Goal: Information Seeking & Learning: Learn about a topic

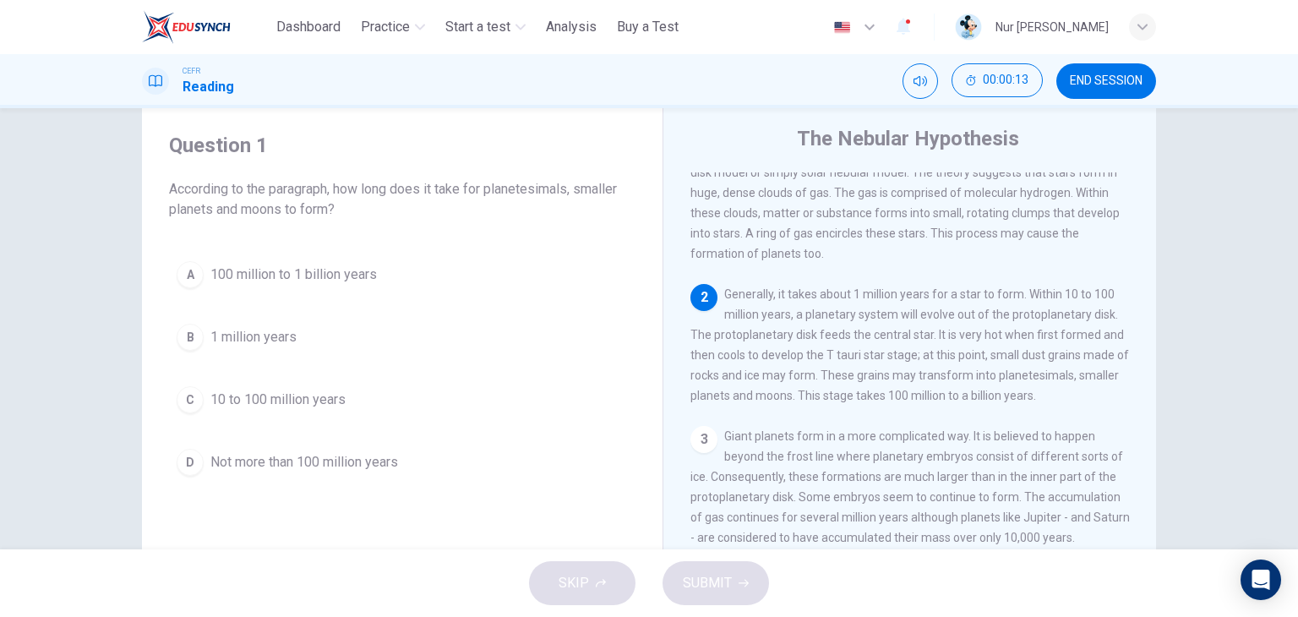
scroll to position [112, 0]
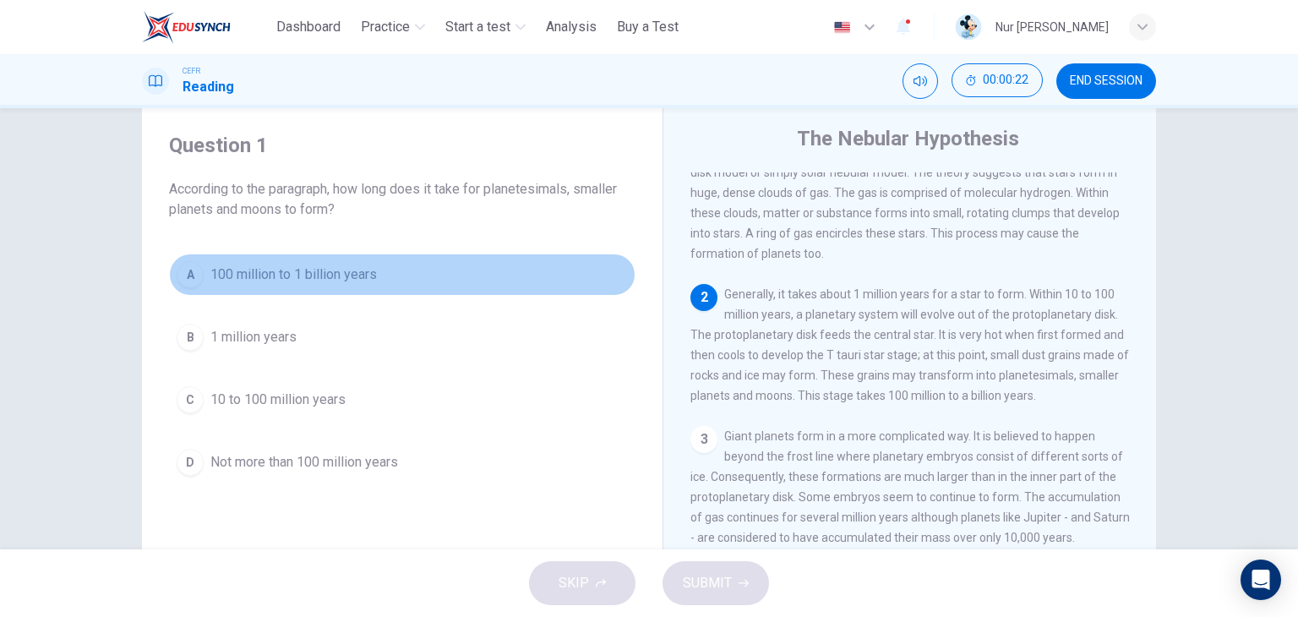
click at [357, 273] on span "100 million to 1 billion years" at bounding box center [293, 275] width 166 height 20
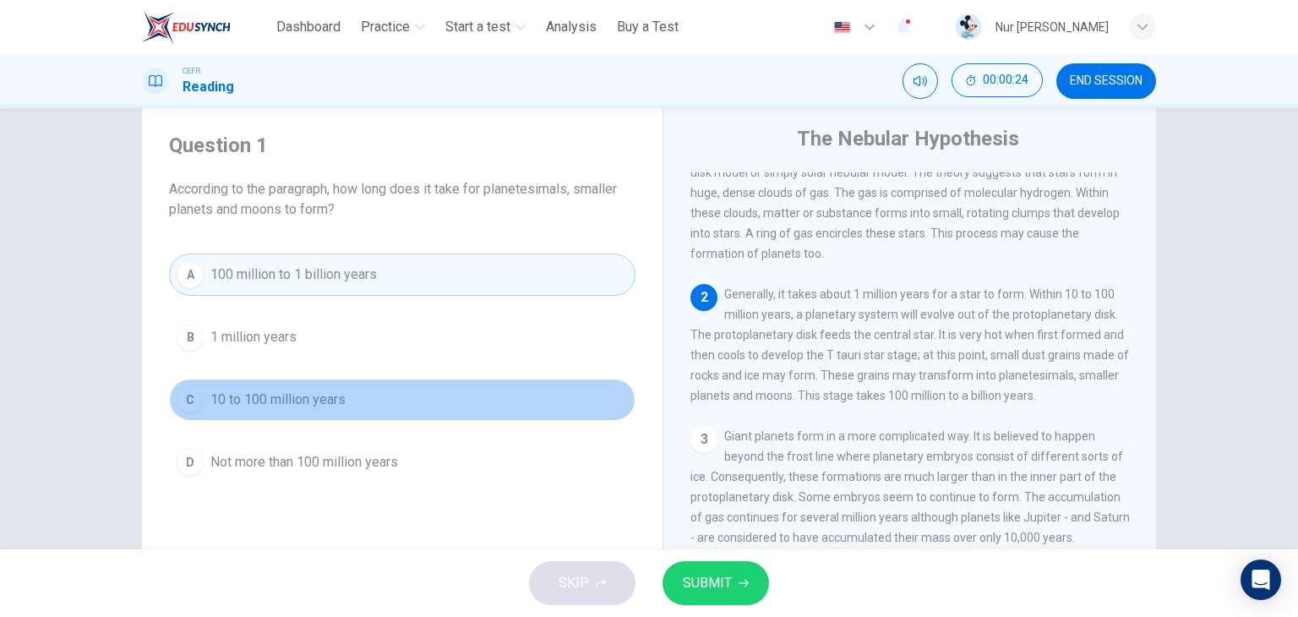
click at [375, 396] on button "C 10 to 100 million years" at bounding box center [402, 400] width 466 height 42
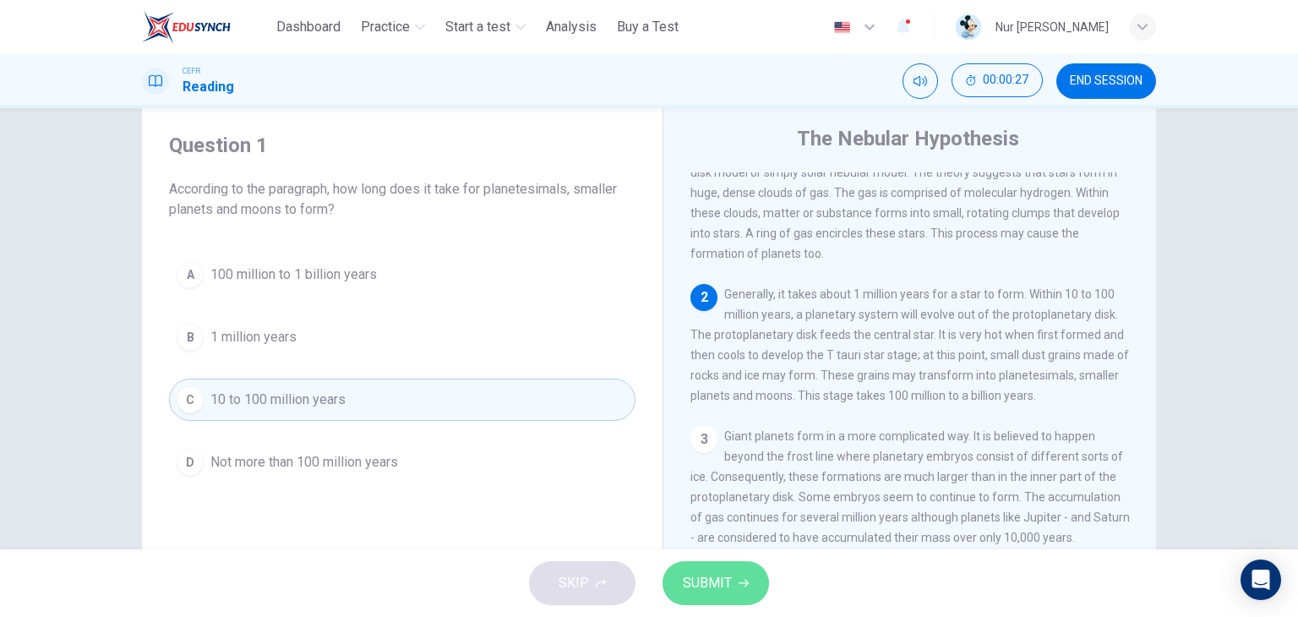
click at [741, 578] on icon "button" at bounding box center [744, 583] width 10 height 10
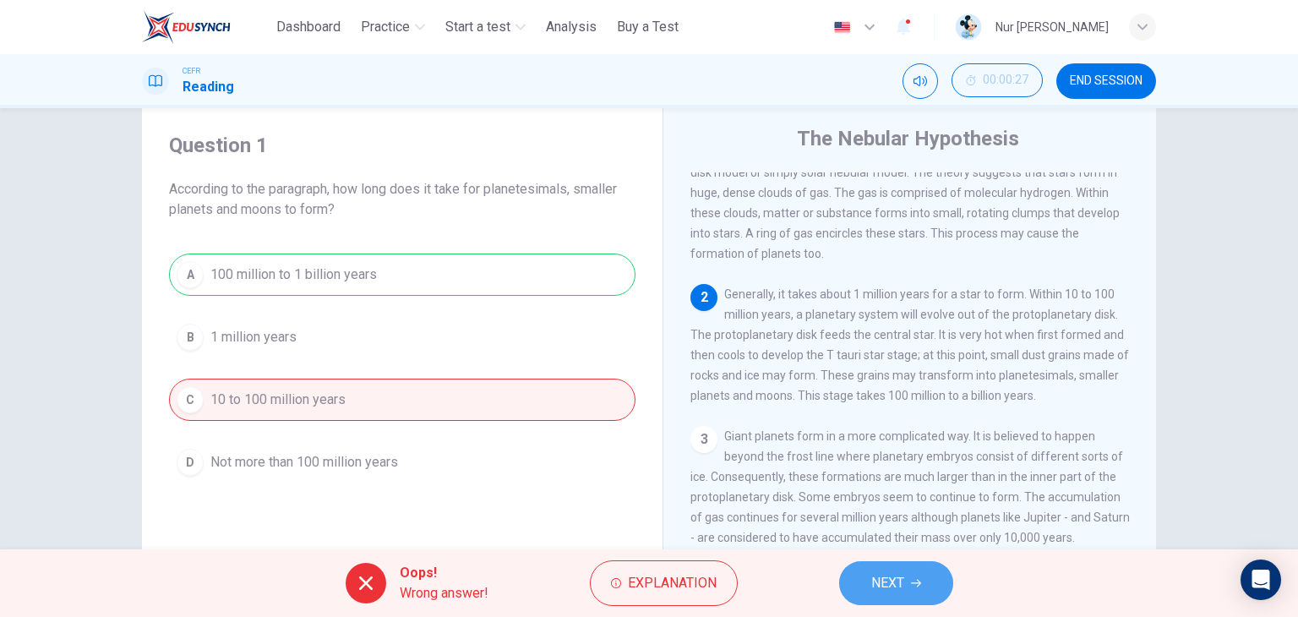
click at [886, 578] on span "NEXT" at bounding box center [887, 583] width 33 height 24
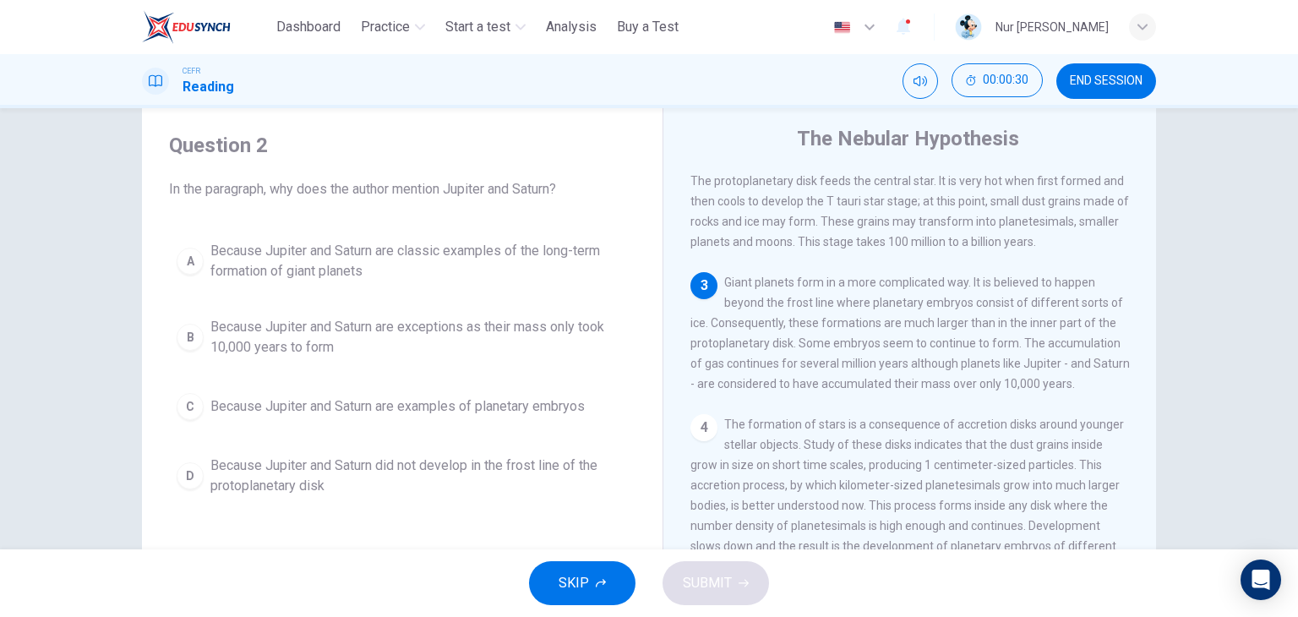
scroll to position [270, 0]
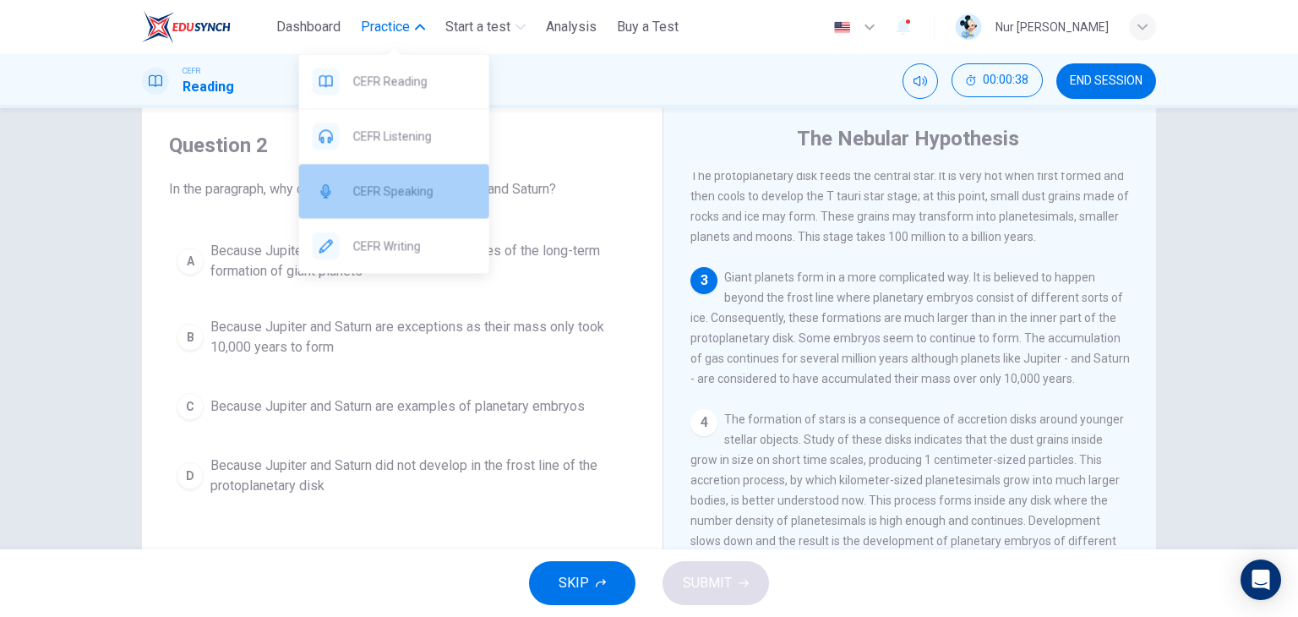
click at [413, 179] on div "CEFR Speaking" at bounding box center [394, 191] width 190 height 54
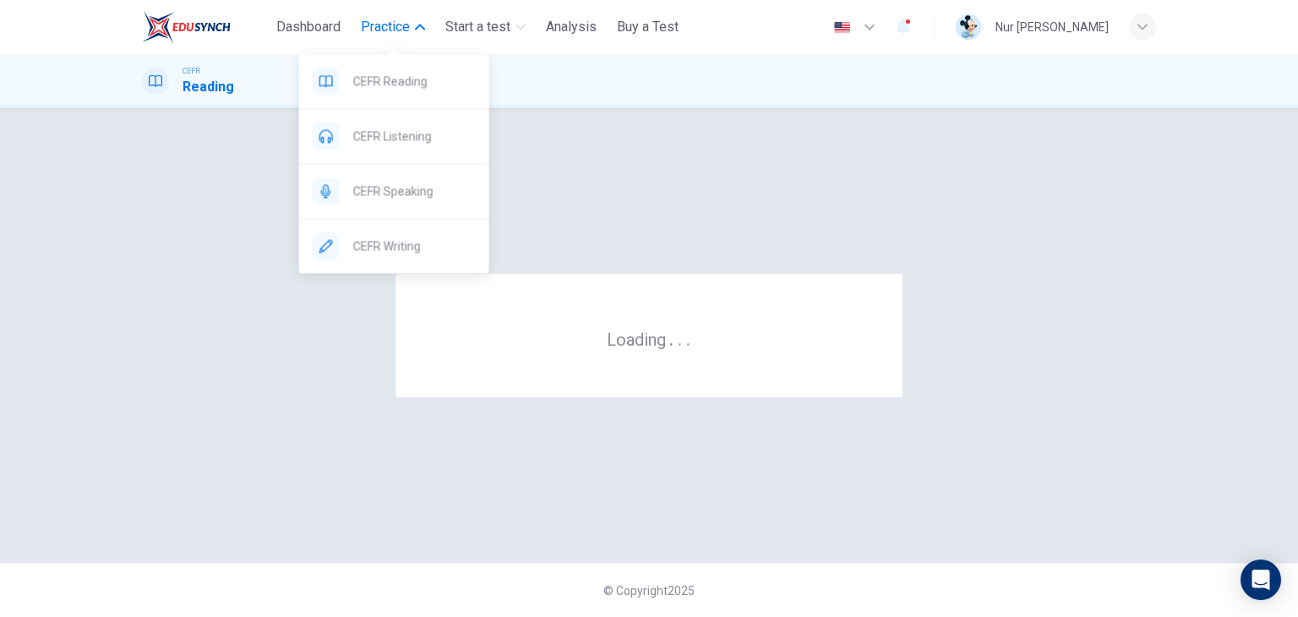
scroll to position [0, 0]
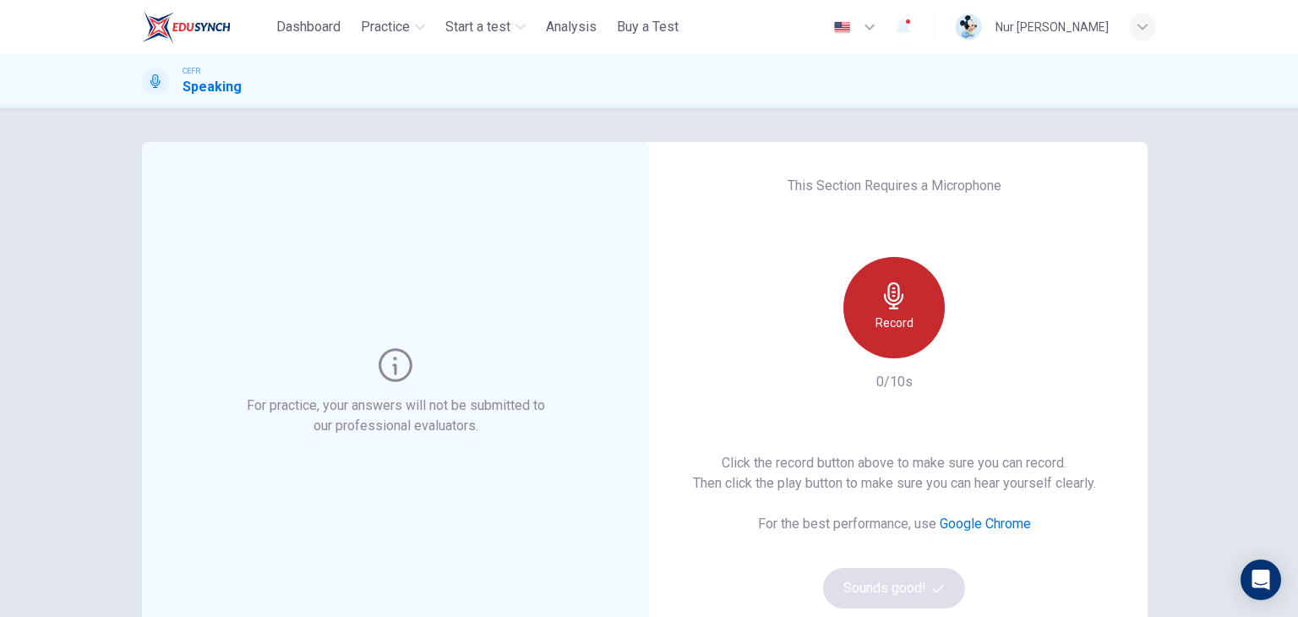
click at [885, 306] on icon "button" at bounding box center [894, 295] width 27 height 27
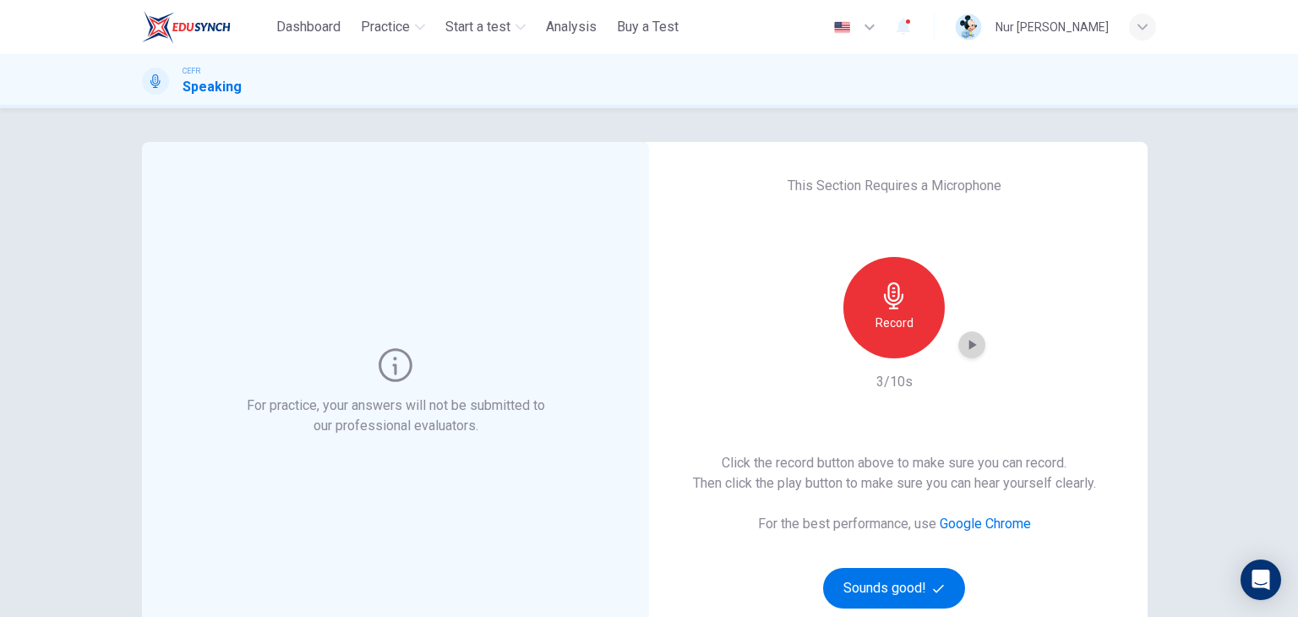
click at [970, 342] on icon "button" at bounding box center [971, 344] width 17 height 17
click at [912, 312] on div "Record" at bounding box center [893, 307] width 101 height 101
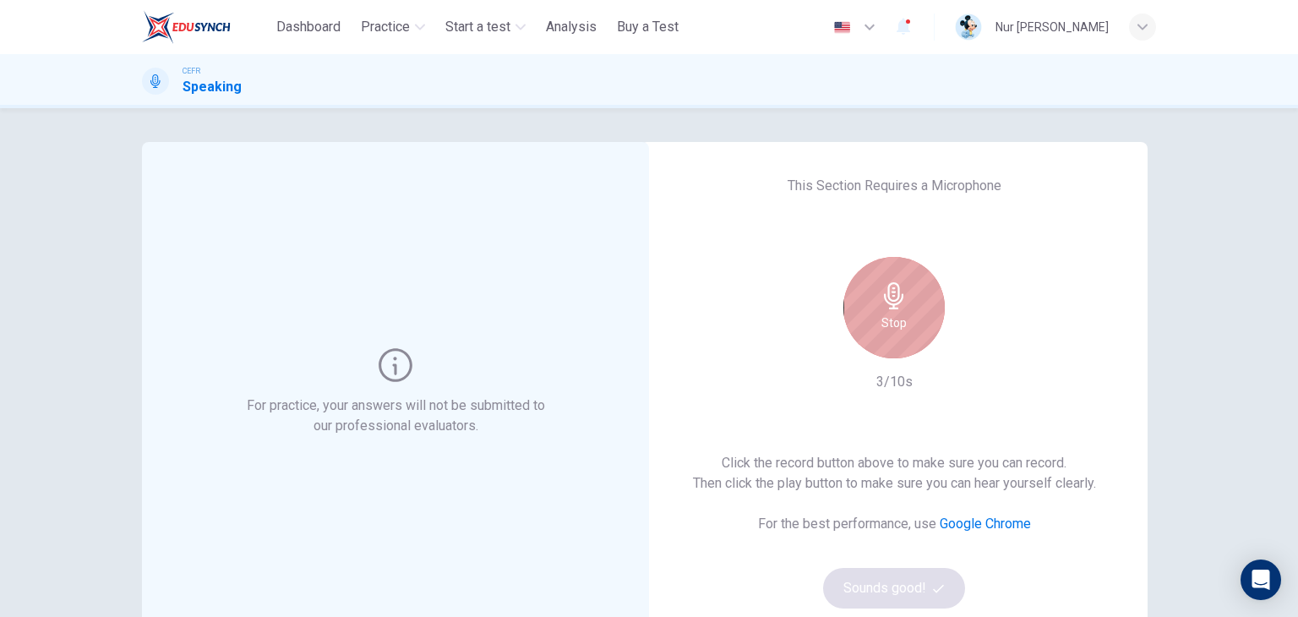
click at [912, 312] on div "Stop" at bounding box center [893, 307] width 101 height 101
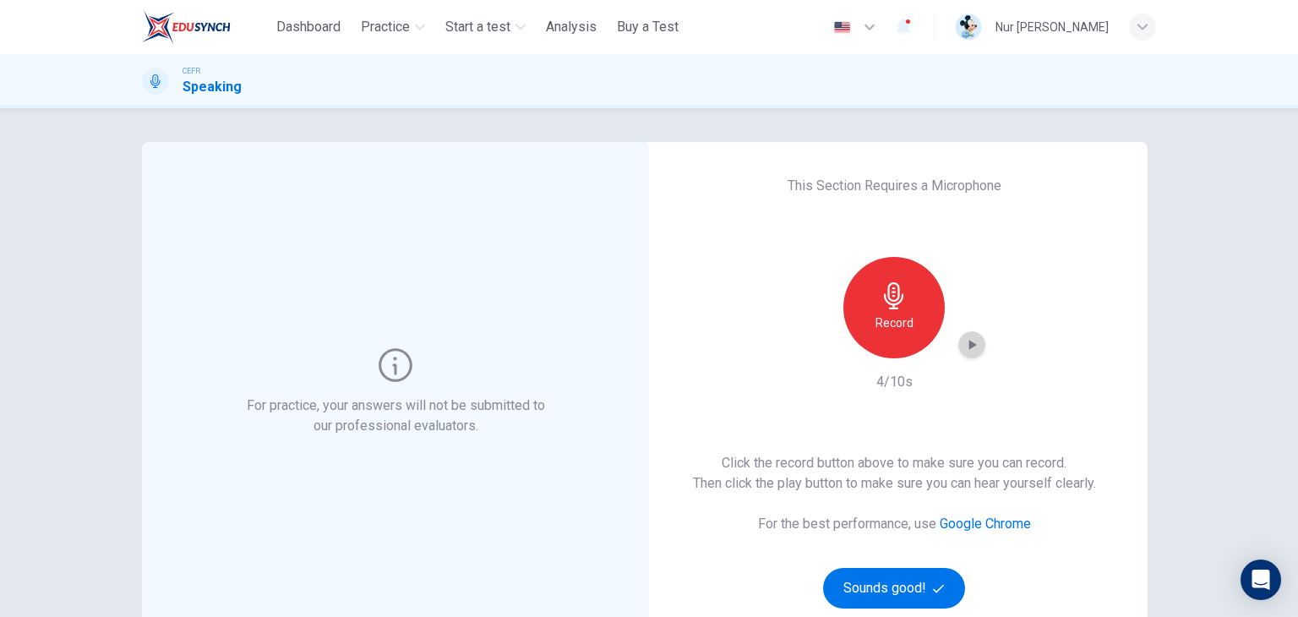
click at [969, 346] on icon "button" at bounding box center [973, 345] width 8 height 10
click at [889, 292] on icon "button" at bounding box center [893, 295] width 19 height 27
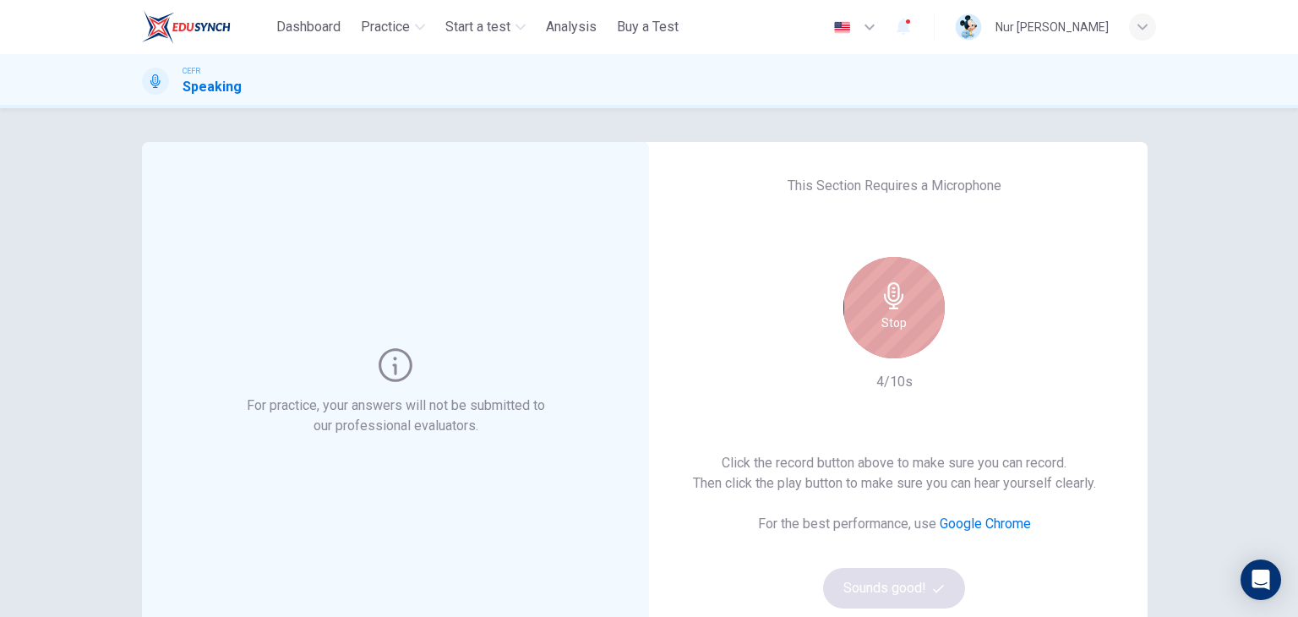
click at [889, 292] on icon "button" at bounding box center [893, 295] width 19 height 27
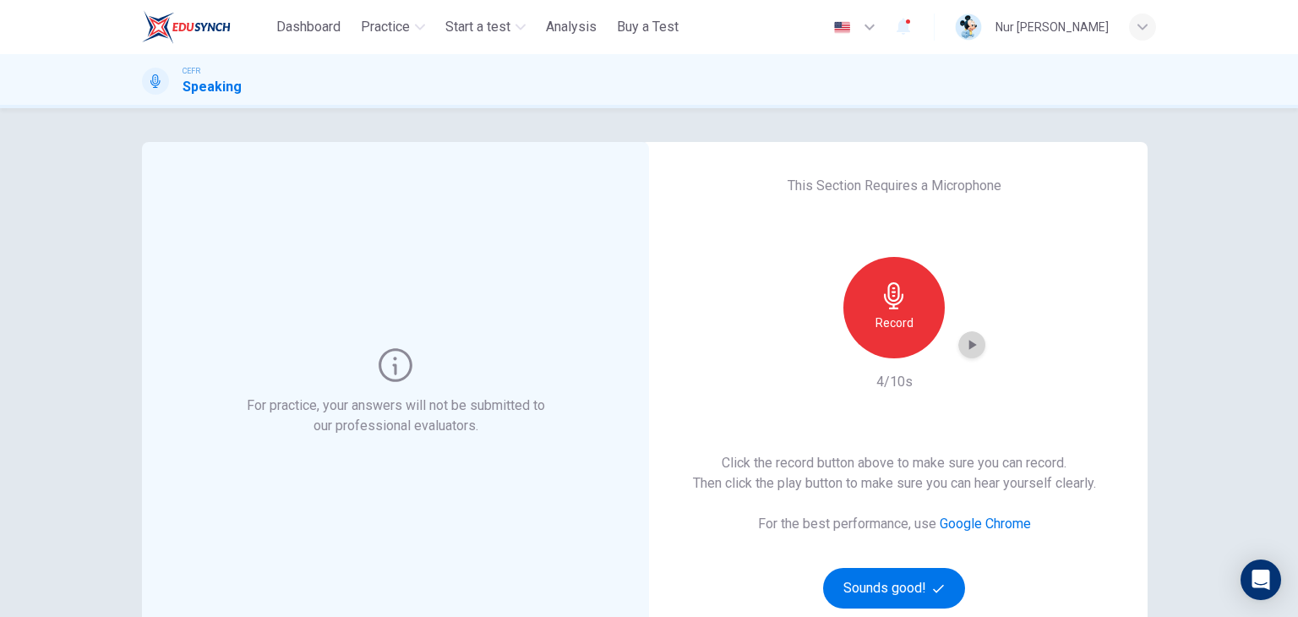
click at [969, 345] on icon "button" at bounding box center [973, 345] width 8 height 10
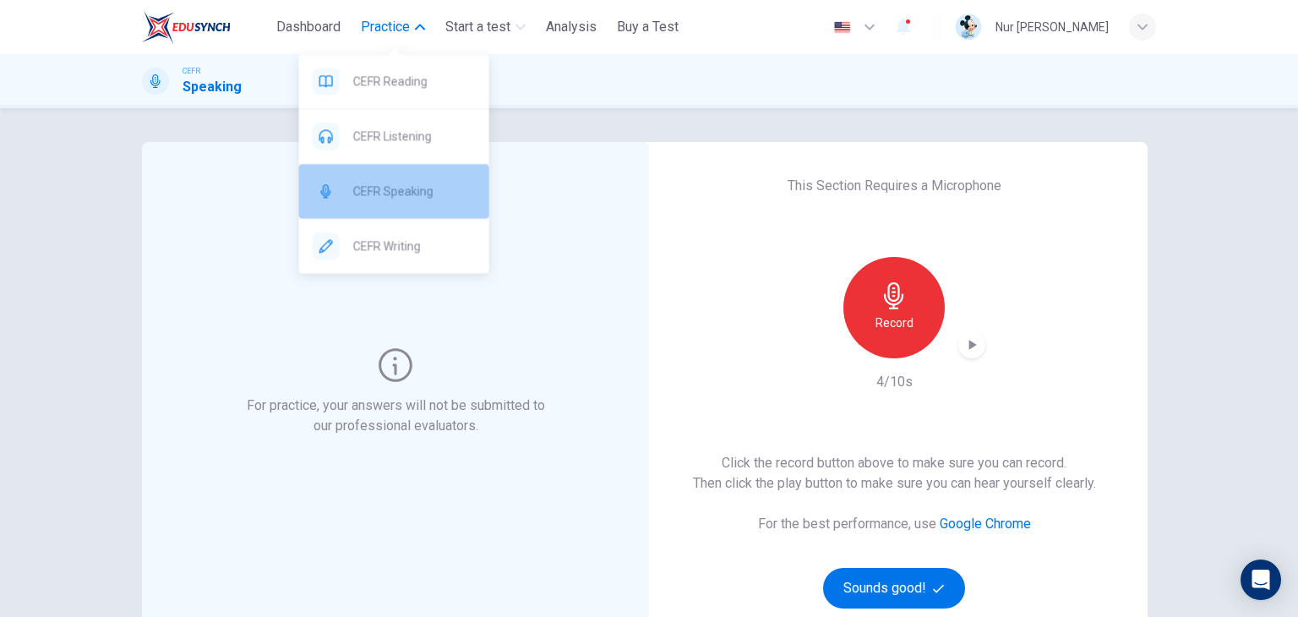
click at [420, 181] on span "CEFR Speaking" at bounding box center [414, 191] width 123 height 20
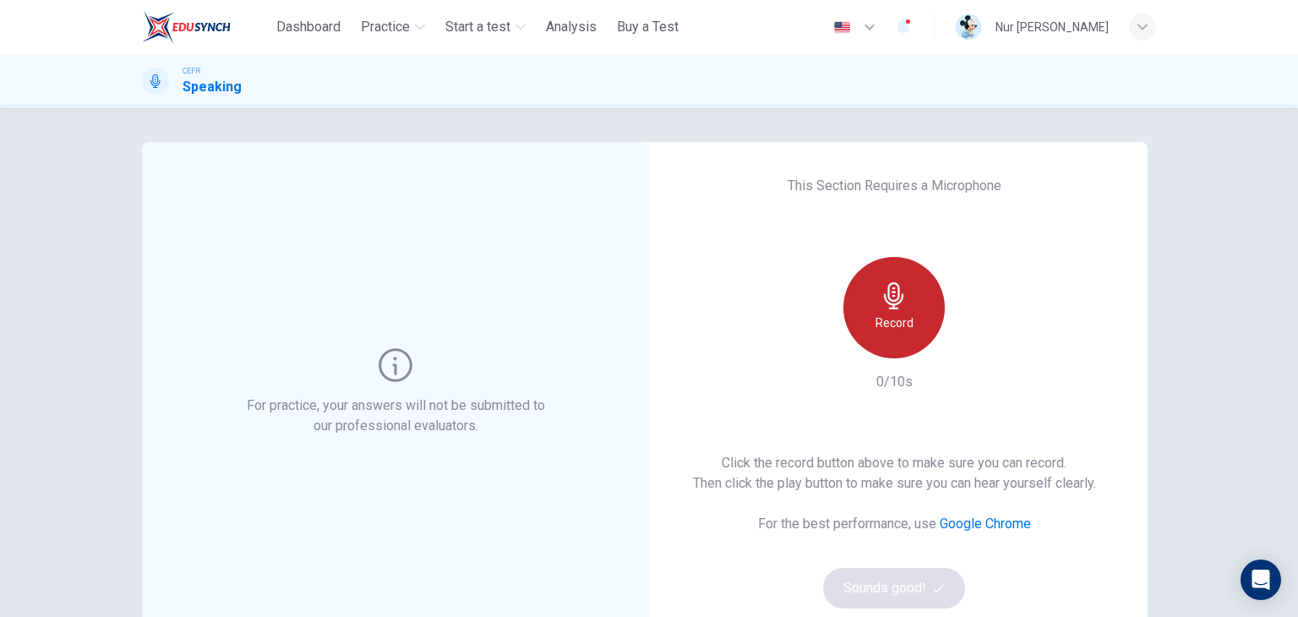
click at [889, 318] on h6 "Record" at bounding box center [894, 323] width 38 height 20
click at [889, 318] on h6 "Stop" at bounding box center [893, 323] width 25 height 20
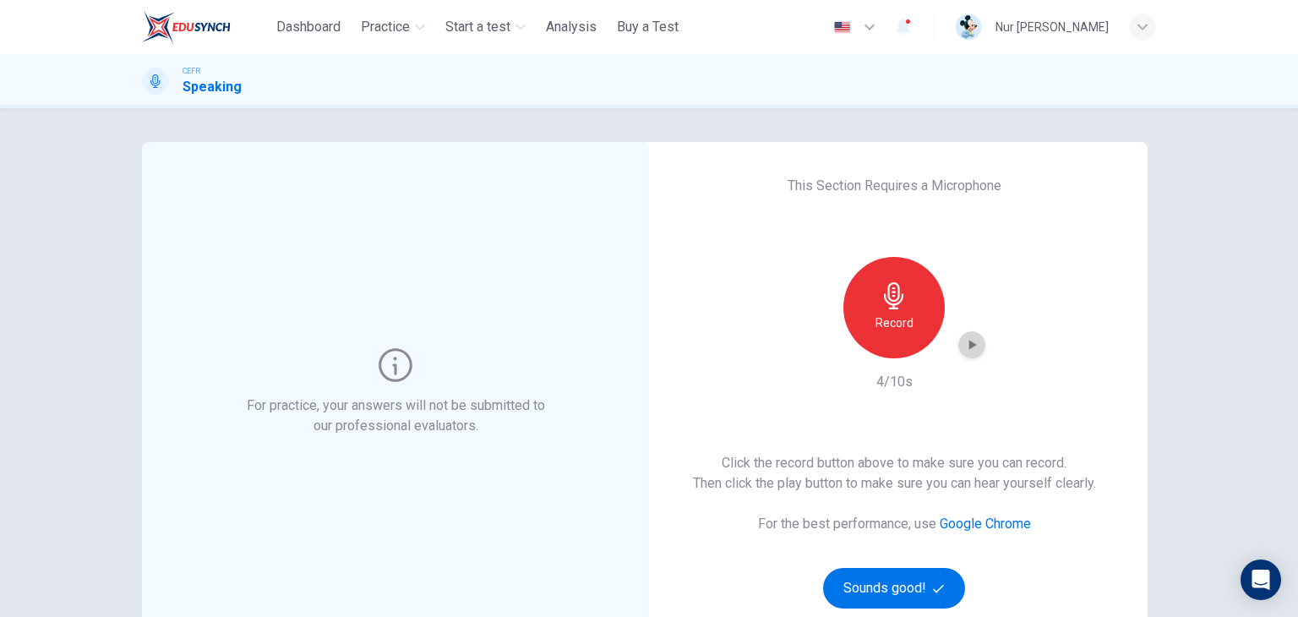
click at [970, 349] on icon "button" at bounding box center [971, 344] width 17 height 17
click at [895, 583] on button "Sounds good!" at bounding box center [894, 588] width 142 height 41
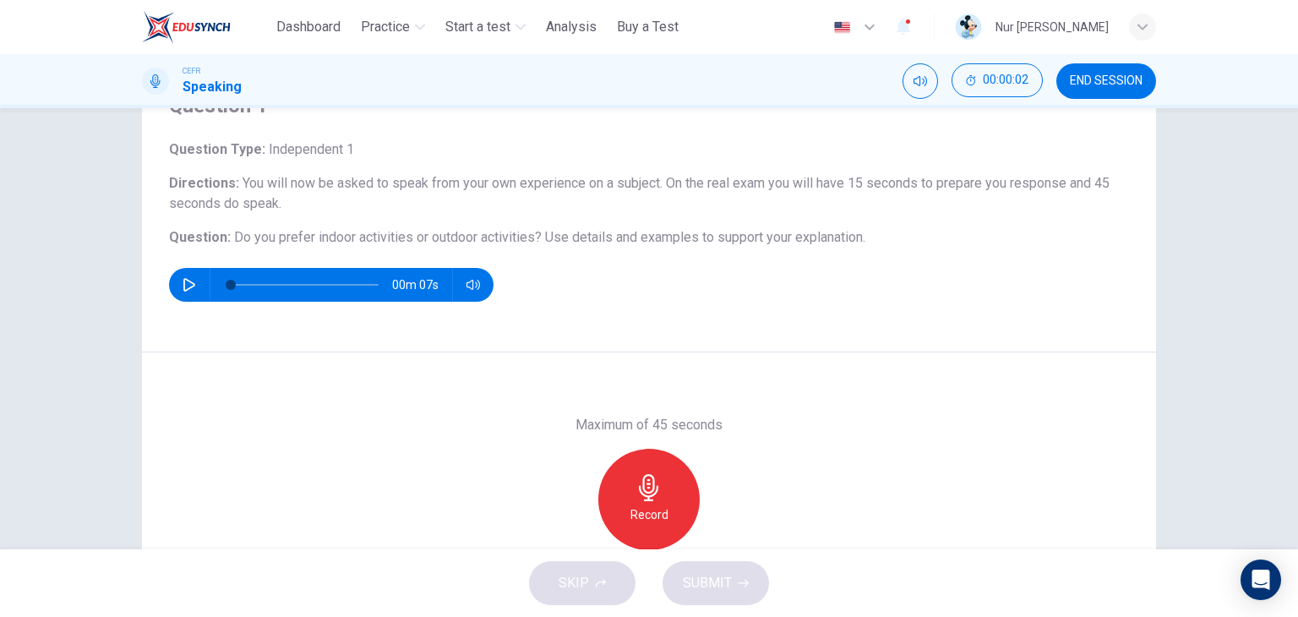
scroll to position [88, 0]
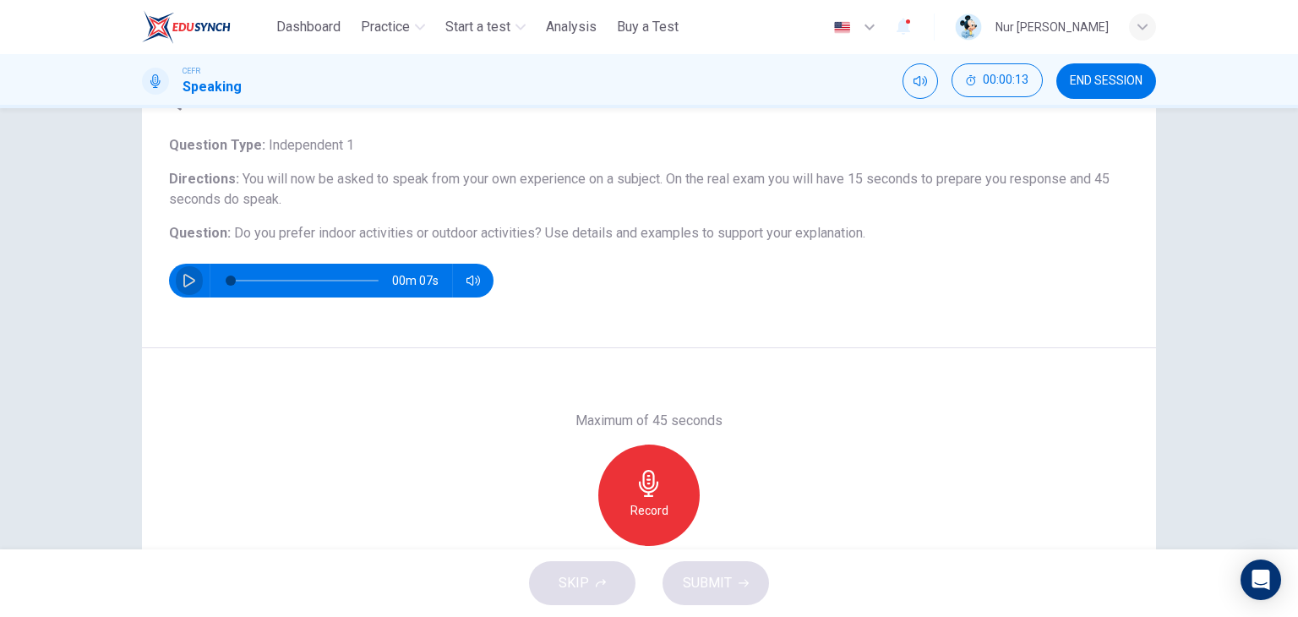
click at [188, 281] on icon "button" at bounding box center [189, 281] width 12 height 14
type input "*"
click at [652, 480] on icon "button" at bounding box center [648, 483] width 27 height 27
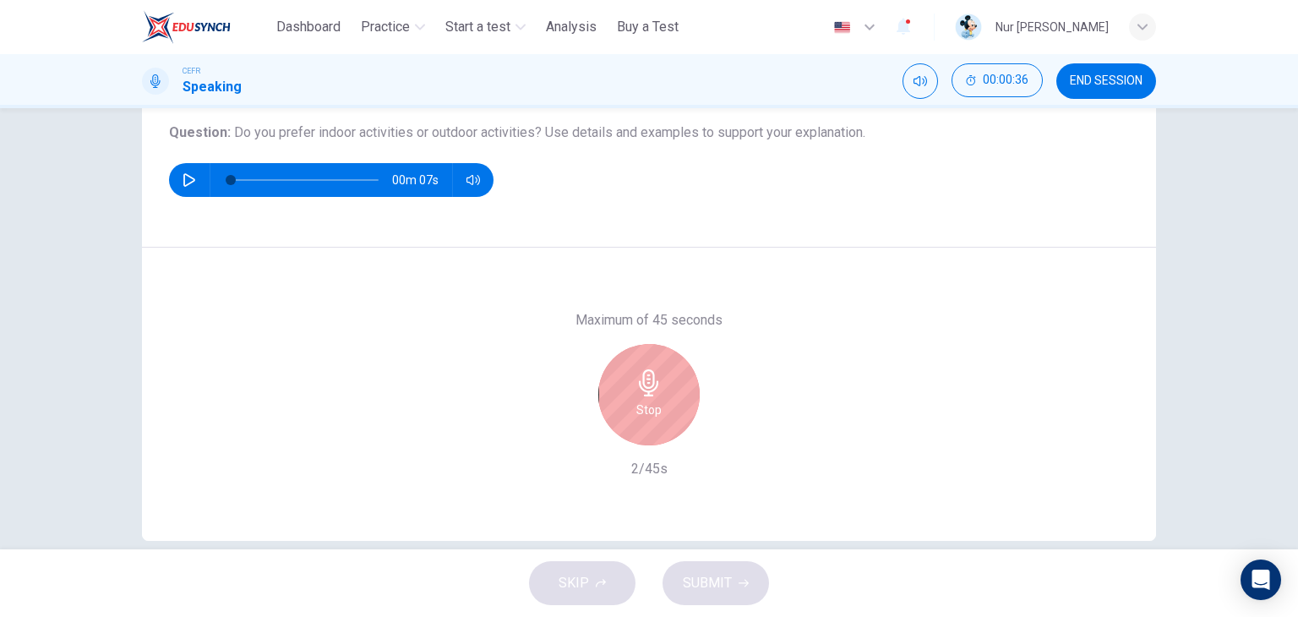
scroll to position [186, 0]
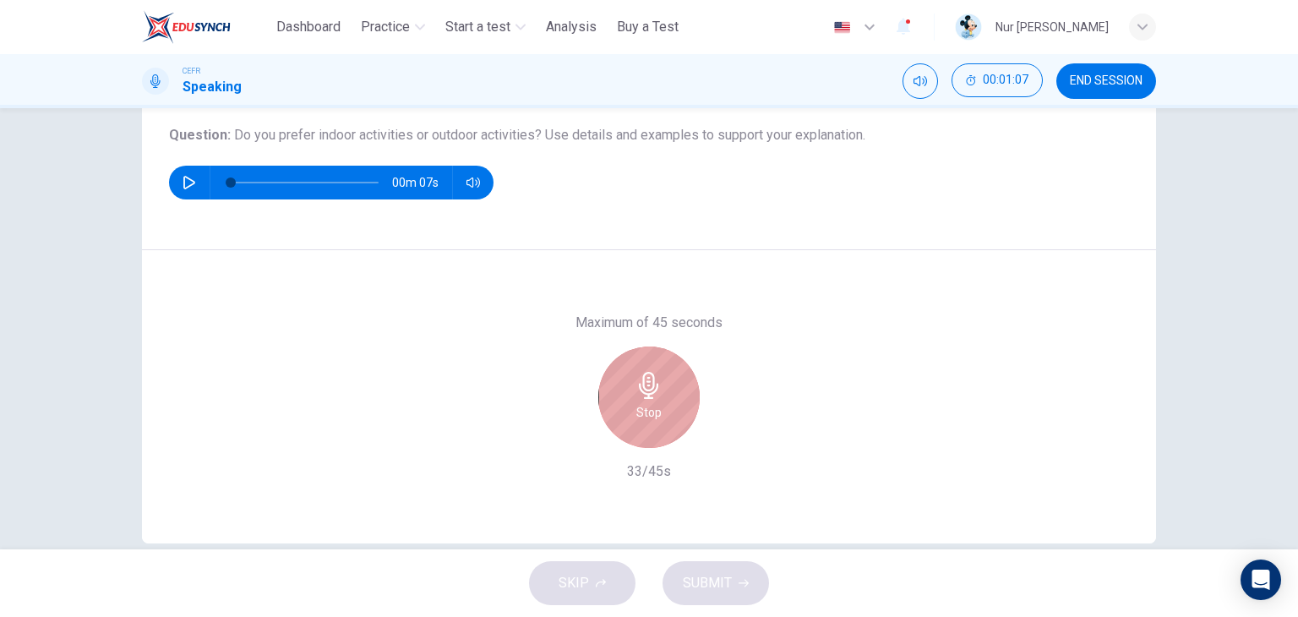
click at [623, 393] on div "Stop" at bounding box center [648, 396] width 101 height 101
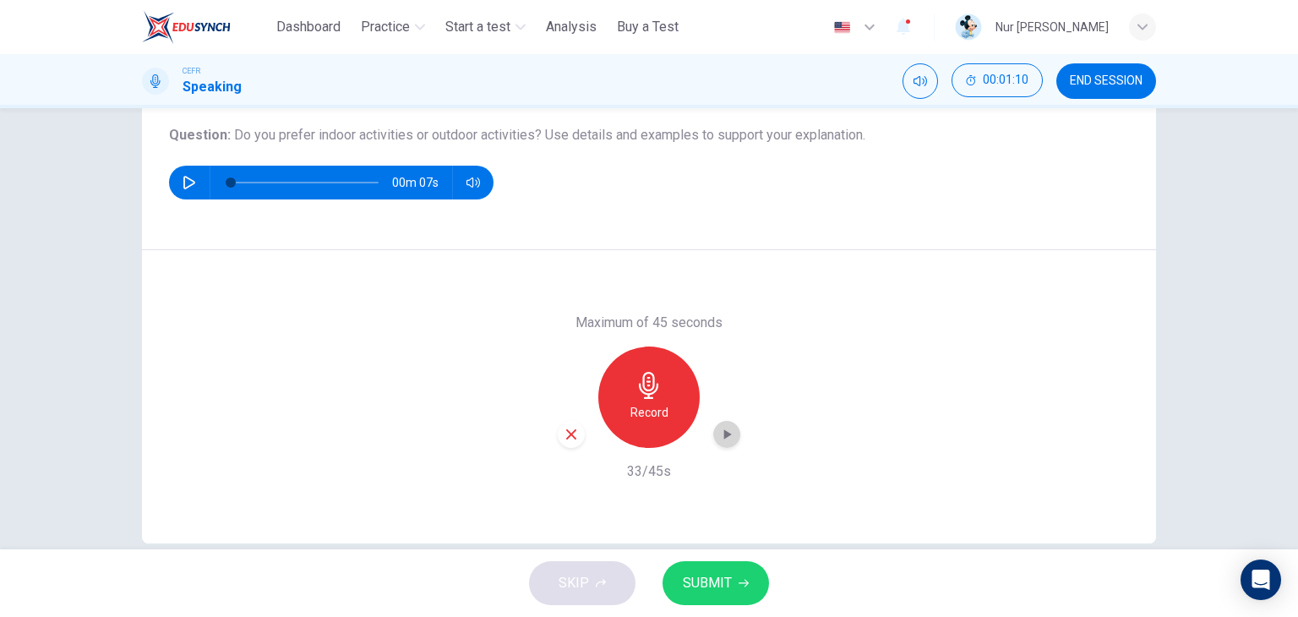
click at [726, 437] on icon "button" at bounding box center [726, 434] width 17 height 17
click at [741, 574] on button "SUBMIT" at bounding box center [716, 583] width 106 height 44
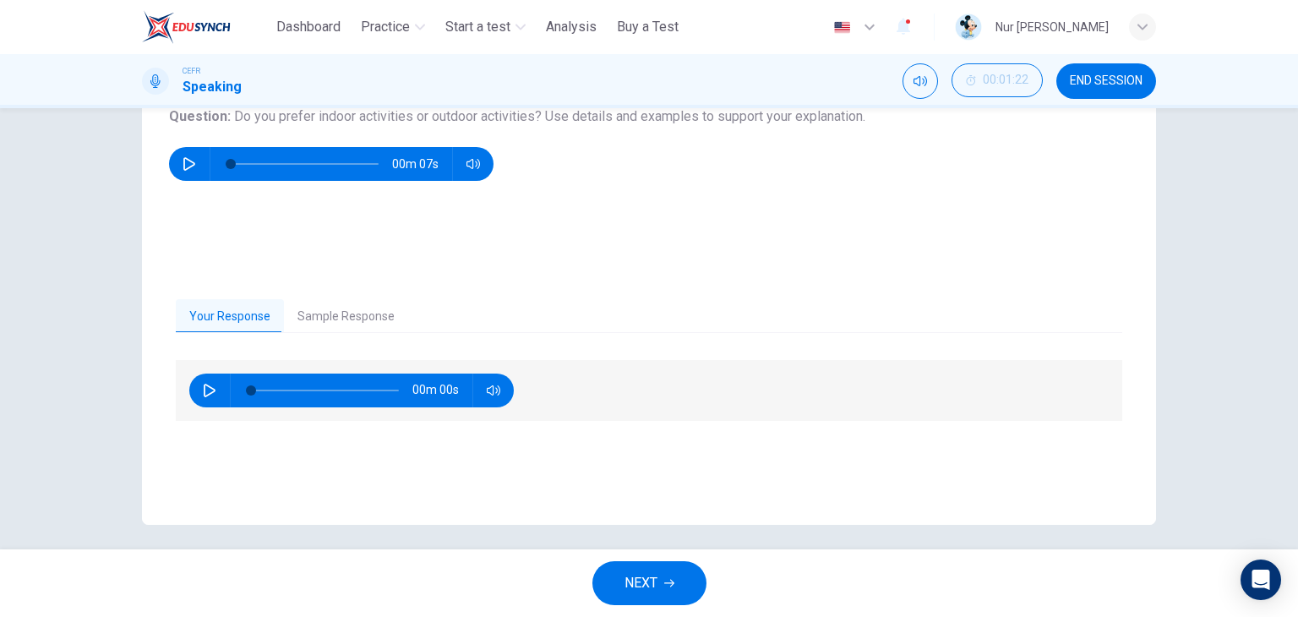
scroll to position [205, 0]
click at [361, 305] on button "Sample Response" at bounding box center [346, 315] width 124 height 35
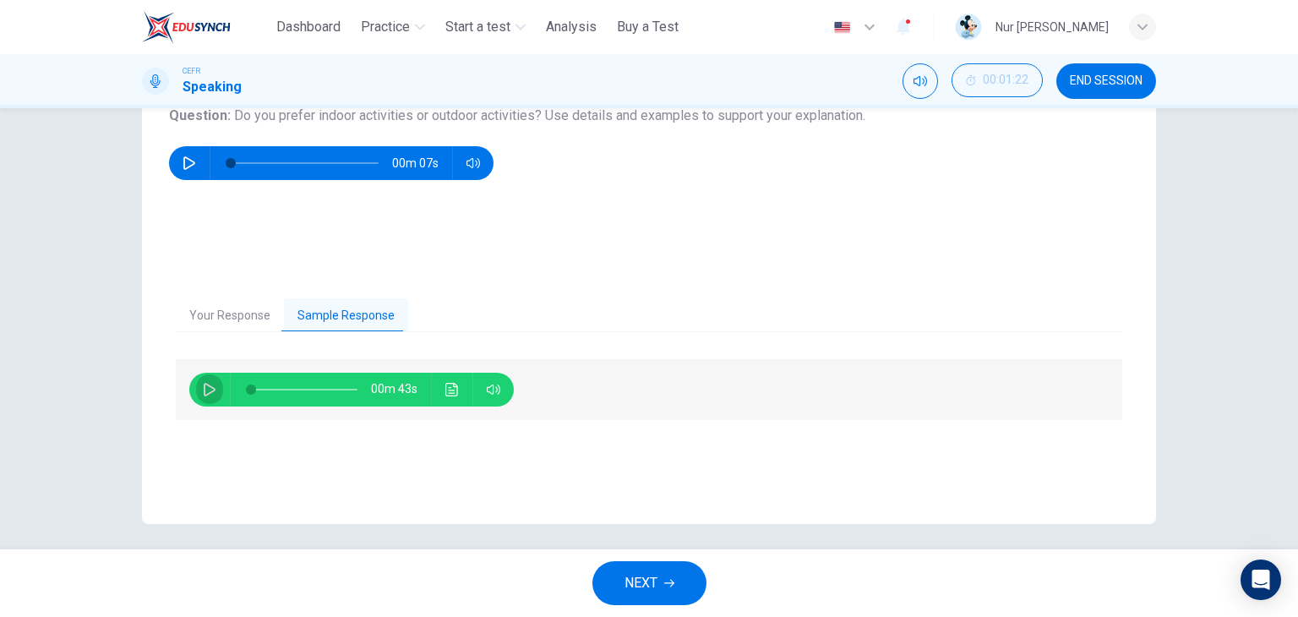
click at [203, 388] on icon "button" at bounding box center [210, 390] width 14 height 14
type input "**"
click at [658, 568] on button "NEXT" at bounding box center [649, 583] width 114 height 44
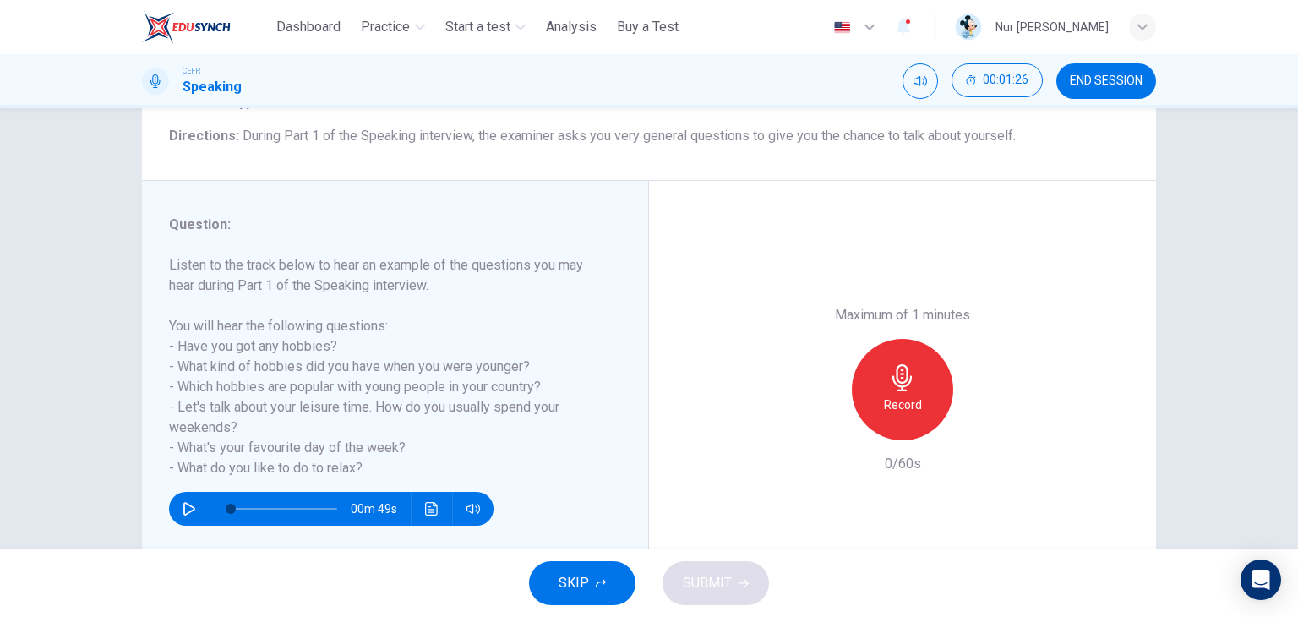
scroll to position [132, 0]
click at [189, 502] on icon "button" at bounding box center [190, 508] width 14 height 14
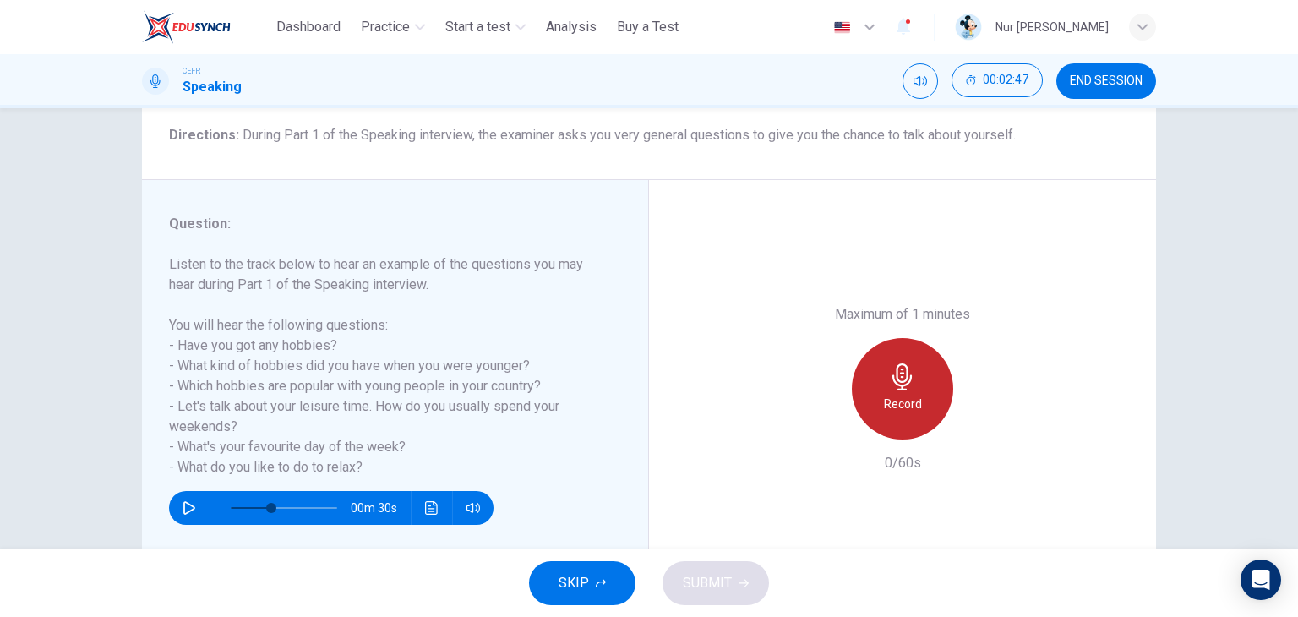
click at [896, 376] on icon "button" at bounding box center [902, 376] width 27 height 27
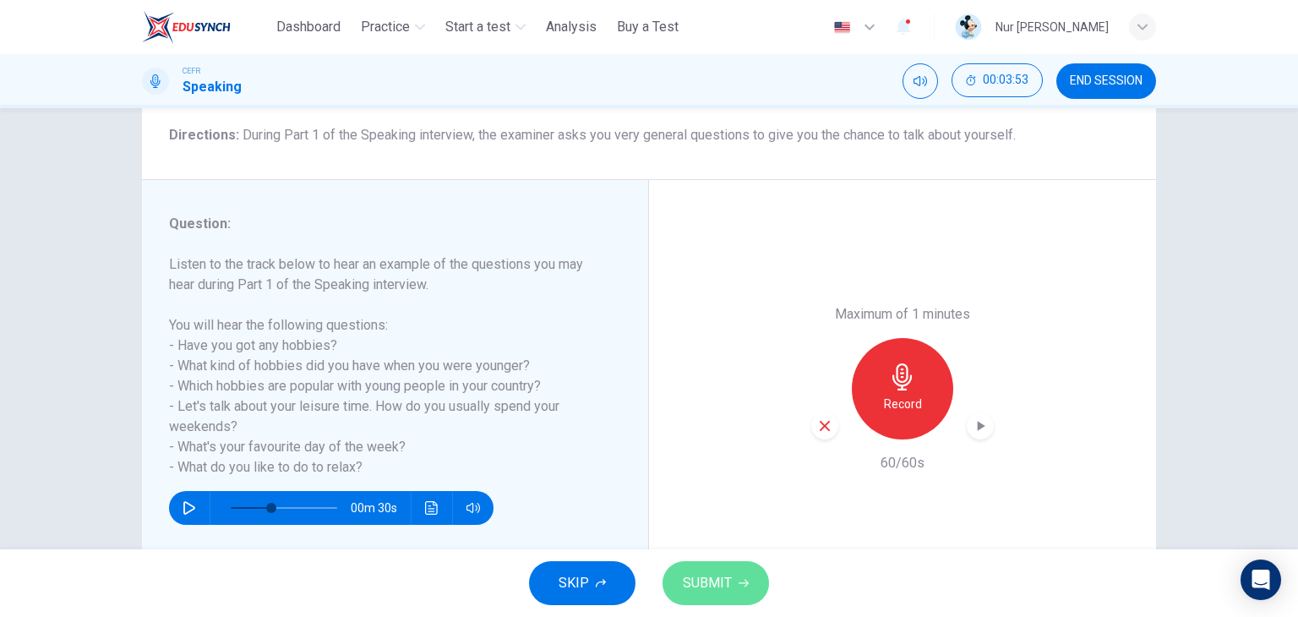
click at [730, 581] on button "SUBMIT" at bounding box center [716, 583] width 106 height 44
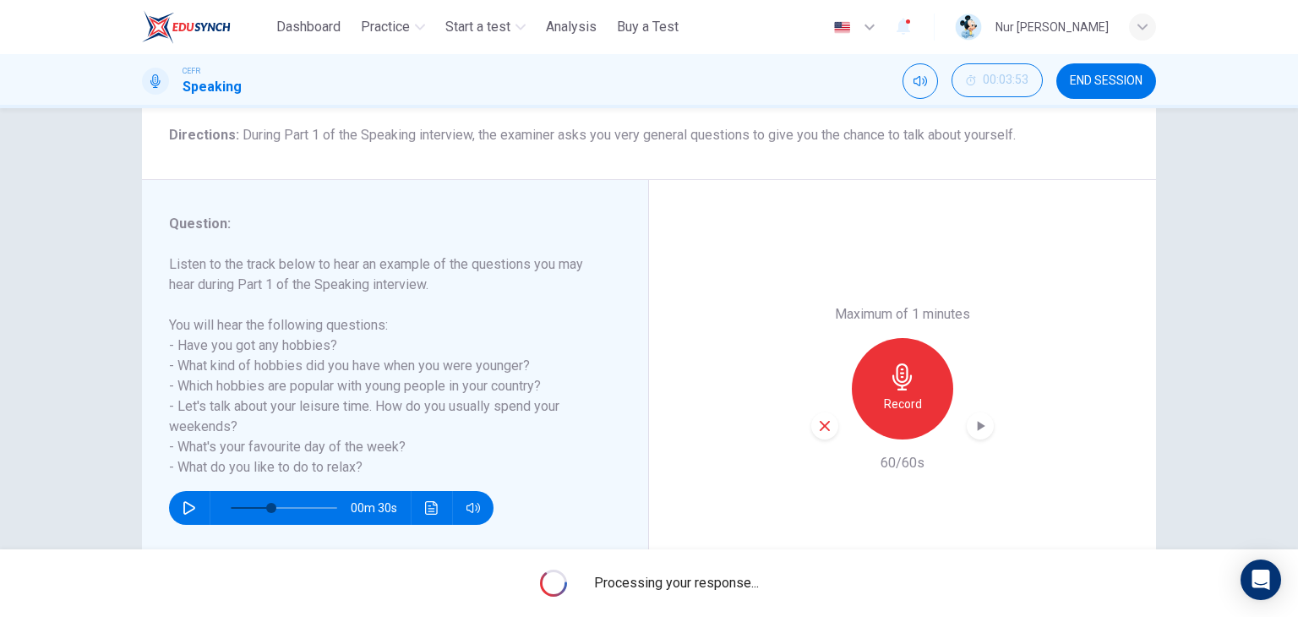
type input "*"
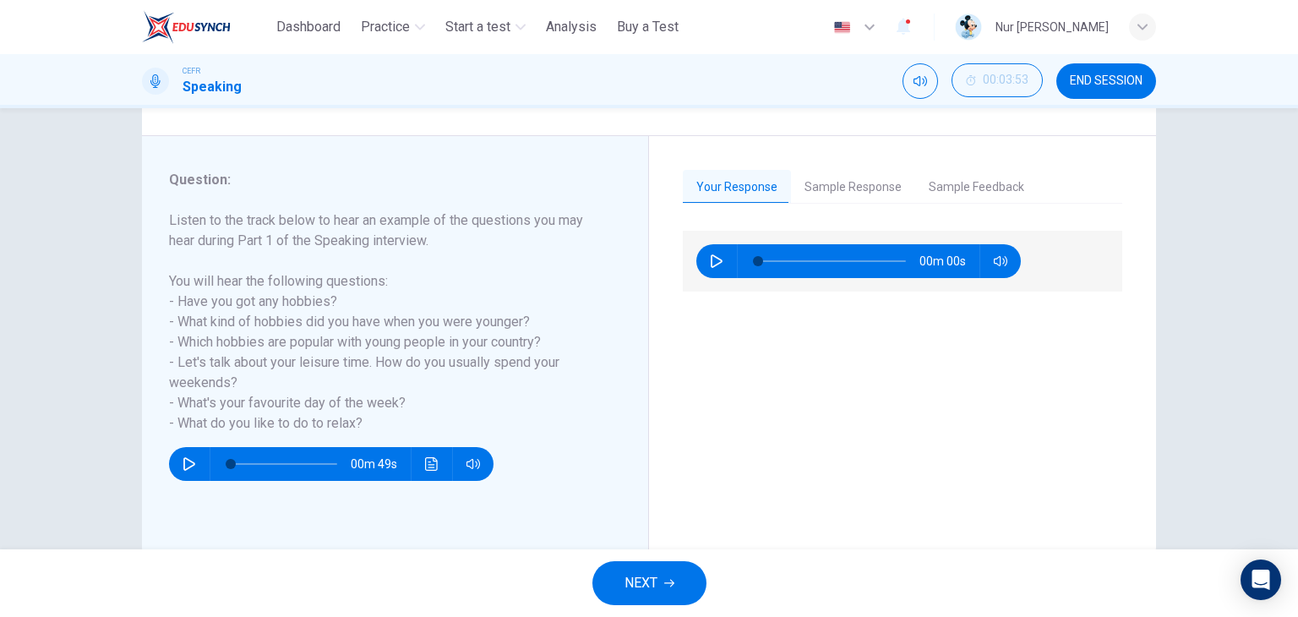
scroll to position [177, 0]
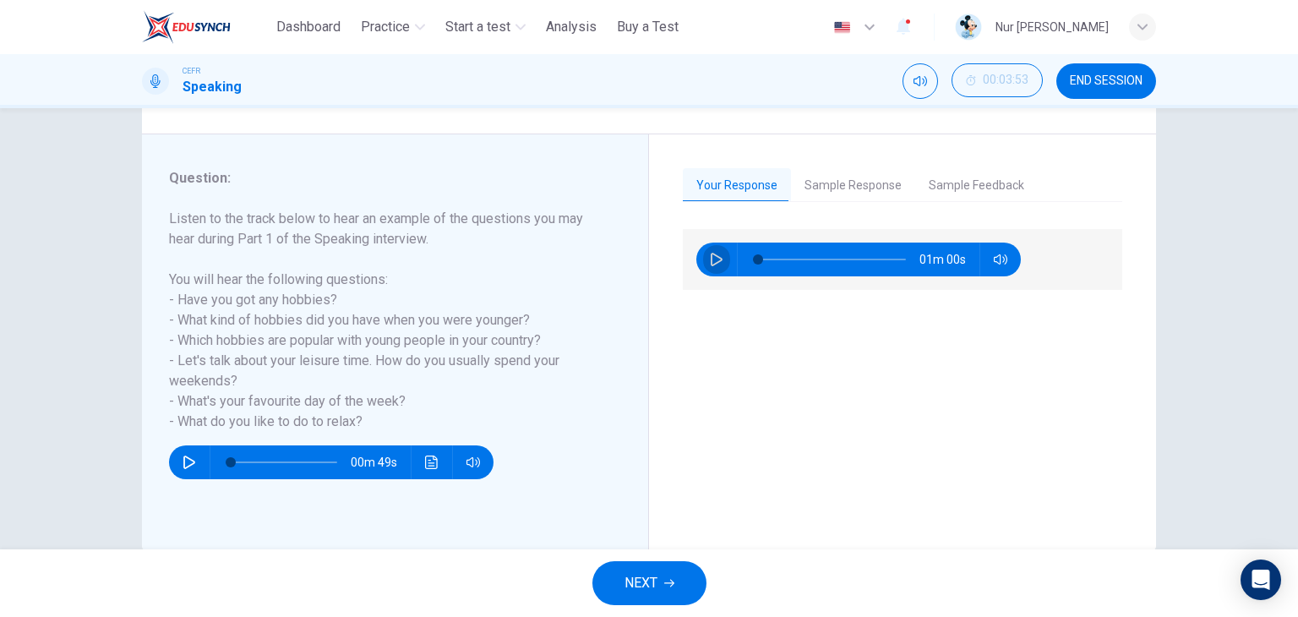
click at [711, 259] on icon "button" at bounding box center [717, 260] width 14 height 14
type input "**"
click at [976, 183] on button "Sample Feedback" at bounding box center [976, 185] width 123 height 35
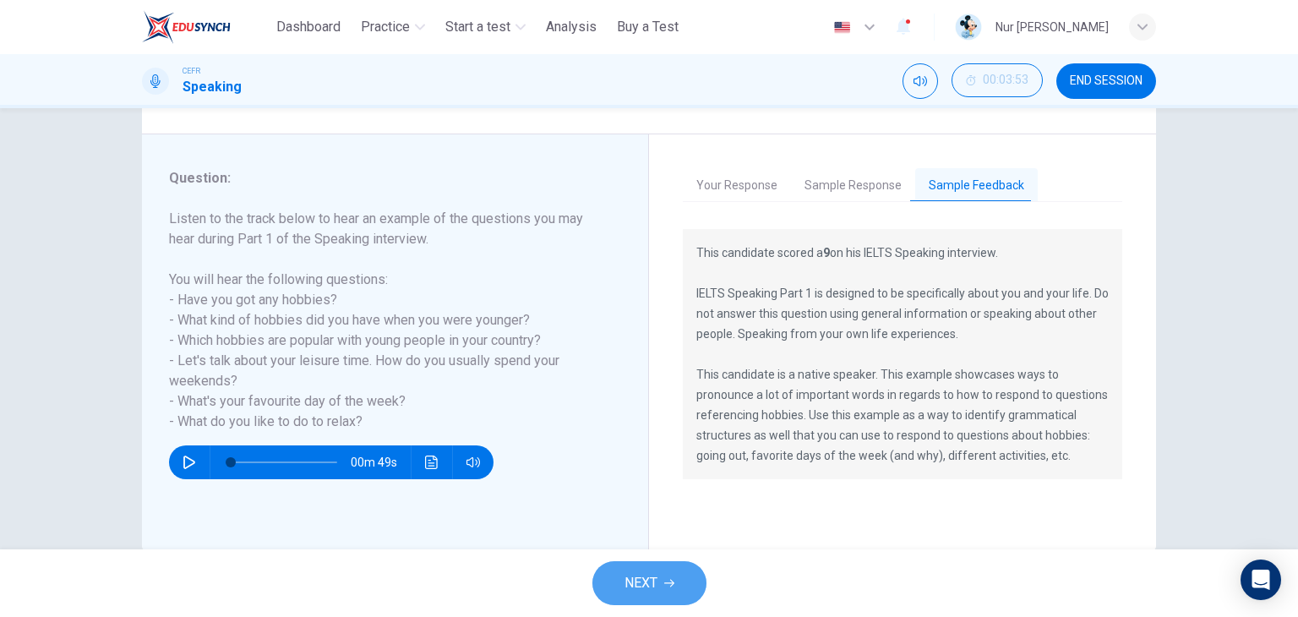
click at [649, 574] on span "NEXT" at bounding box center [640, 583] width 33 height 24
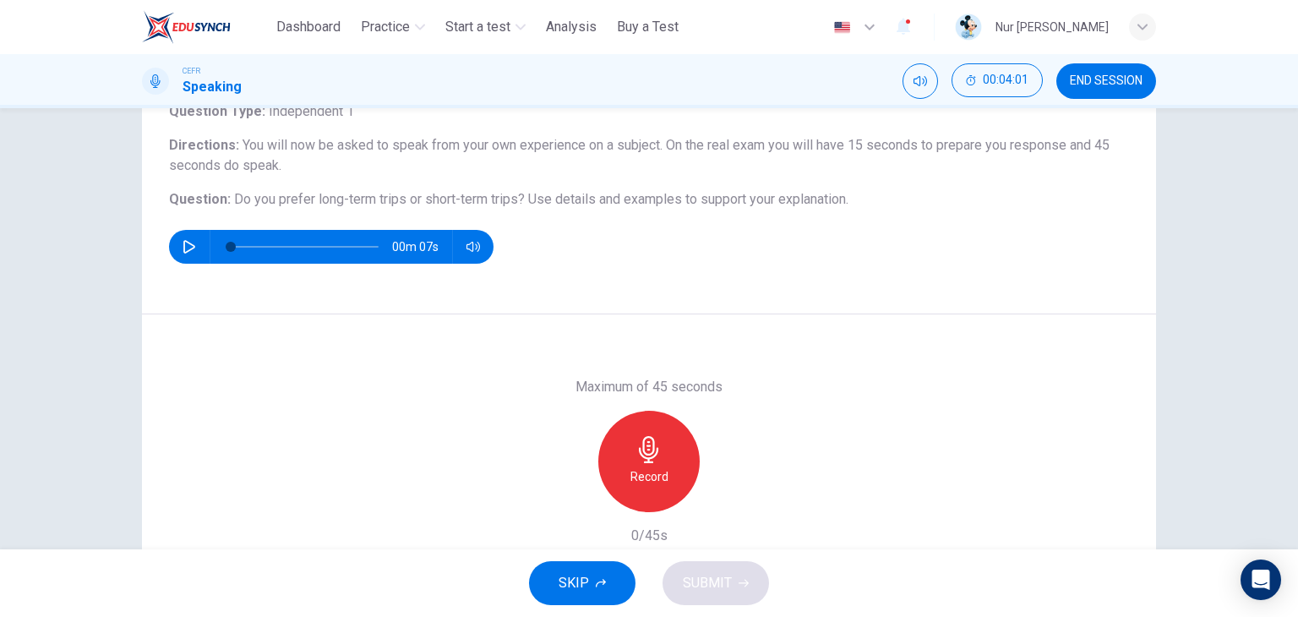
scroll to position [123, 0]
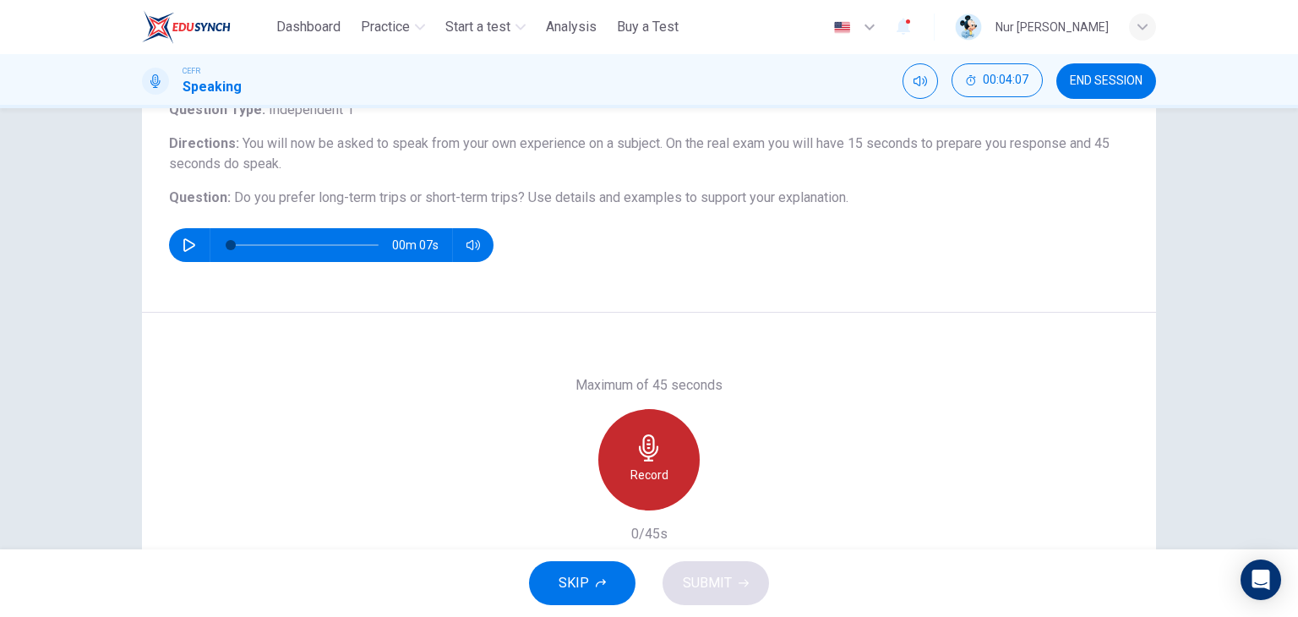
click at [641, 450] on icon "button" at bounding box center [648, 447] width 19 height 27
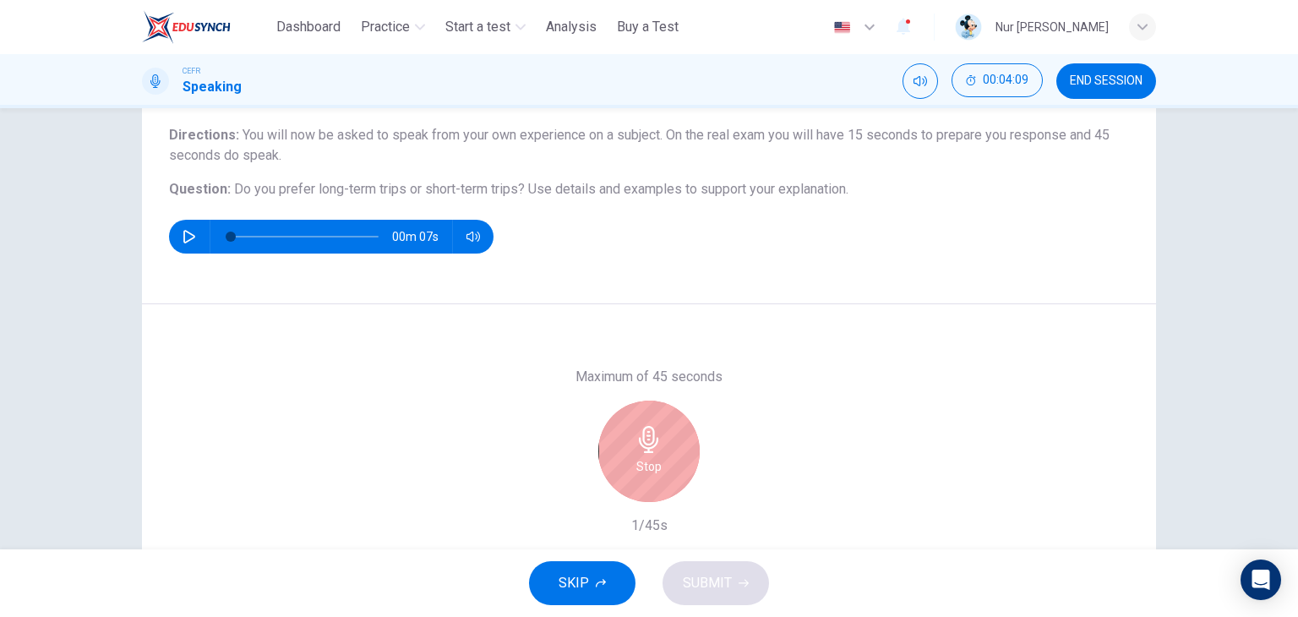
scroll to position [132, 0]
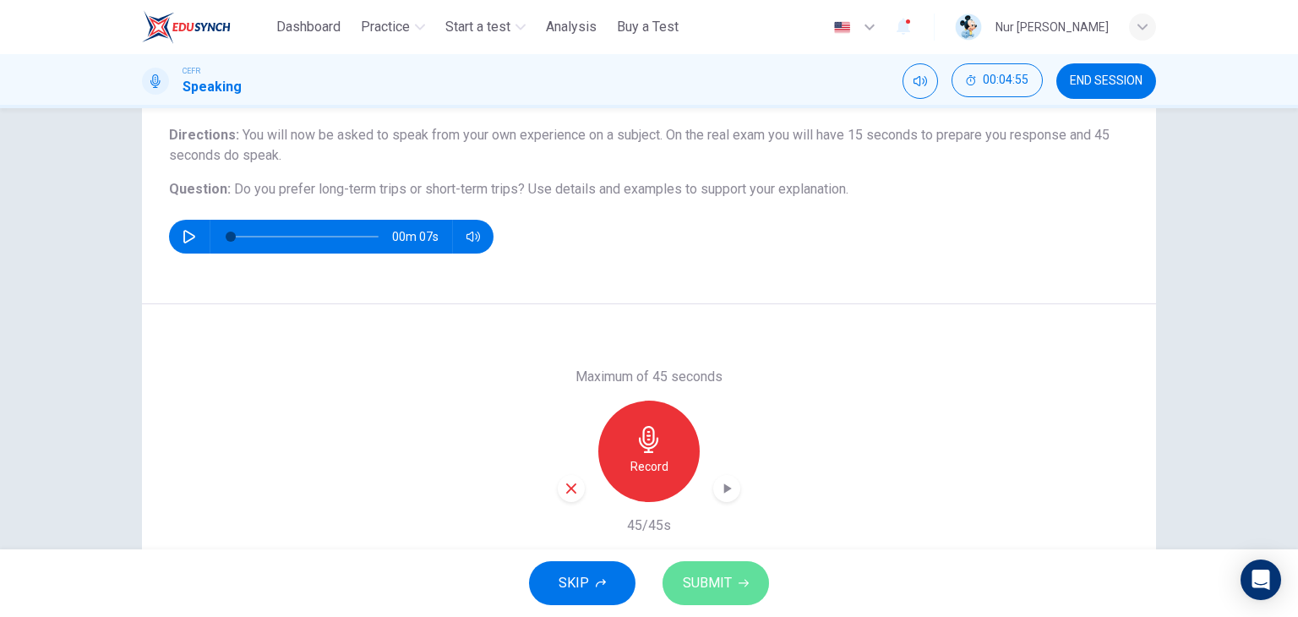
click at [699, 593] on span "SUBMIT" at bounding box center [707, 583] width 49 height 24
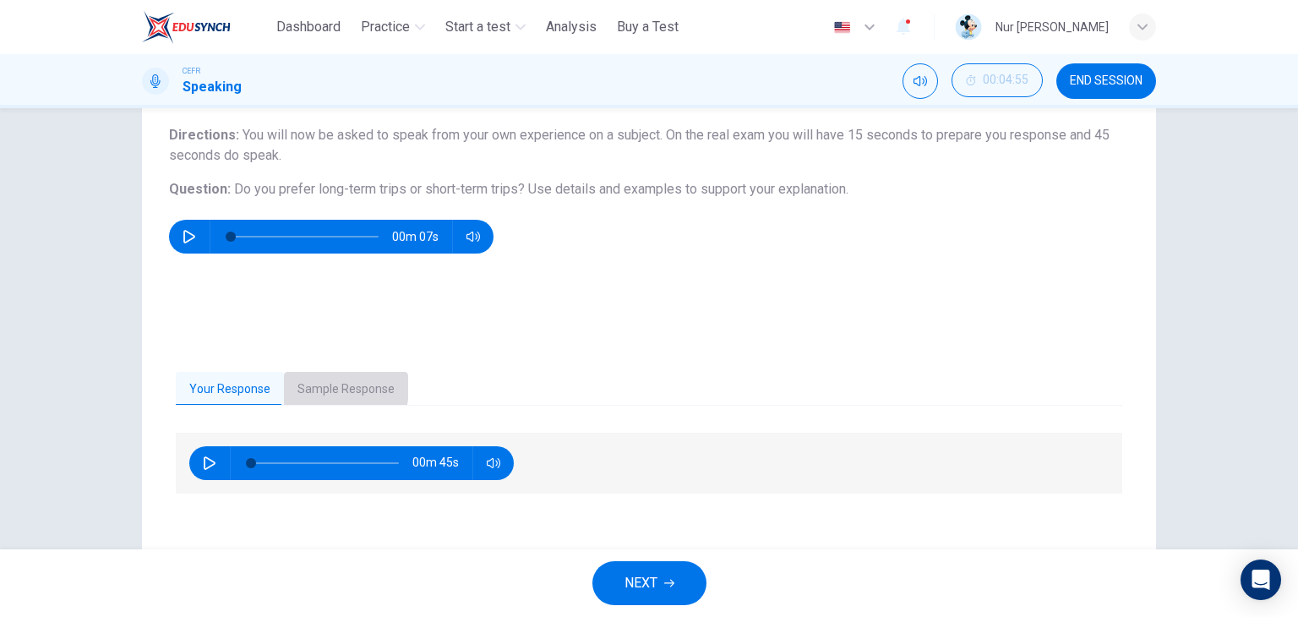
click at [322, 387] on button "Sample Response" at bounding box center [346, 389] width 124 height 35
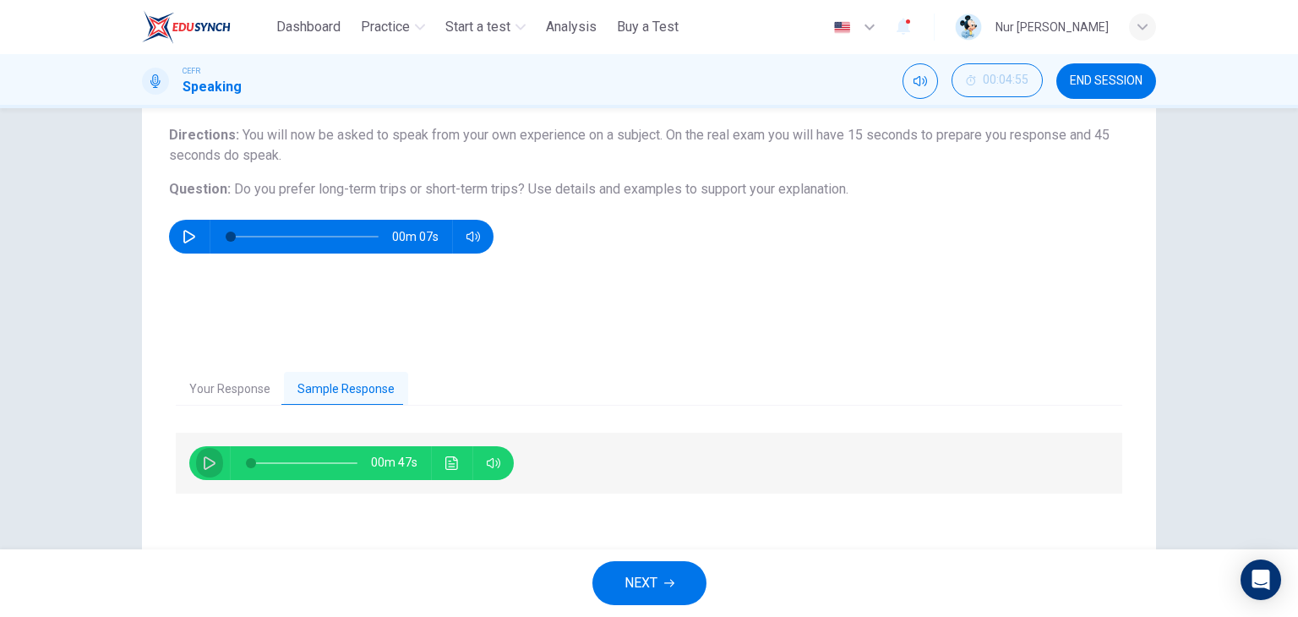
click at [205, 457] on icon "button" at bounding box center [210, 463] width 14 height 14
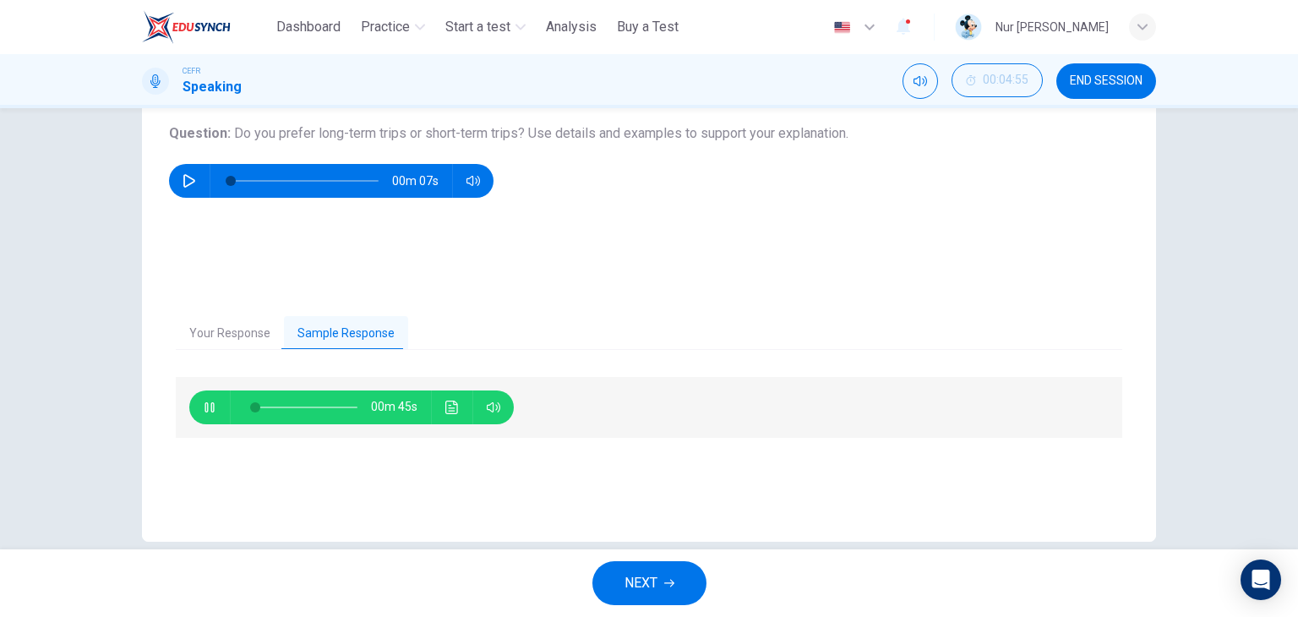
scroll to position [189, 0]
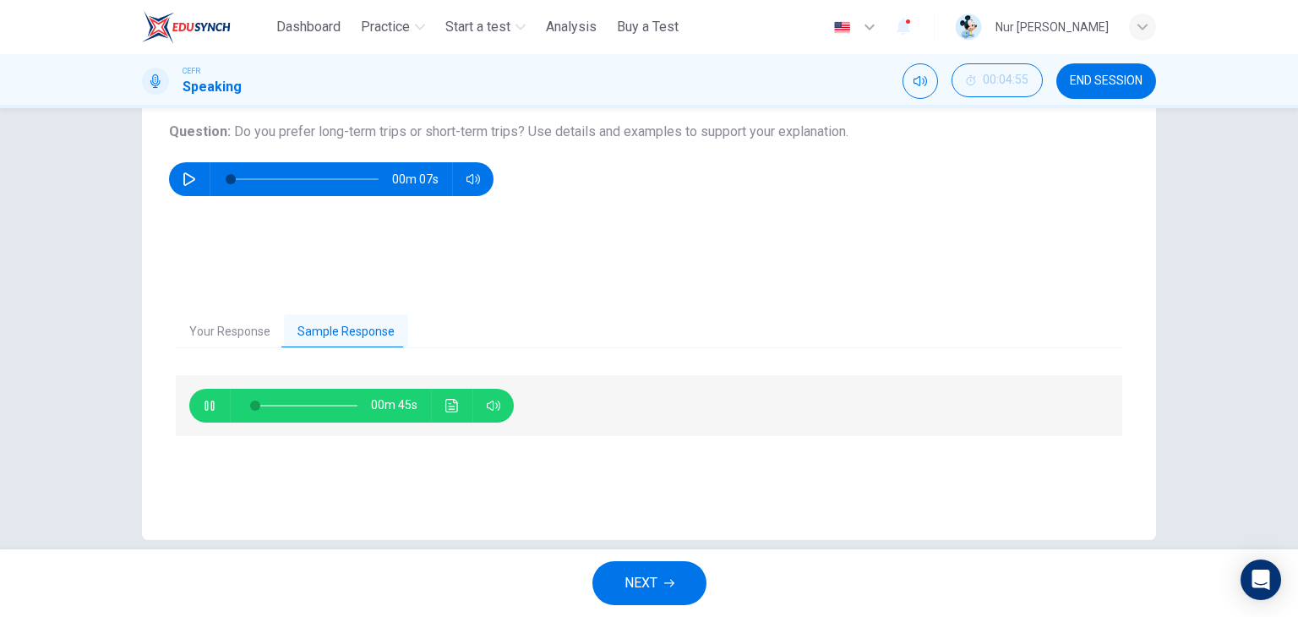
type input "*"
click at [241, 333] on button "Your Response" at bounding box center [230, 331] width 108 height 35
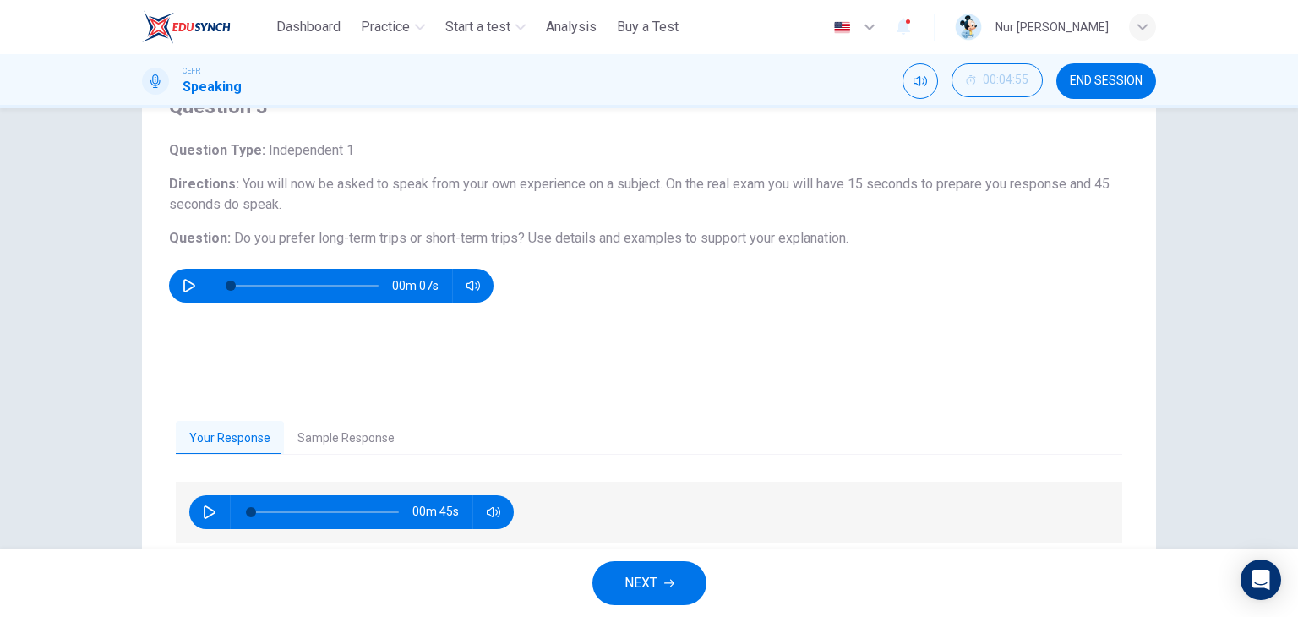
scroll to position [121, 0]
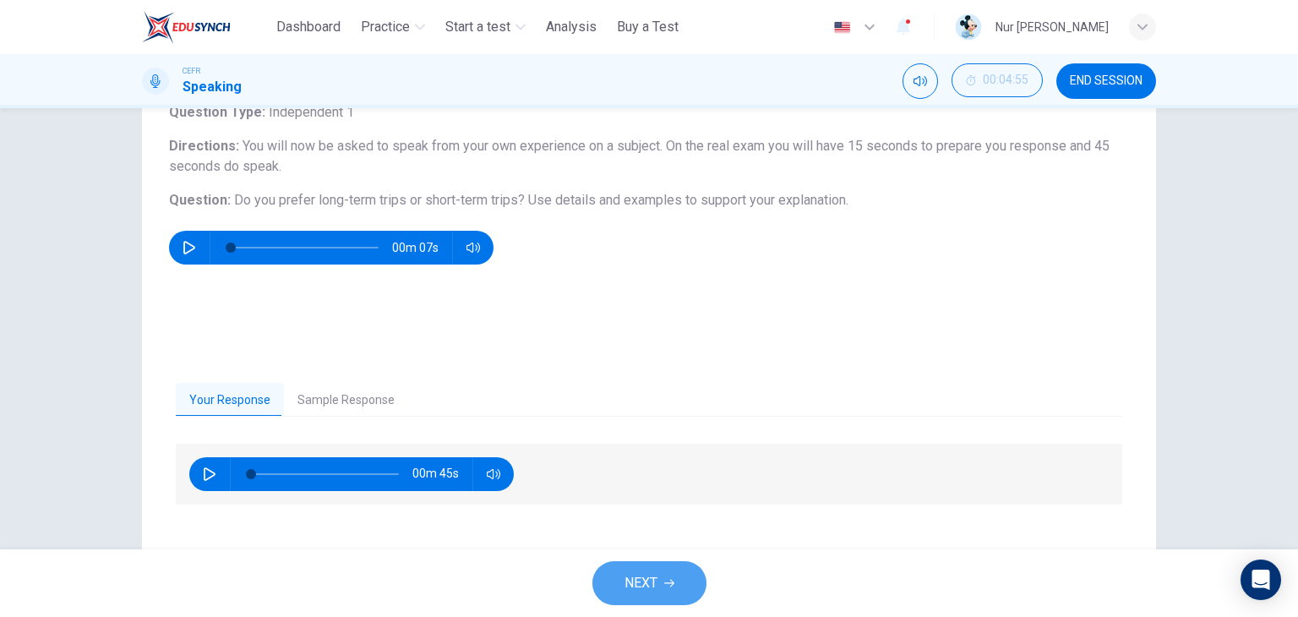
click at [666, 589] on button "NEXT" at bounding box center [649, 583] width 114 height 44
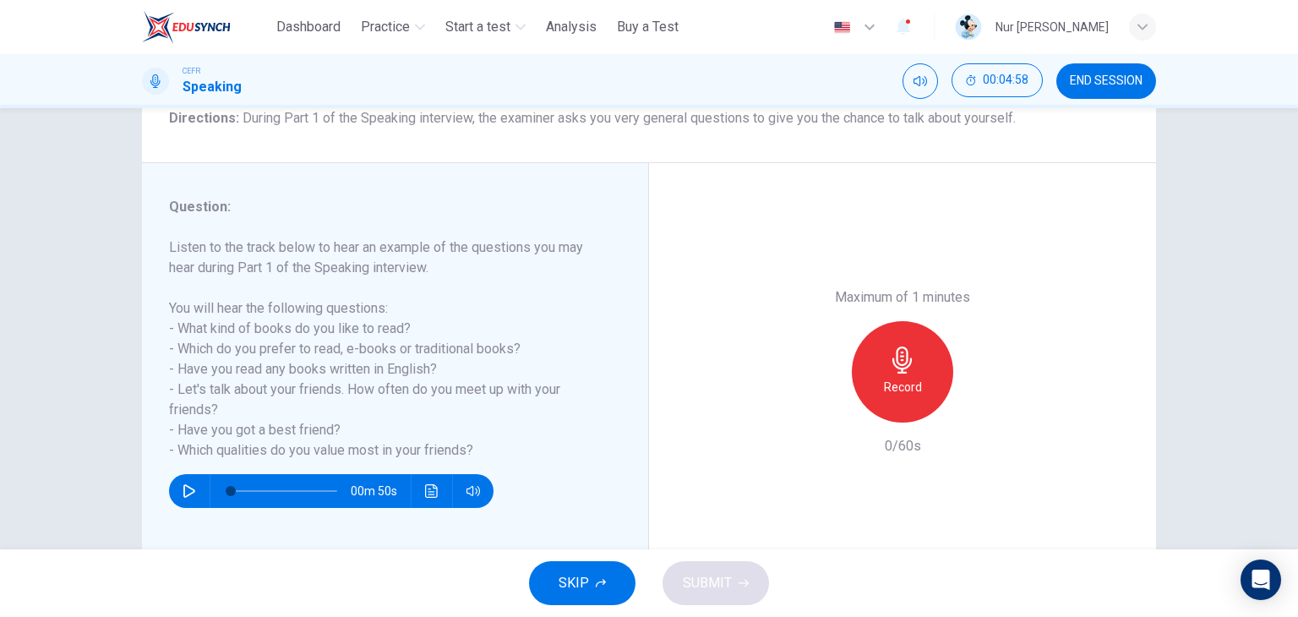
scroll to position [151, 0]
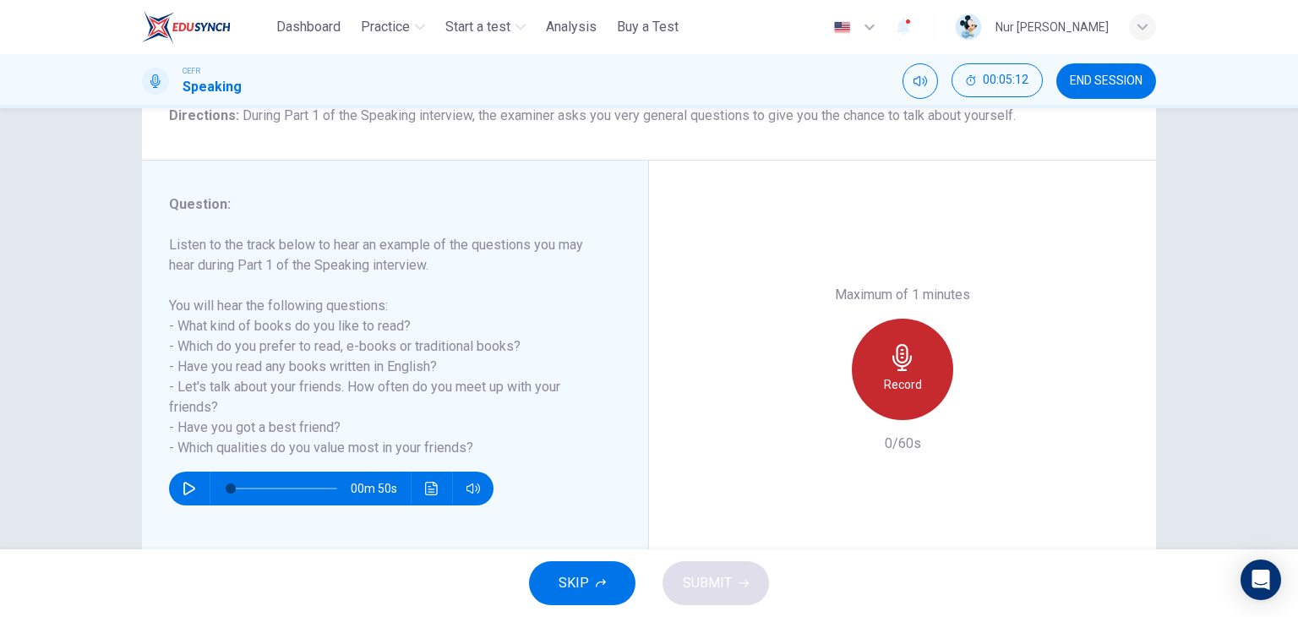
click at [901, 357] on icon "button" at bounding box center [902, 357] width 27 height 27
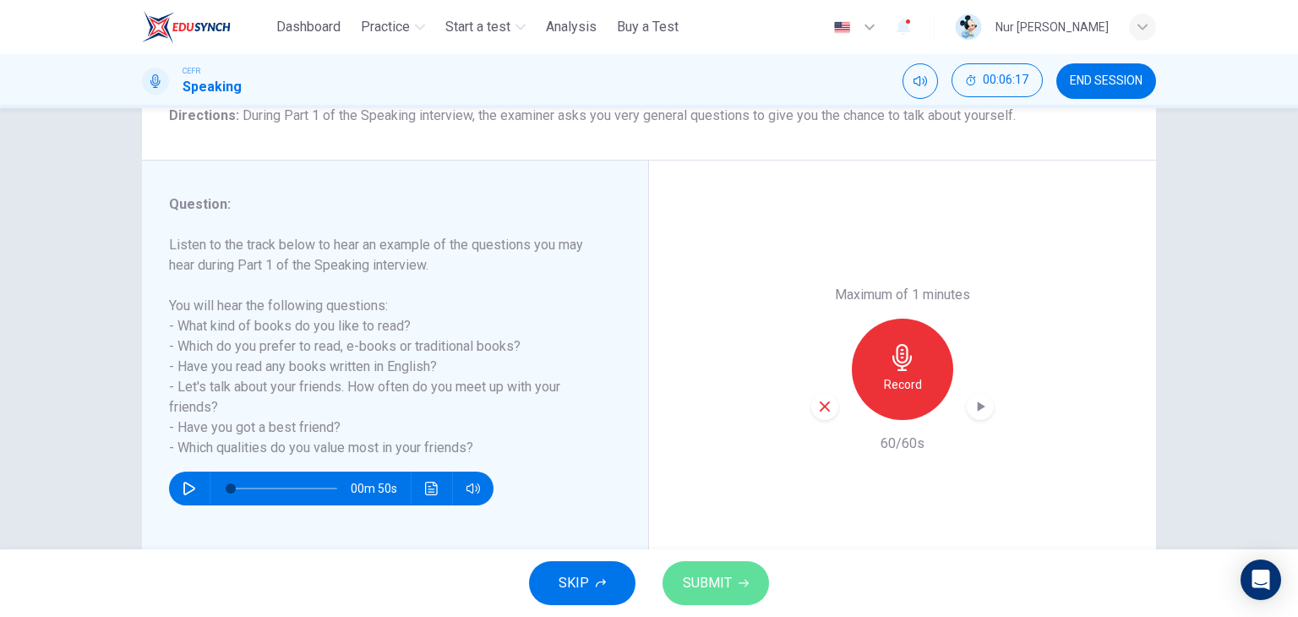
click at [703, 585] on span "SUBMIT" at bounding box center [707, 583] width 49 height 24
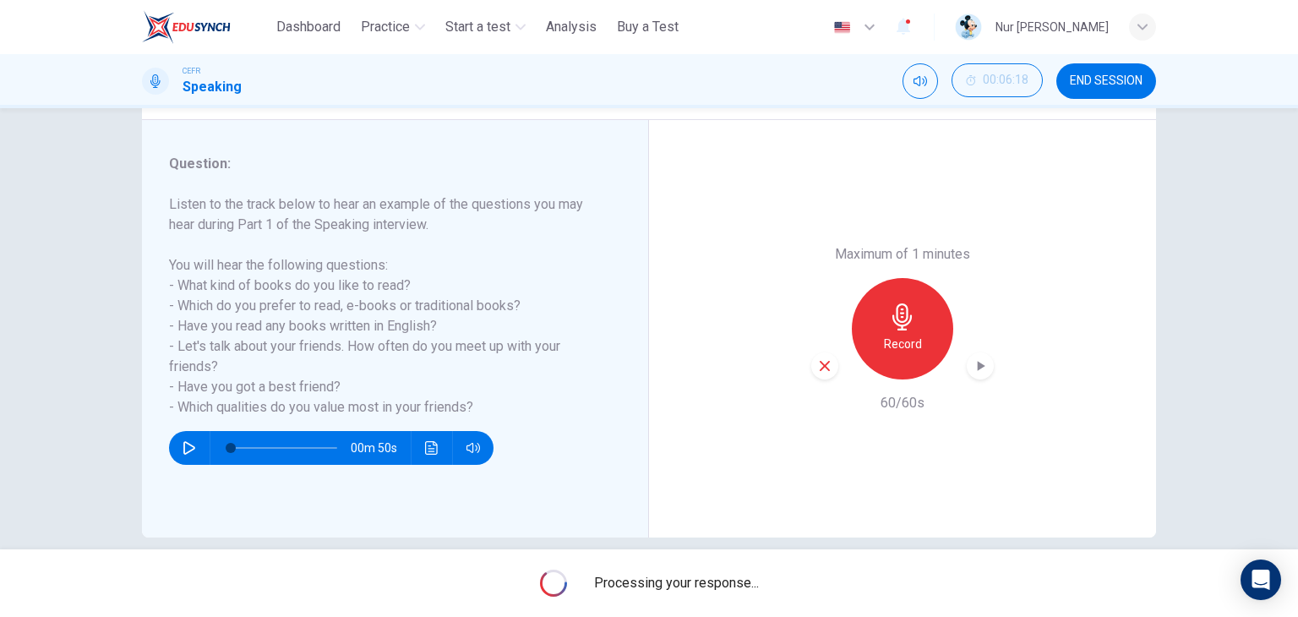
scroll to position [199, 0]
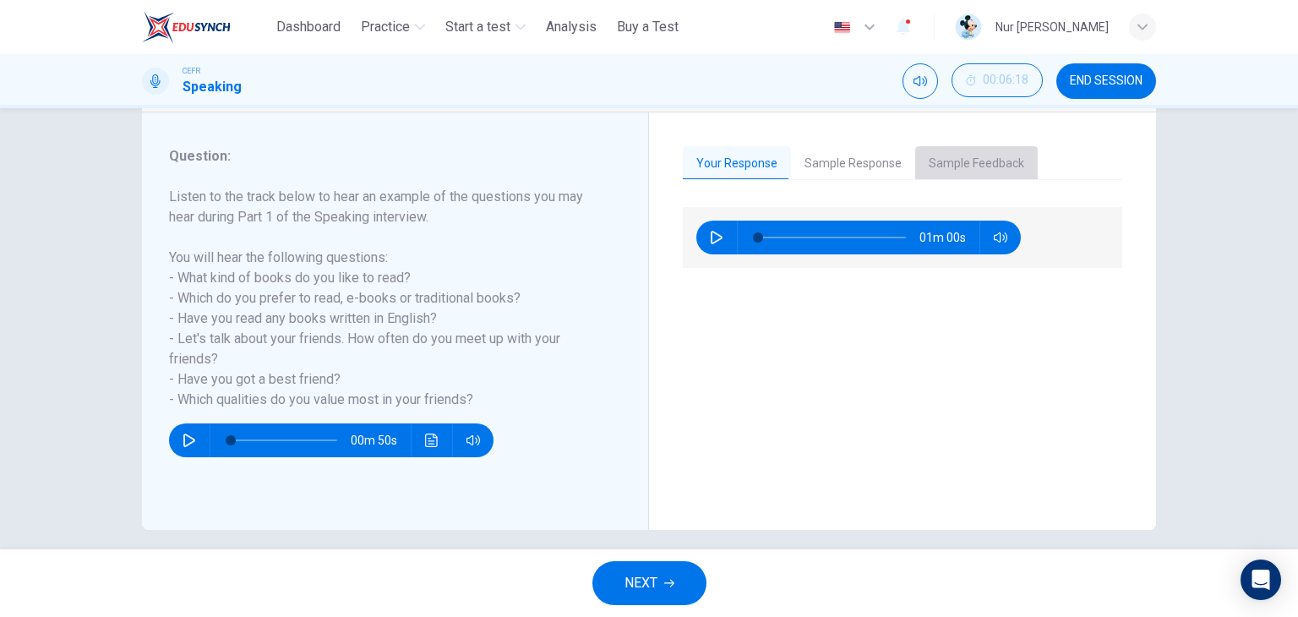
click at [962, 157] on button "Sample Feedback" at bounding box center [976, 163] width 123 height 35
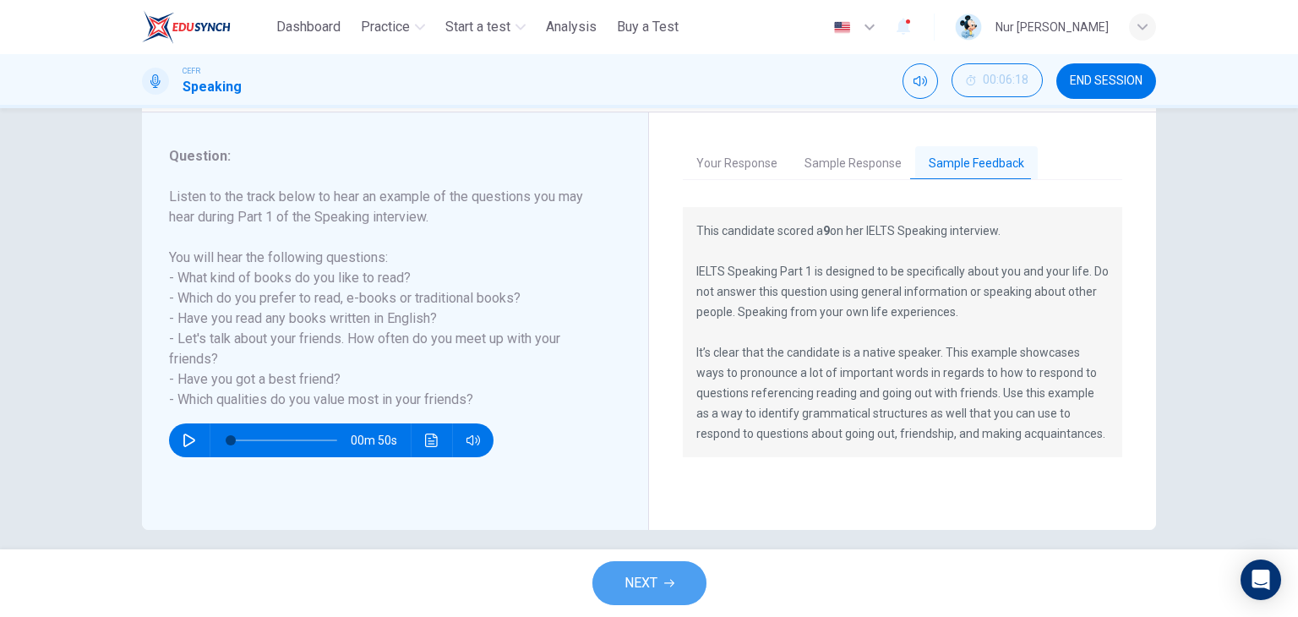
click at [674, 572] on button "NEXT" at bounding box center [649, 583] width 114 height 44
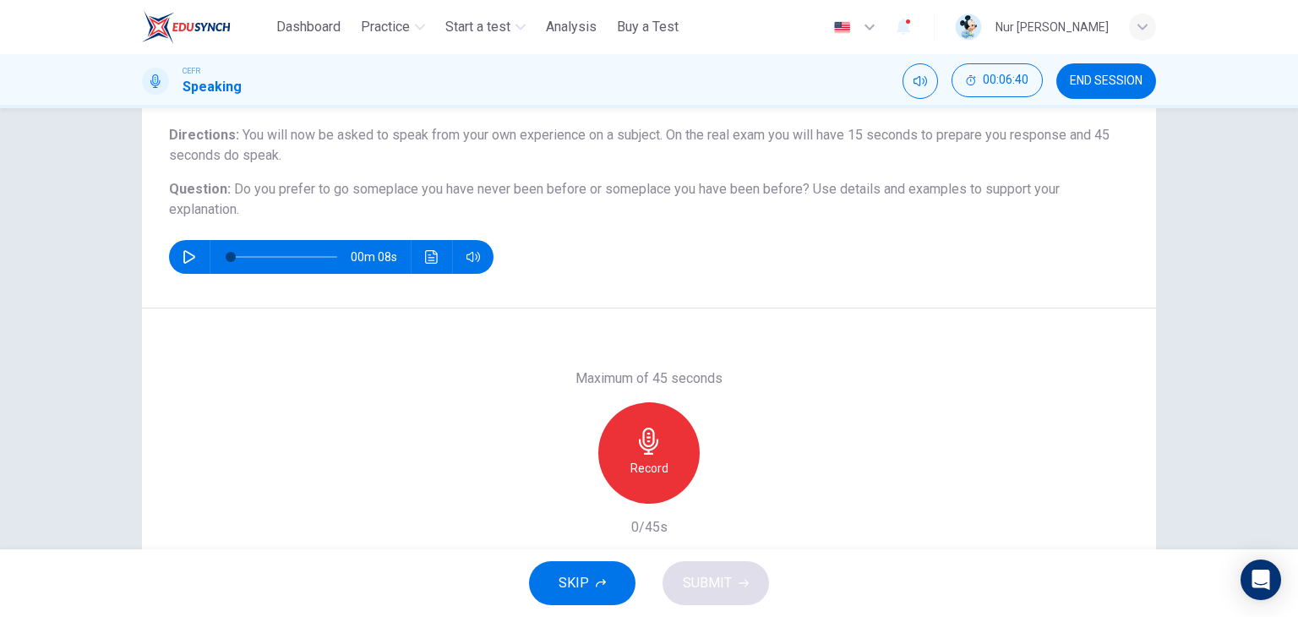
scroll to position [134, 0]
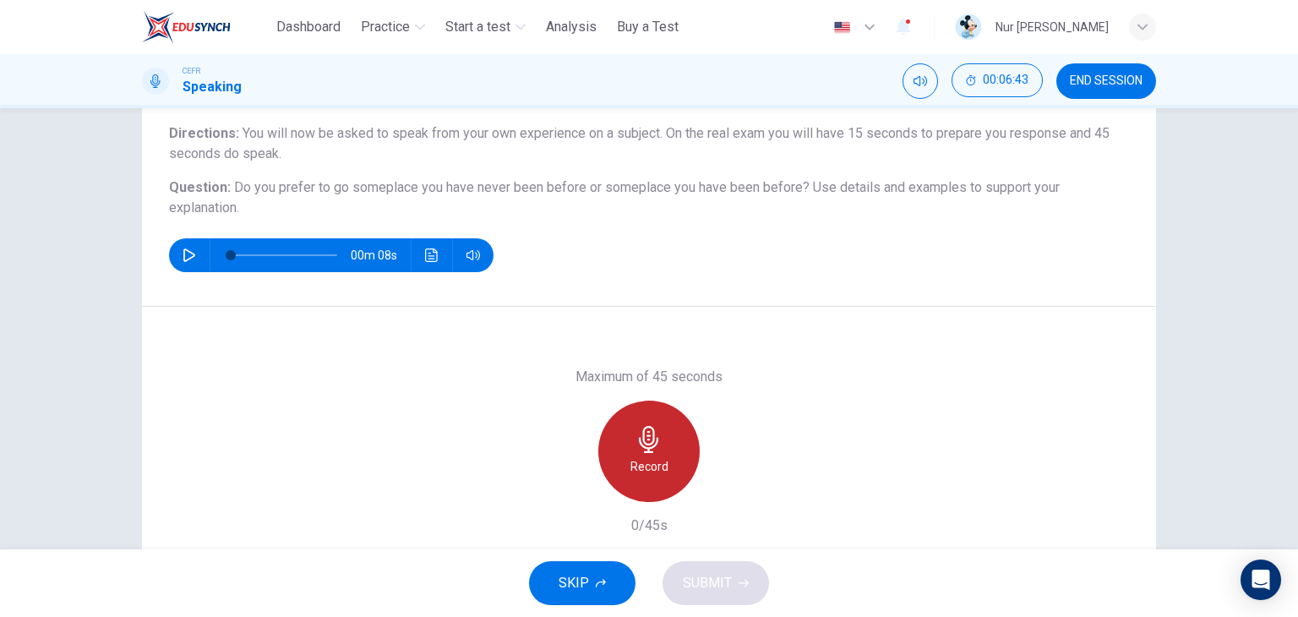
click at [654, 434] on icon "button" at bounding box center [648, 439] width 27 height 27
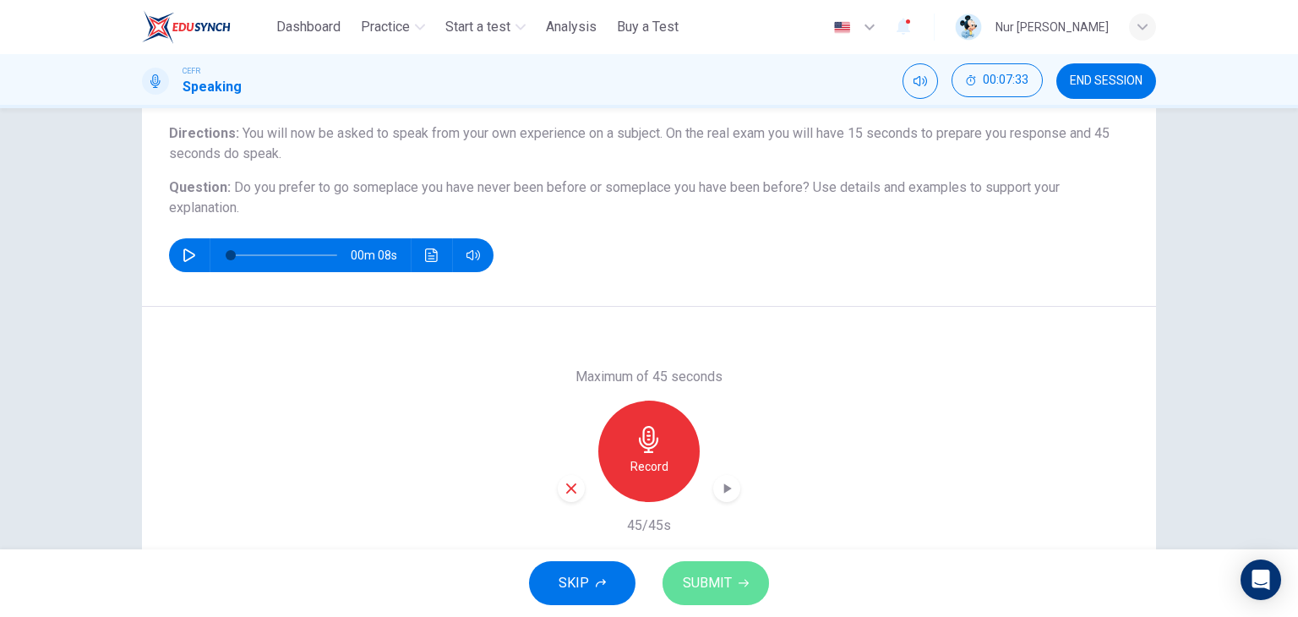
click at [734, 589] on button "SUBMIT" at bounding box center [716, 583] width 106 height 44
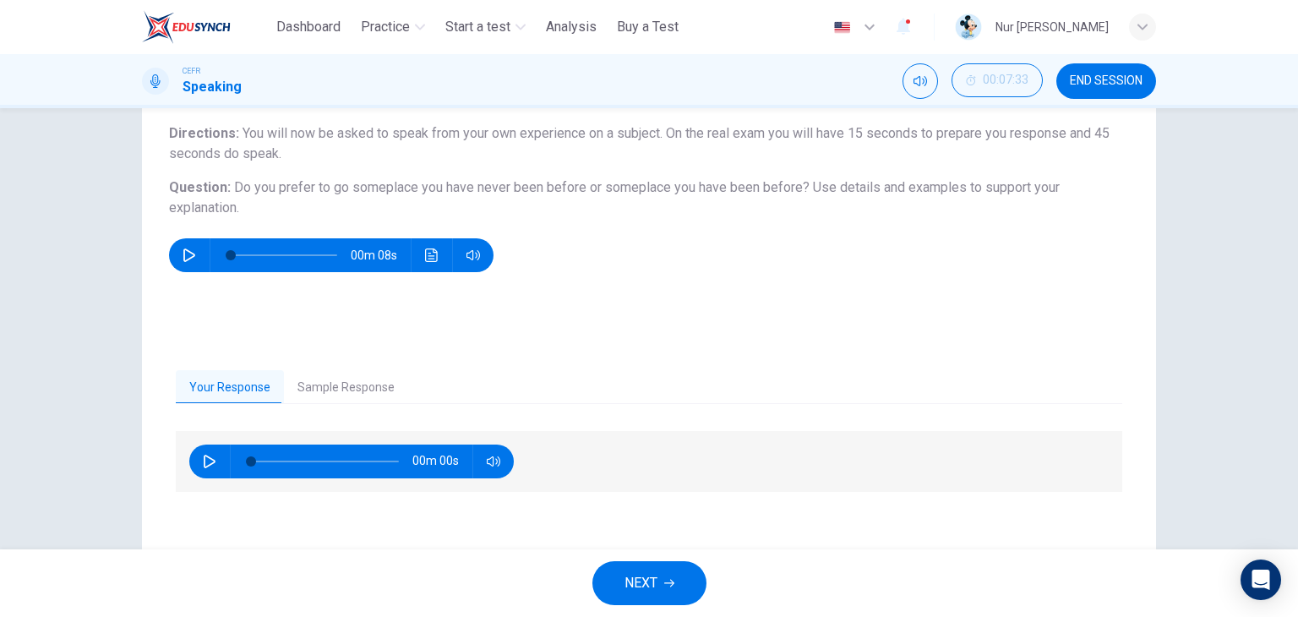
scroll to position [214, 0]
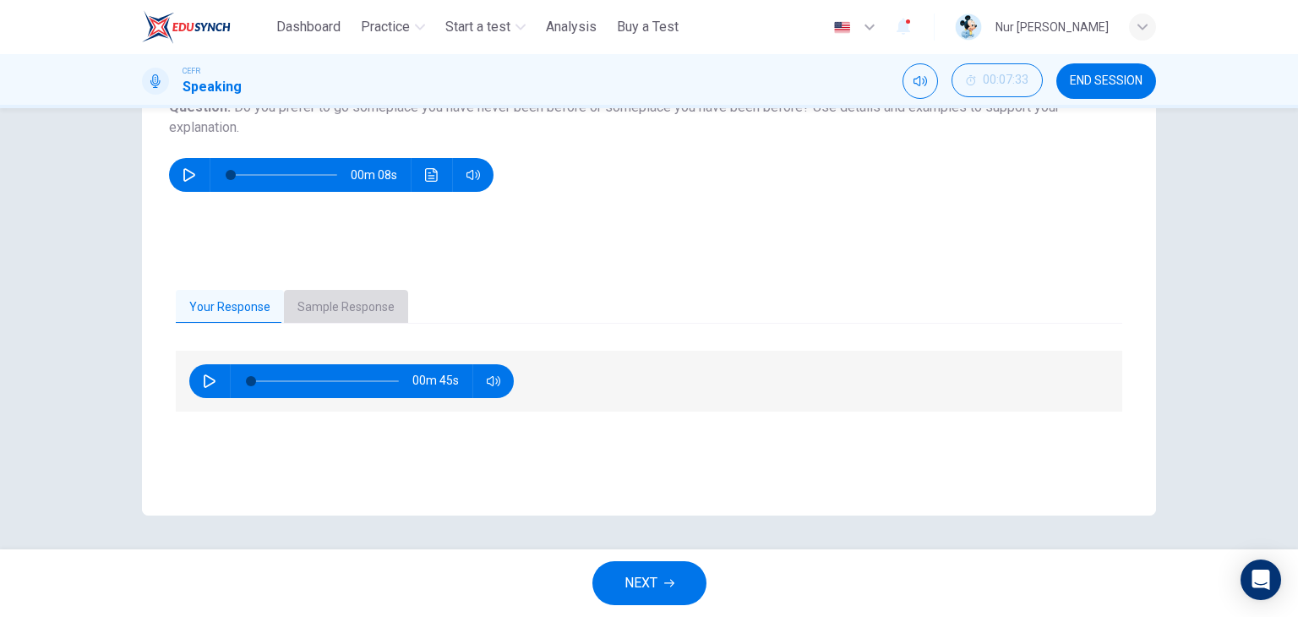
click at [384, 303] on button "Sample Response" at bounding box center [346, 307] width 124 height 35
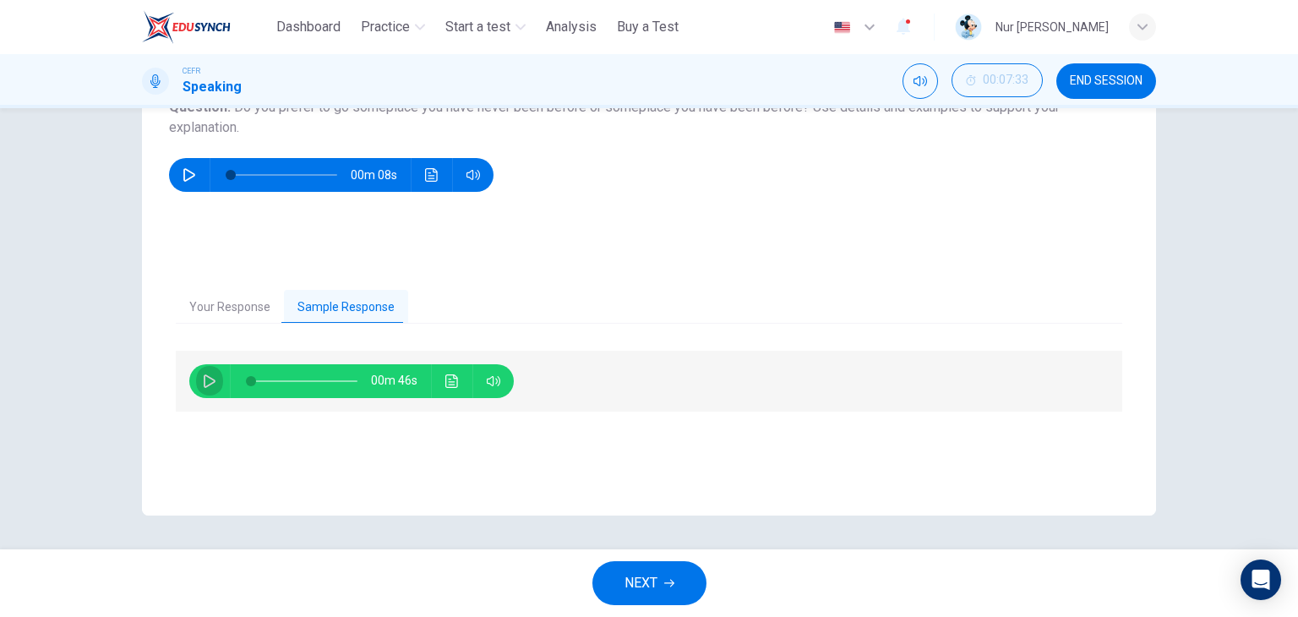
click at [203, 383] on icon "button" at bounding box center [210, 381] width 14 height 14
click at [425, 174] on icon "Click to see the audio transcription" at bounding box center [432, 175] width 14 height 14
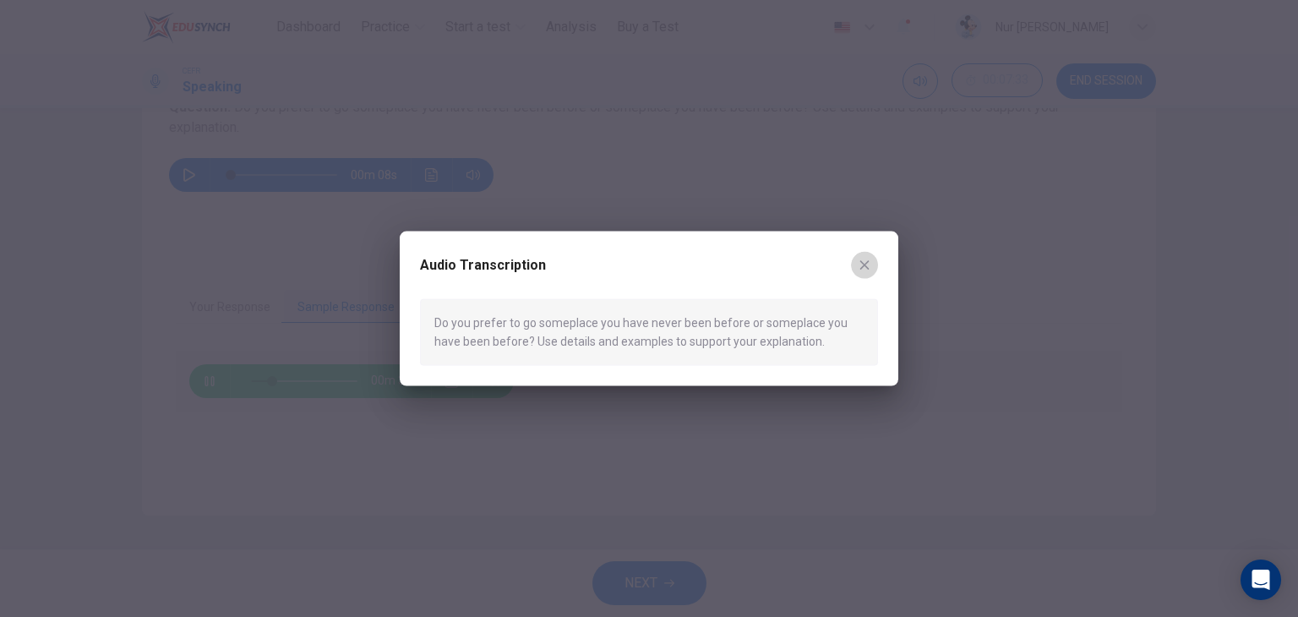
click at [862, 262] on icon "button" at bounding box center [864, 264] width 9 height 9
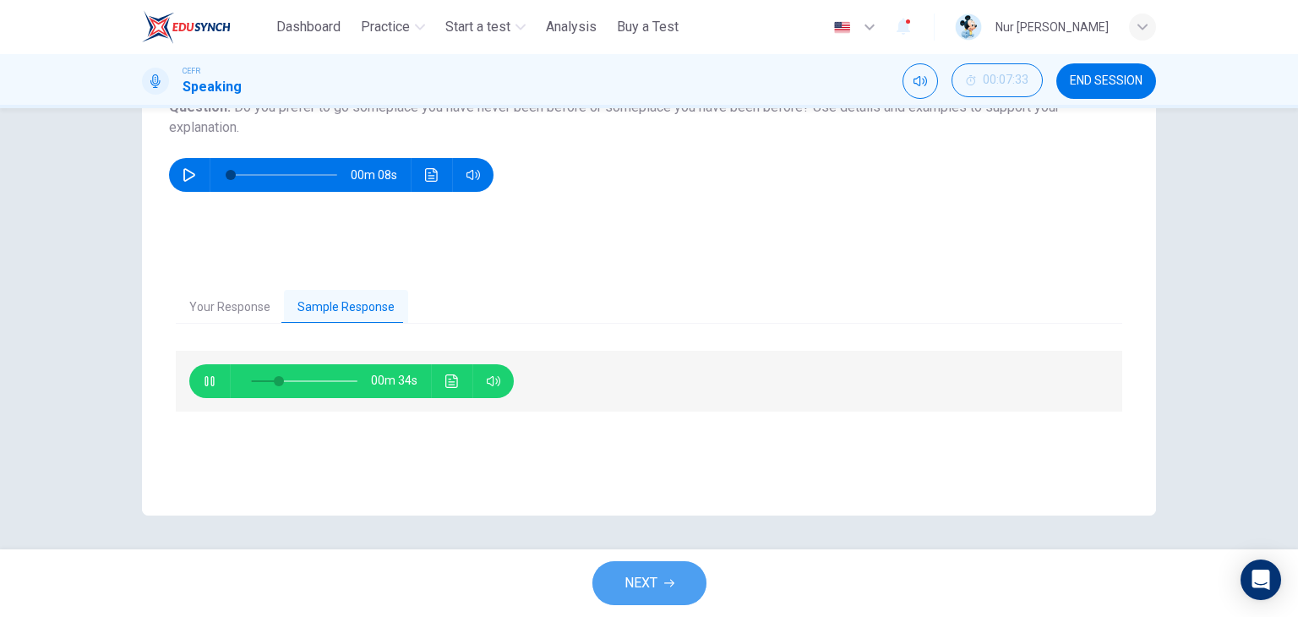
type input "**"
click at [663, 577] on button "NEXT" at bounding box center [649, 583] width 114 height 44
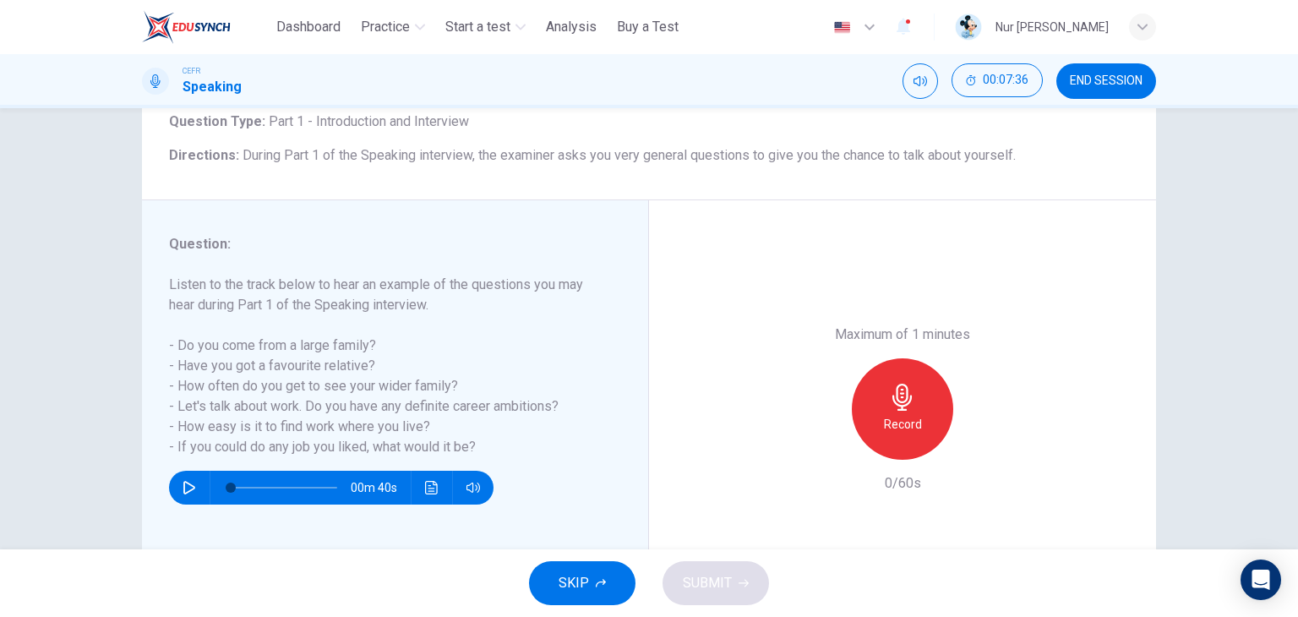
scroll to position [113, 0]
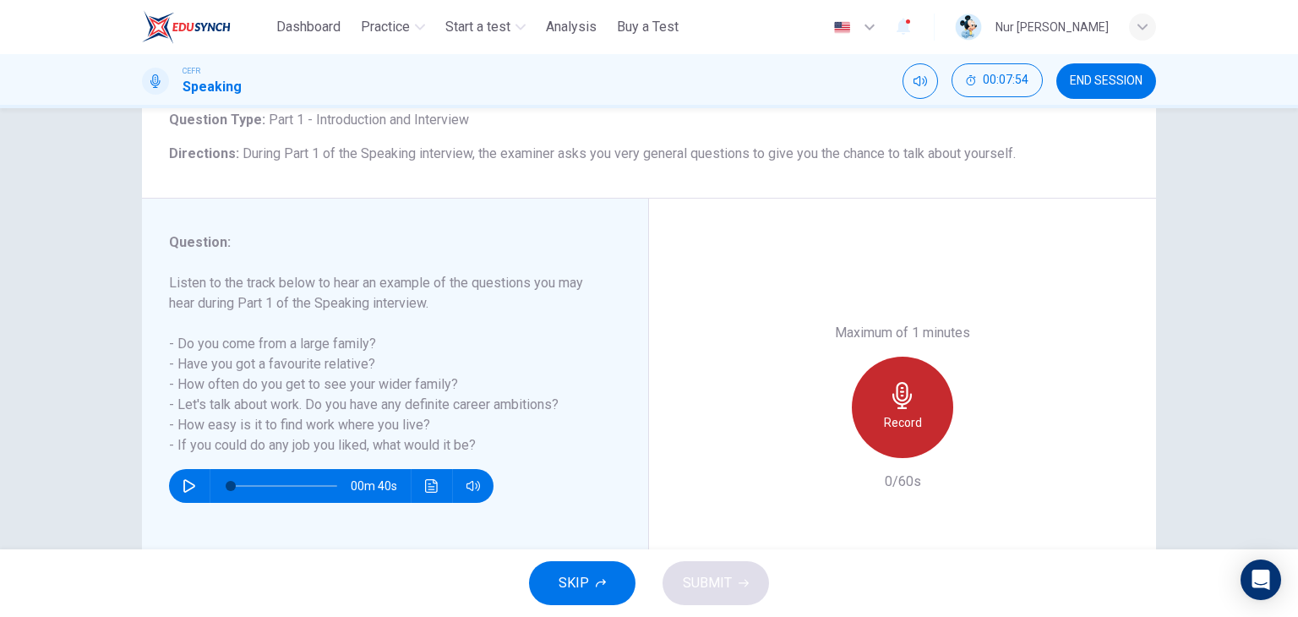
click at [906, 417] on h6 "Record" at bounding box center [903, 422] width 38 height 20
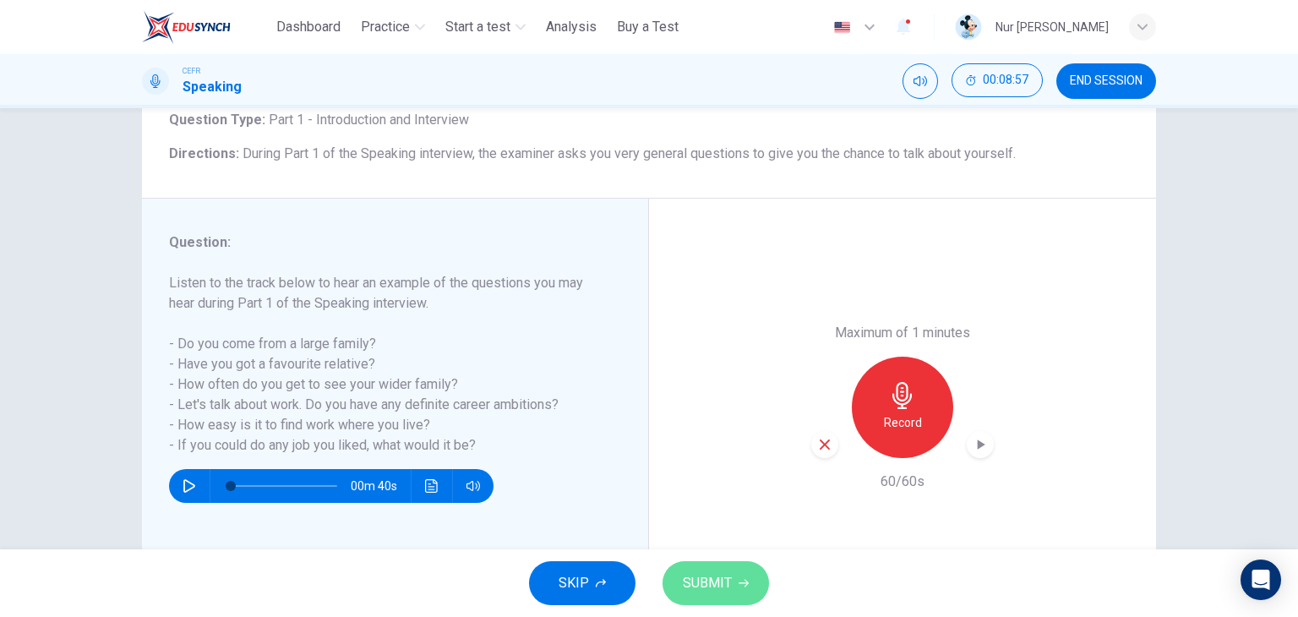
click at [740, 580] on icon "button" at bounding box center [744, 583] width 10 height 10
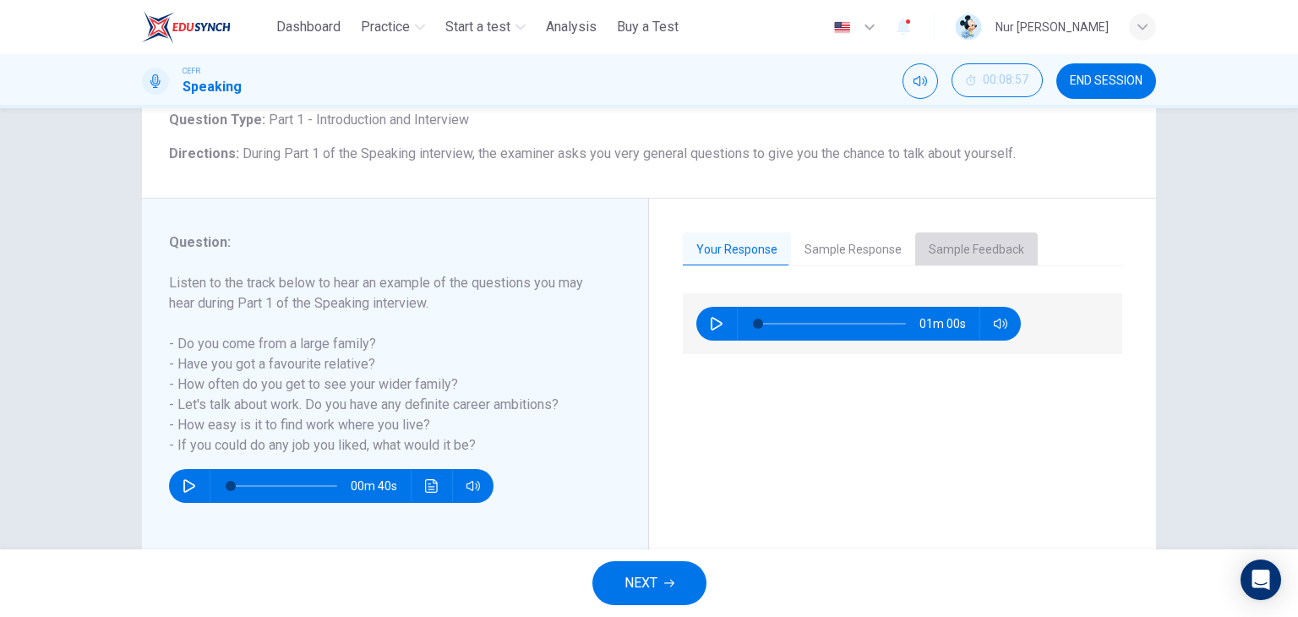
click at [987, 254] on button "Sample Feedback" at bounding box center [976, 249] width 123 height 35
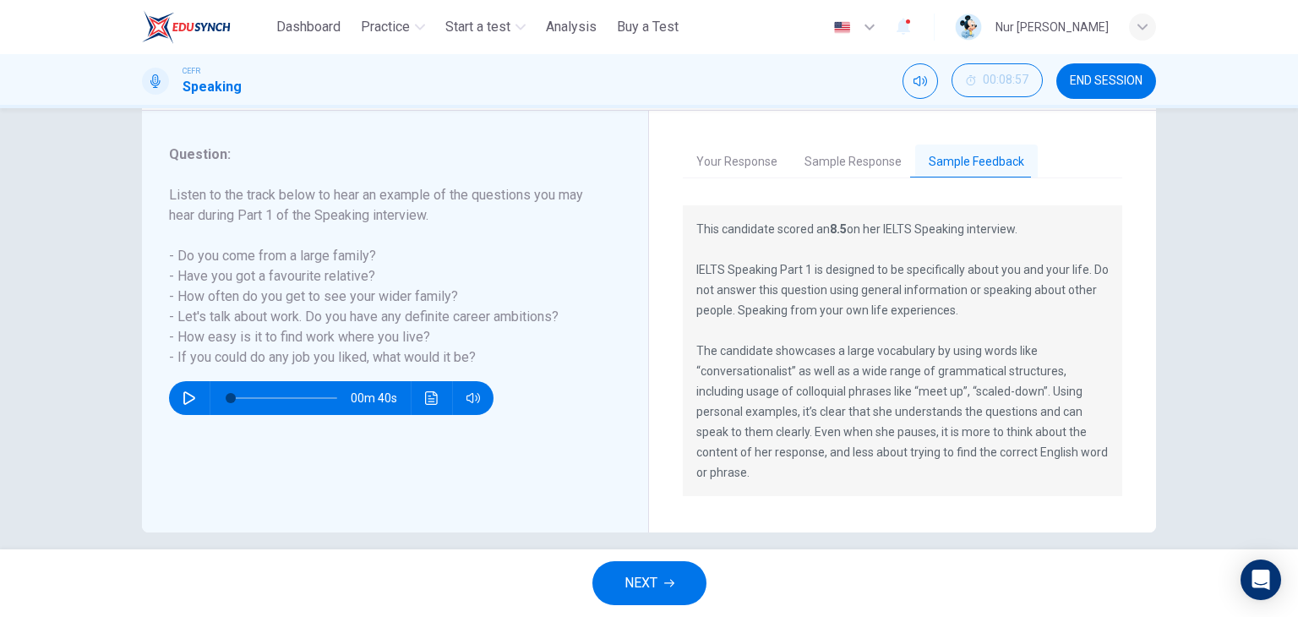
scroll to position [201, 0]
click at [642, 571] on span "NEXT" at bounding box center [640, 583] width 33 height 24
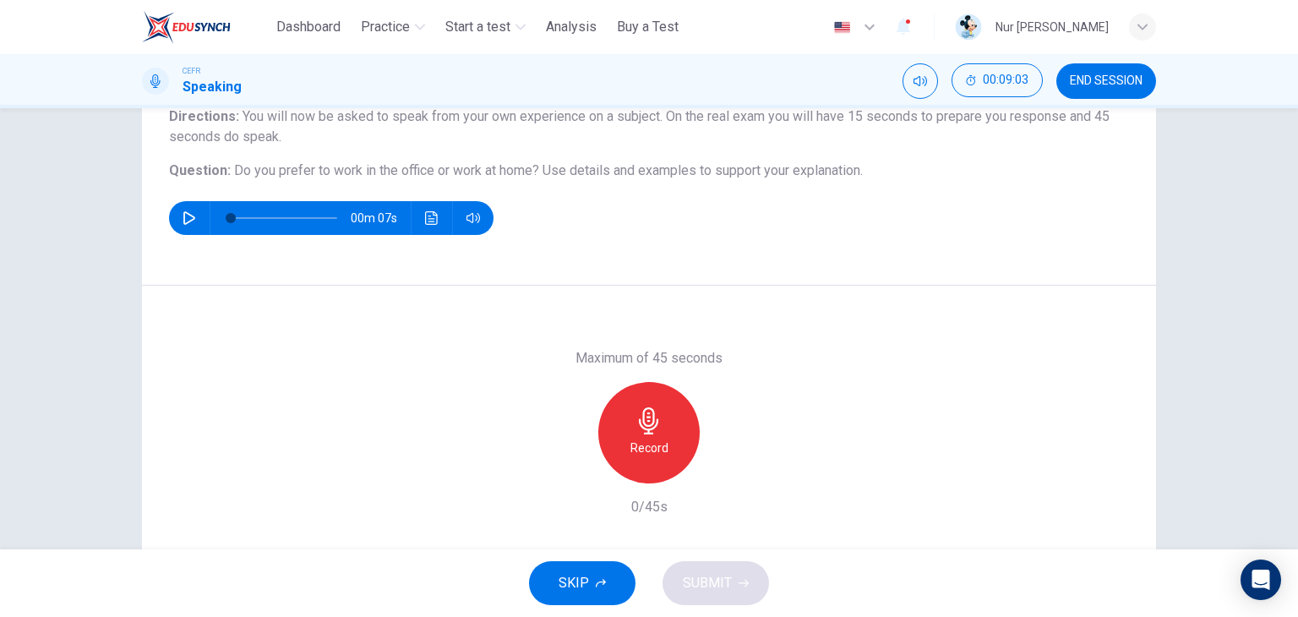
scroll to position [142, 0]
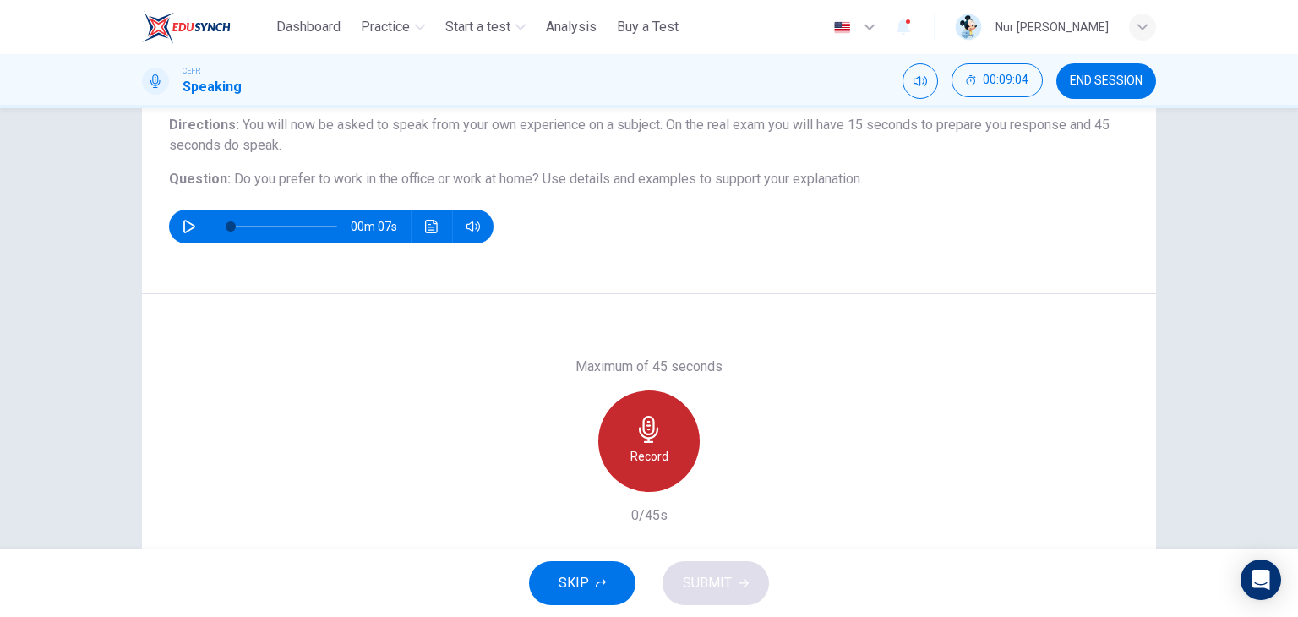
click at [639, 426] on icon "button" at bounding box center [648, 429] width 19 height 27
click at [649, 446] on h6 "Stop" at bounding box center [648, 456] width 25 height 20
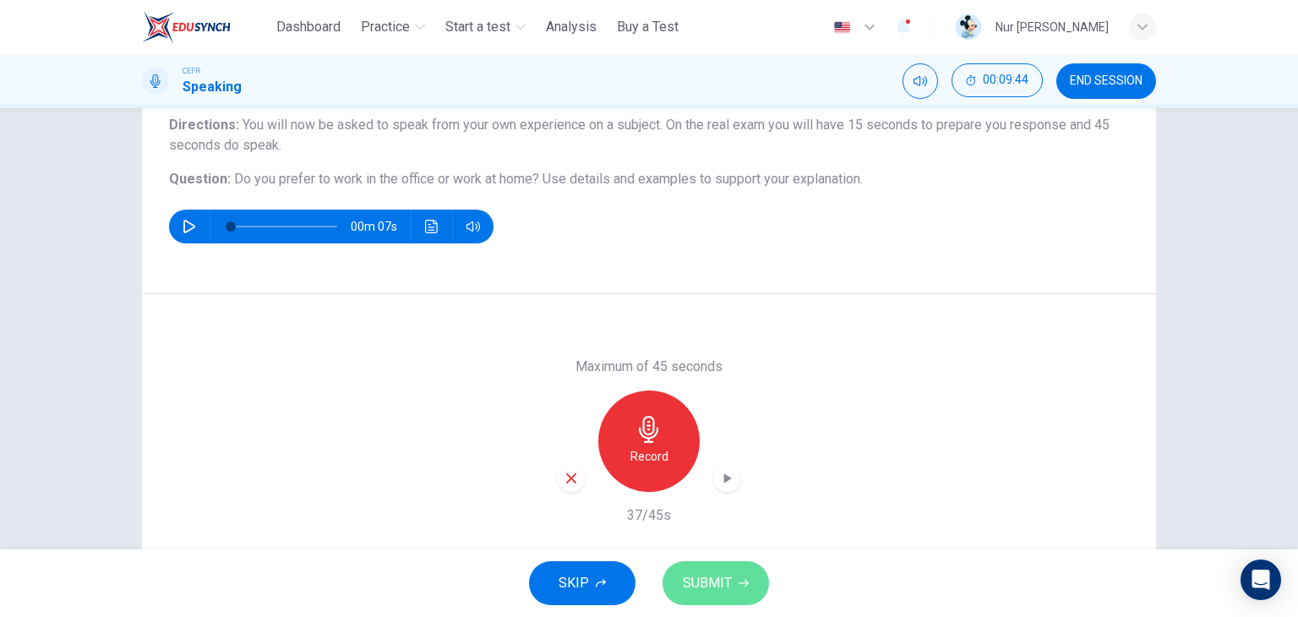
click at [713, 597] on button "SUBMIT" at bounding box center [716, 583] width 106 height 44
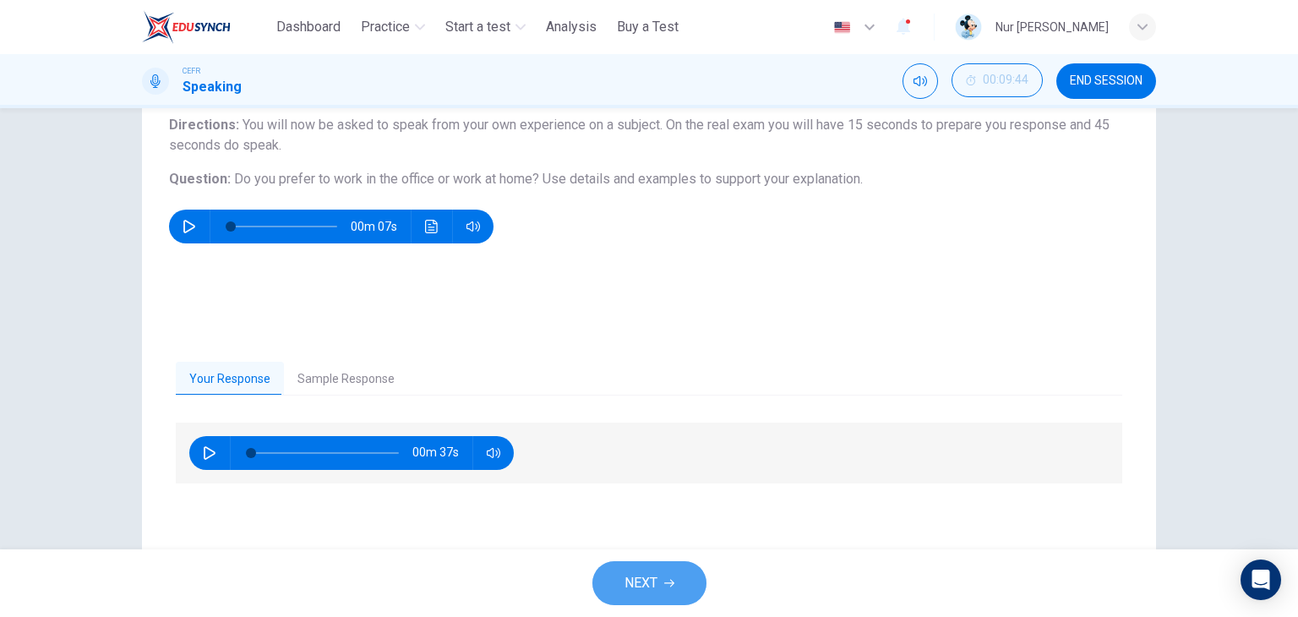
click at [639, 567] on button "NEXT" at bounding box center [649, 583] width 114 height 44
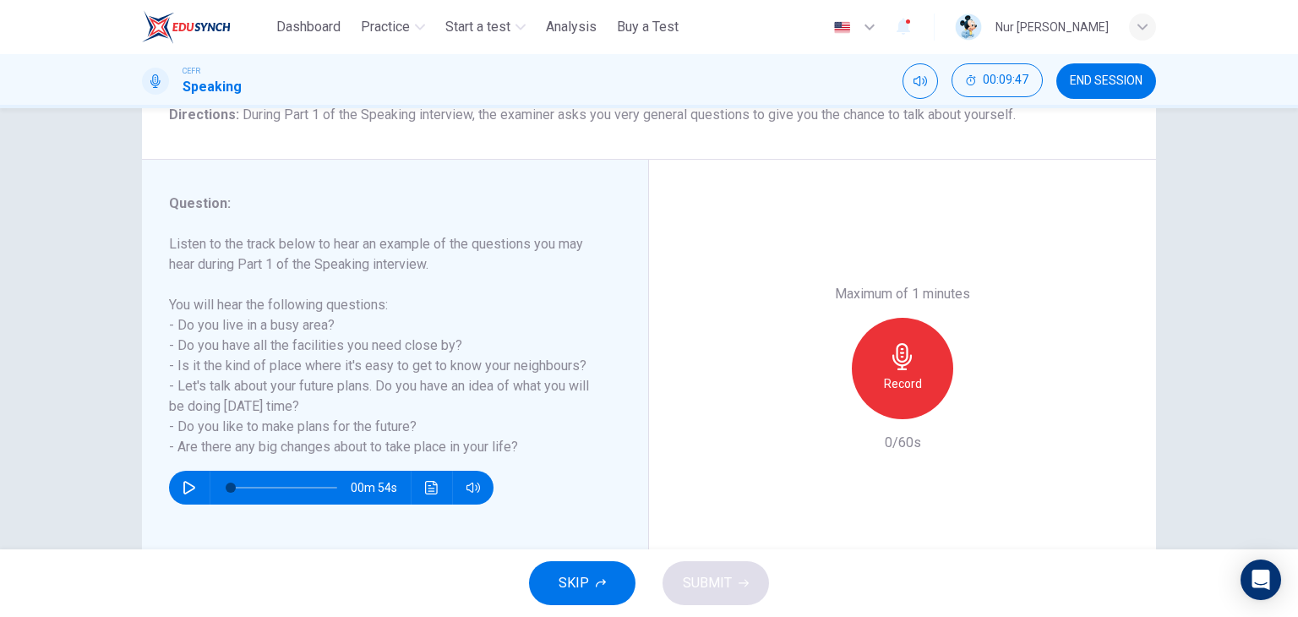
scroll to position [152, 0]
click at [908, 369] on div "Record" at bounding box center [902, 368] width 101 height 101
click at [908, 369] on div "Stop" at bounding box center [902, 368] width 101 height 101
click at [729, 574] on span "SUBMIT" at bounding box center [707, 583] width 49 height 24
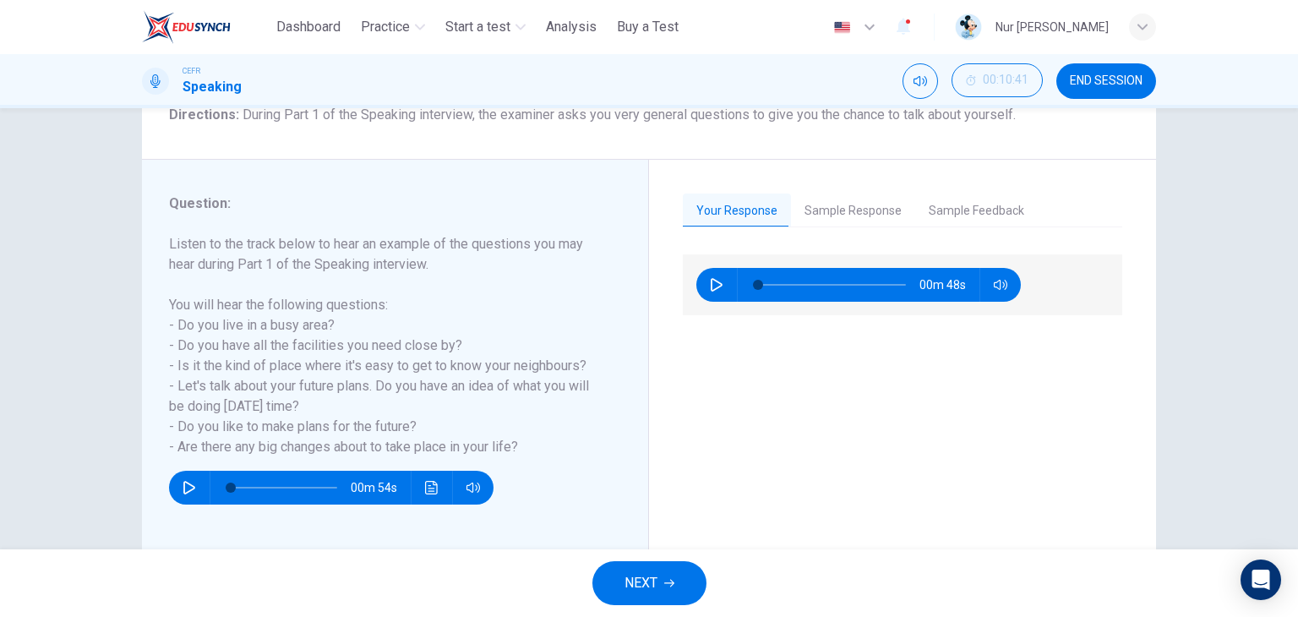
click at [677, 588] on button "NEXT" at bounding box center [649, 583] width 114 height 44
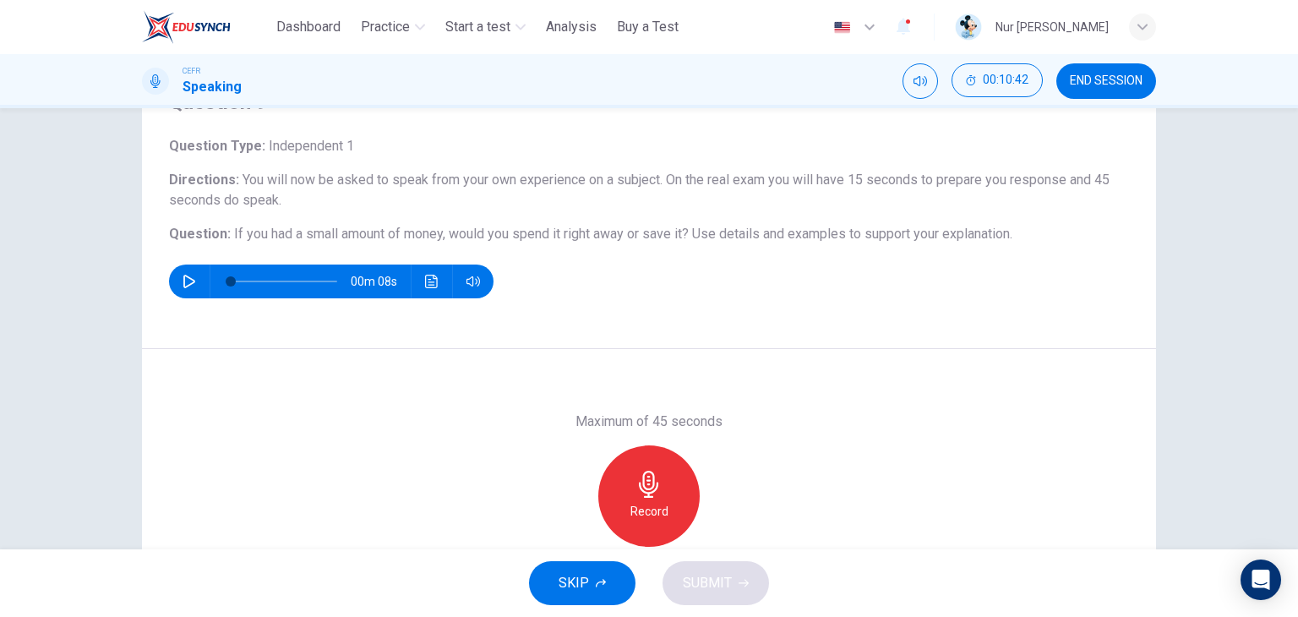
scroll to position [88, 0]
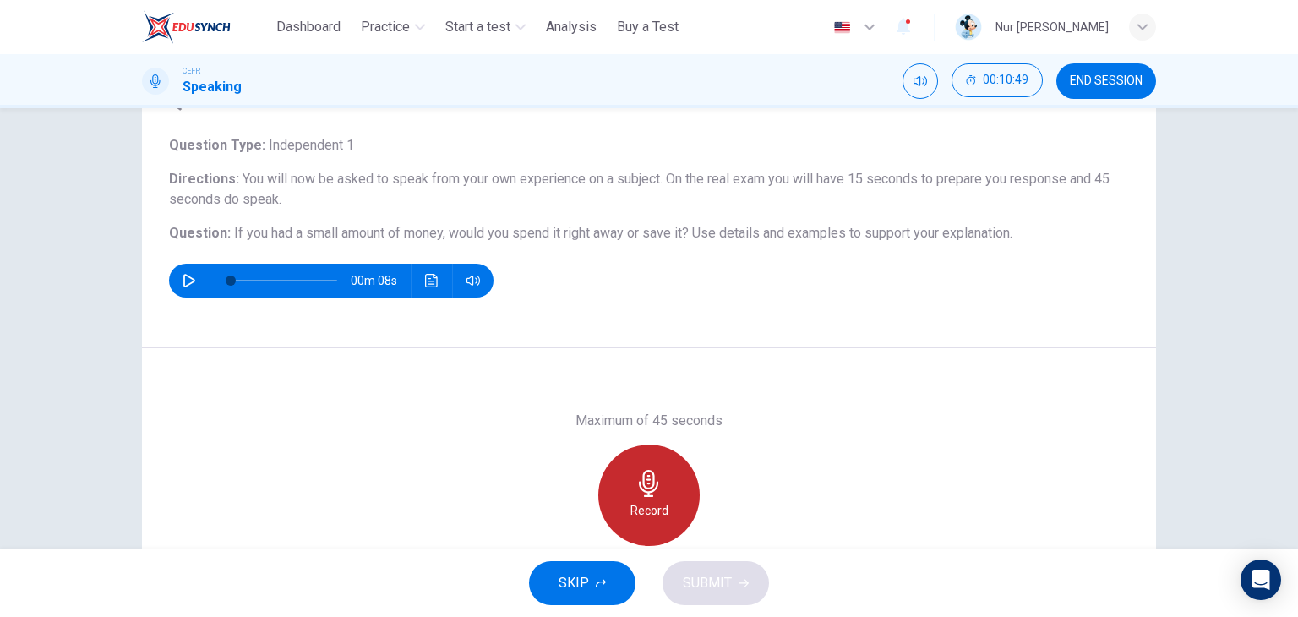
click at [654, 466] on div "Record" at bounding box center [648, 494] width 101 height 101
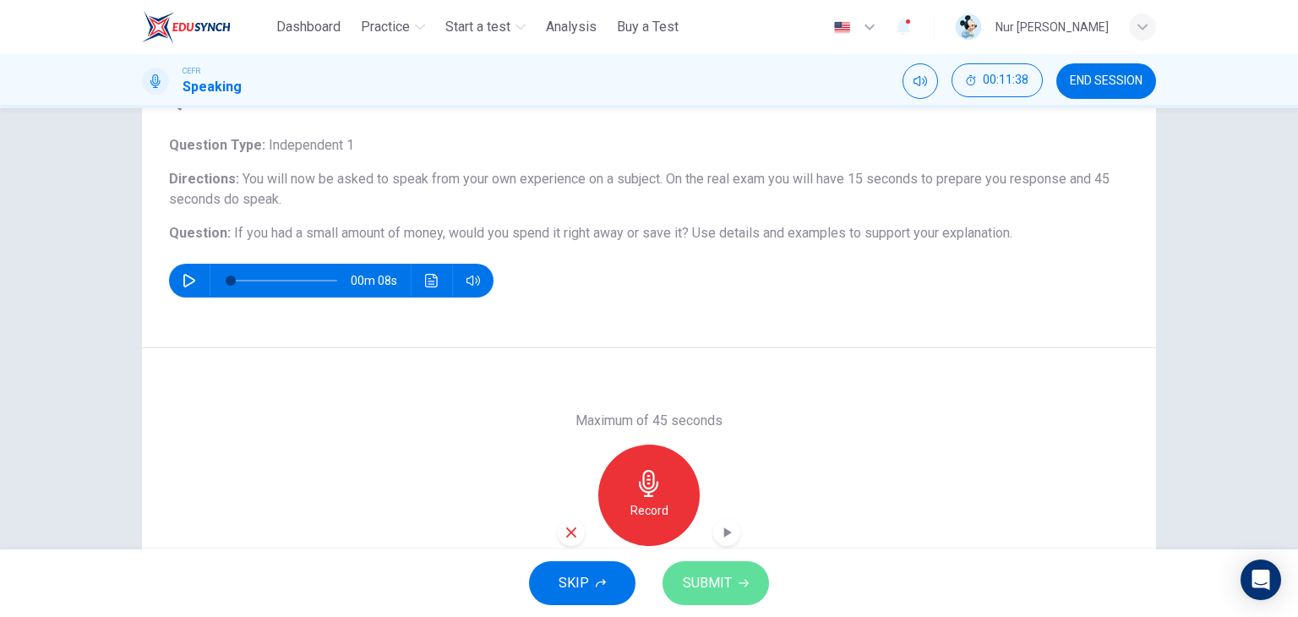
click at [711, 596] on button "SUBMIT" at bounding box center [716, 583] width 106 height 44
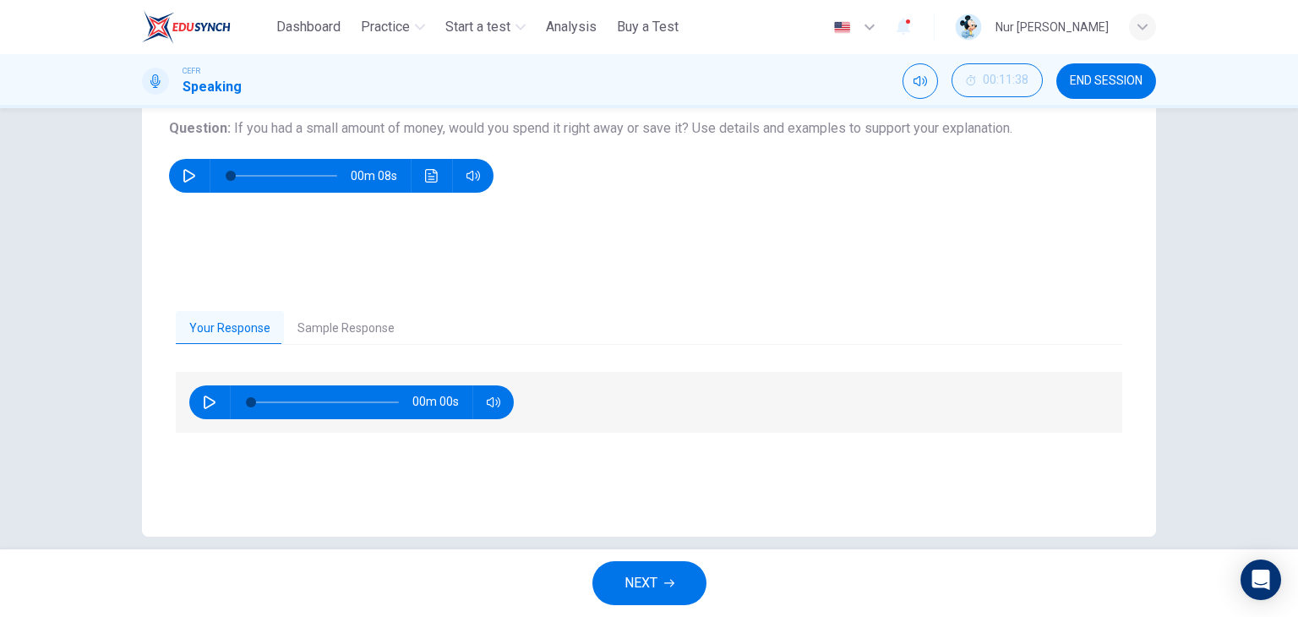
scroll to position [196, 0]
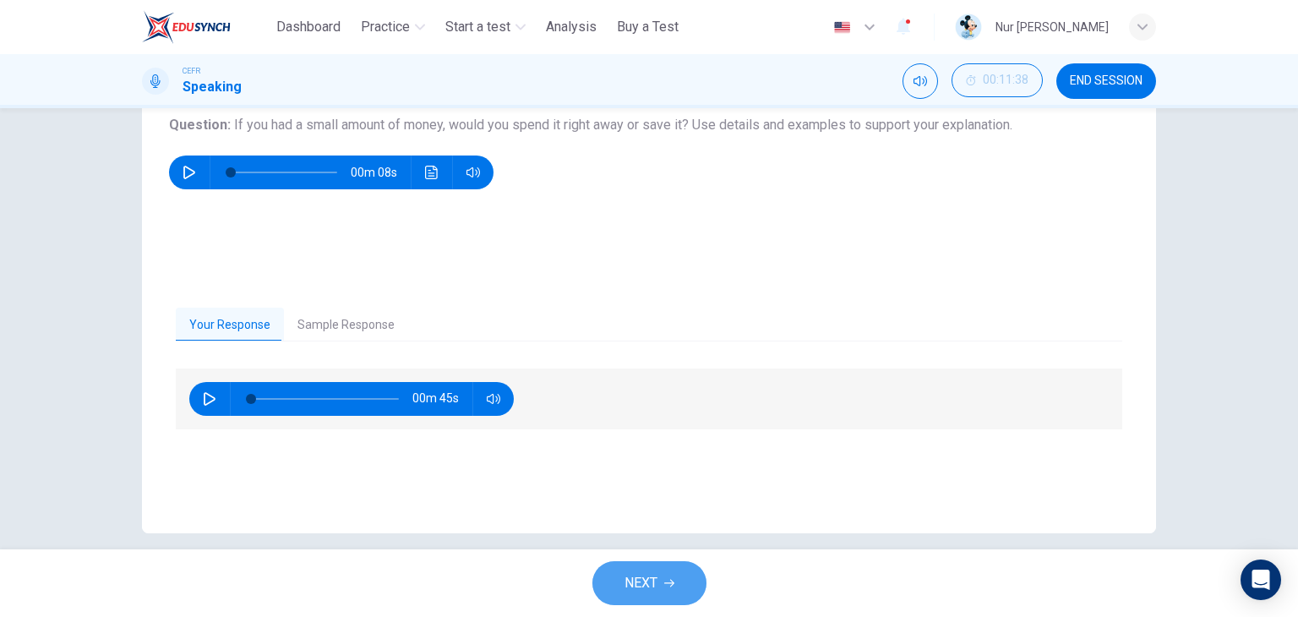
click at [657, 572] on button "NEXT" at bounding box center [649, 583] width 114 height 44
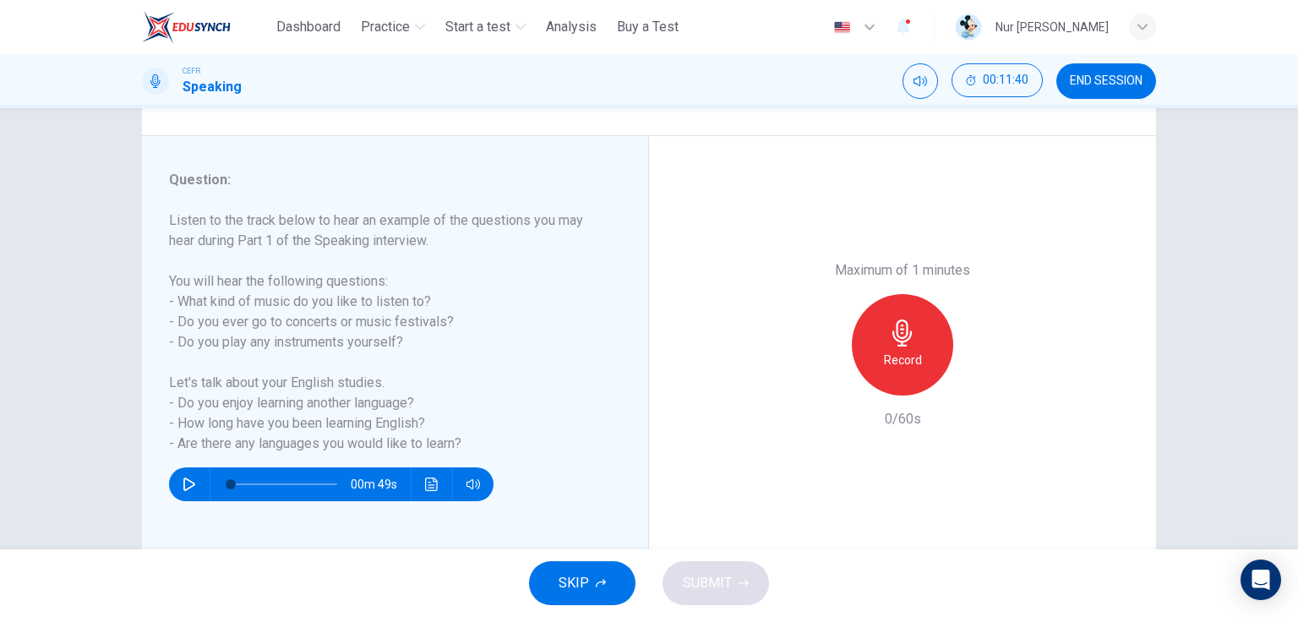
scroll to position [176, 0]
click at [875, 334] on div "Record" at bounding box center [902, 344] width 101 height 101
click at [875, 334] on div "Stop" at bounding box center [902, 344] width 101 height 101
click at [744, 576] on button "SUBMIT" at bounding box center [716, 583] width 106 height 44
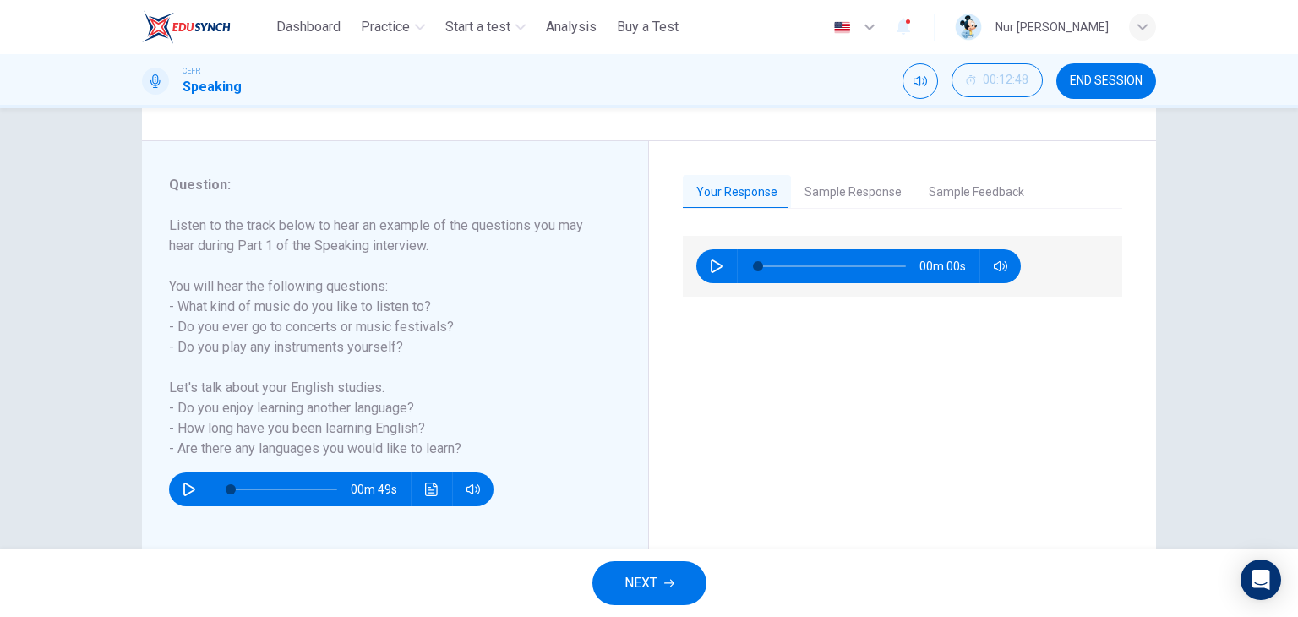
scroll to position [172, 0]
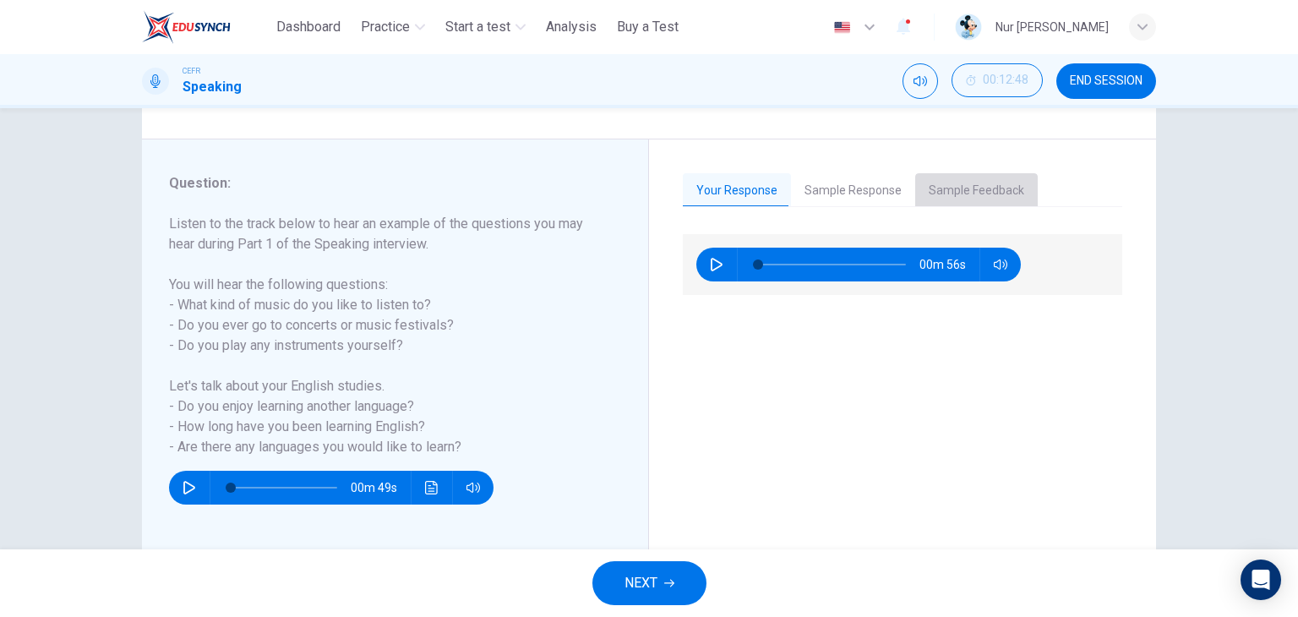
click at [949, 194] on button "Sample Feedback" at bounding box center [976, 190] width 123 height 35
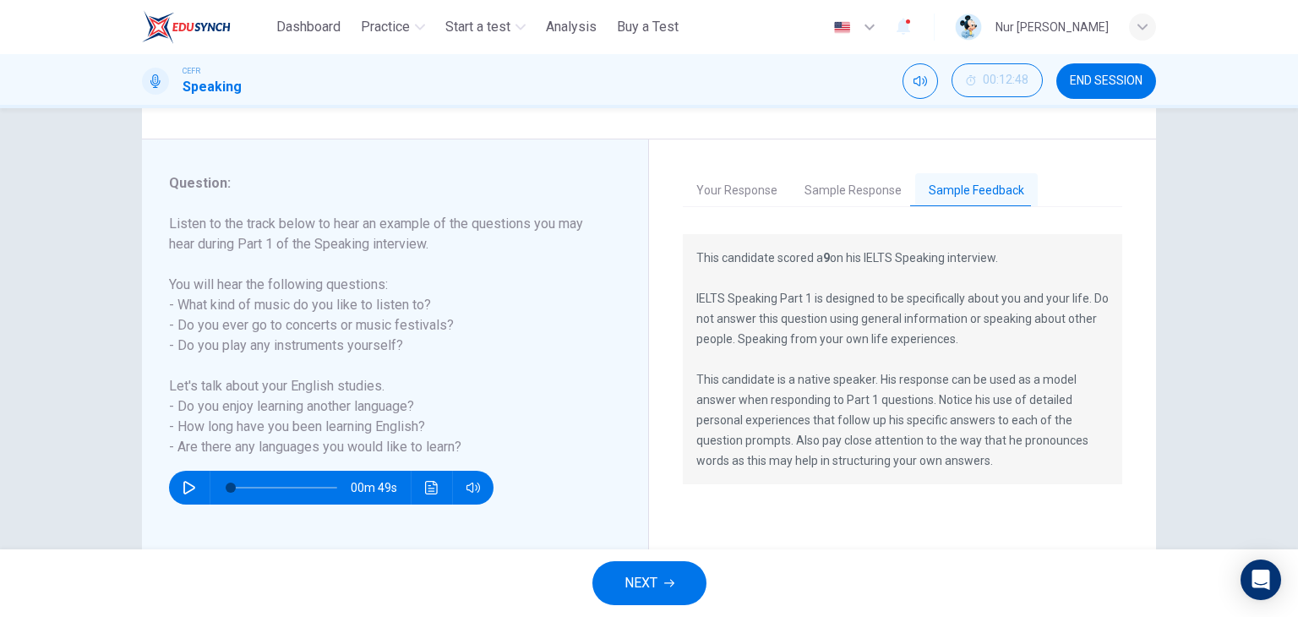
scroll to position [214, 0]
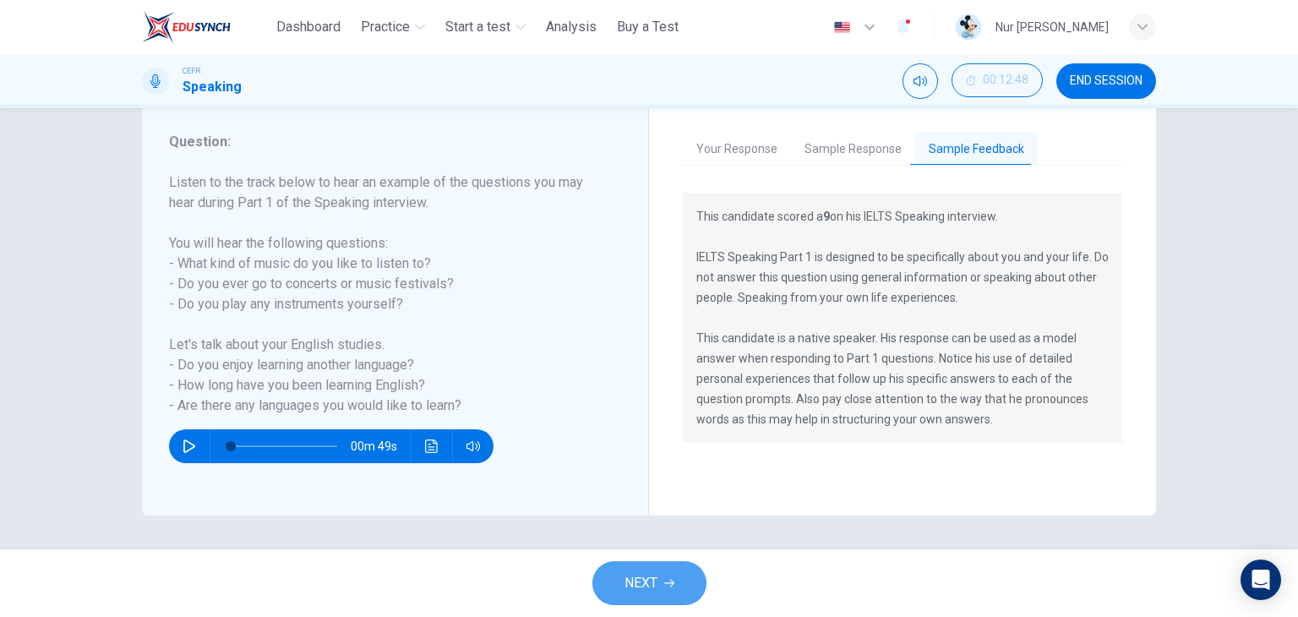
click at [642, 569] on button "NEXT" at bounding box center [649, 583] width 114 height 44
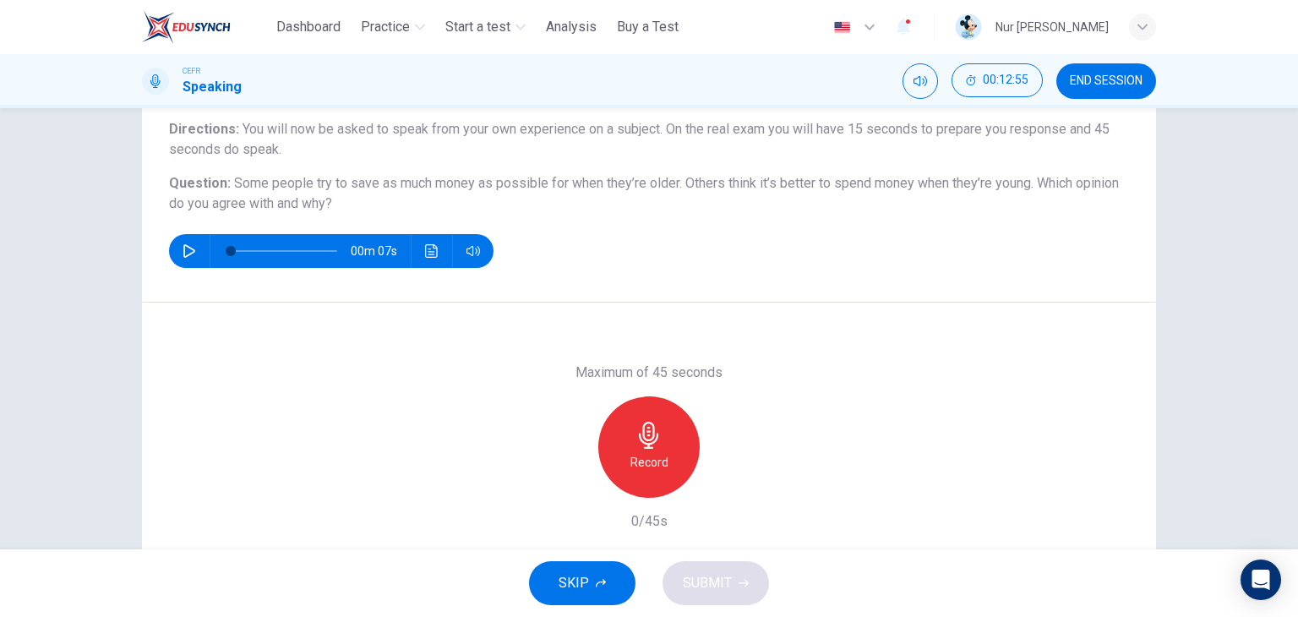
scroll to position [139, 0]
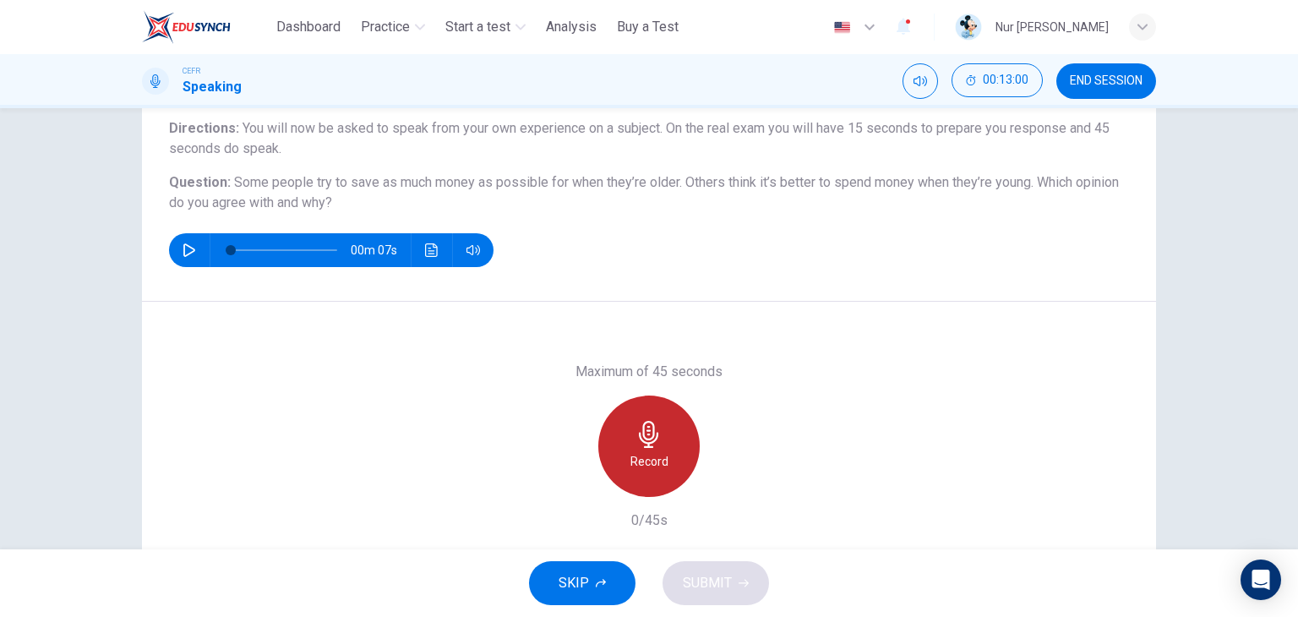
click at [672, 438] on div "Record" at bounding box center [648, 445] width 101 height 101
click at [672, 438] on div "Stop" at bounding box center [648, 445] width 101 height 101
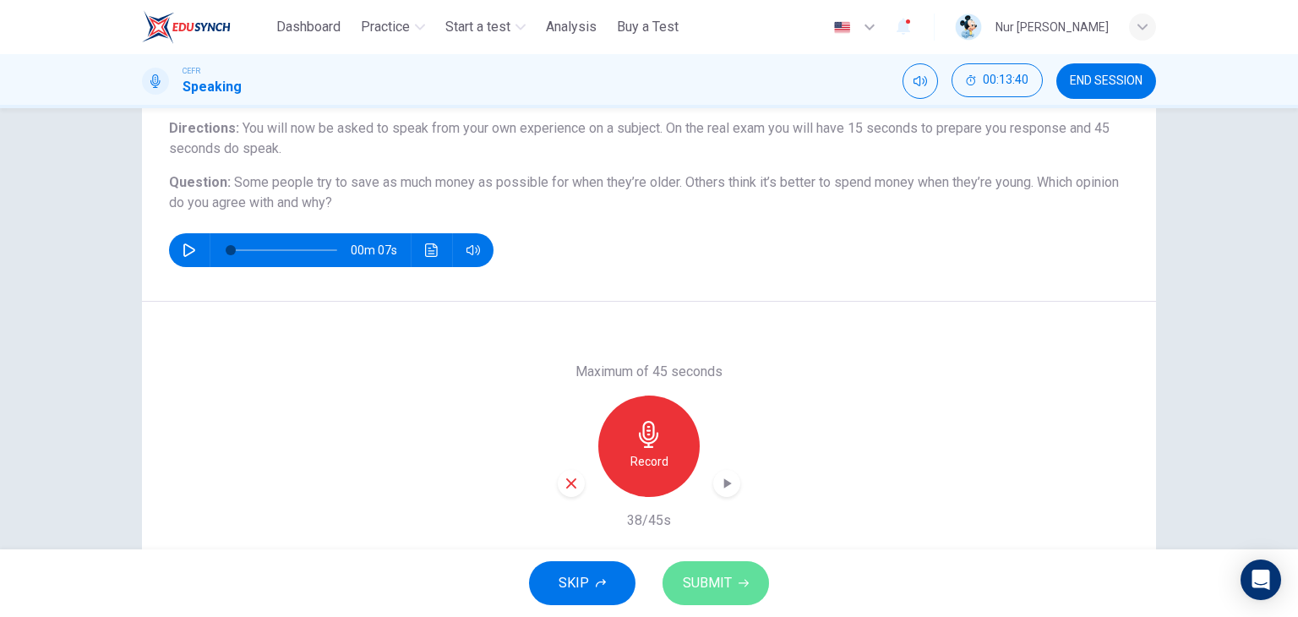
click at [710, 600] on button "SUBMIT" at bounding box center [716, 583] width 106 height 44
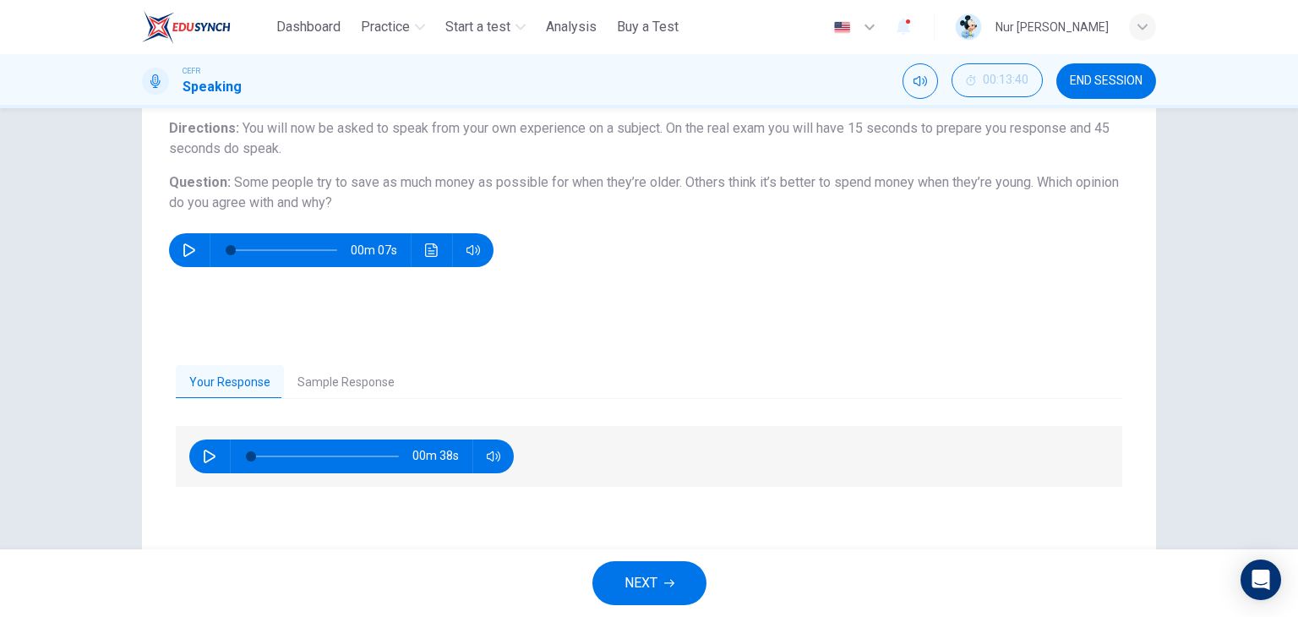
scroll to position [214, 0]
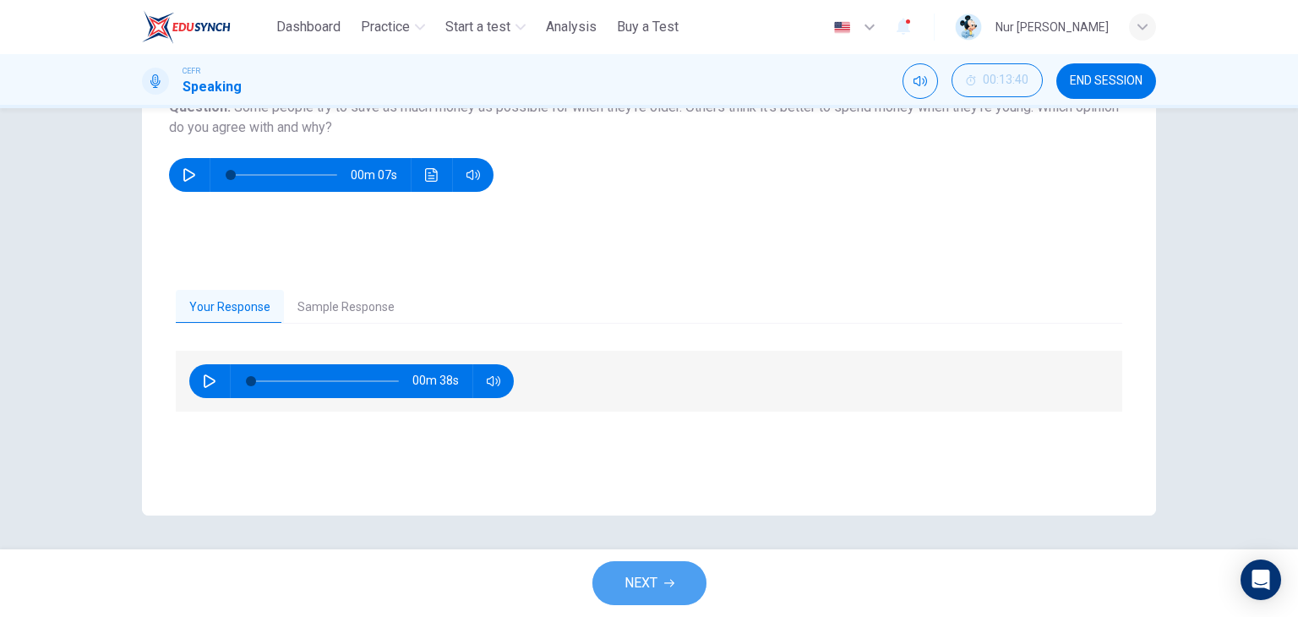
click at [649, 592] on span "NEXT" at bounding box center [640, 583] width 33 height 24
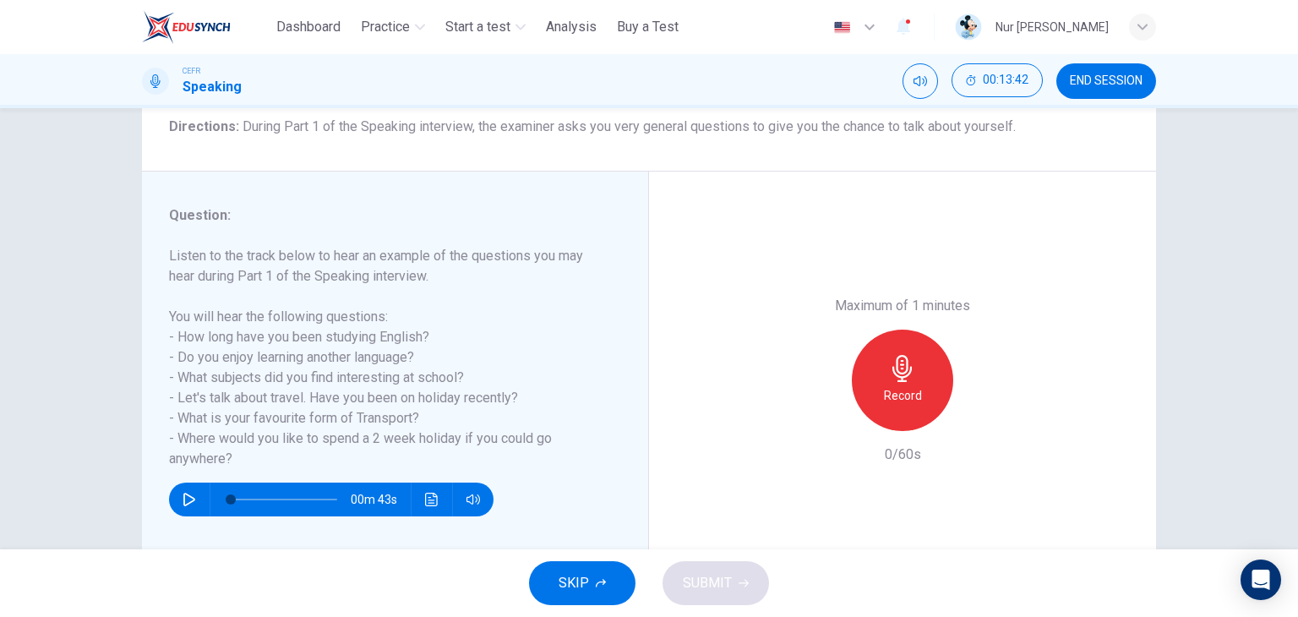
scroll to position [166, 0]
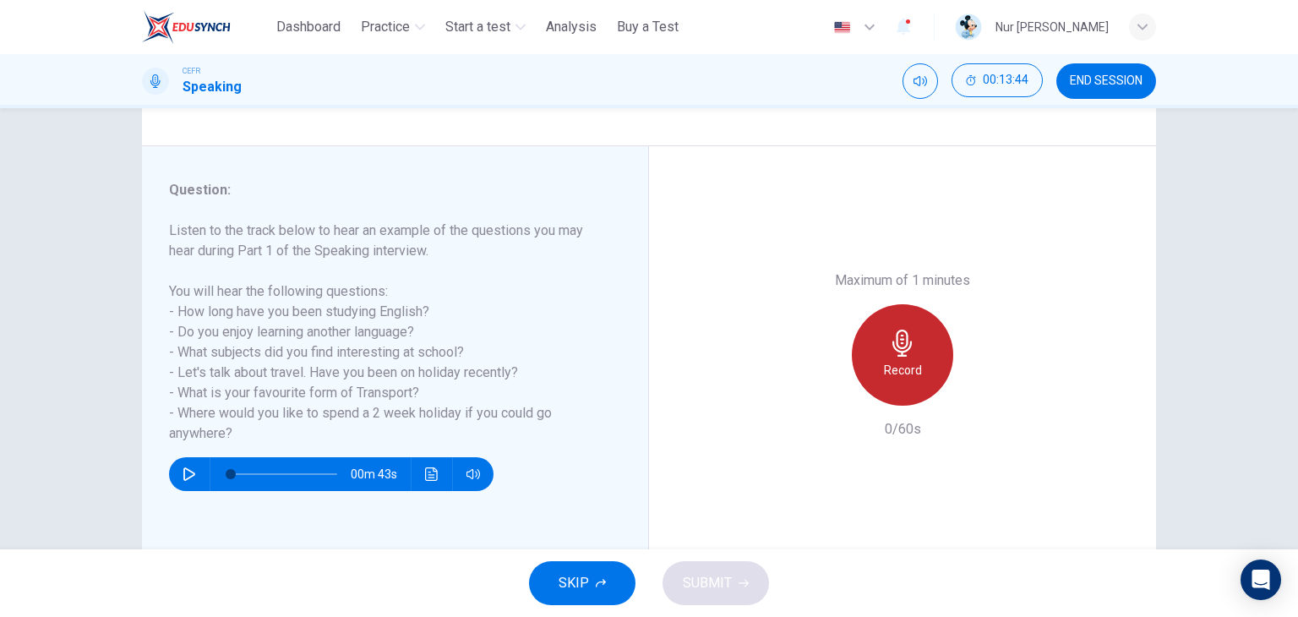
click at [881, 351] on div "Record" at bounding box center [902, 354] width 101 height 101
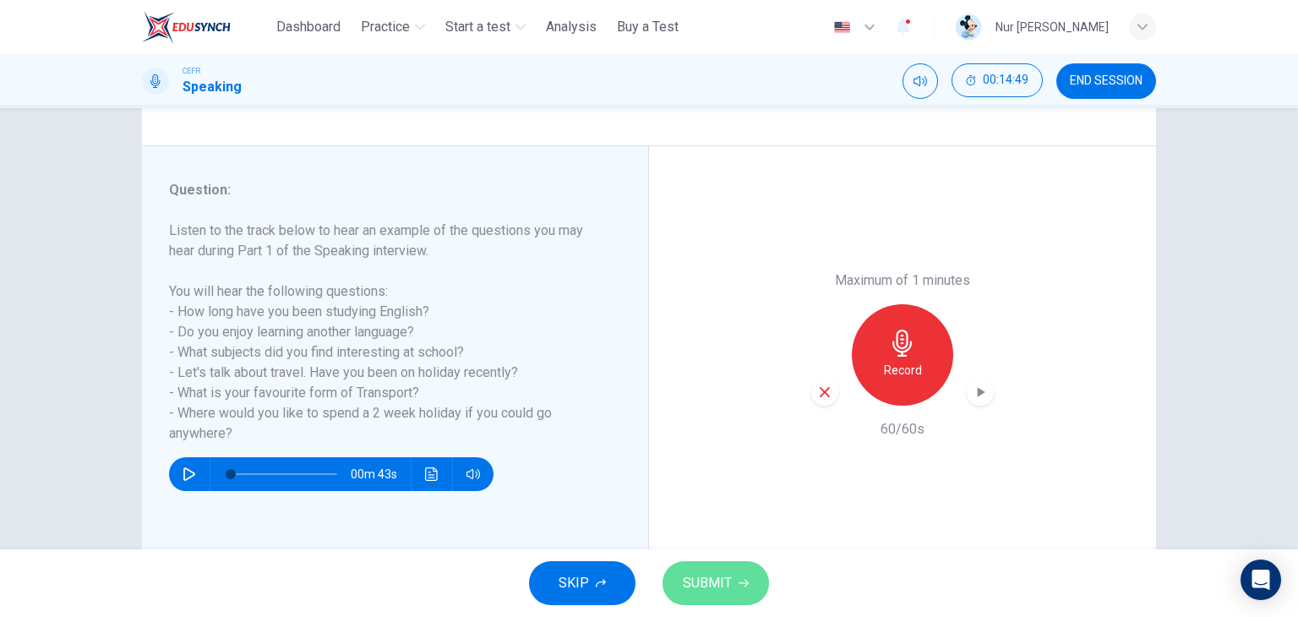
click at [718, 592] on span "SUBMIT" at bounding box center [707, 583] width 49 height 24
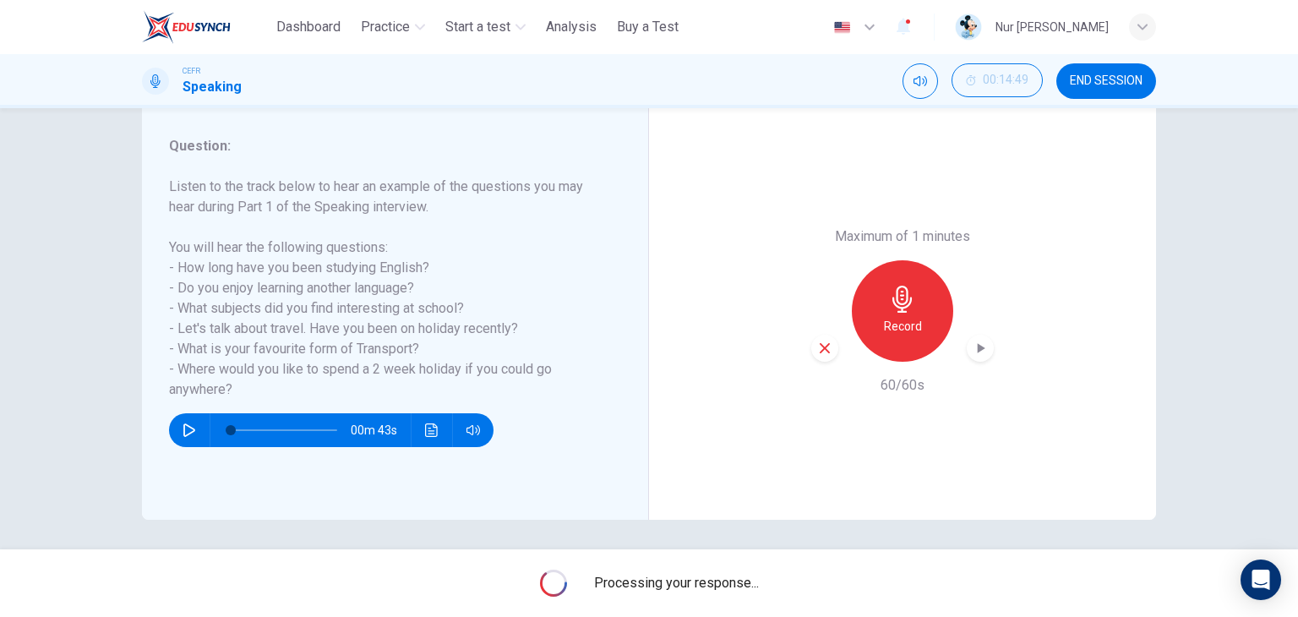
scroll to position [214, 0]
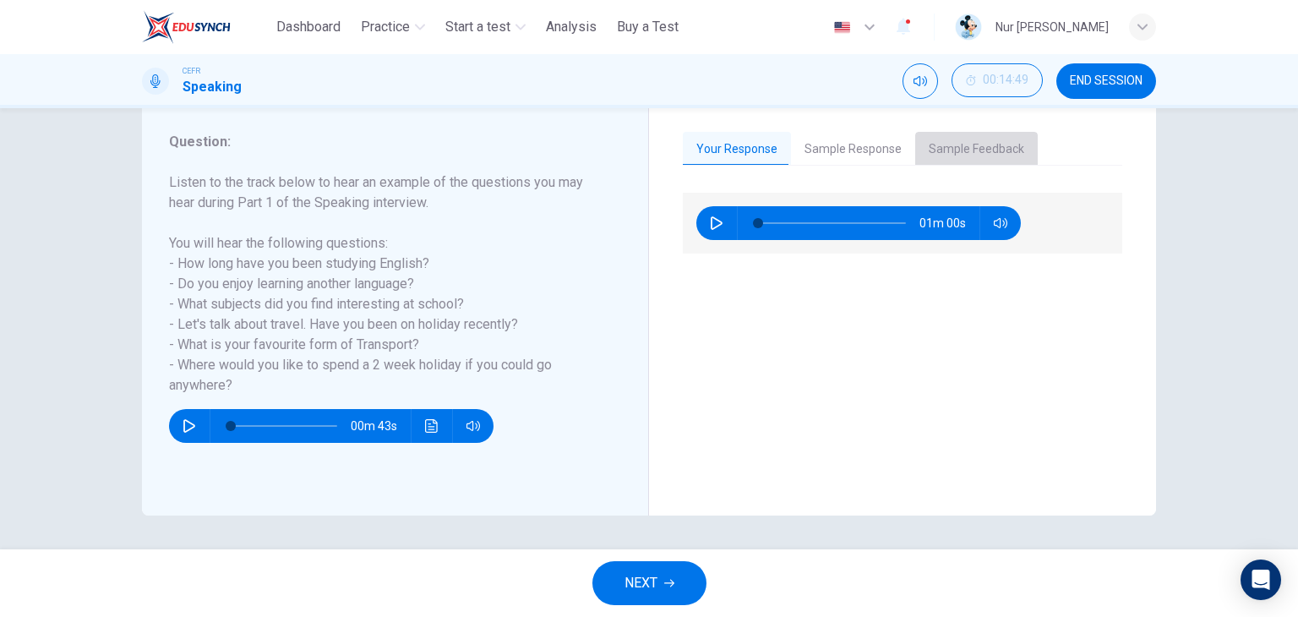
click at [977, 143] on button "Sample Feedback" at bounding box center [976, 149] width 123 height 35
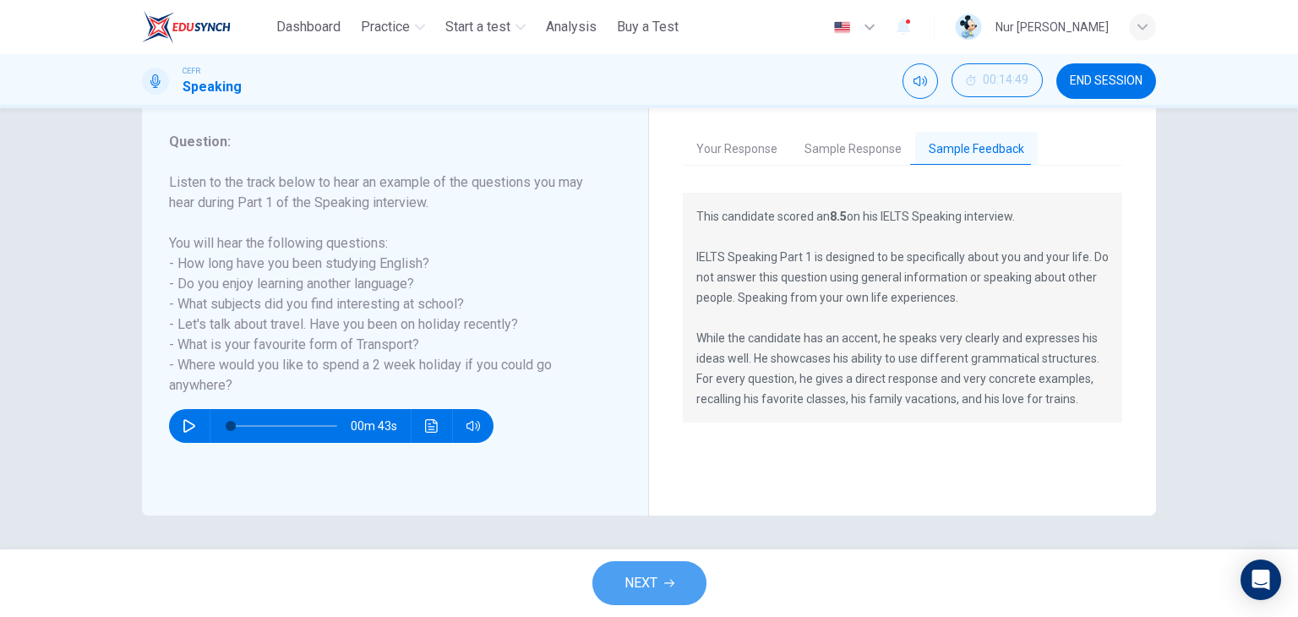
click at [671, 592] on button "NEXT" at bounding box center [649, 583] width 114 height 44
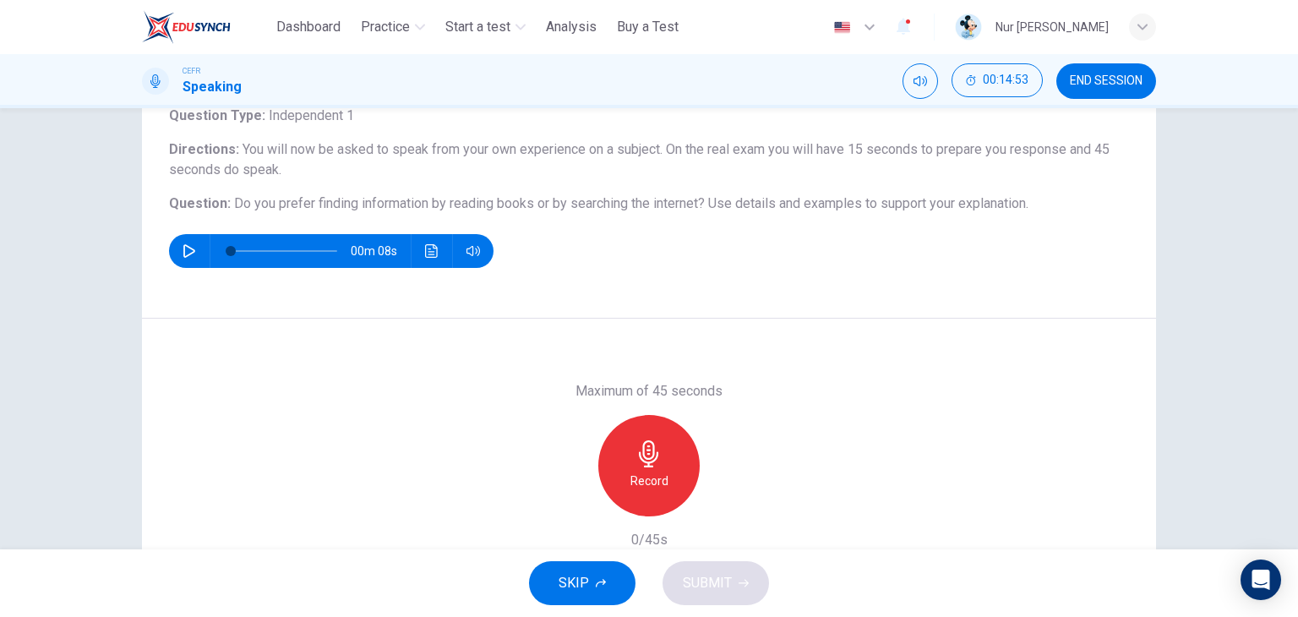
scroll to position [118, 0]
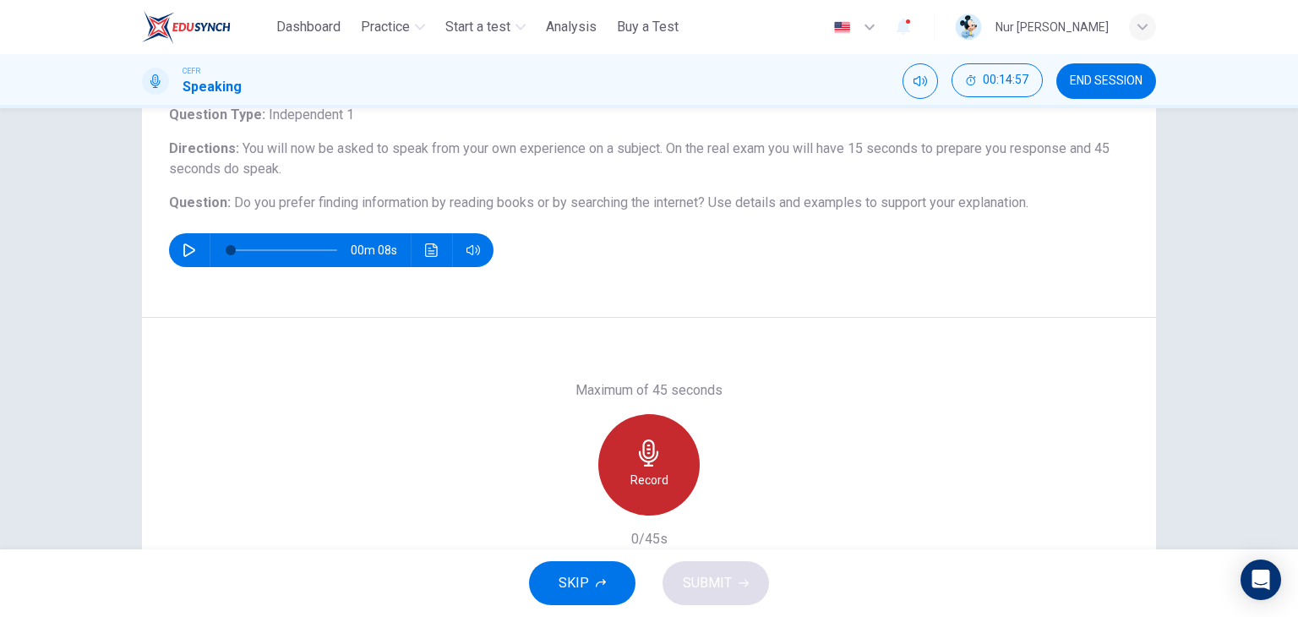
click at [649, 447] on icon "button" at bounding box center [648, 452] width 19 height 27
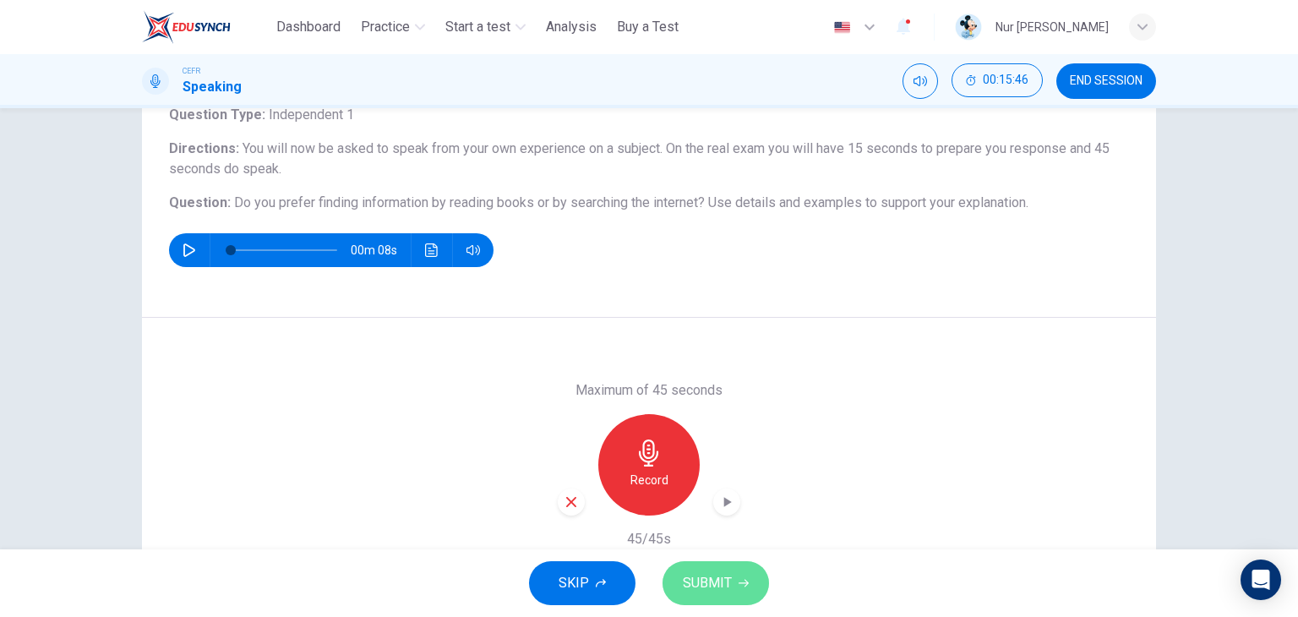
click at [735, 566] on button "SUBMIT" at bounding box center [716, 583] width 106 height 44
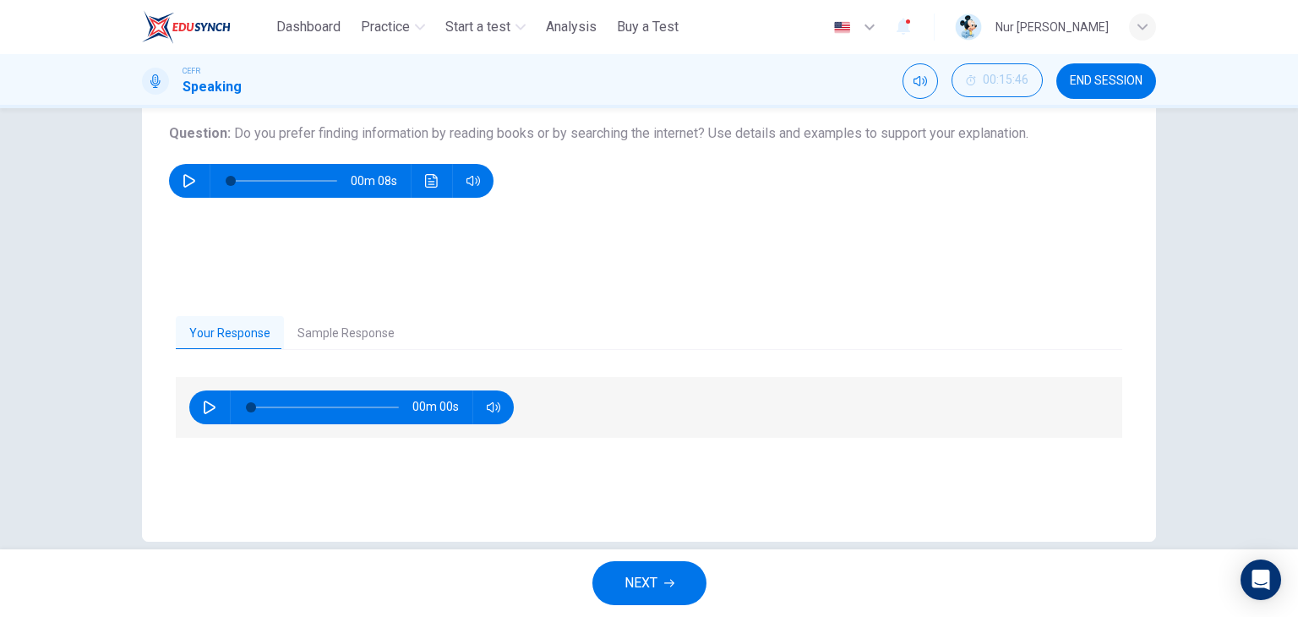
scroll to position [188, 0]
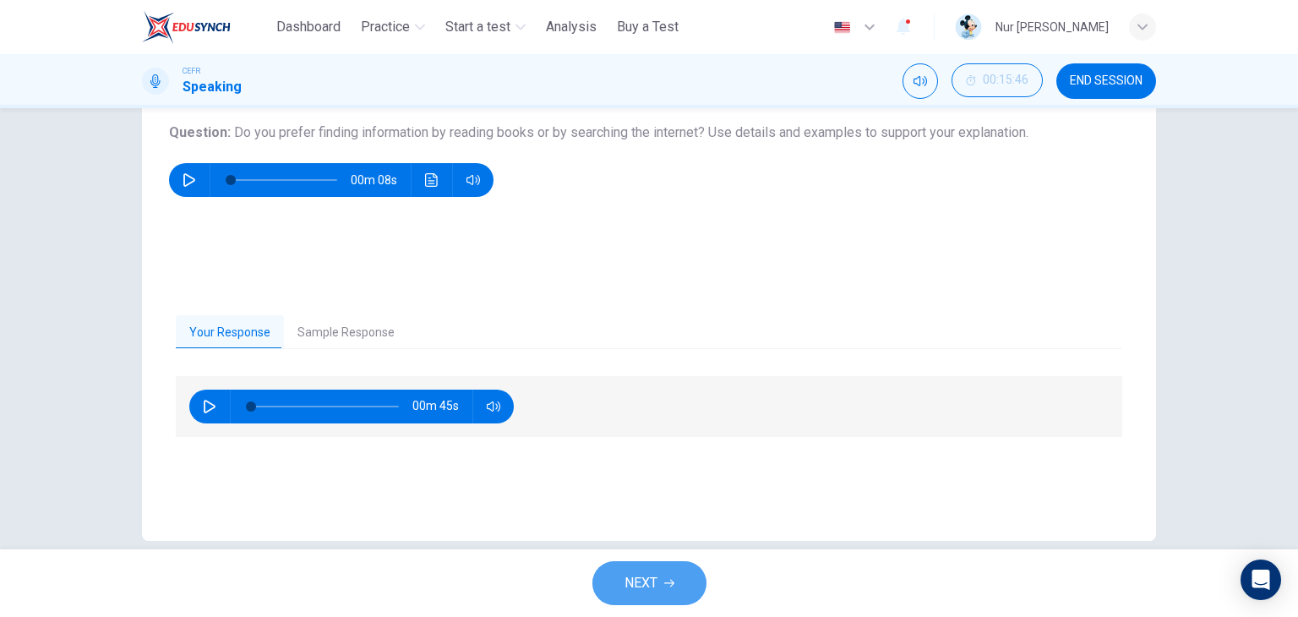
click at [656, 571] on span "NEXT" at bounding box center [640, 583] width 33 height 24
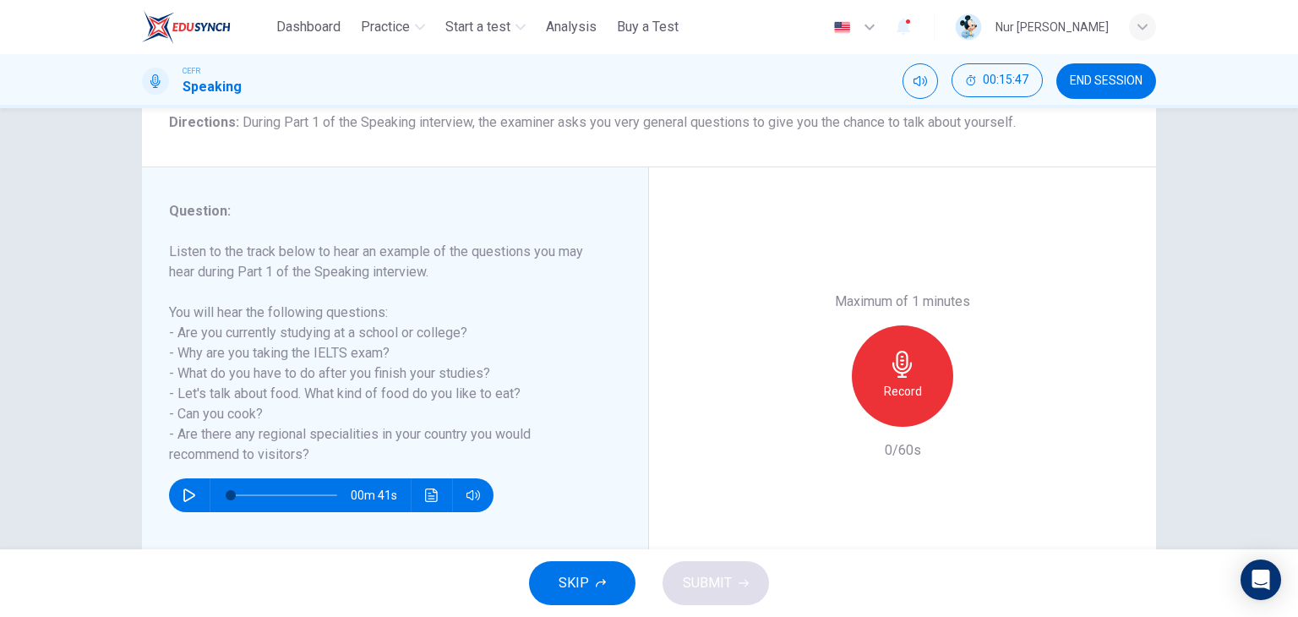
scroll to position [151, 0]
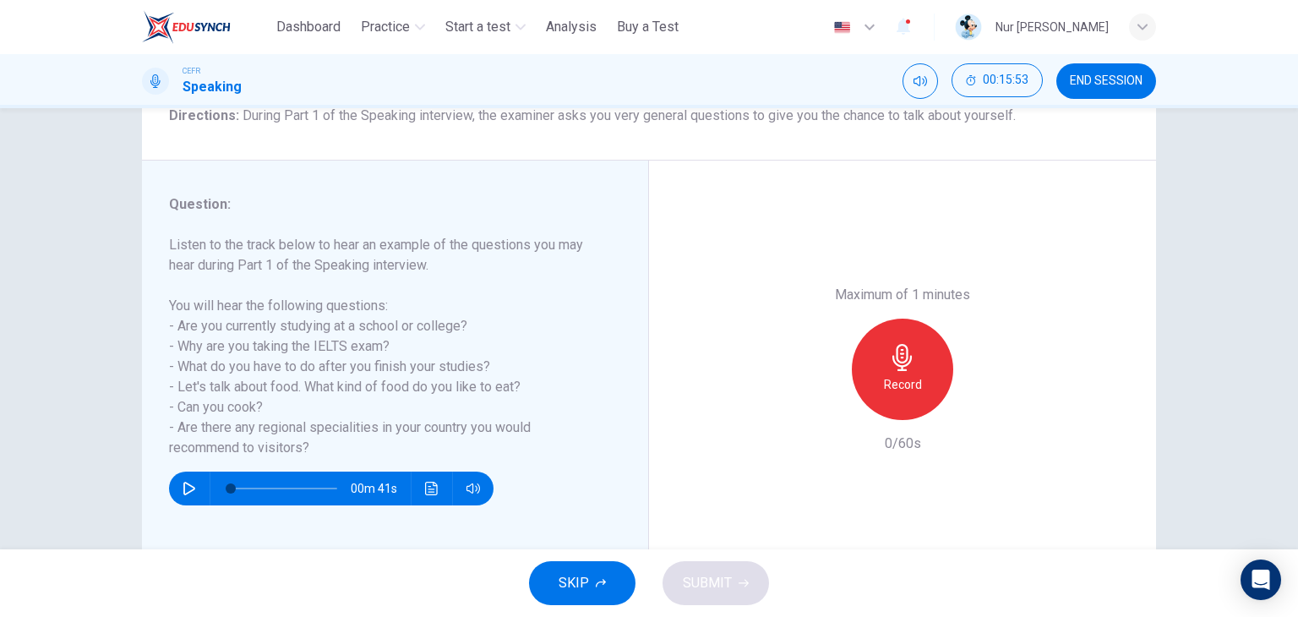
click at [864, 364] on div "Record" at bounding box center [902, 369] width 101 height 101
click at [864, 364] on div "Stop" at bounding box center [902, 369] width 101 height 101
click at [740, 583] on icon "button" at bounding box center [744, 583] width 10 height 10
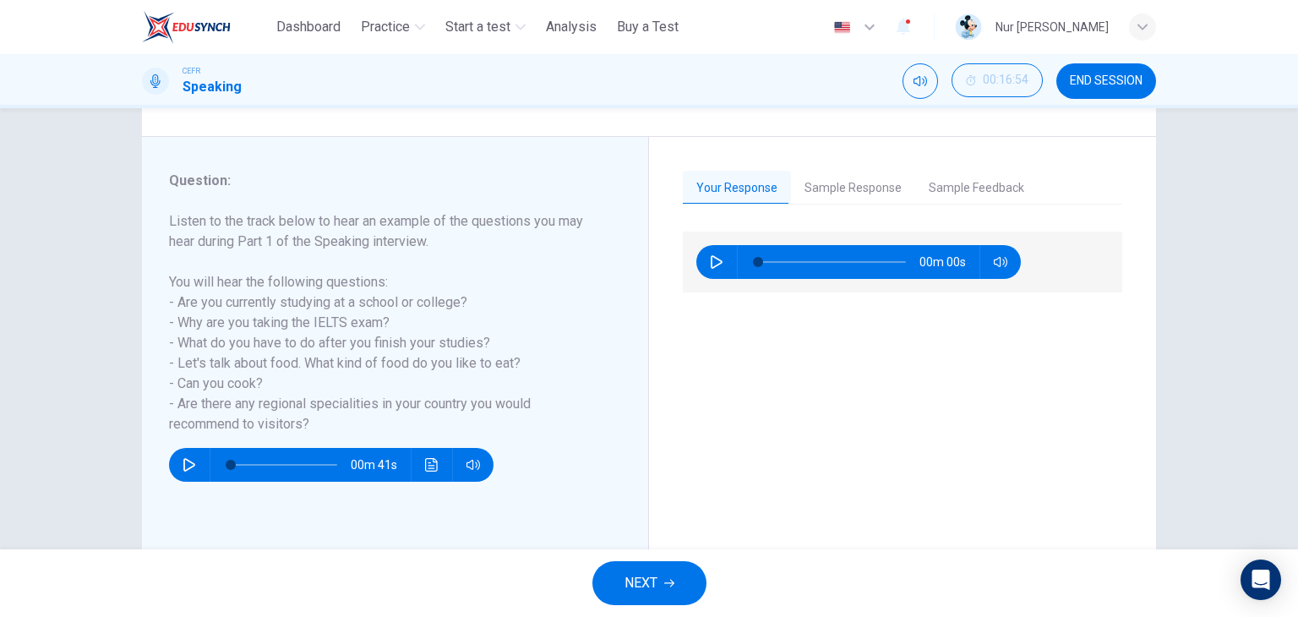
scroll to position [176, 0]
click at [961, 177] on button "Sample Feedback" at bounding box center [976, 187] width 123 height 35
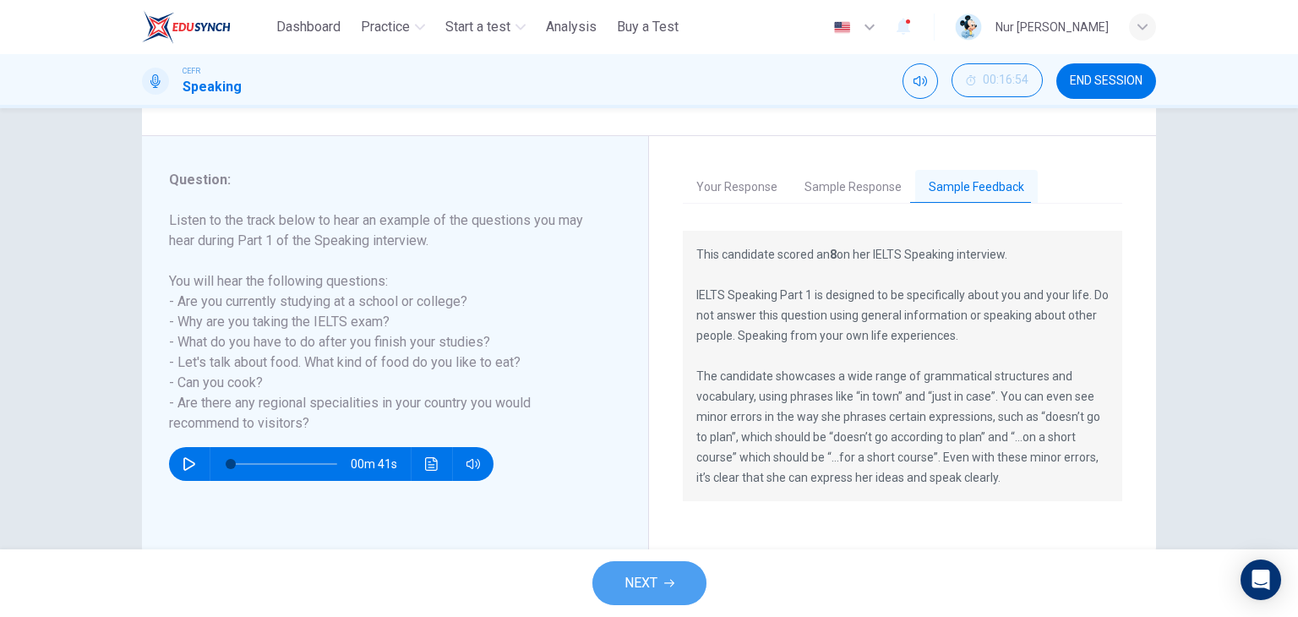
click at [657, 579] on button "NEXT" at bounding box center [649, 583] width 114 height 44
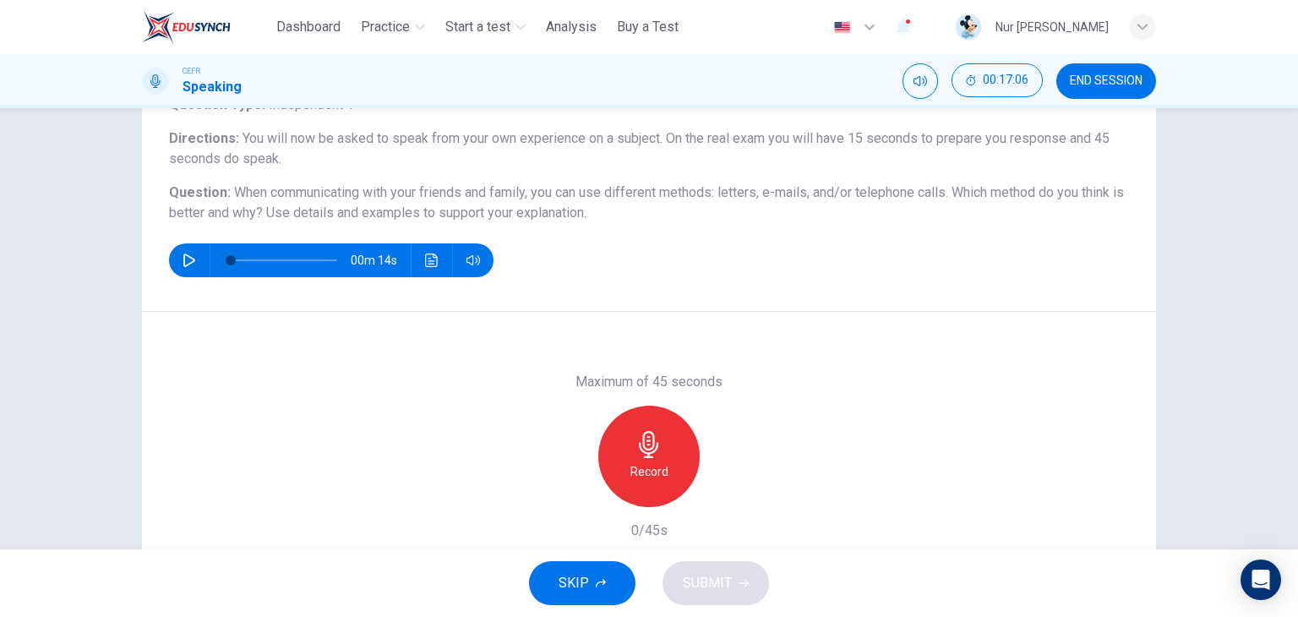
scroll to position [141, 0]
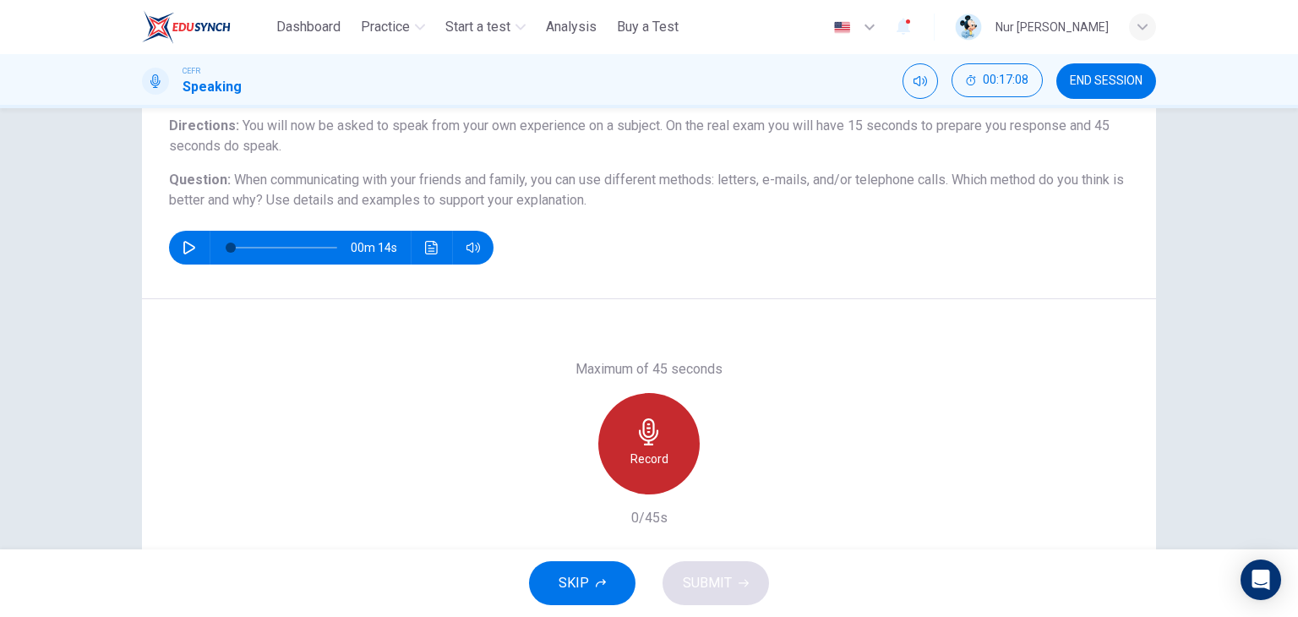
click at [644, 427] on icon "button" at bounding box center [648, 431] width 27 height 27
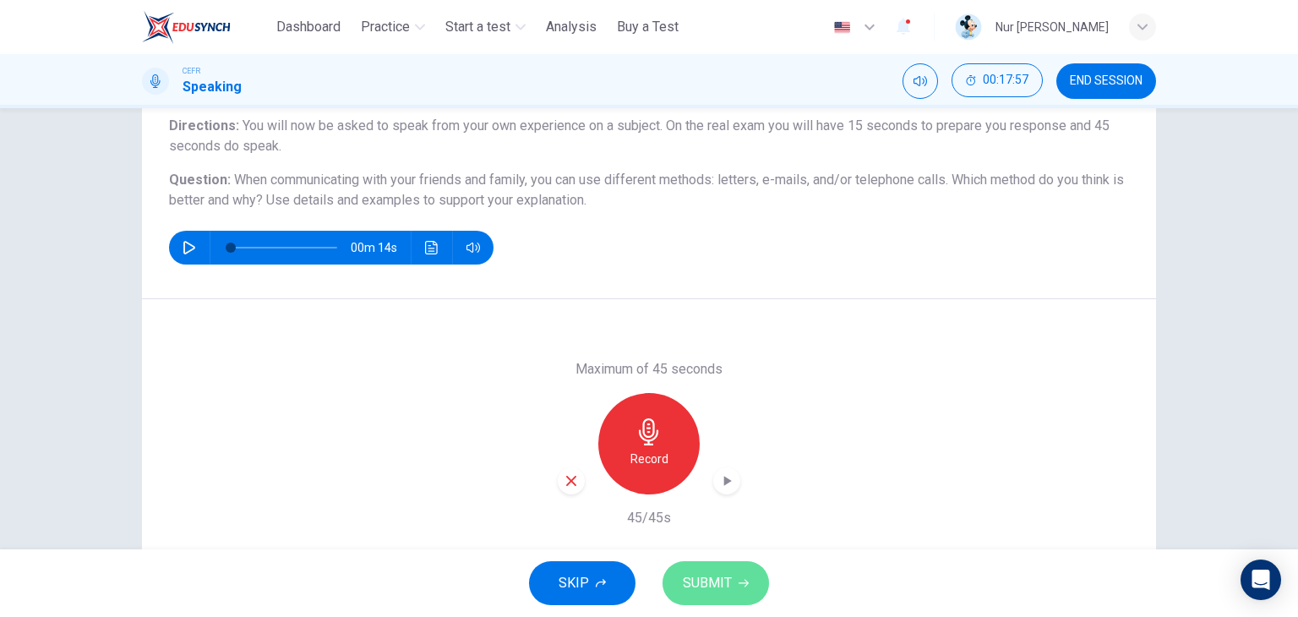
click at [732, 584] on button "SUBMIT" at bounding box center [716, 583] width 106 height 44
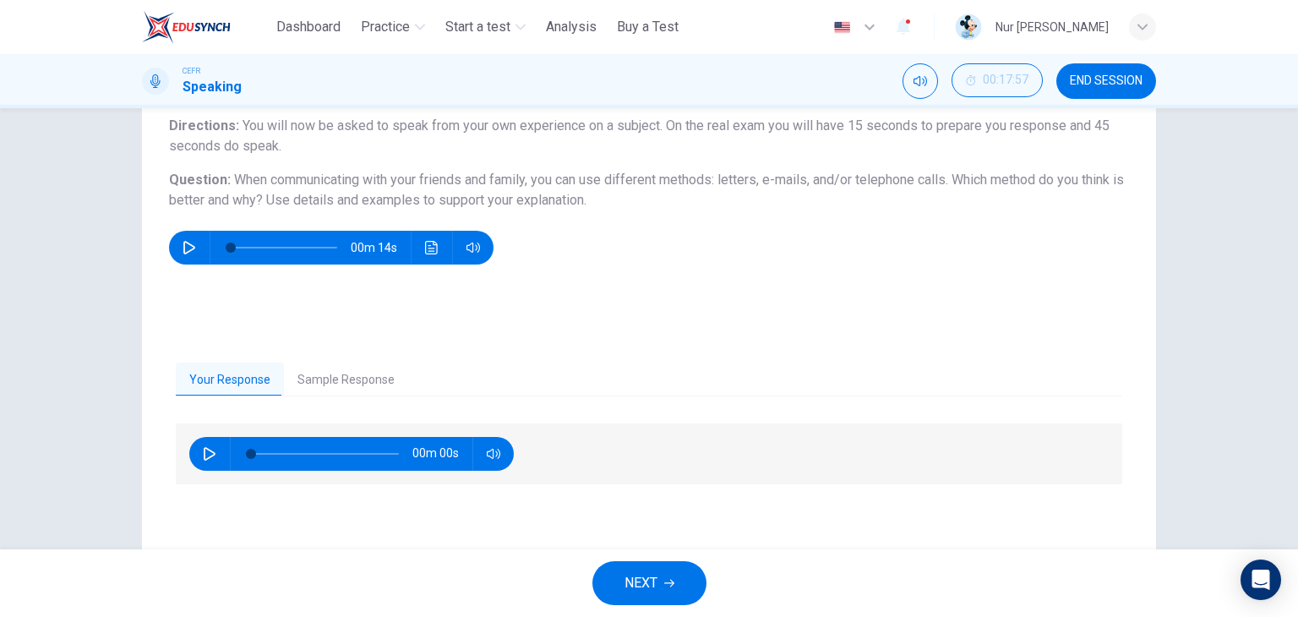
scroll to position [214, 0]
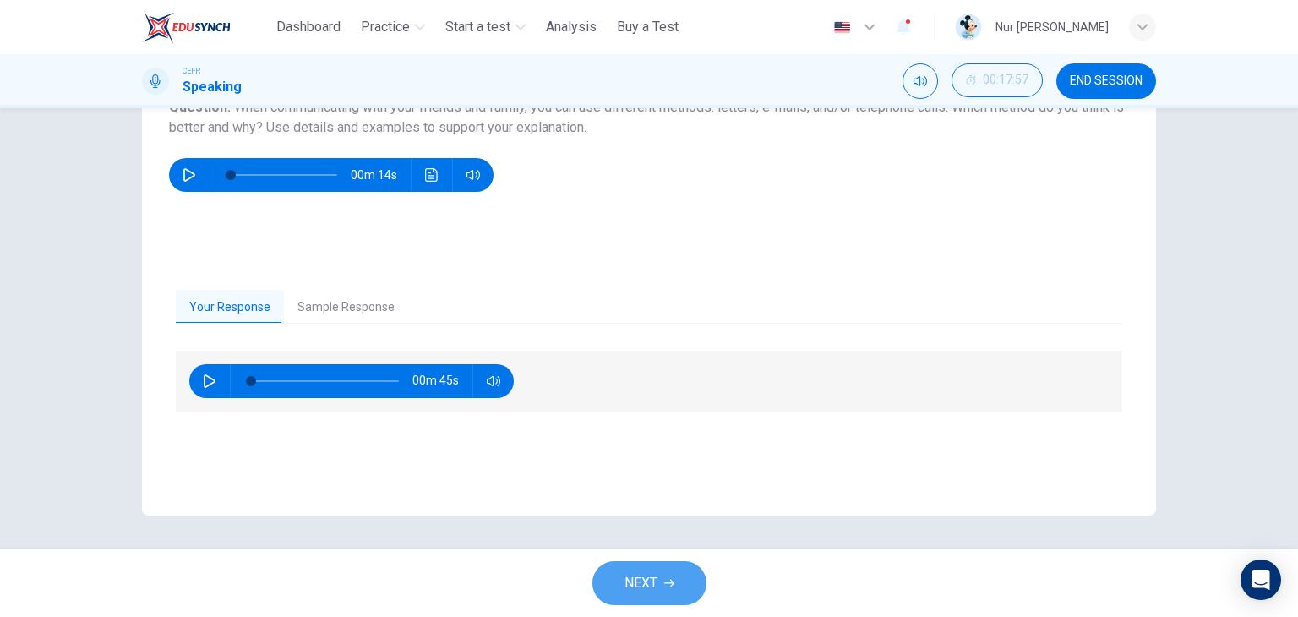
click at [663, 575] on button "NEXT" at bounding box center [649, 583] width 114 height 44
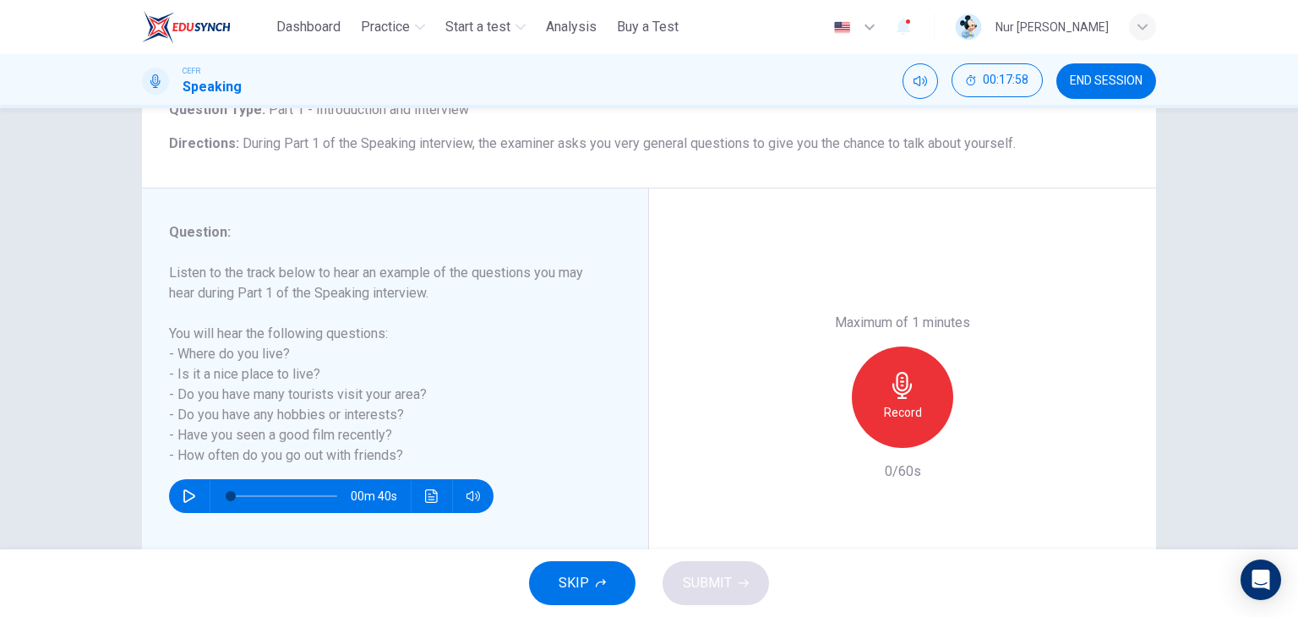
scroll to position [132, 0]
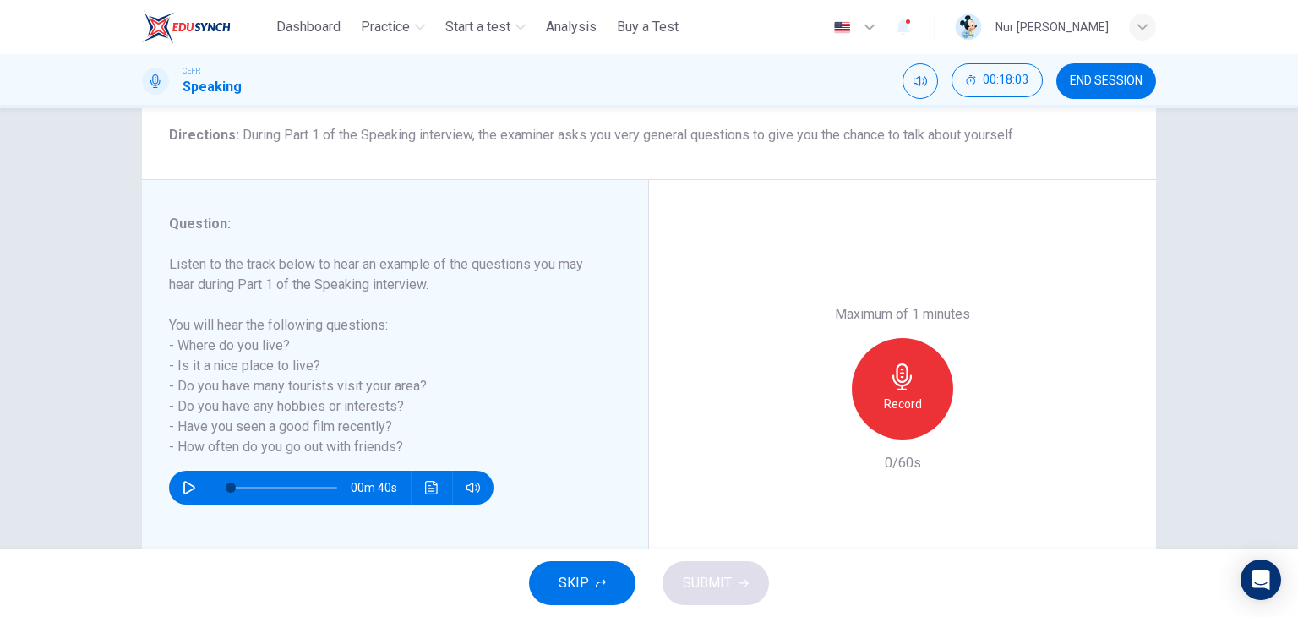
click at [892, 379] on icon "button" at bounding box center [901, 376] width 19 height 27
click at [706, 578] on span "SUBMIT" at bounding box center [707, 583] width 49 height 24
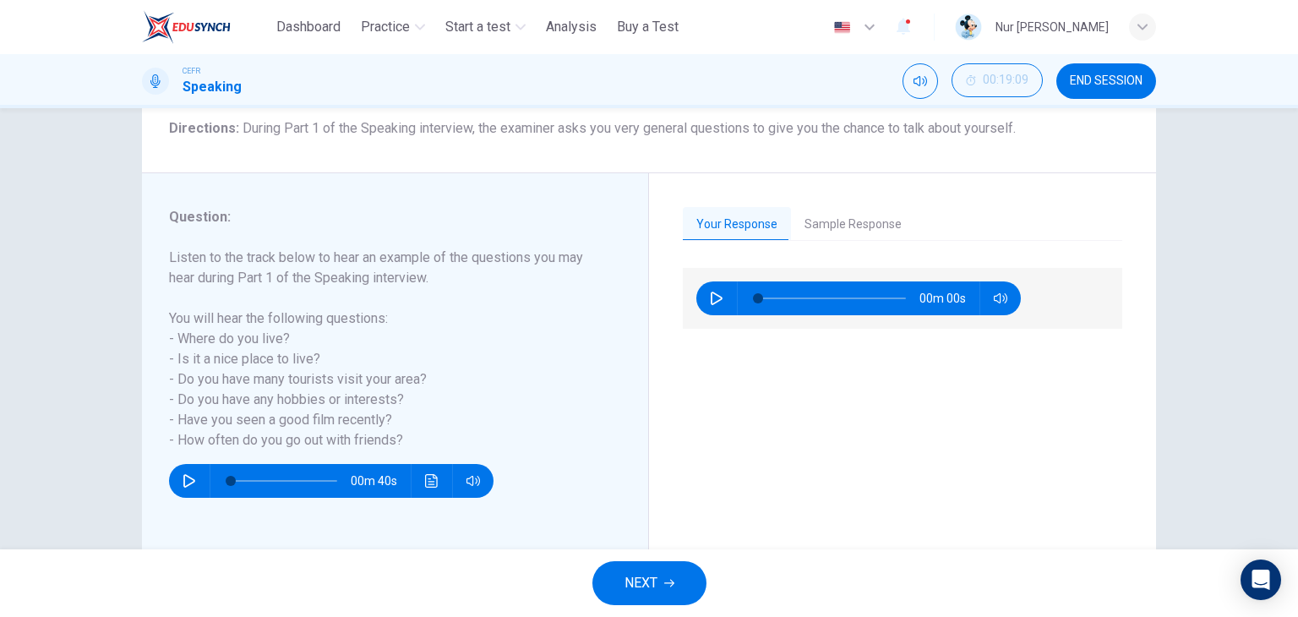
scroll to position [140, 0]
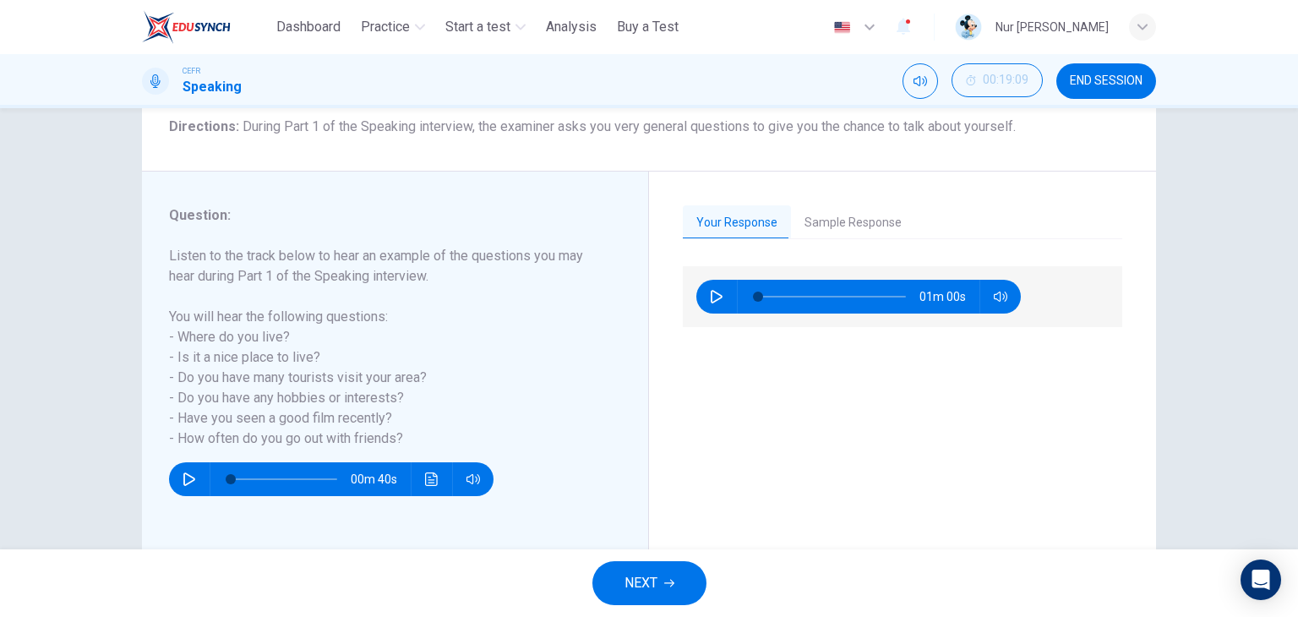
click at [842, 224] on button "Sample Response" at bounding box center [853, 222] width 124 height 35
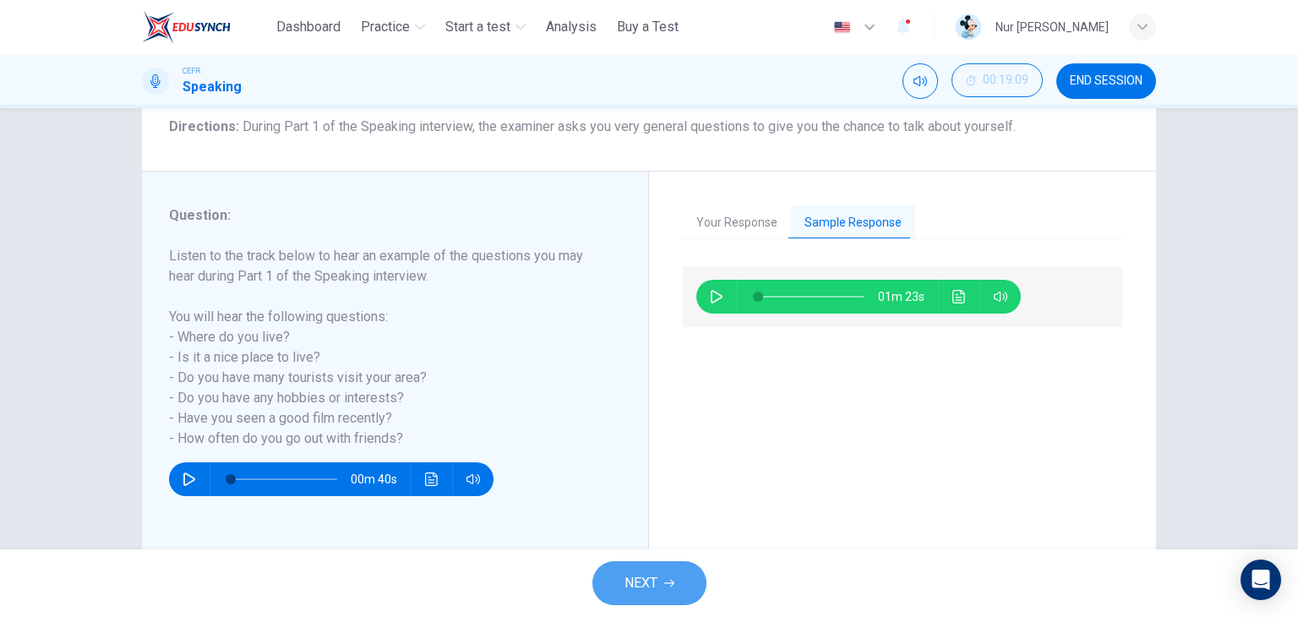
click at [675, 569] on button "NEXT" at bounding box center [649, 583] width 114 height 44
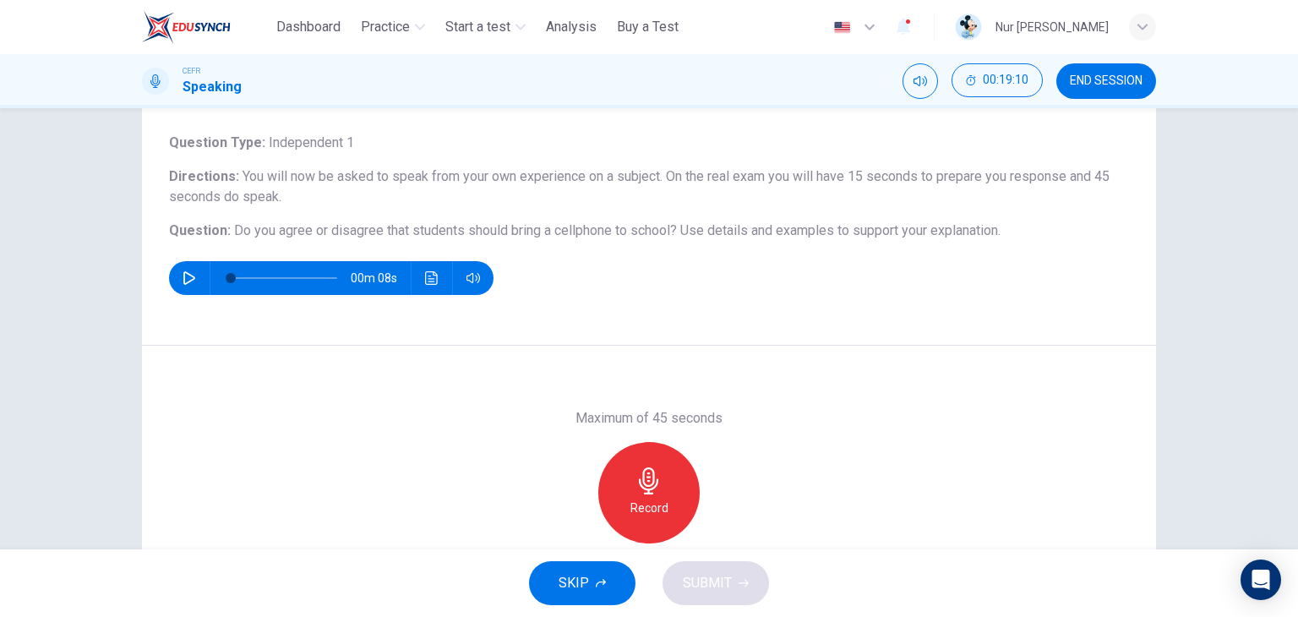
scroll to position [91, 0]
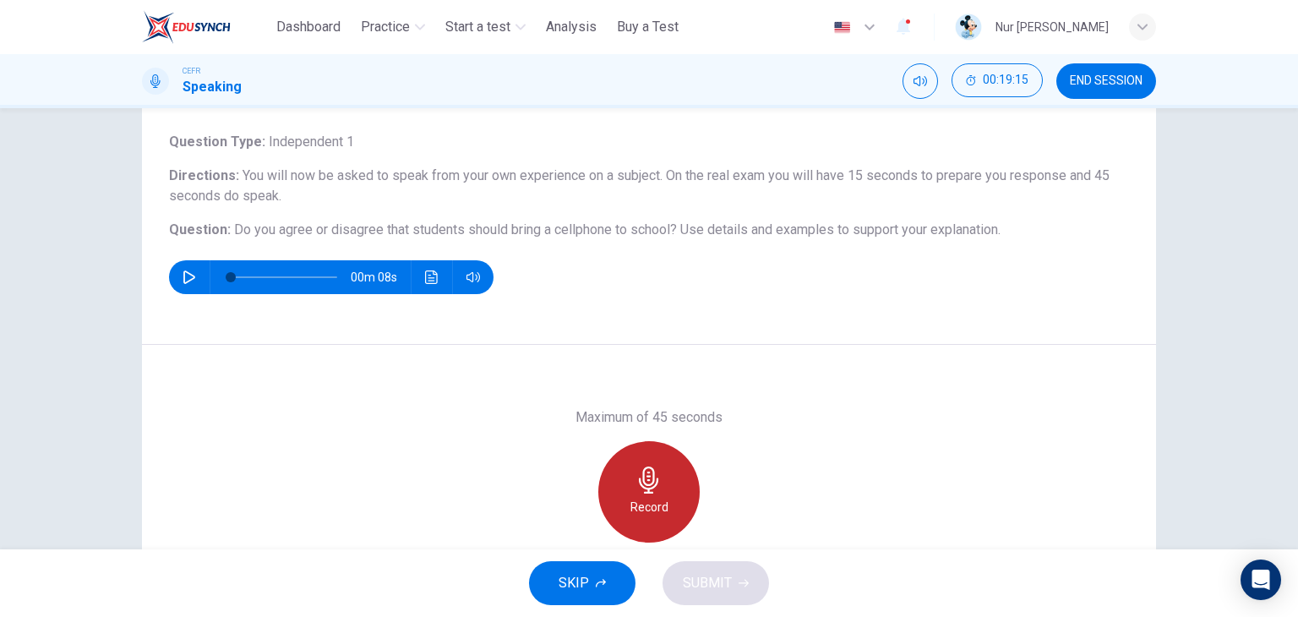
click at [634, 508] on h6 "Record" at bounding box center [649, 507] width 38 height 20
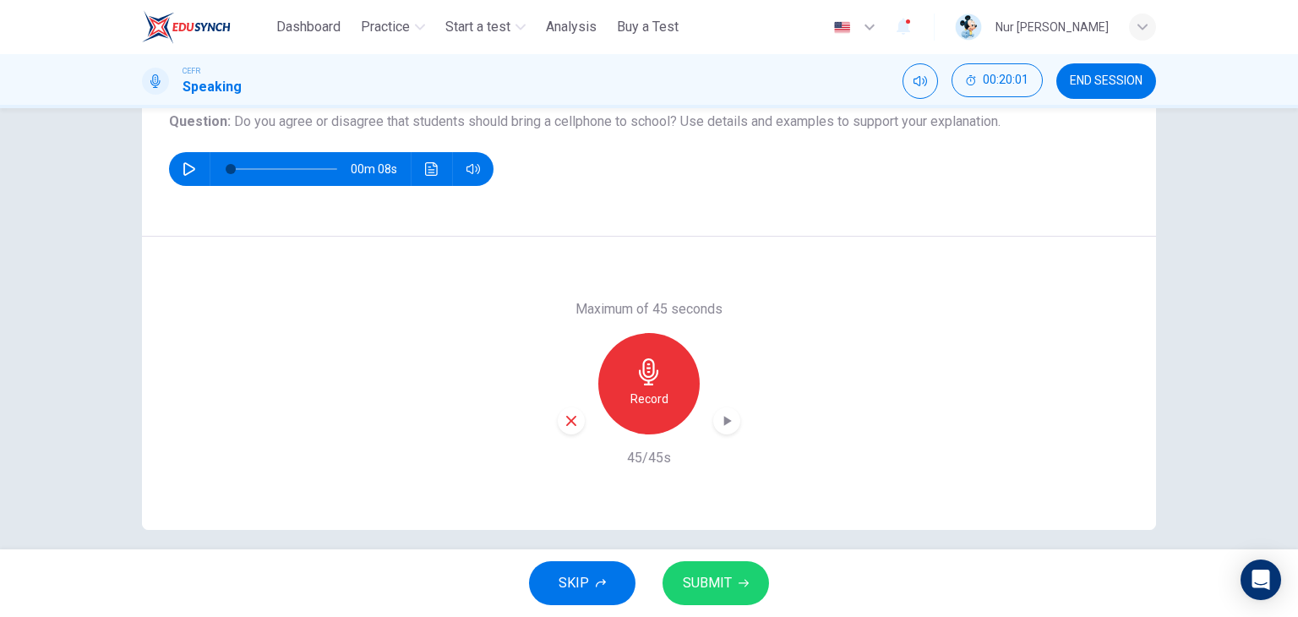
scroll to position [199, 0]
click at [750, 568] on button "SUBMIT" at bounding box center [716, 583] width 106 height 44
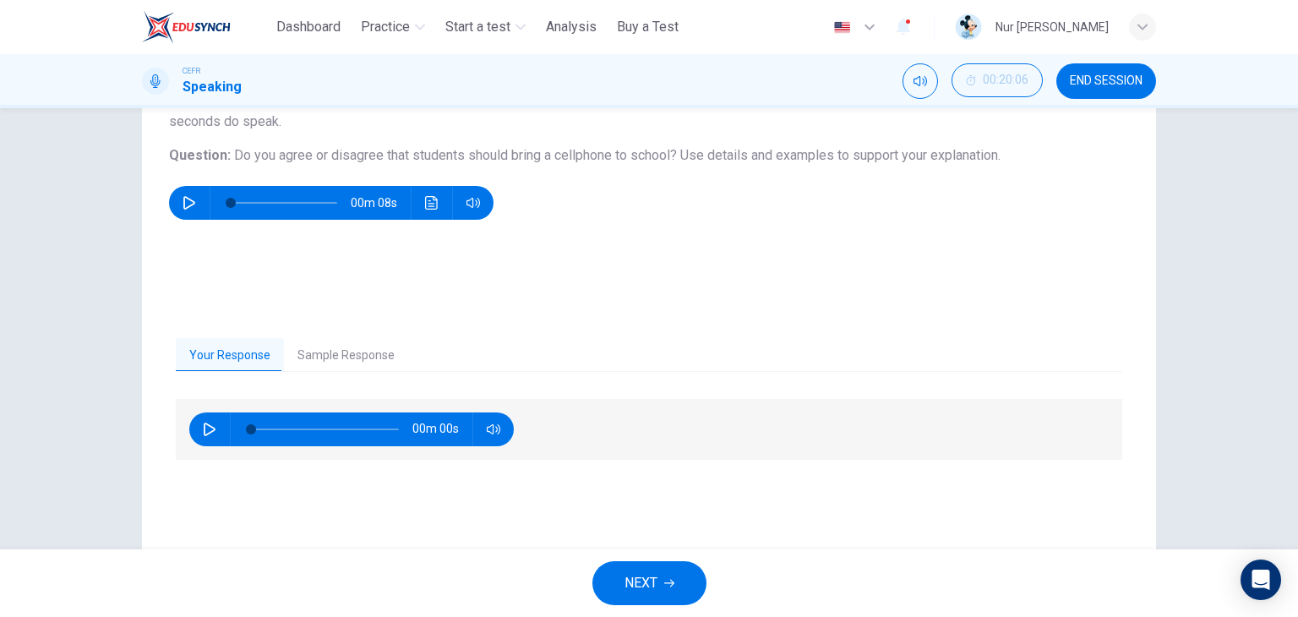
scroll to position [137, 0]
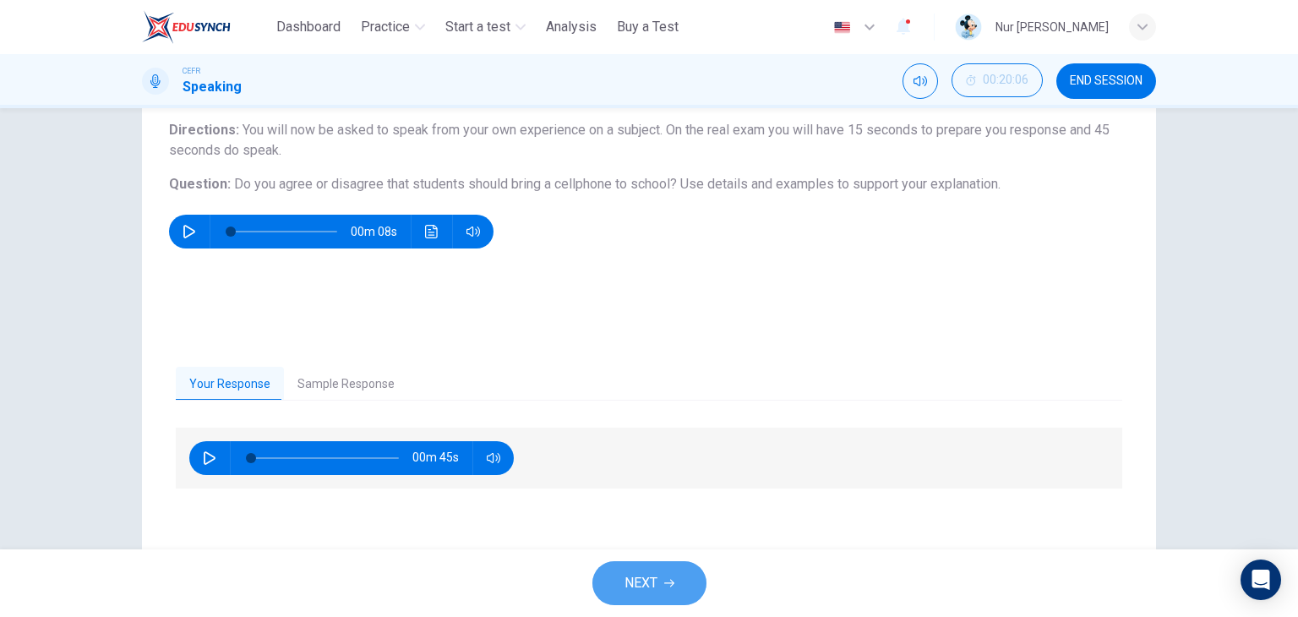
click at [657, 571] on span "NEXT" at bounding box center [640, 583] width 33 height 24
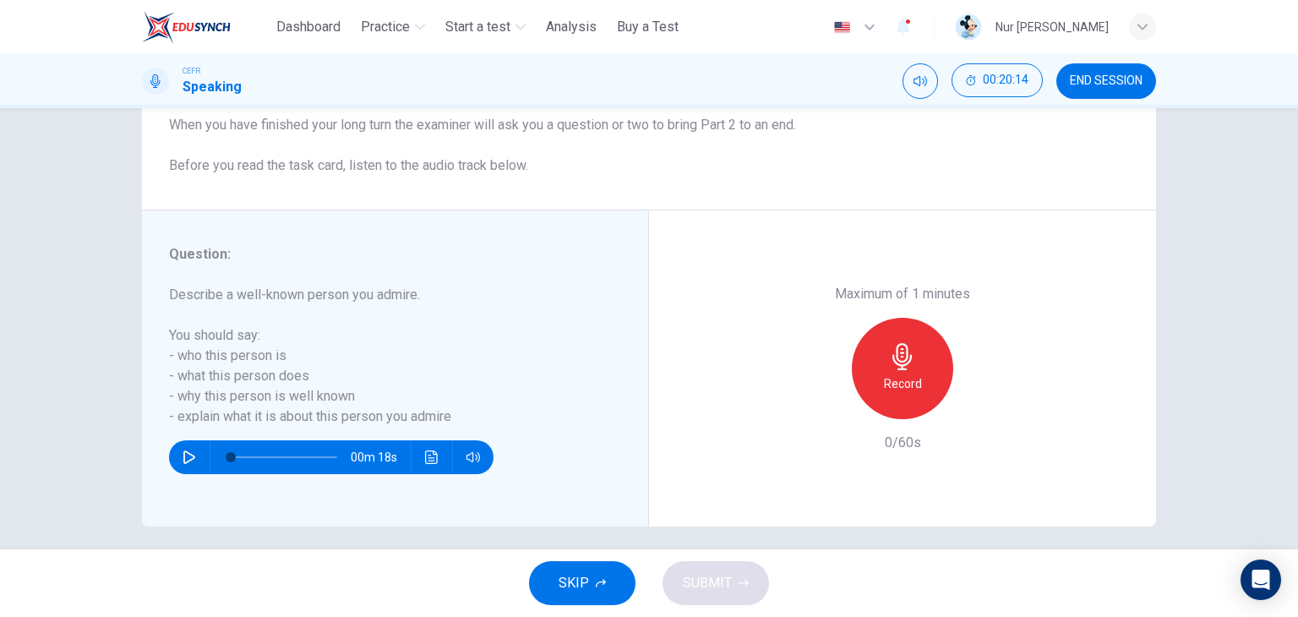
scroll to position [203, 0]
click at [891, 378] on h6 "Record" at bounding box center [903, 384] width 38 height 20
click at [722, 588] on span "SUBMIT" at bounding box center [707, 583] width 49 height 24
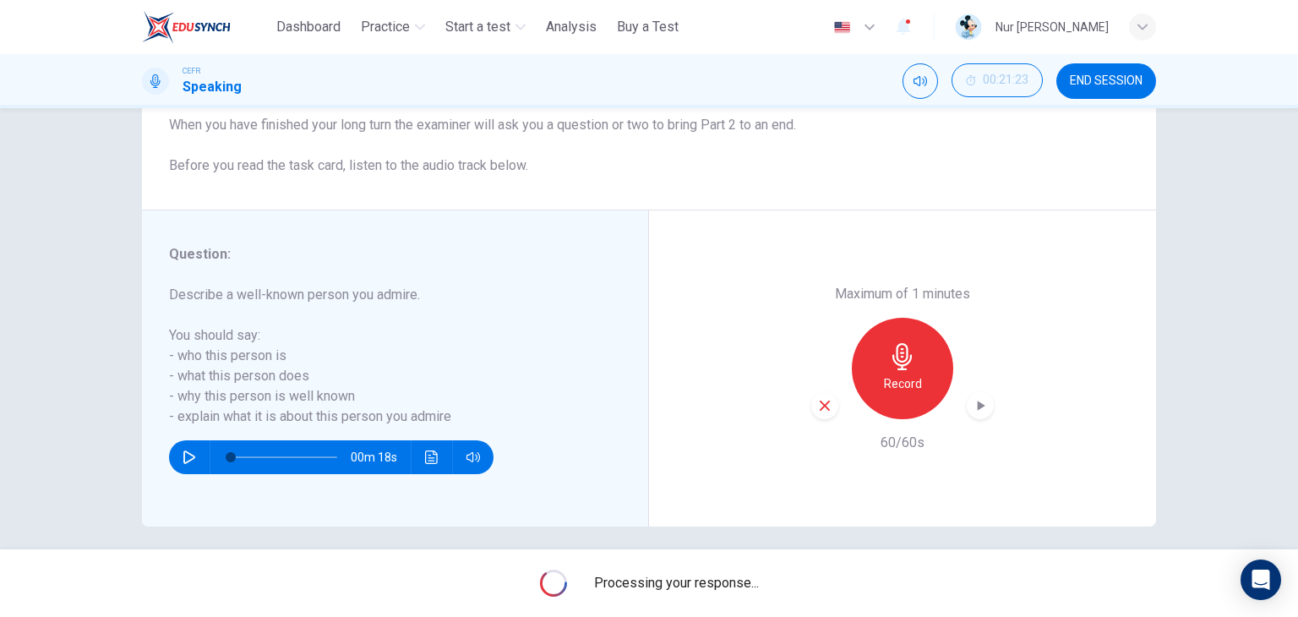
scroll to position [214, 0]
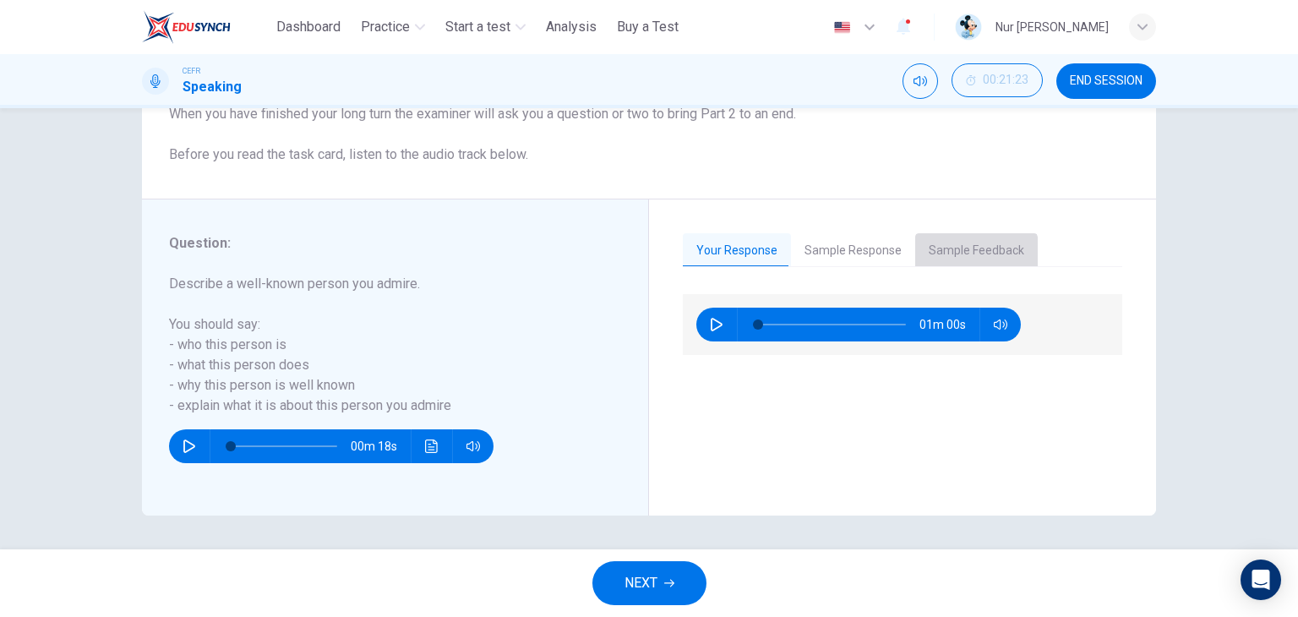
click at [943, 257] on button "Sample Feedback" at bounding box center [976, 250] width 123 height 35
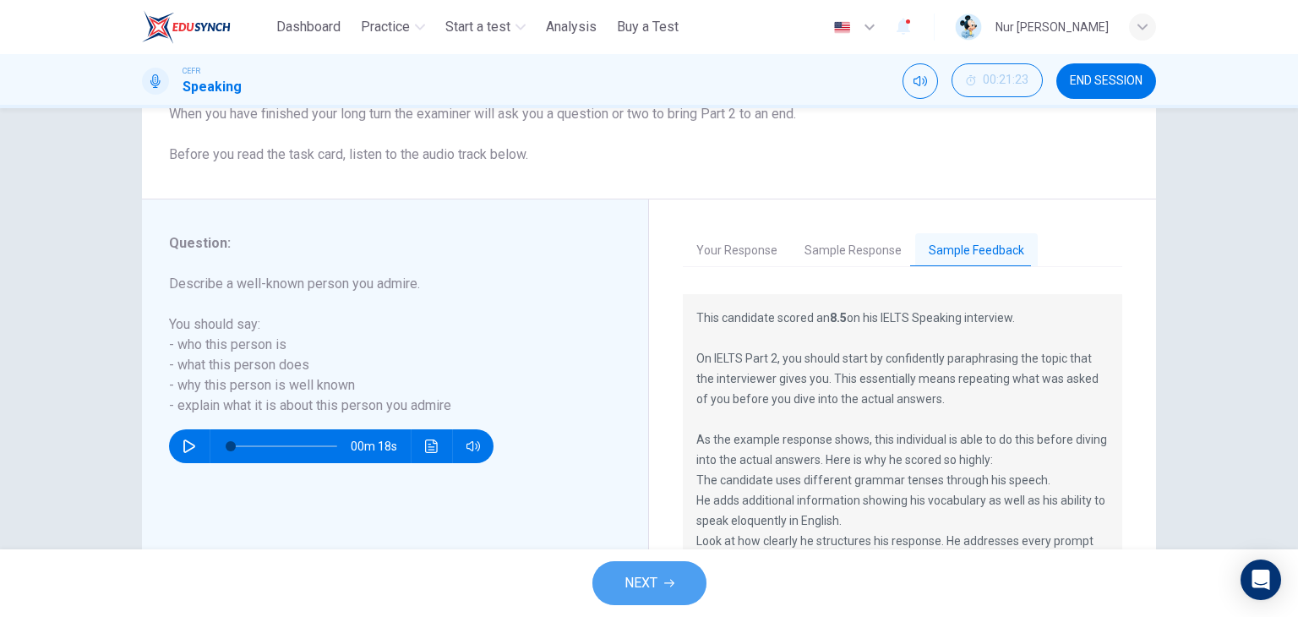
click at [663, 579] on button "NEXT" at bounding box center [649, 583] width 114 height 44
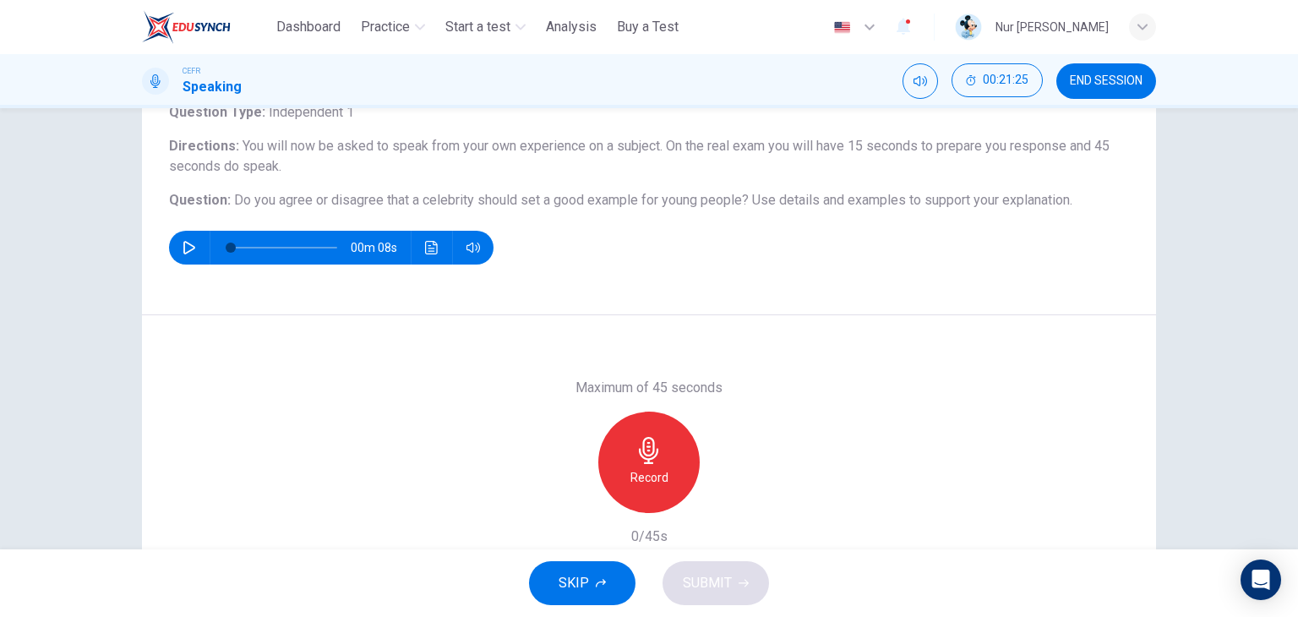
scroll to position [118, 0]
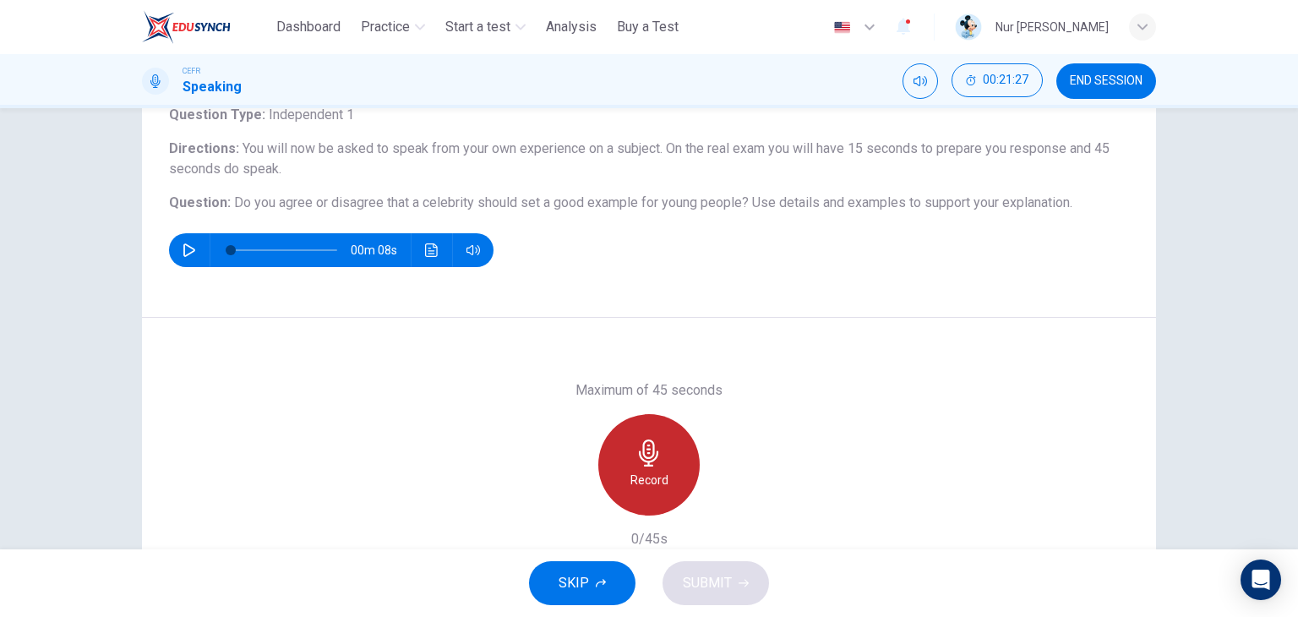
click at [652, 457] on icon "button" at bounding box center [648, 452] width 19 height 27
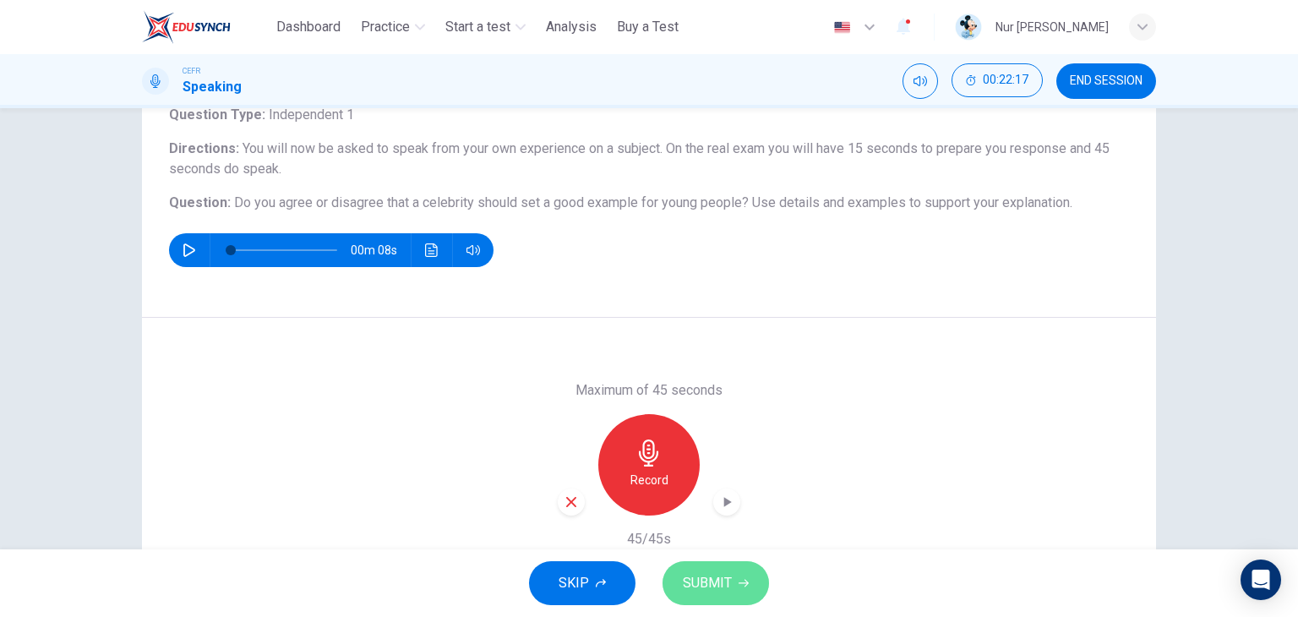
click at [723, 579] on span "SUBMIT" at bounding box center [707, 583] width 49 height 24
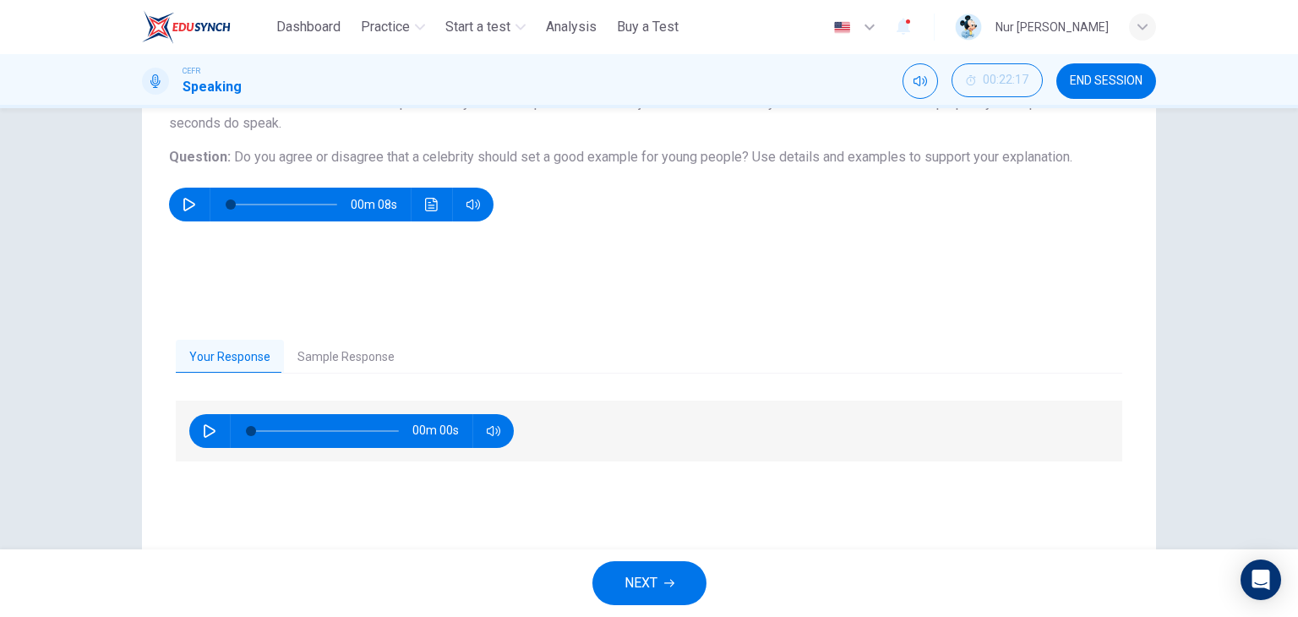
scroll to position [165, 0]
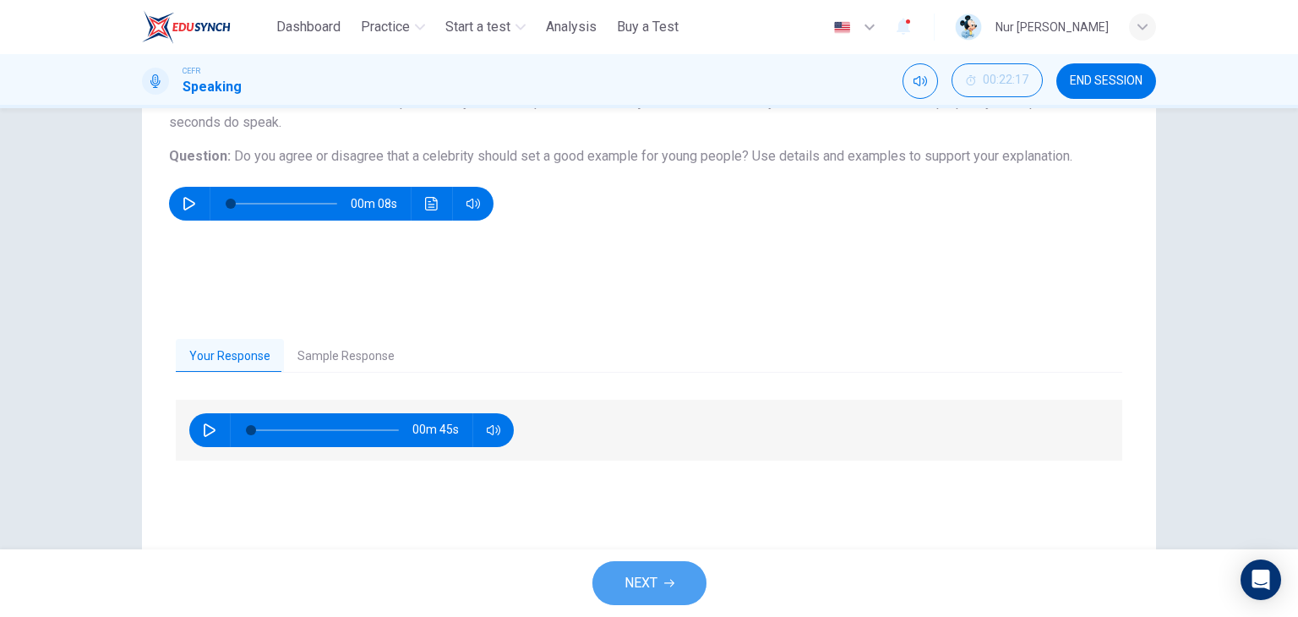
click at [681, 576] on button "NEXT" at bounding box center [649, 583] width 114 height 44
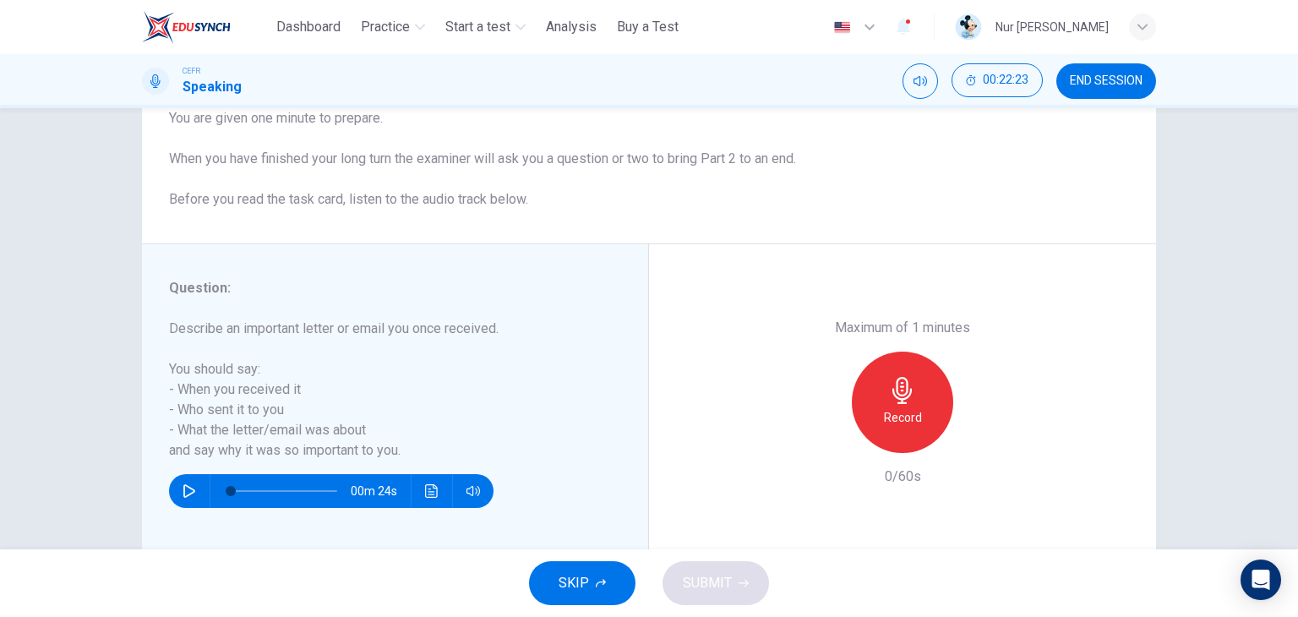
scroll to position [168, 0]
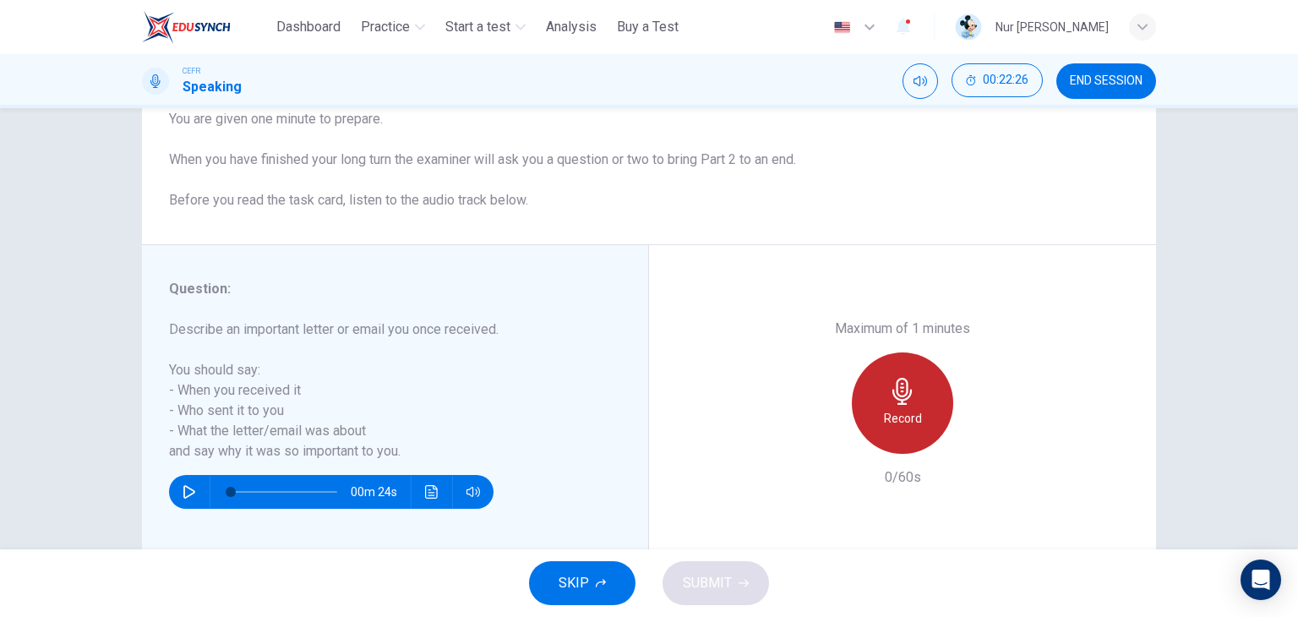
click at [902, 382] on icon "button" at bounding box center [901, 391] width 19 height 27
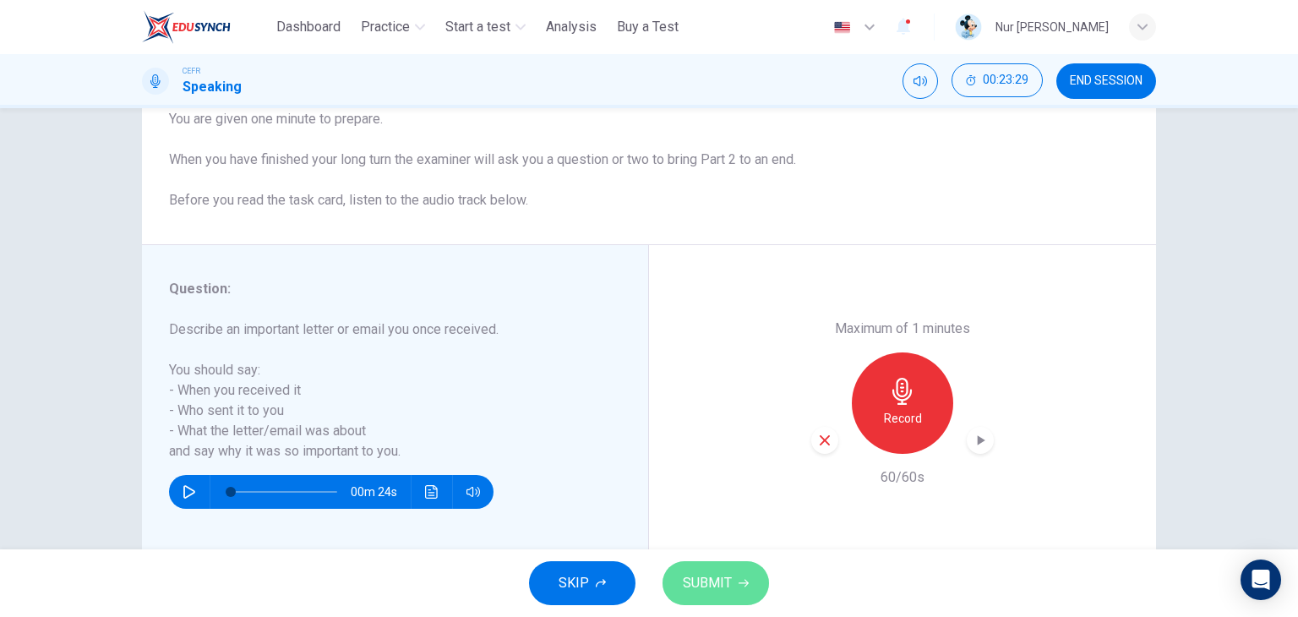
click at [710, 587] on span "SUBMIT" at bounding box center [707, 583] width 49 height 24
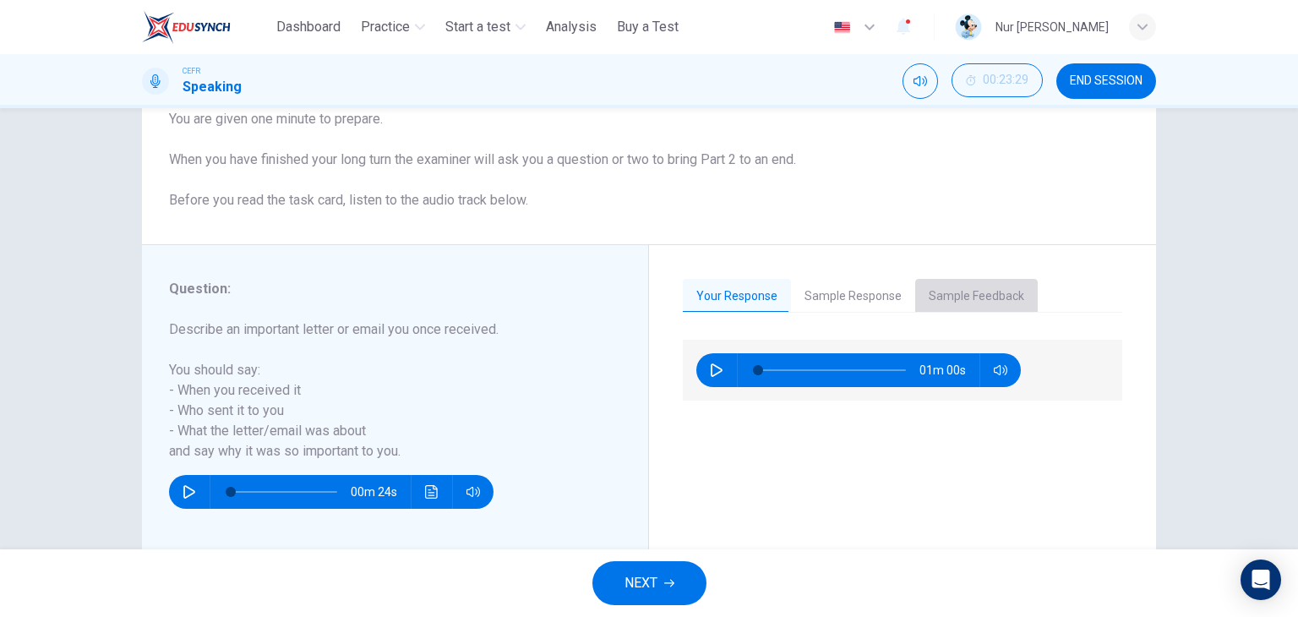
click at [983, 295] on button "Sample Feedback" at bounding box center [976, 296] width 123 height 35
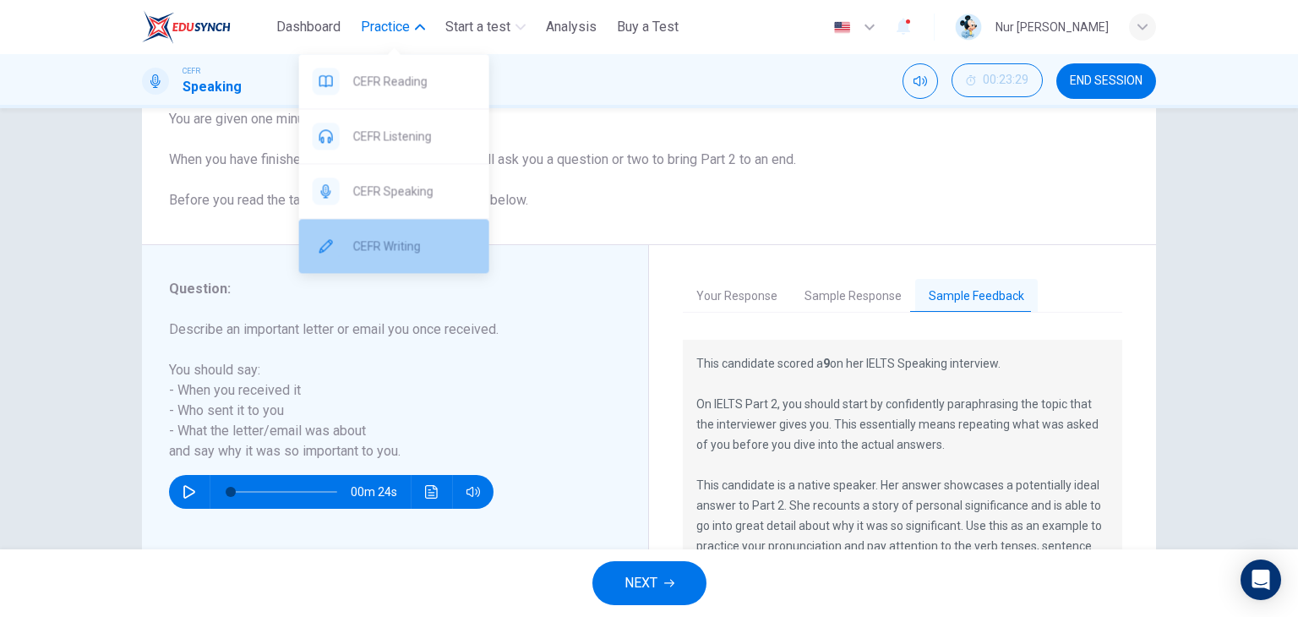
click at [413, 241] on span "CEFR Writing" at bounding box center [414, 246] width 123 height 20
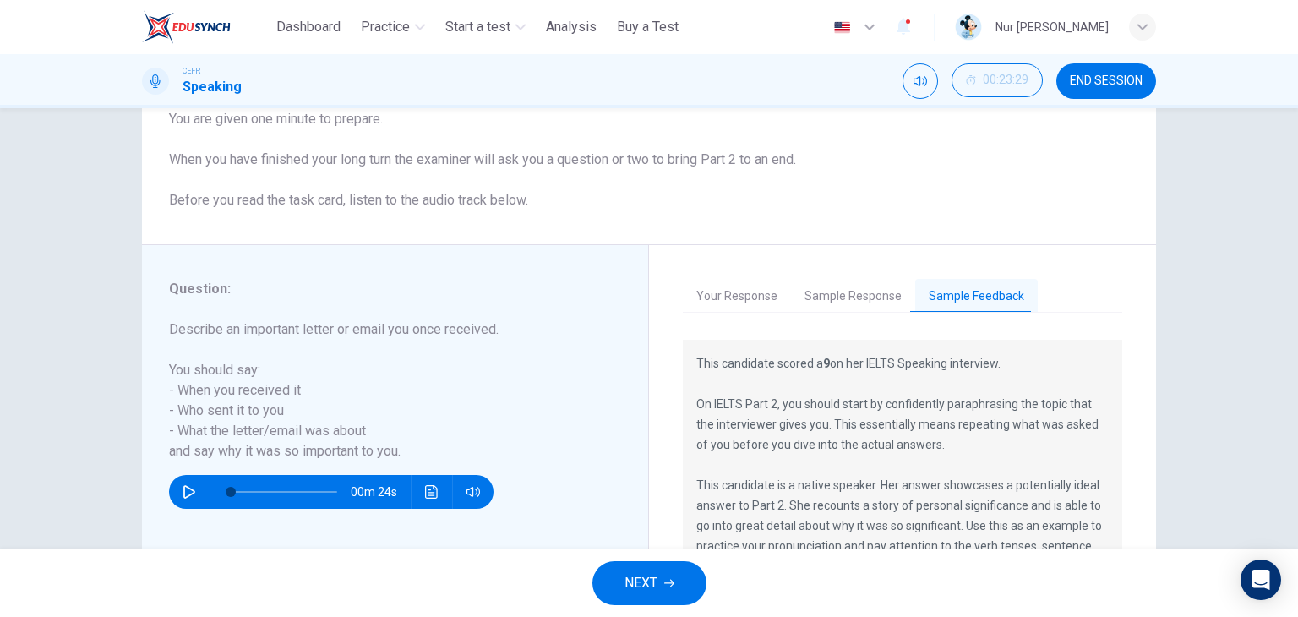
click at [1096, 85] on span "END SESSION" at bounding box center [1106, 81] width 73 height 14
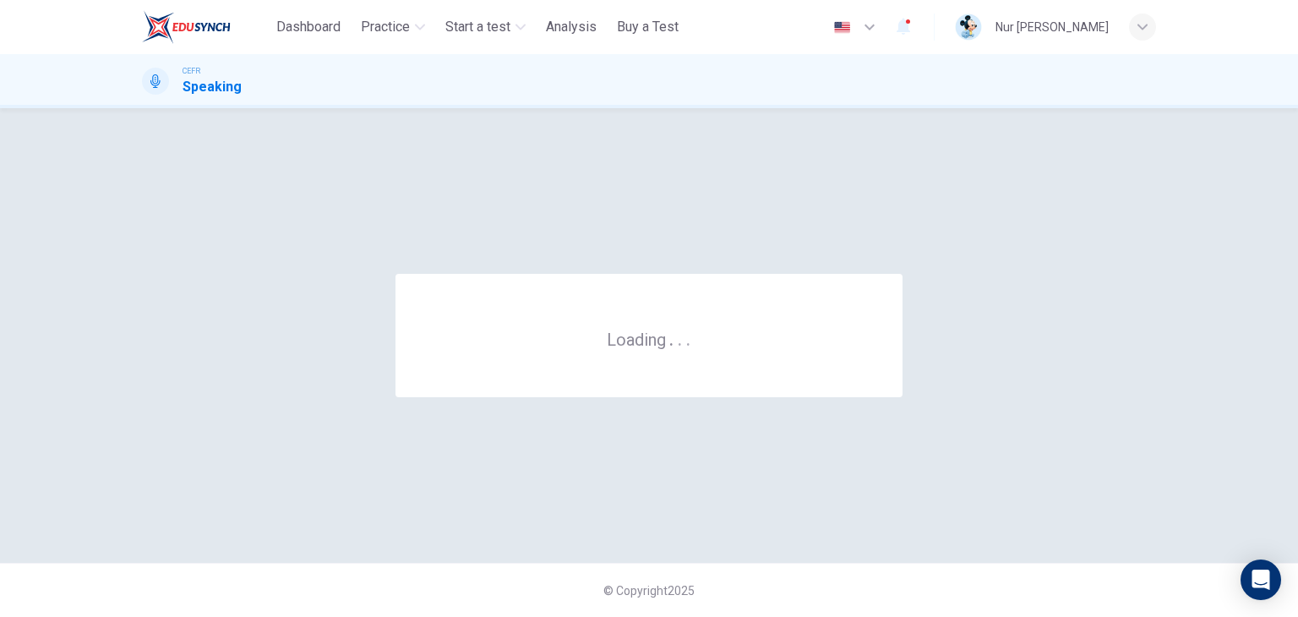
scroll to position [0, 0]
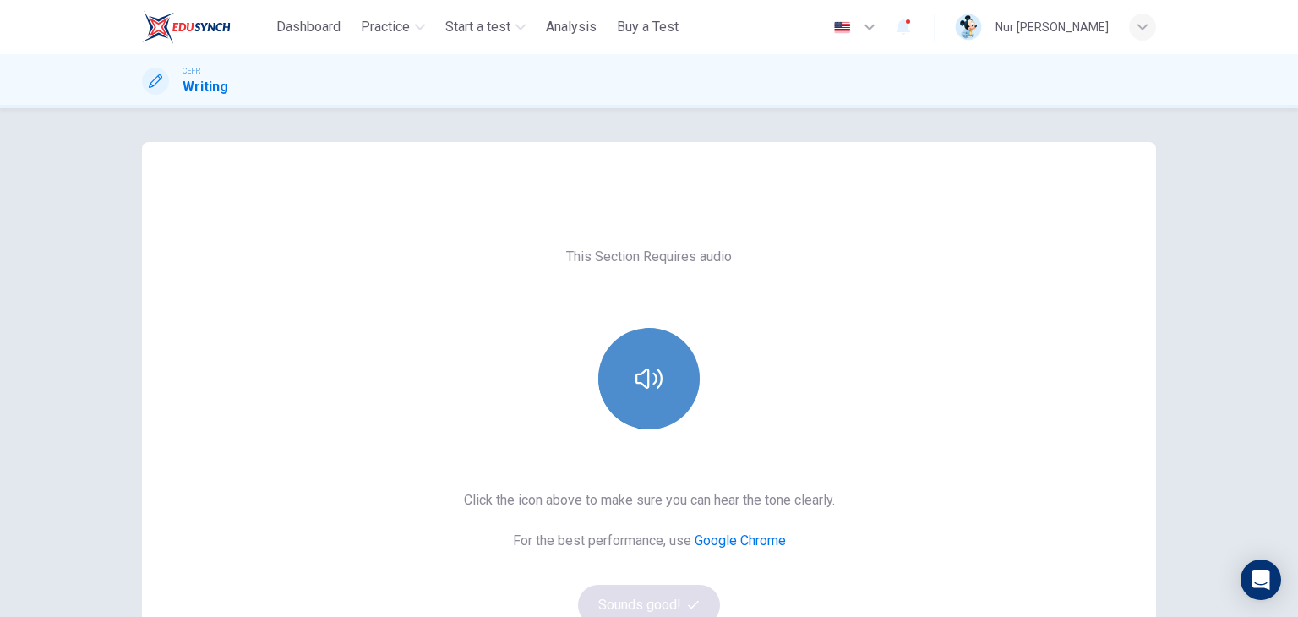
click at [632, 359] on button "button" at bounding box center [648, 378] width 101 height 101
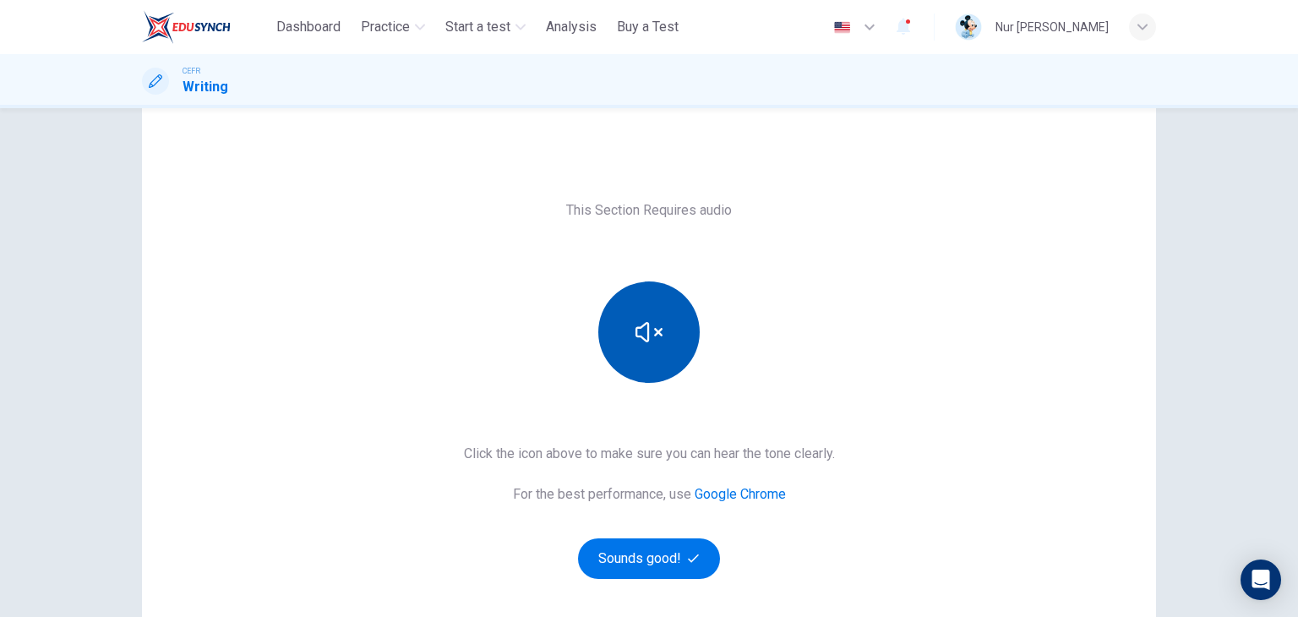
scroll to position [53, 0]
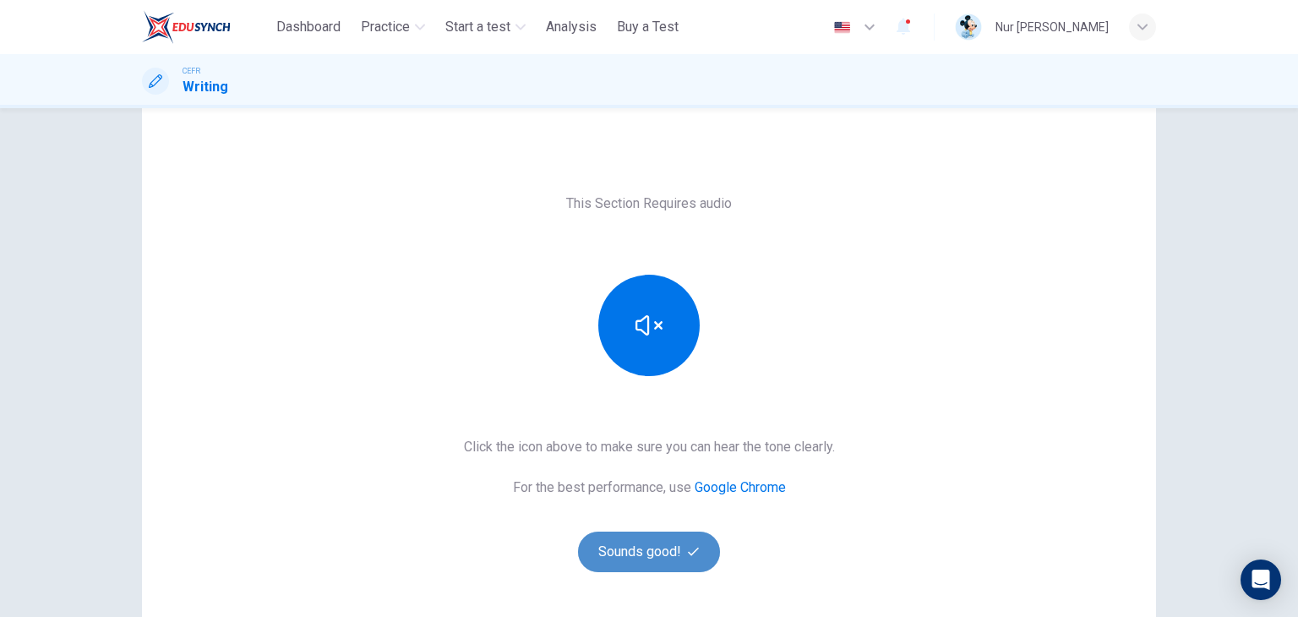
click at [679, 548] on button "Sounds good!" at bounding box center [649, 552] width 142 height 41
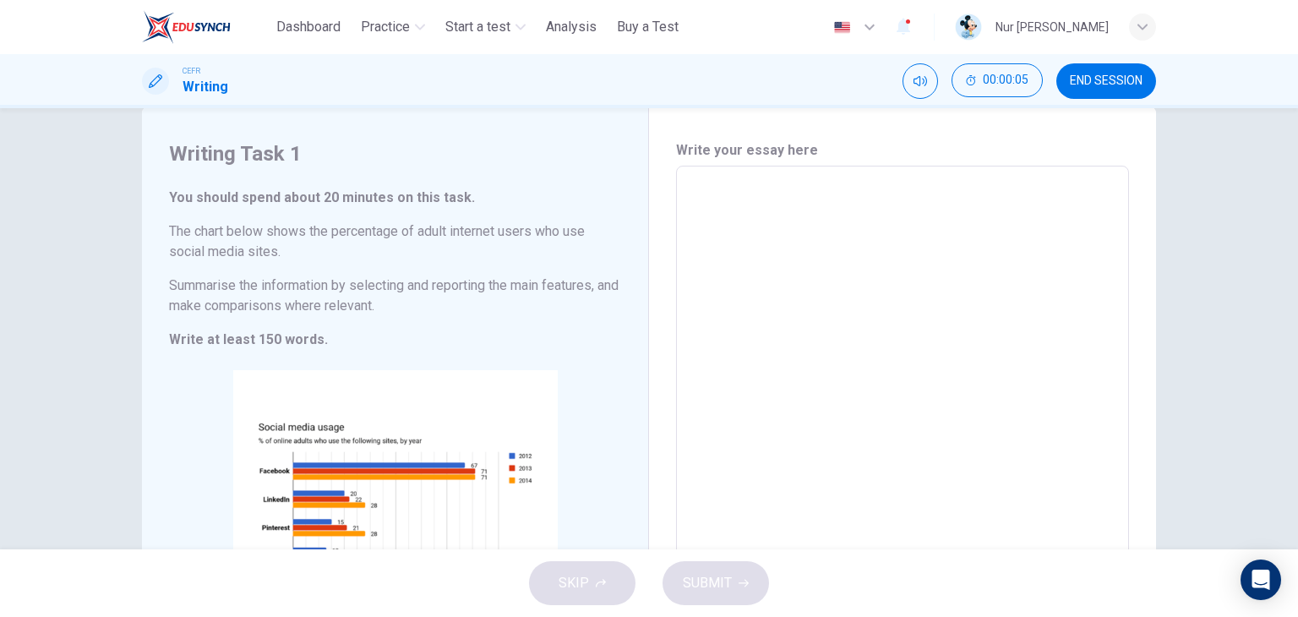
scroll to position [34, 0]
click at [768, 270] on textarea at bounding box center [902, 418] width 429 height 472
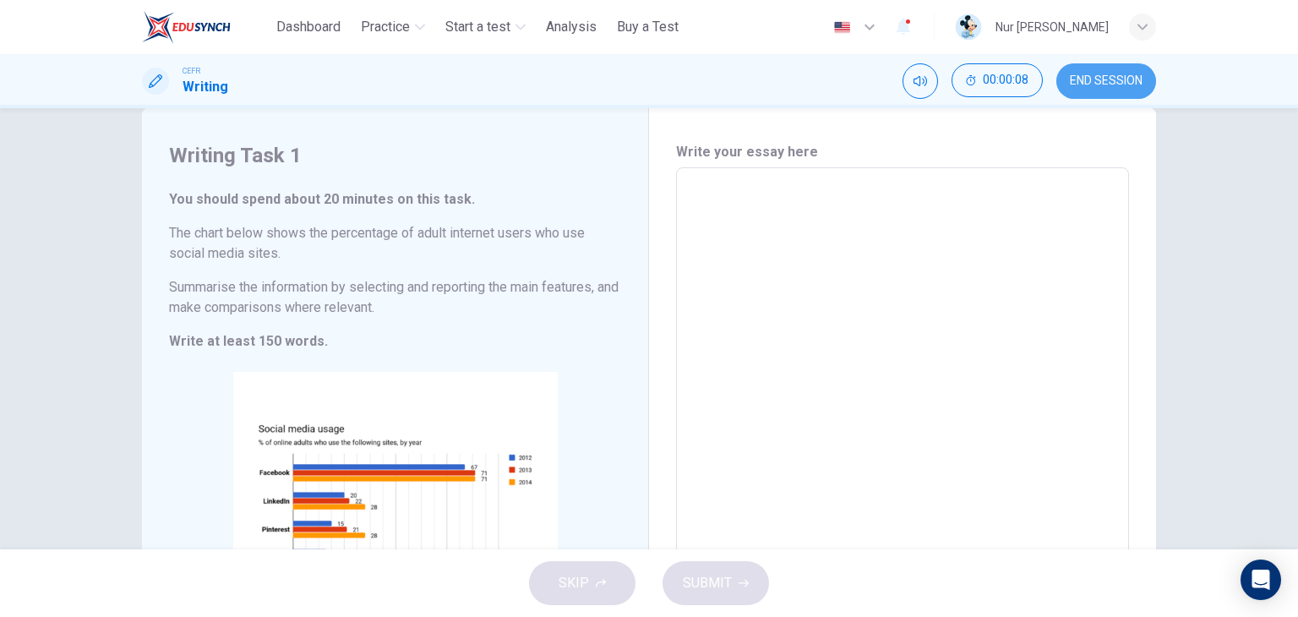
click at [1094, 80] on span "END SESSION" at bounding box center [1106, 81] width 73 height 14
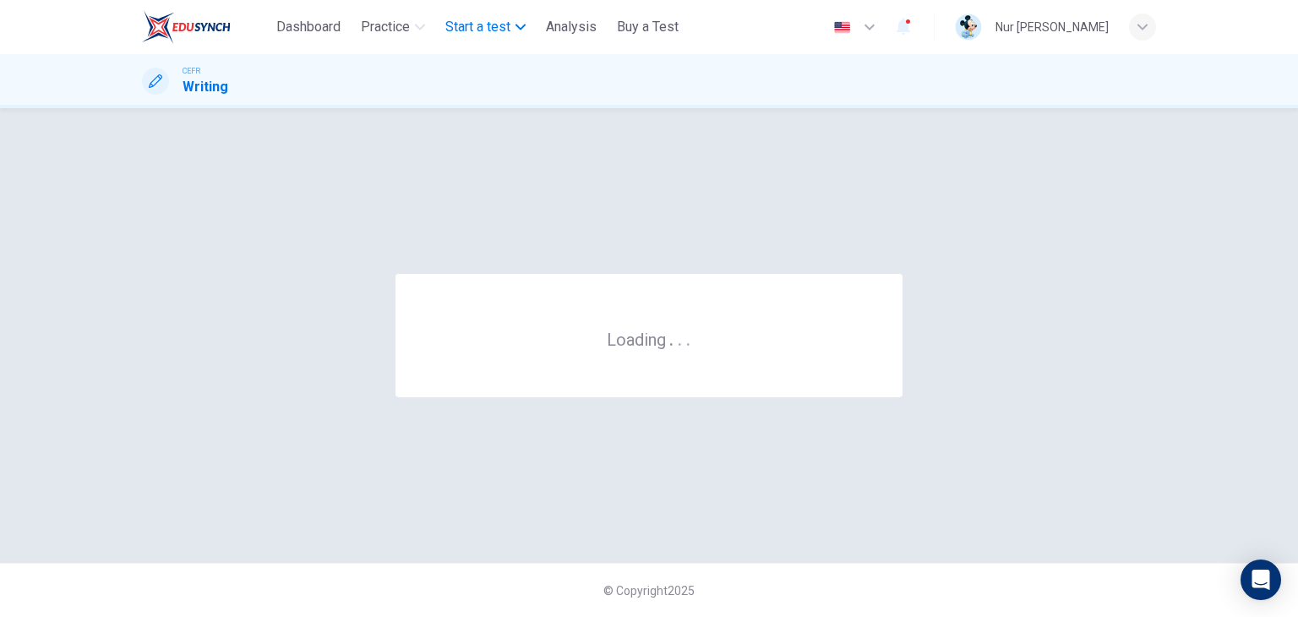
scroll to position [0, 0]
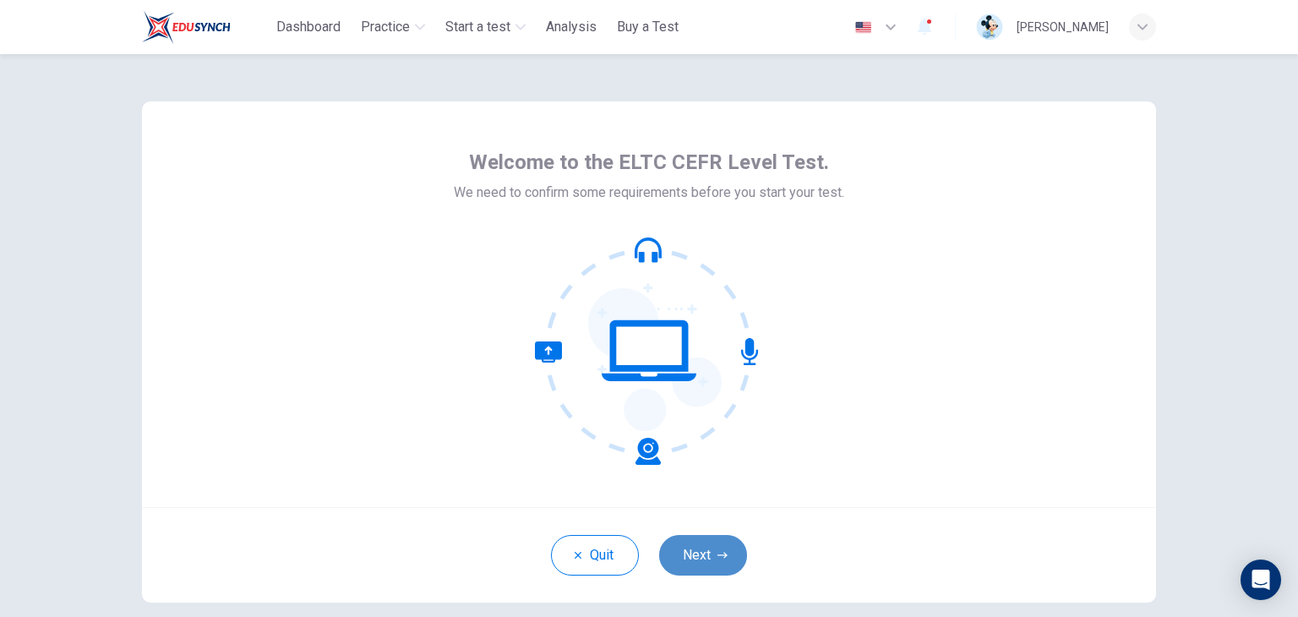
click at [725, 546] on button "Next" at bounding box center [703, 555] width 88 height 41
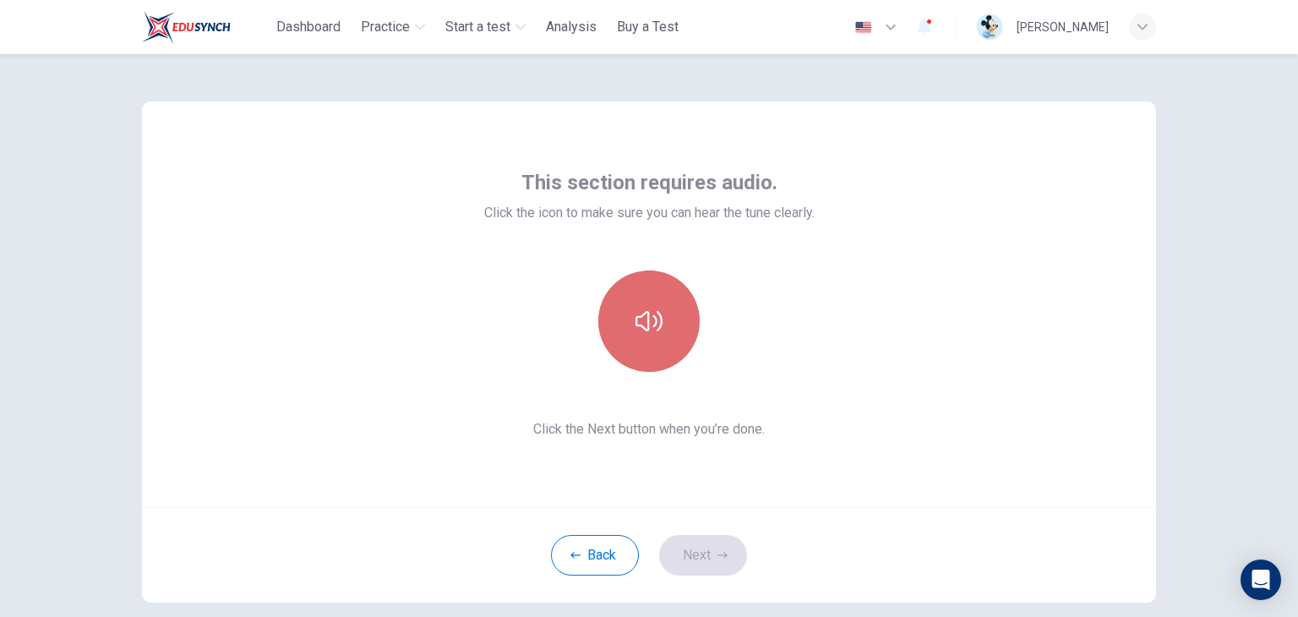
click at [642, 305] on button "button" at bounding box center [648, 320] width 101 height 101
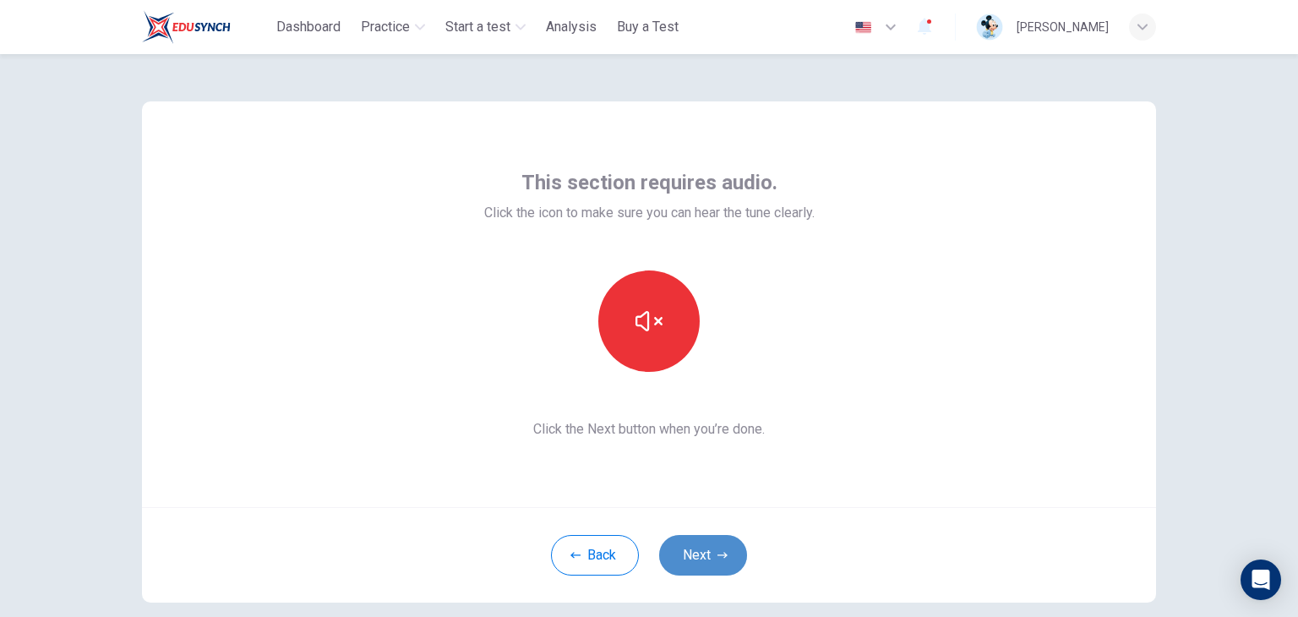
click at [699, 537] on button "Next" at bounding box center [703, 555] width 88 height 41
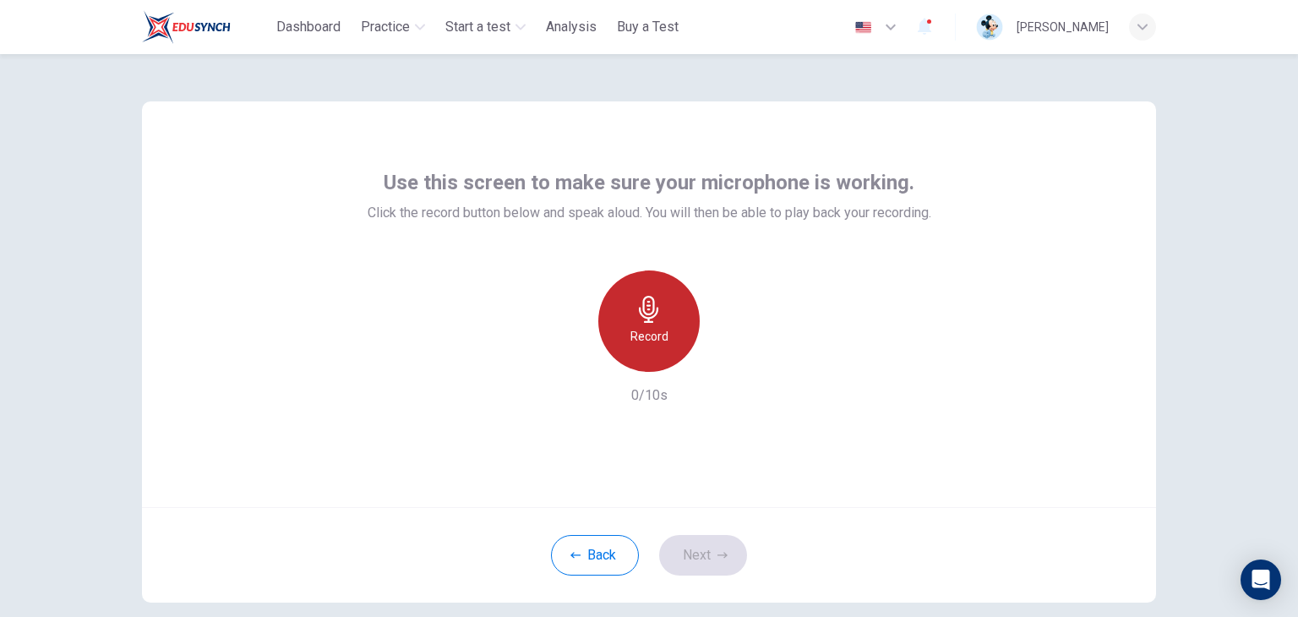
click at [649, 339] on h6 "Record" at bounding box center [649, 336] width 38 height 20
click at [649, 339] on h6 "Stop" at bounding box center [648, 336] width 25 height 20
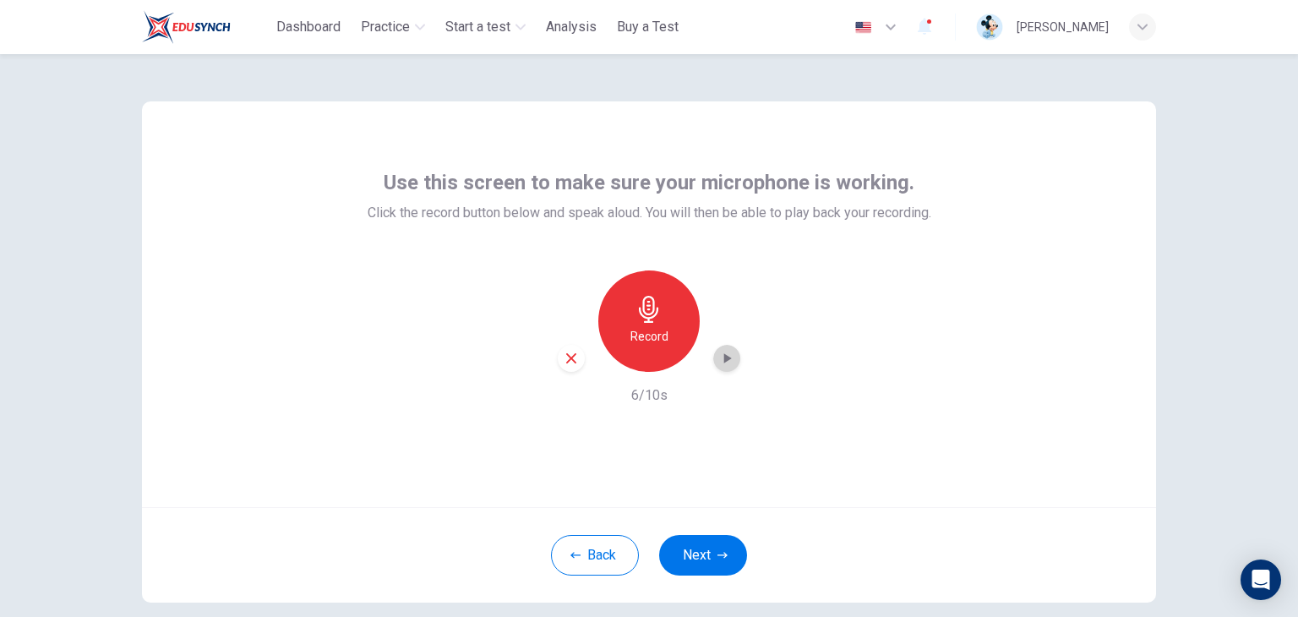
click at [718, 351] on icon "button" at bounding box center [726, 358] width 17 height 17
click at [686, 547] on button "Next" at bounding box center [703, 555] width 88 height 41
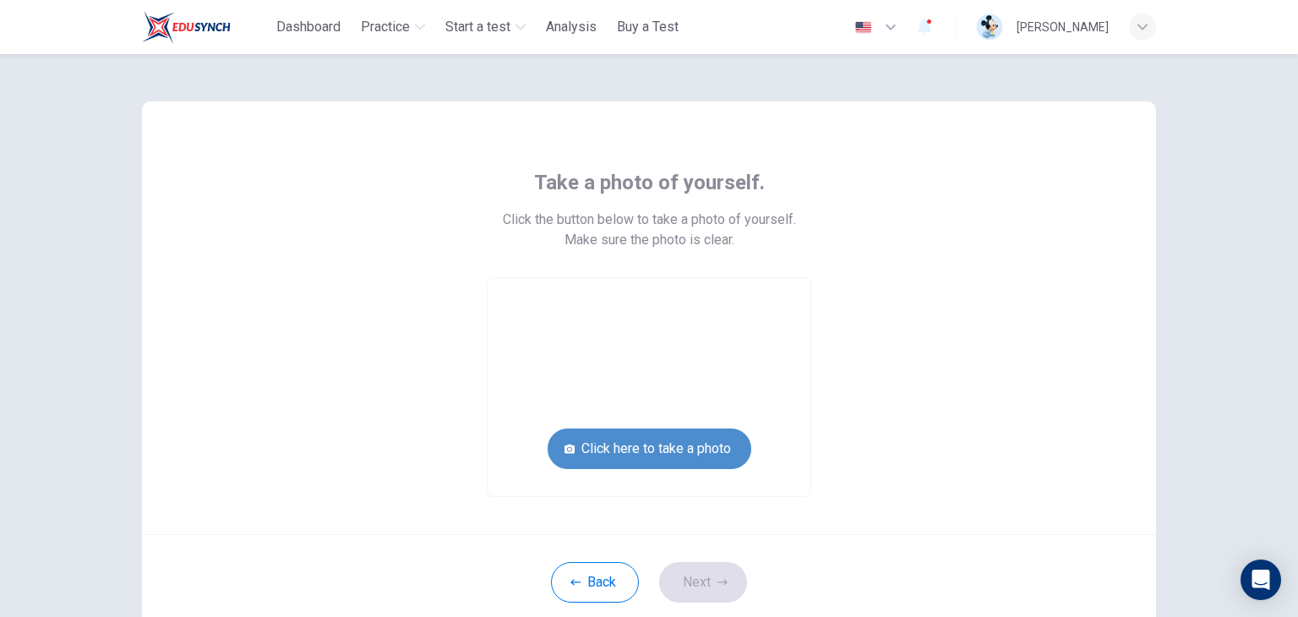
click at [688, 450] on button "Click here to take a photo" at bounding box center [650, 448] width 204 height 41
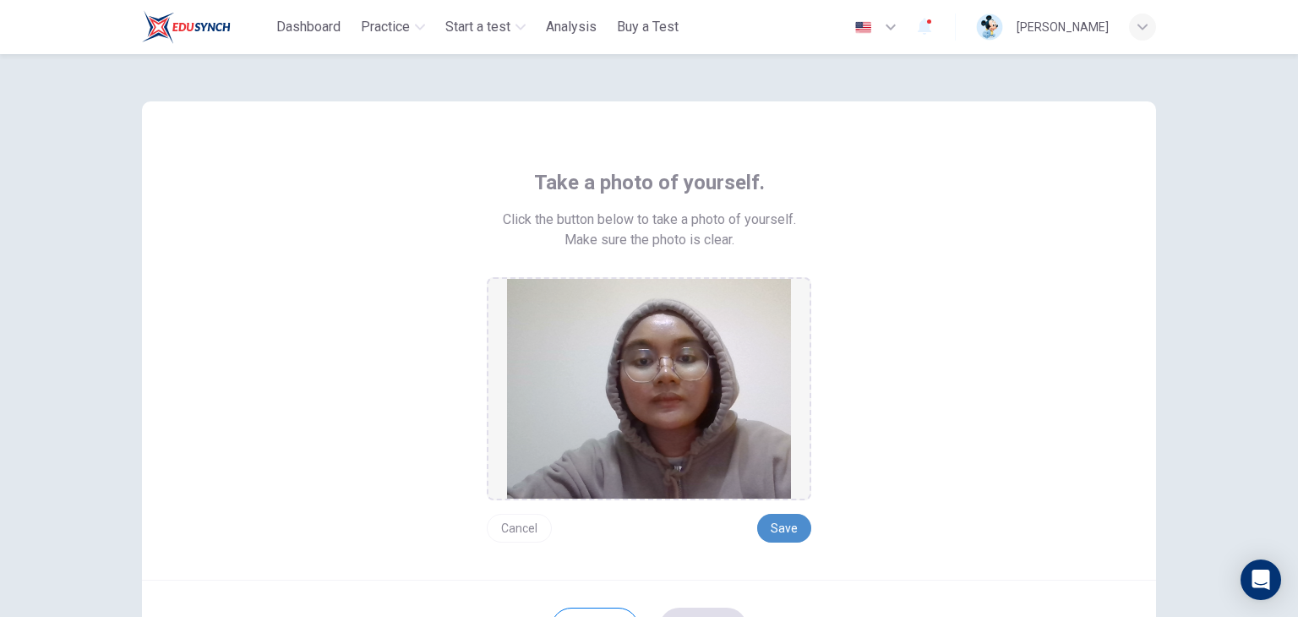
click at [771, 521] on button "Save" at bounding box center [784, 528] width 54 height 29
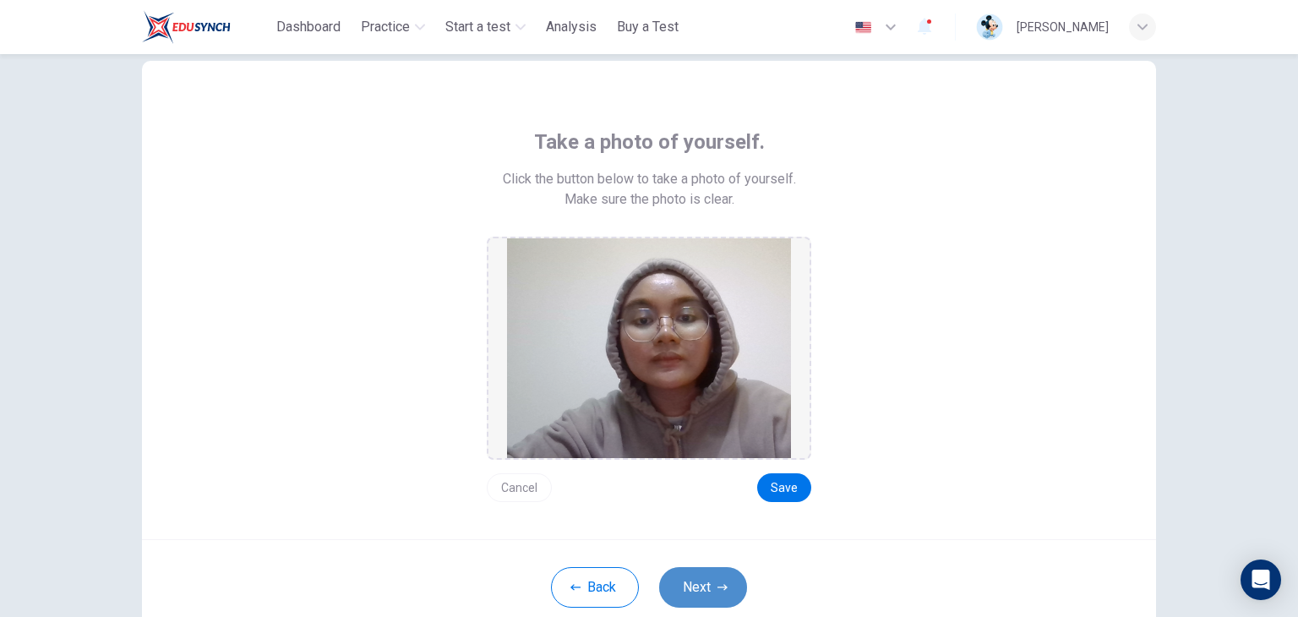
click at [723, 582] on button "Next" at bounding box center [703, 587] width 88 height 41
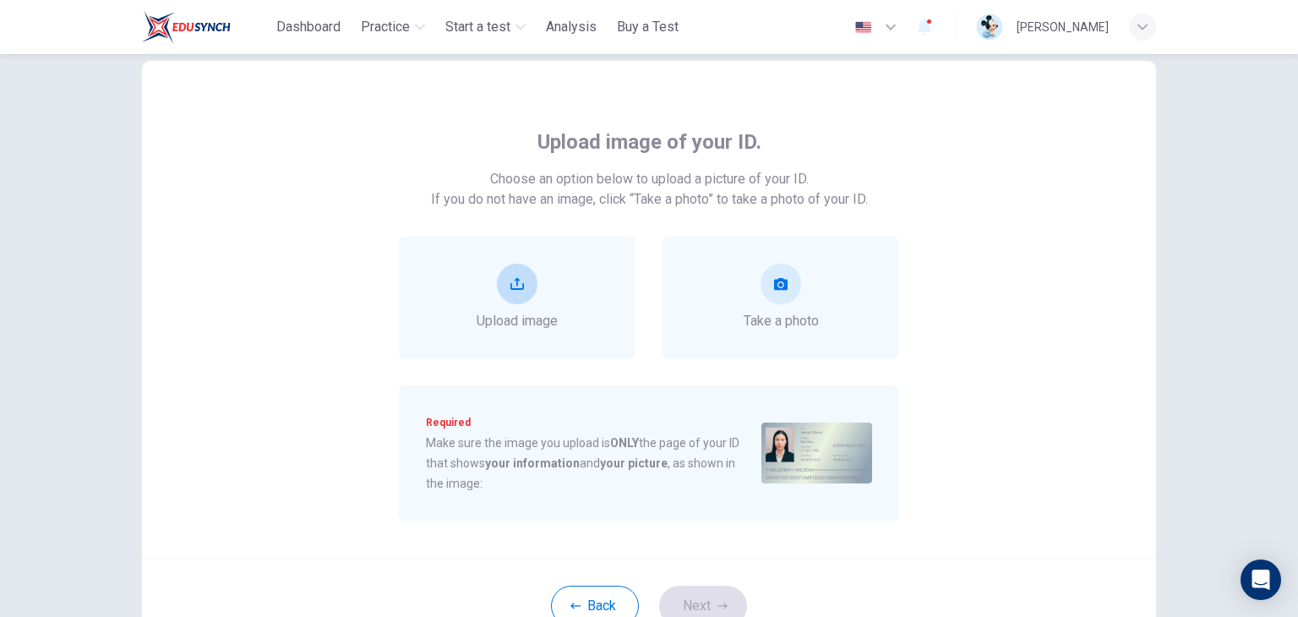
click at [577, 312] on div "Upload image" at bounding box center [517, 298] width 237 height 122
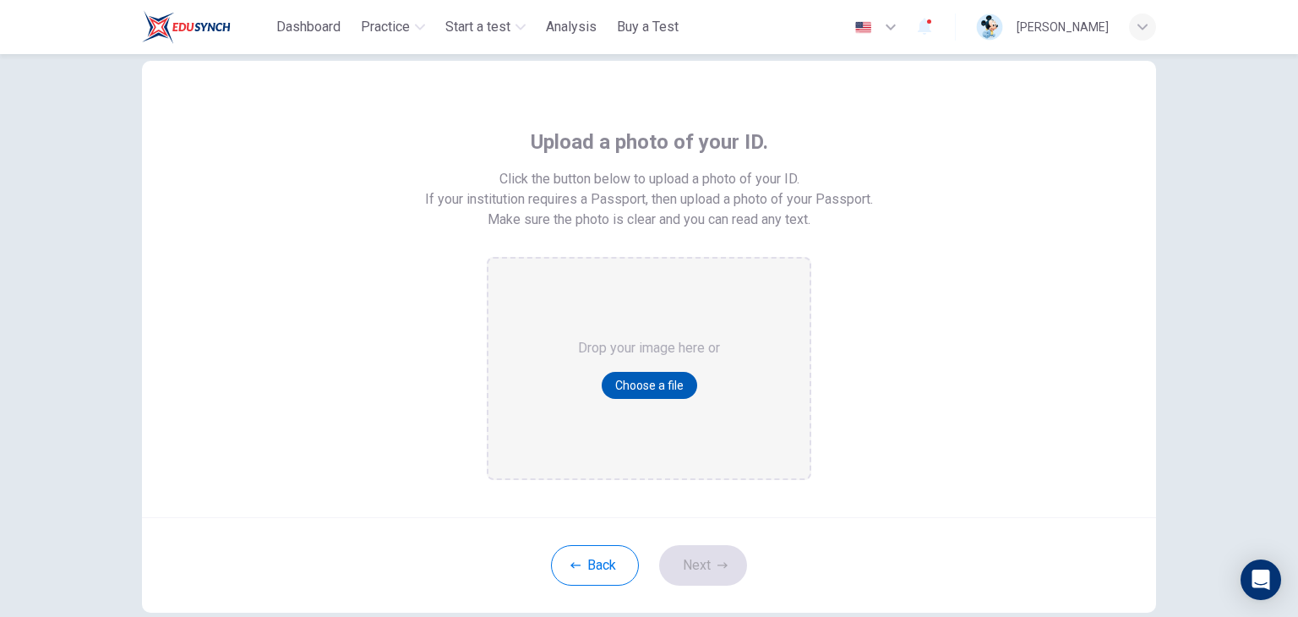
click at [629, 381] on button "Choose a file" at bounding box center [649, 385] width 95 height 27
click at [652, 389] on button "Choose a file" at bounding box center [649, 385] width 95 height 27
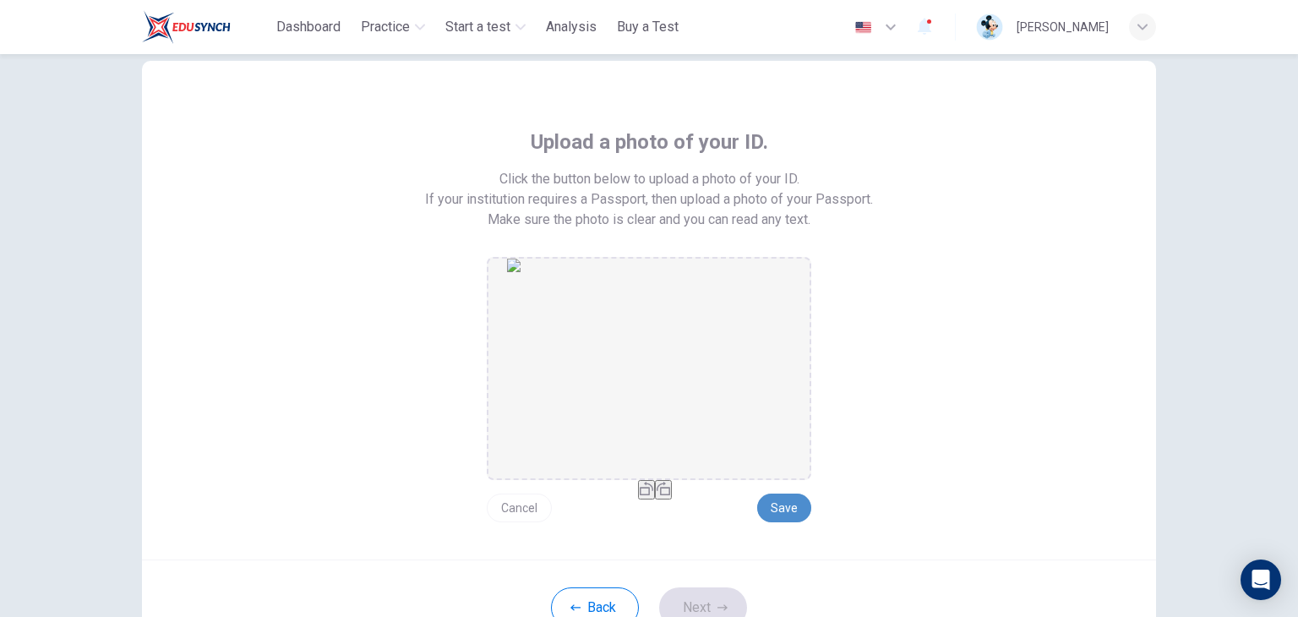
click at [791, 500] on button "Save" at bounding box center [784, 508] width 54 height 29
click at [786, 509] on button "Save" at bounding box center [784, 508] width 54 height 29
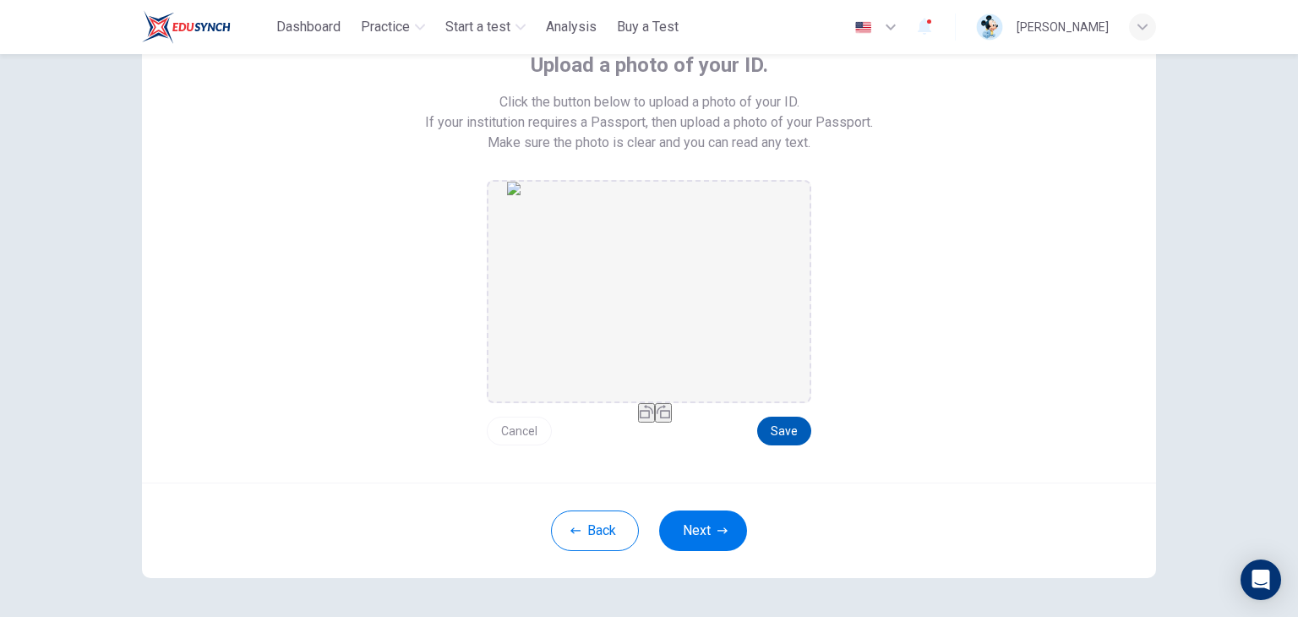
scroll to position [125, 0]
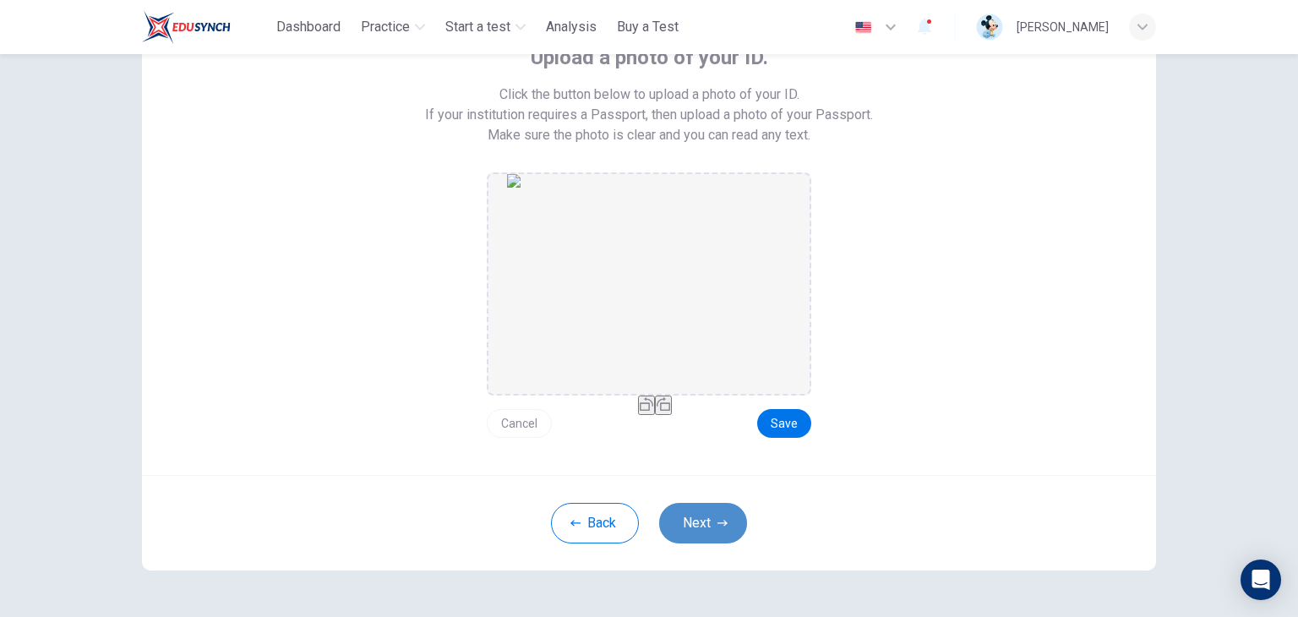
click at [696, 515] on button "Next" at bounding box center [703, 523] width 88 height 41
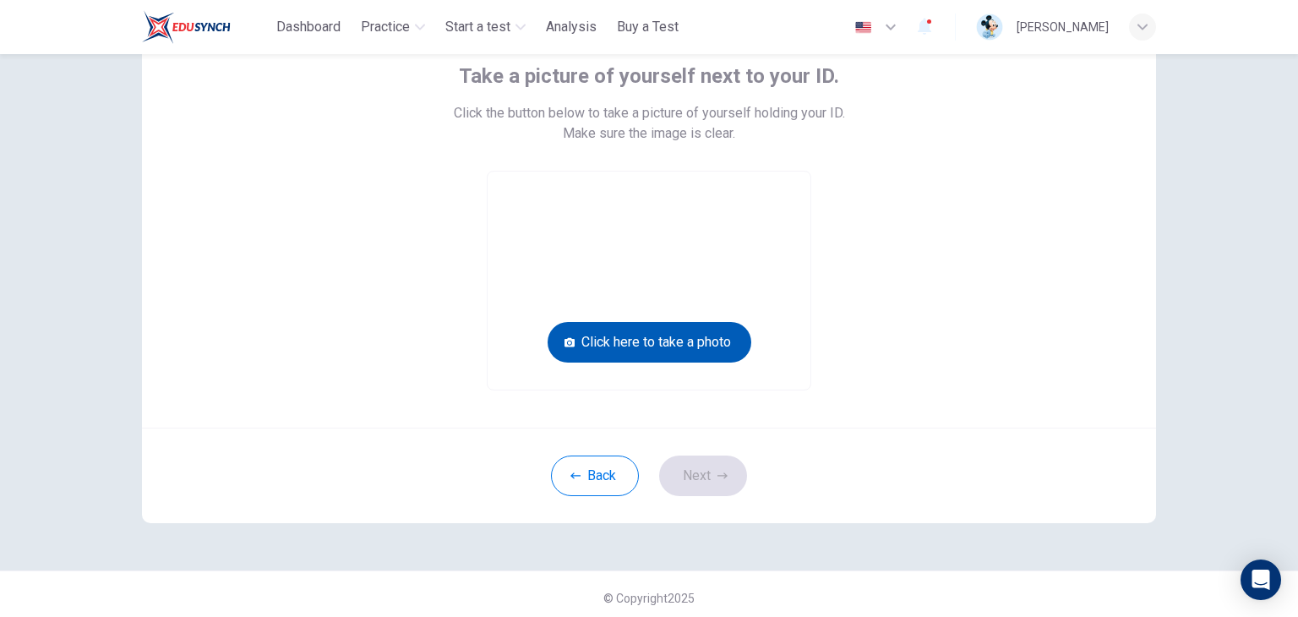
scroll to position [106, 0]
click at [684, 357] on button "Click here to take a photo" at bounding box center [650, 343] width 204 height 41
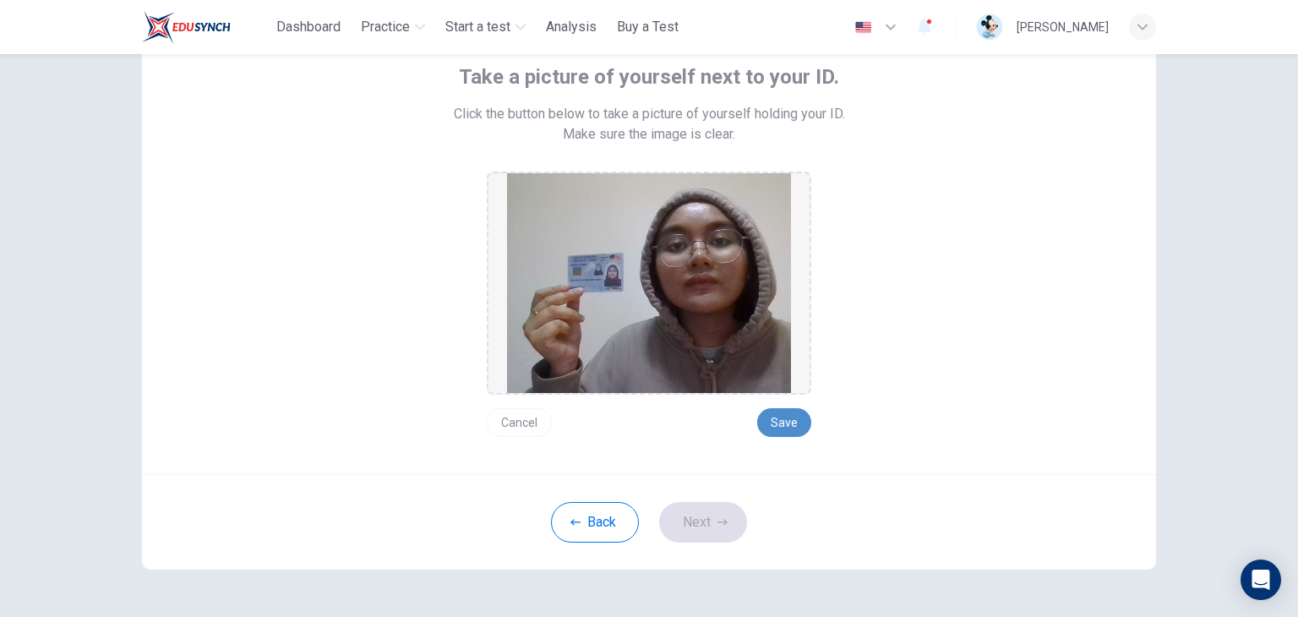
click at [782, 423] on button "Save" at bounding box center [784, 422] width 54 height 29
click at [722, 529] on button "Next" at bounding box center [703, 522] width 88 height 41
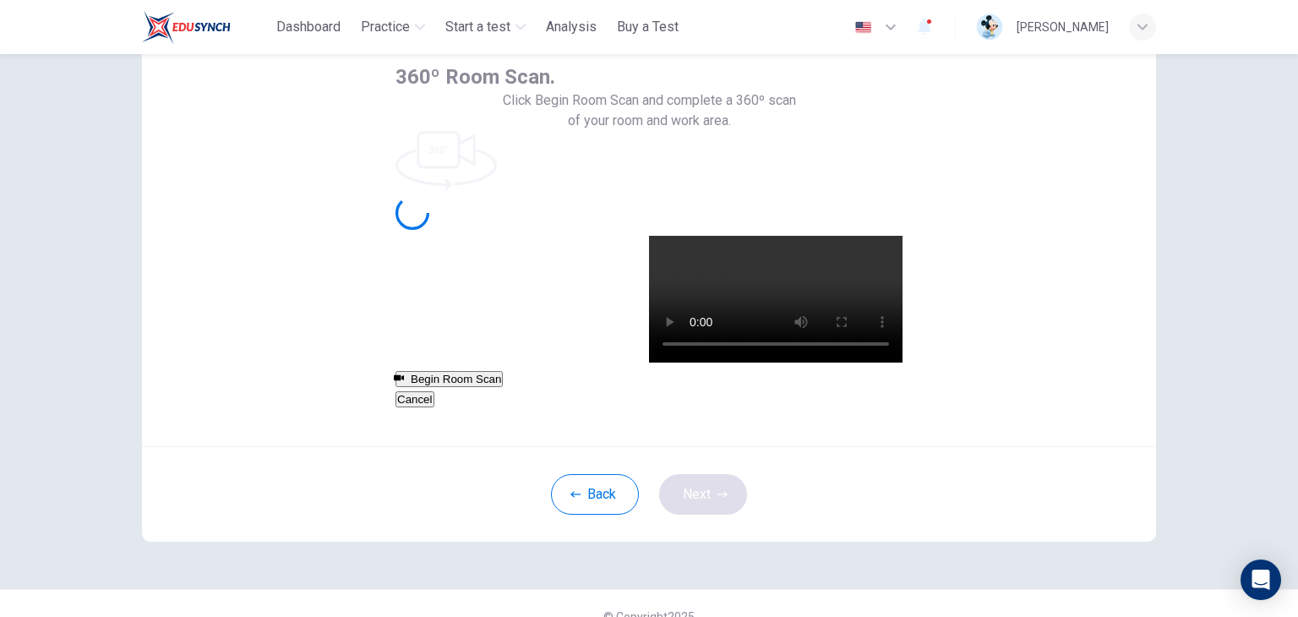
scroll to position [87, 0]
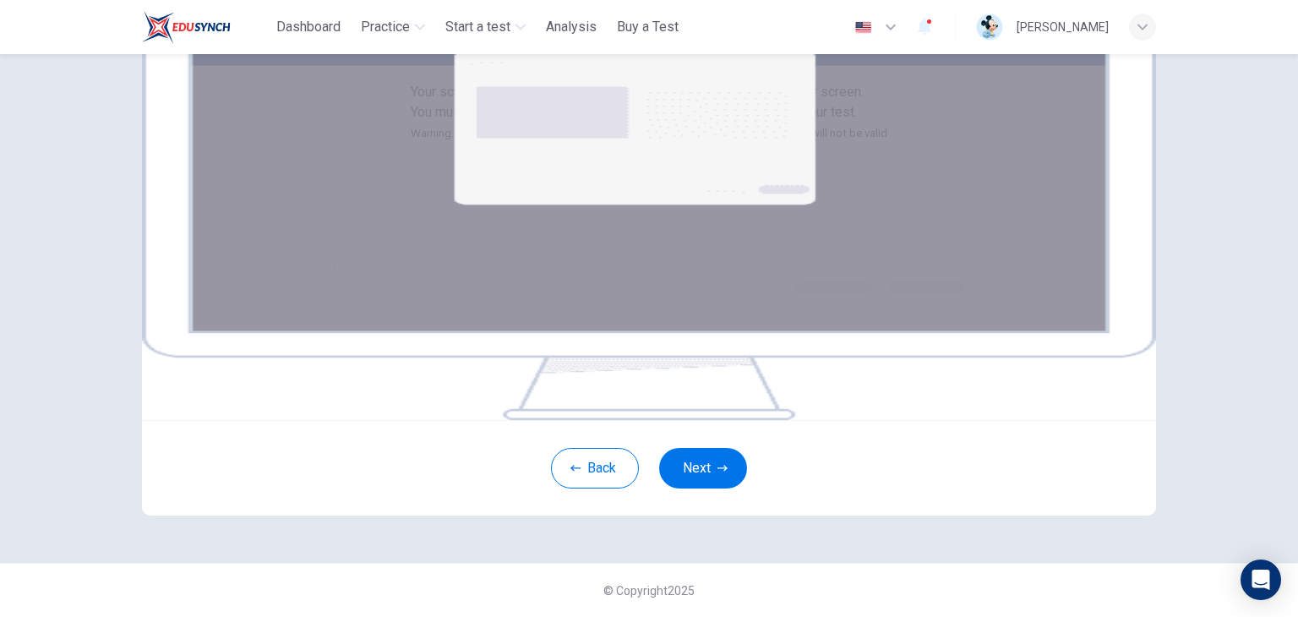
scroll to position [161, 0]
click at [703, 488] on button "Next" at bounding box center [703, 468] width 88 height 41
click at [700, 488] on button "Next" at bounding box center [703, 468] width 88 height 41
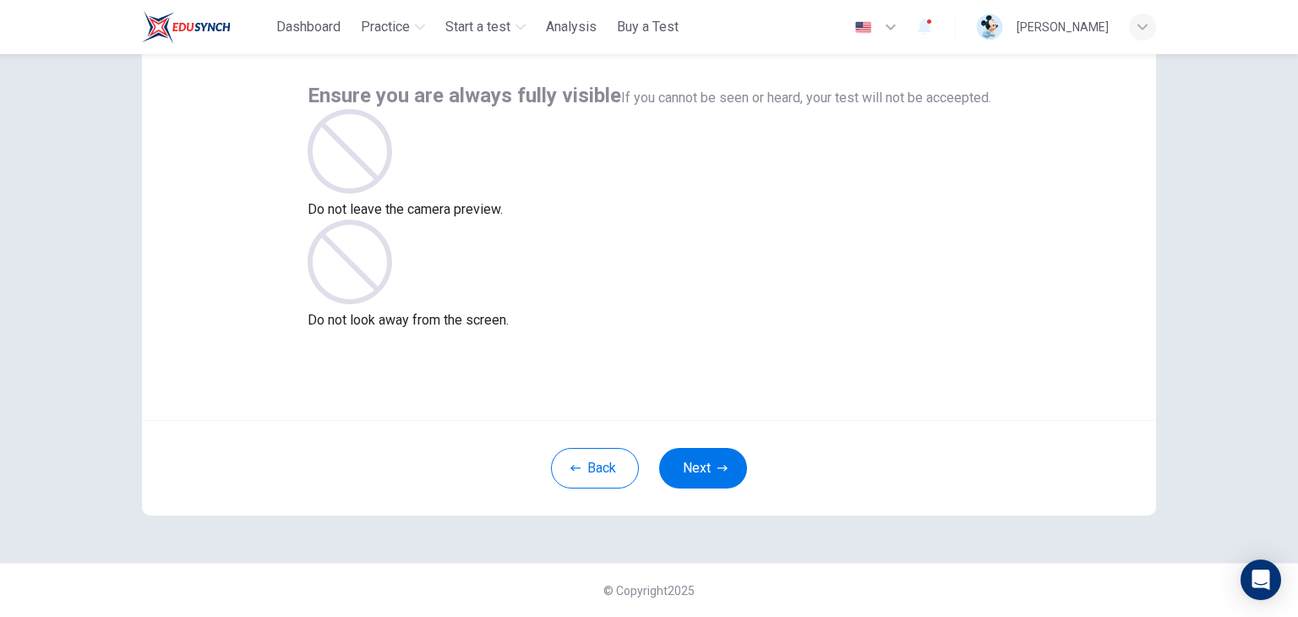
scroll to position [87, 0]
click at [704, 466] on button "Next" at bounding box center [703, 468] width 88 height 41
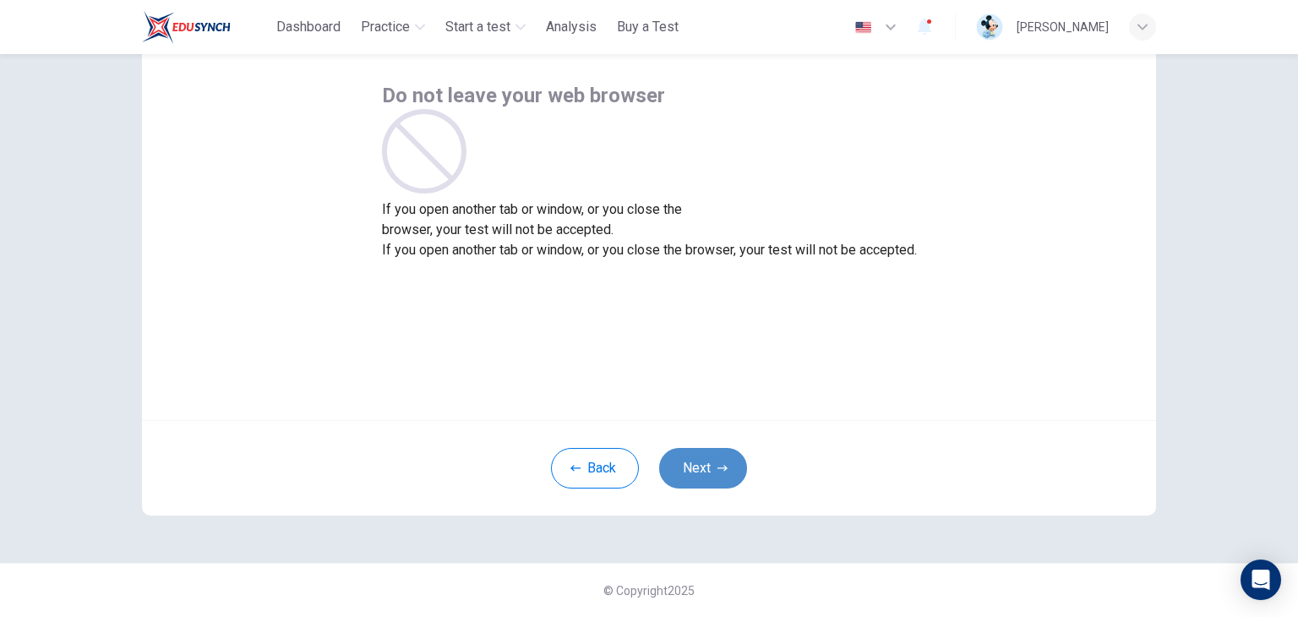
click at [704, 466] on button "Next" at bounding box center [703, 468] width 88 height 41
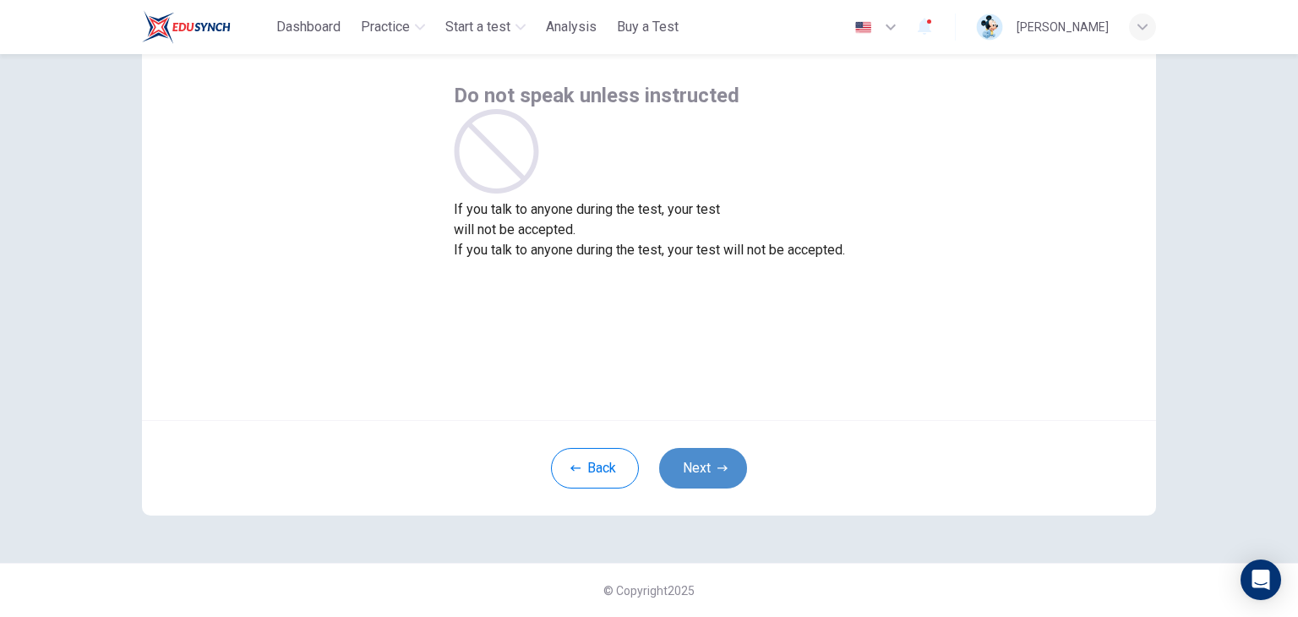
click at [704, 466] on button "Next" at bounding box center [703, 468] width 88 height 41
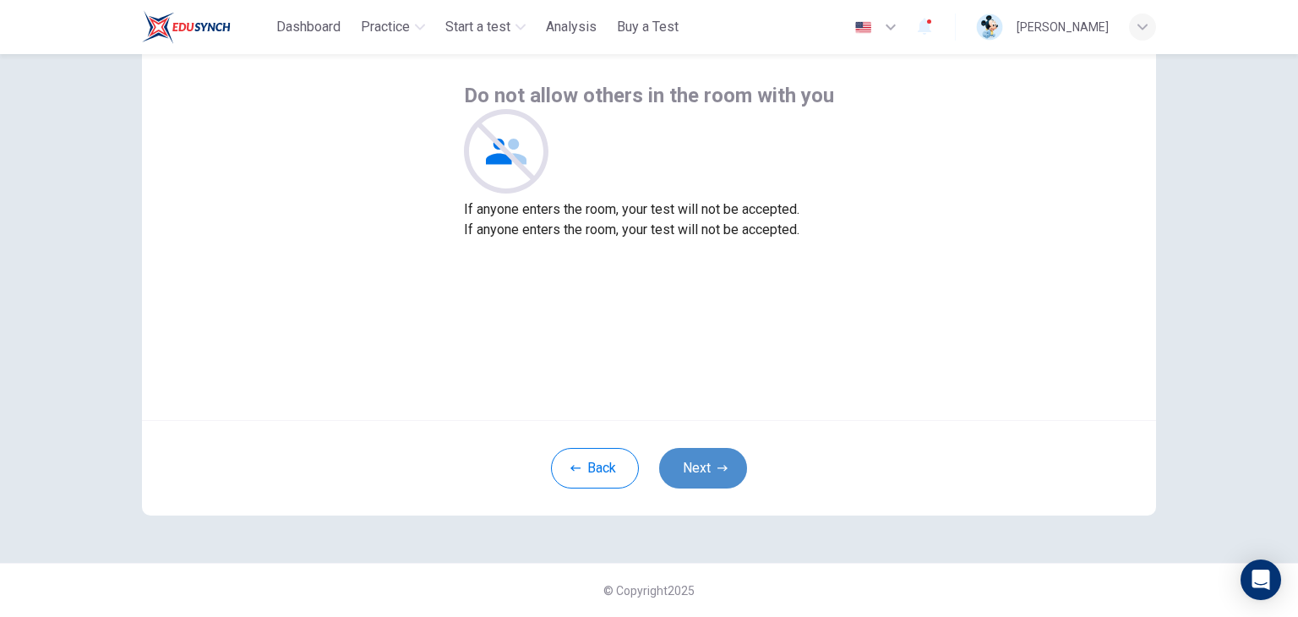
click at [704, 466] on button "Next" at bounding box center [703, 468] width 88 height 41
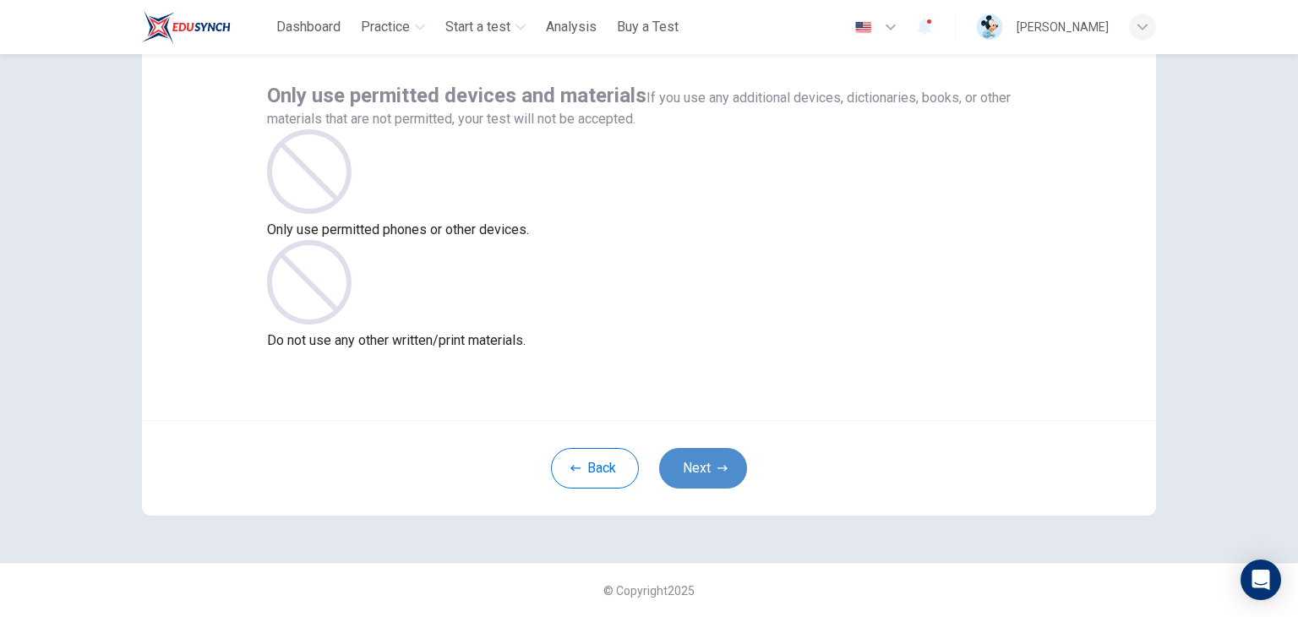
click at [704, 466] on button "Next" at bounding box center [703, 468] width 88 height 41
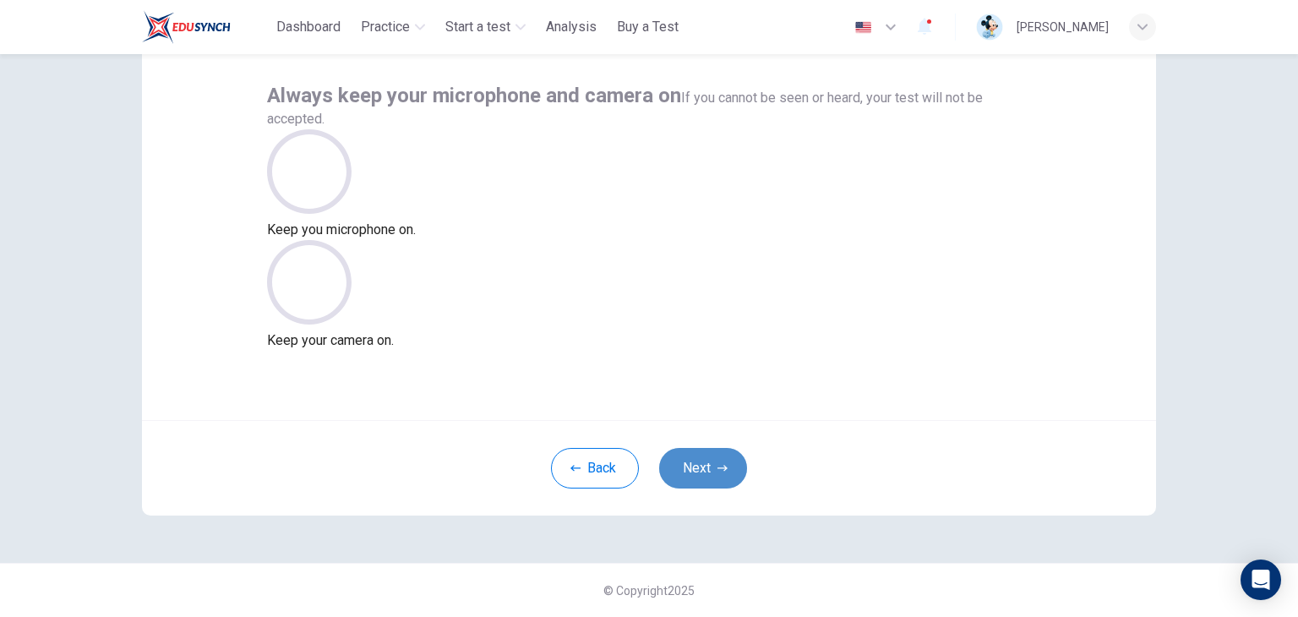
click at [704, 466] on button "Next" at bounding box center [703, 468] width 88 height 41
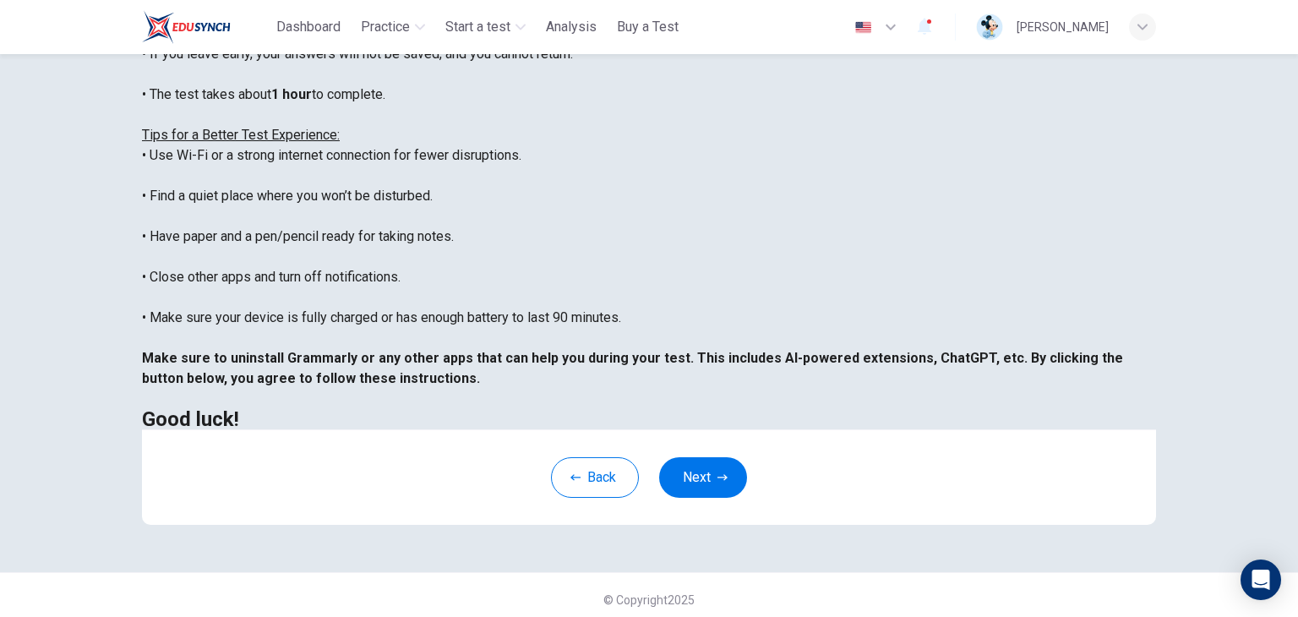
scroll to position [323, 0]
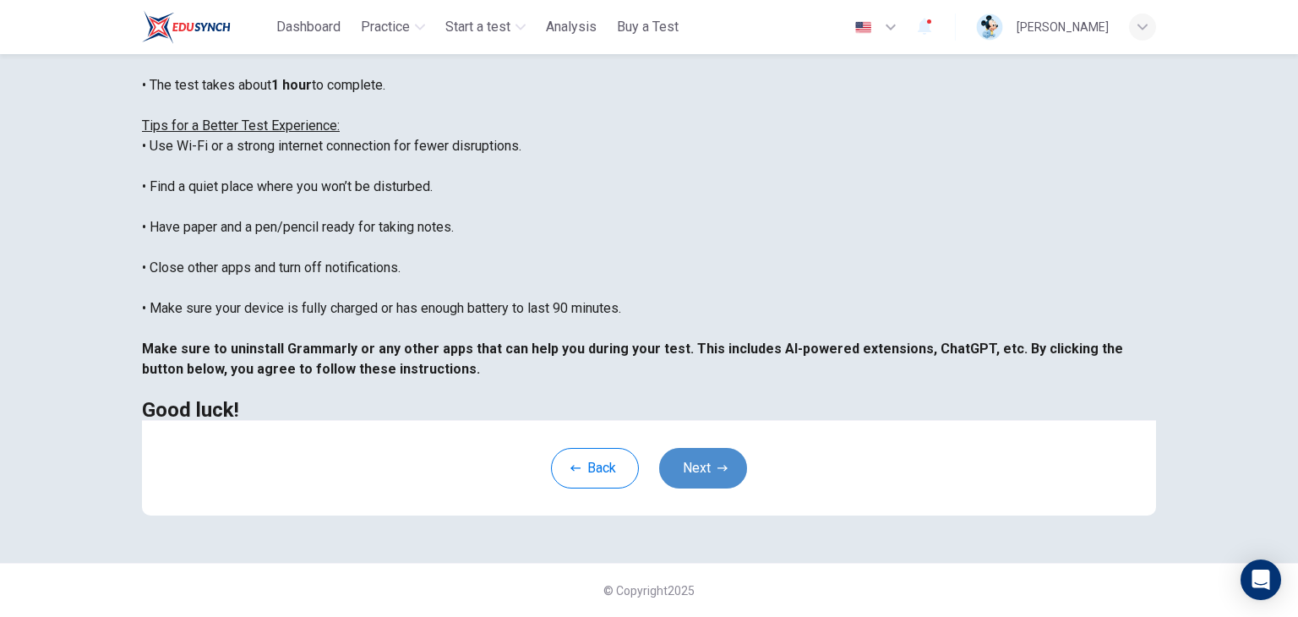
click at [713, 458] on button "Next" at bounding box center [703, 468] width 88 height 41
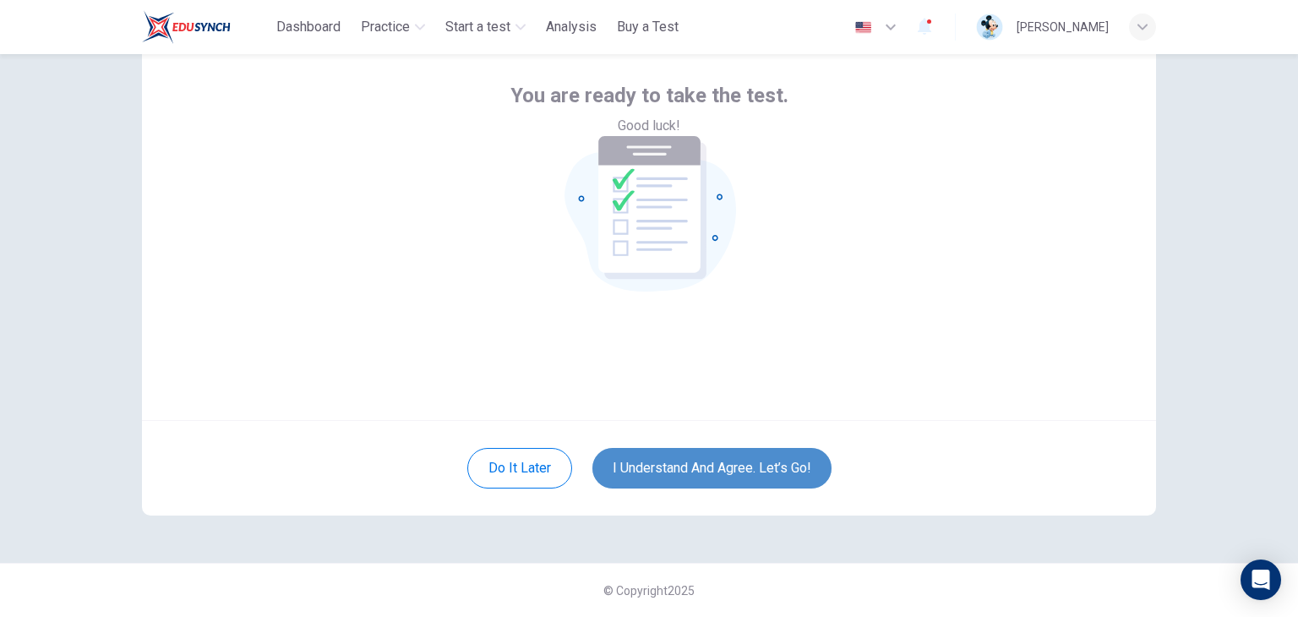
click at [710, 466] on button "I understand and agree. Let’s go!" at bounding box center [711, 468] width 239 height 41
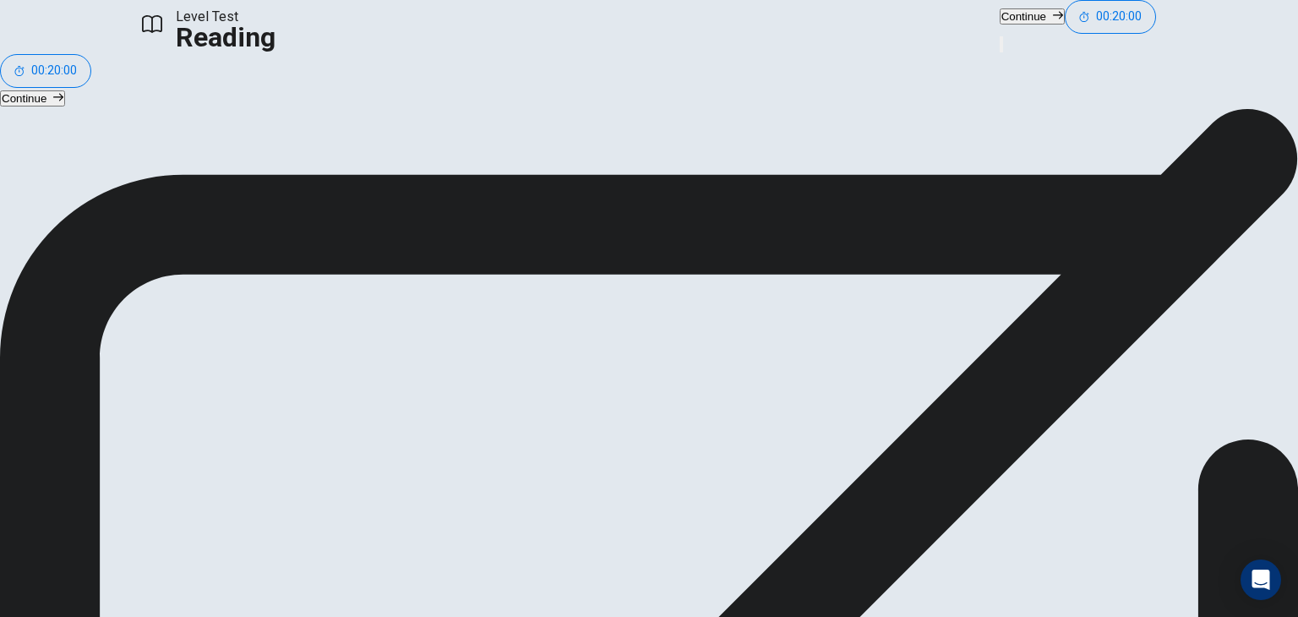
scroll to position [41, 0]
click at [1000, 25] on button "Continue" at bounding box center [1032, 16] width 65 height 16
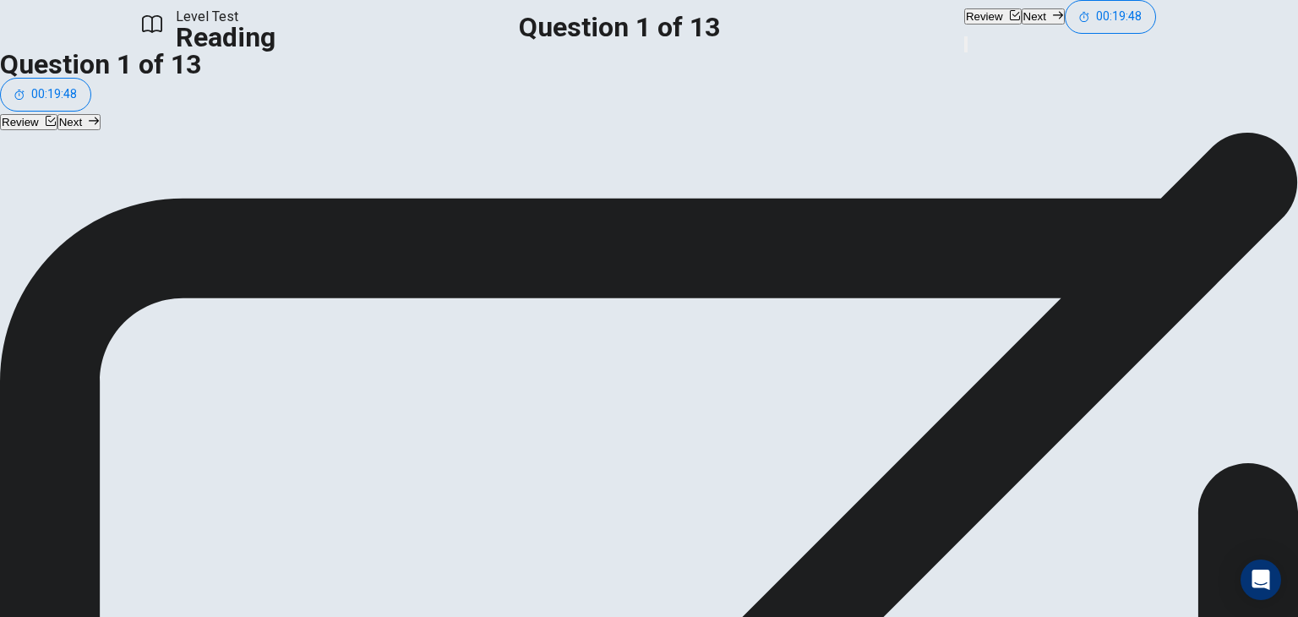
scroll to position [0, 0]
click at [1022, 25] on button "Next" at bounding box center [1043, 16] width 43 height 16
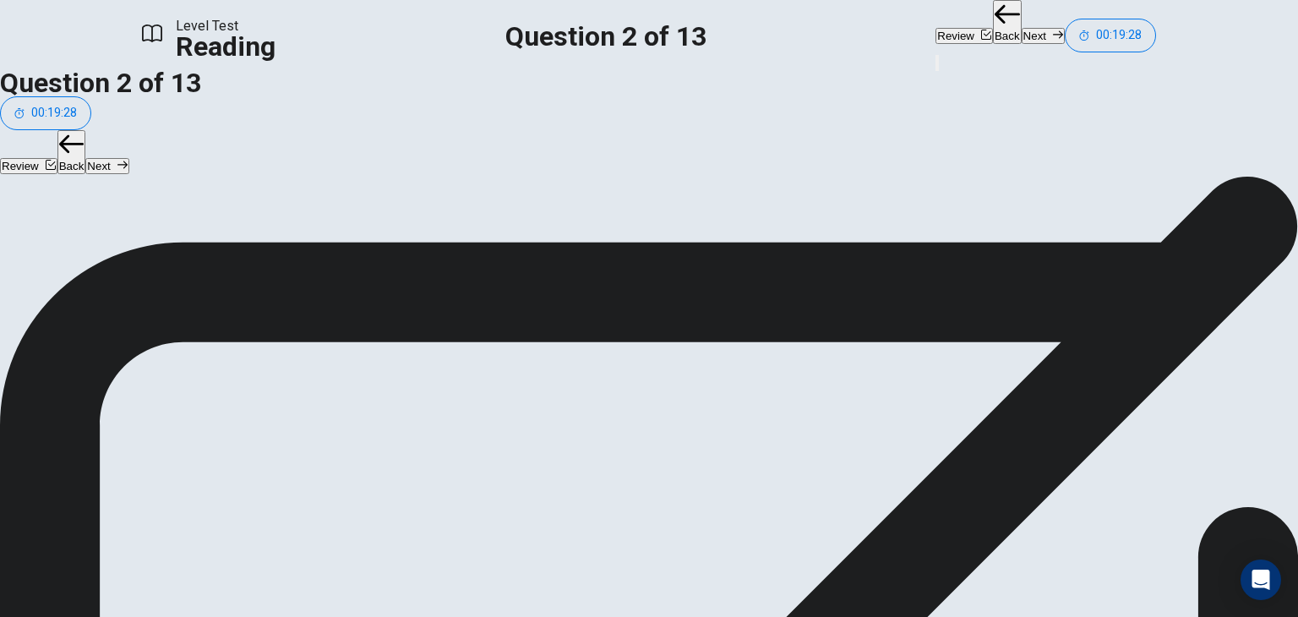
scroll to position [0, 0]
click at [1022, 31] on button "Next" at bounding box center [1043, 36] width 43 height 16
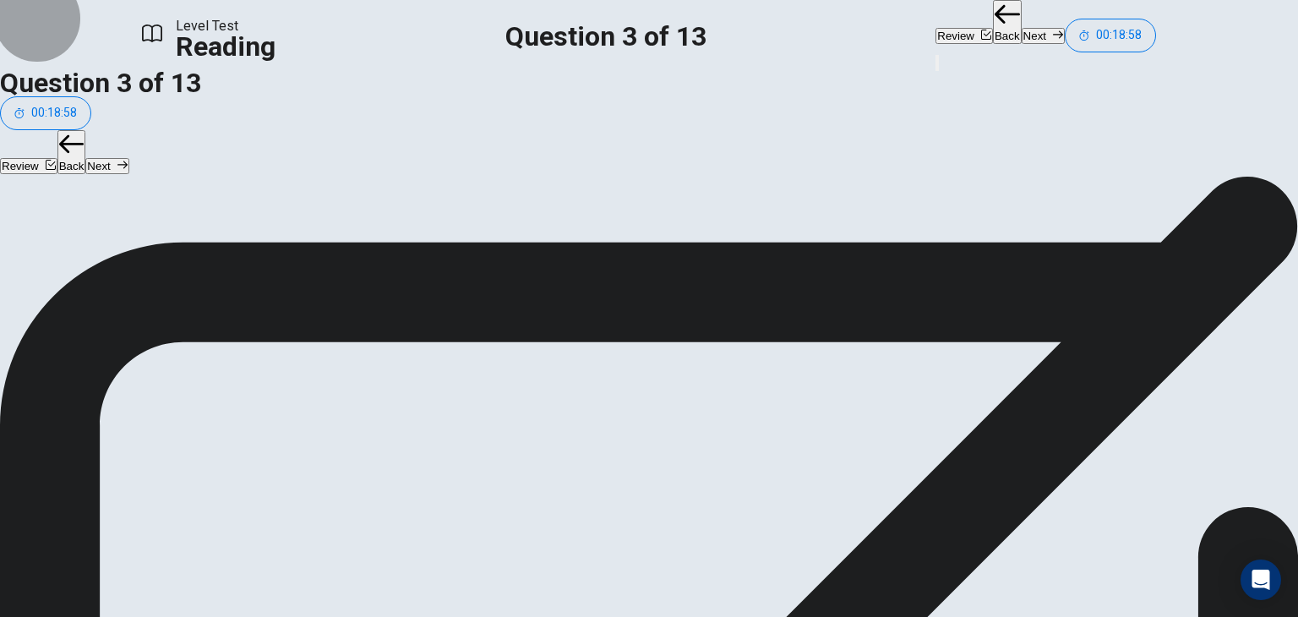
click at [1022, 30] on button "Next" at bounding box center [1043, 36] width 43 height 16
click at [1022, 28] on button "Next" at bounding box center [1043, 36] width 43 height 16
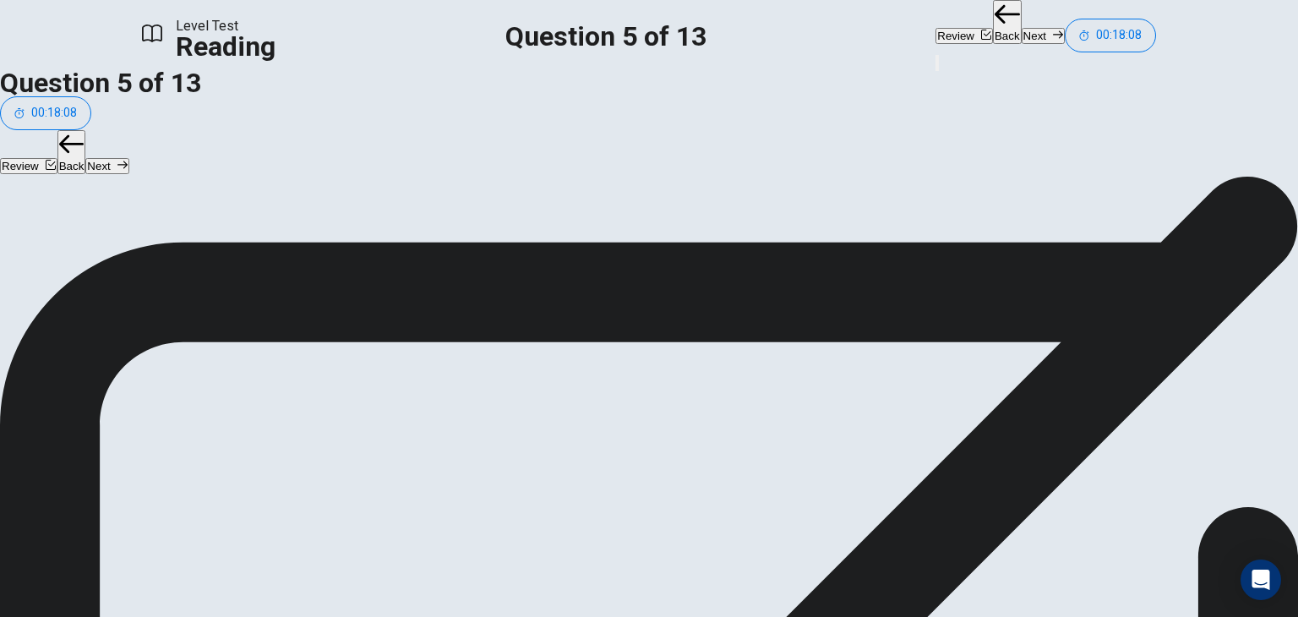
click at [1022, 32] on button "Next" at bounding box center [1043, 36] width 43 height 16
click at [1022, 28] on button "Next" at bounding box center [1043, 36] width 43 height 16
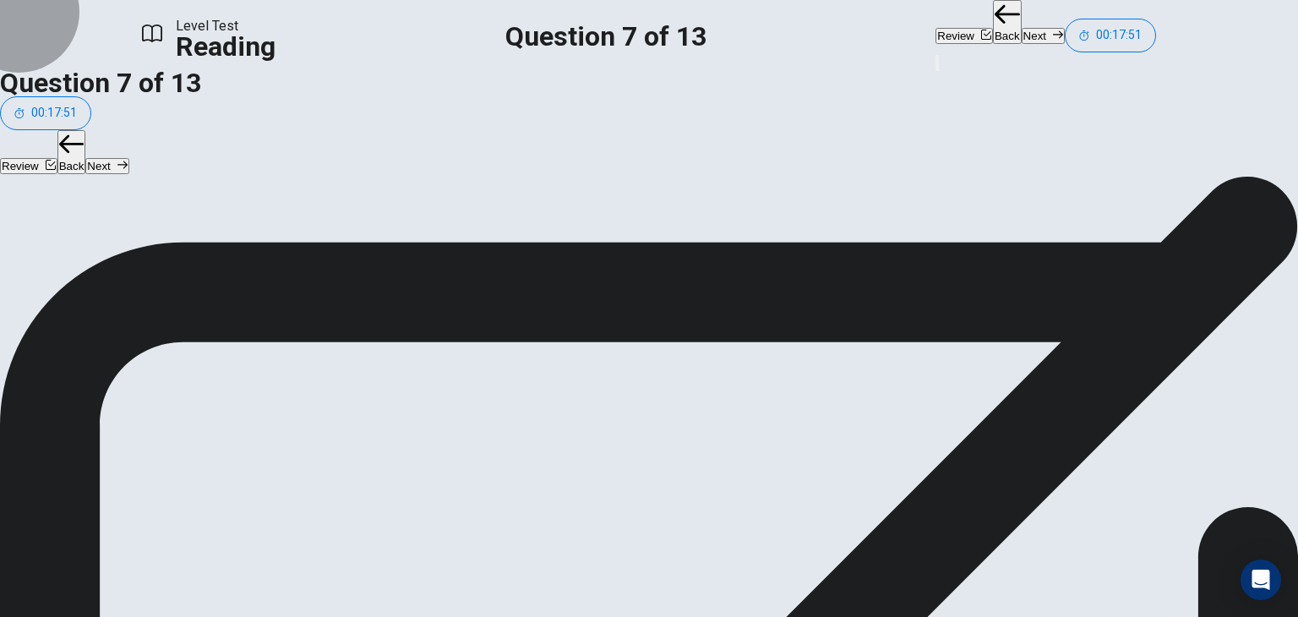
click at [995, 24] on icon "button" at bounding box center [1007, 14] width 25 height 25
click at [1022, 28] on button "Next" at bounding box center [1043, 36] width 43 height 16
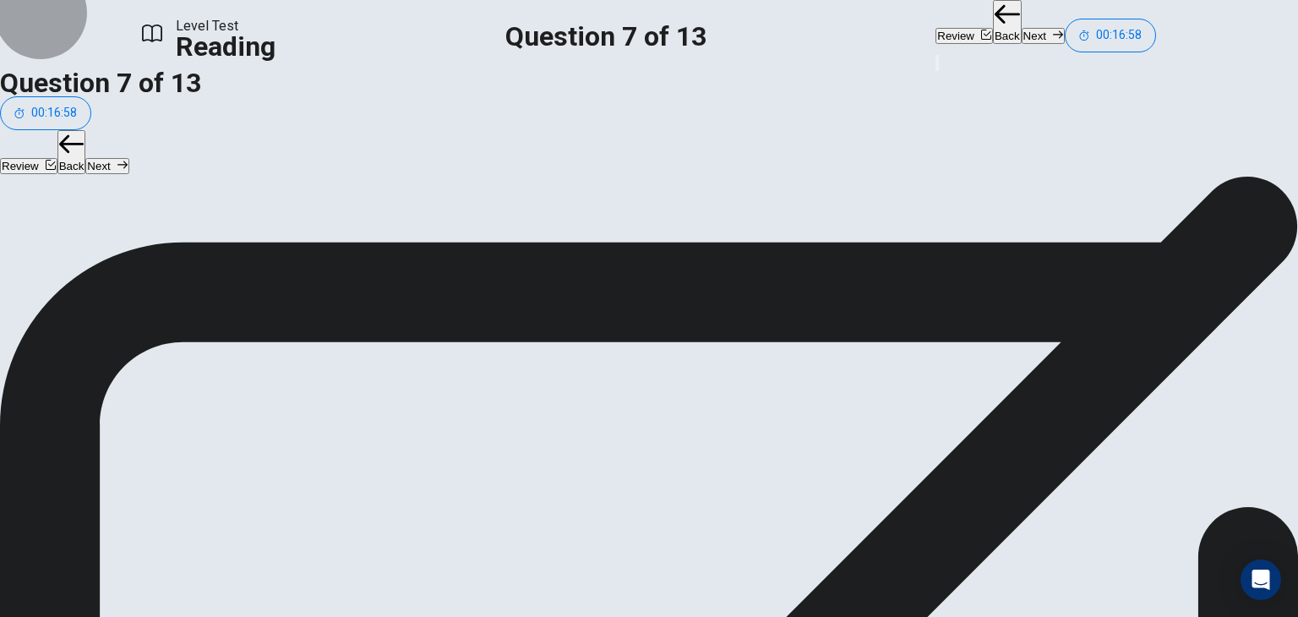
click at [1022, 28] on button "Next" at bounding box center [1043, 36] width 43 height 16
click at [1022, 31] on button "Next" at bounding box center [1043, 36] width 43 height 16
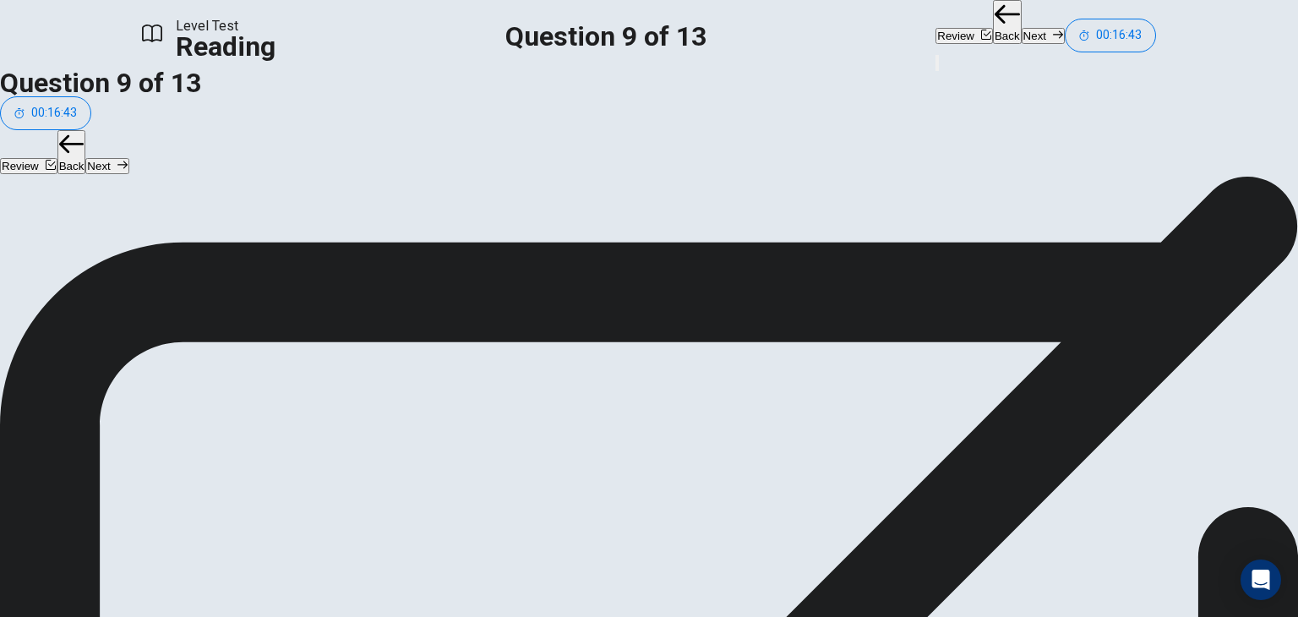
click at [1022, 28] on button "Next" at bounding box center [1043, 36] width 43 height 16
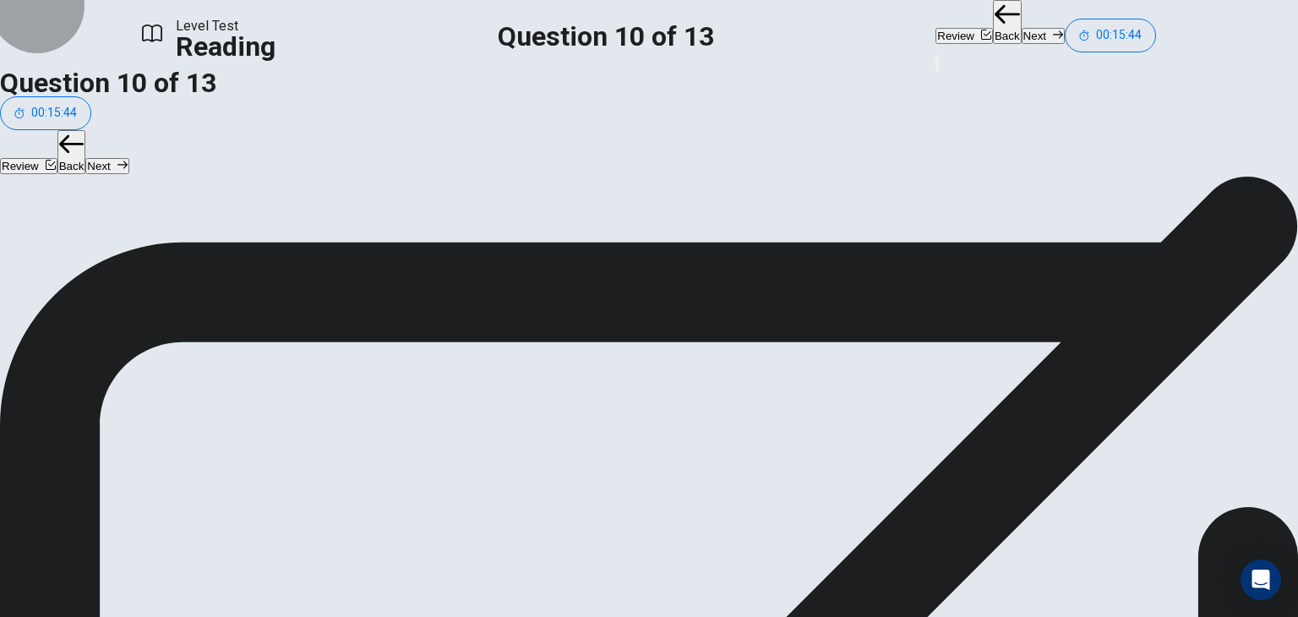
click at [1022, 28] on button "Next" at bounding box center [1043, 36] width 43 height 16
click at [1022, 31] on button "Next" at bounding box center [1043, 36] width 43 height 16
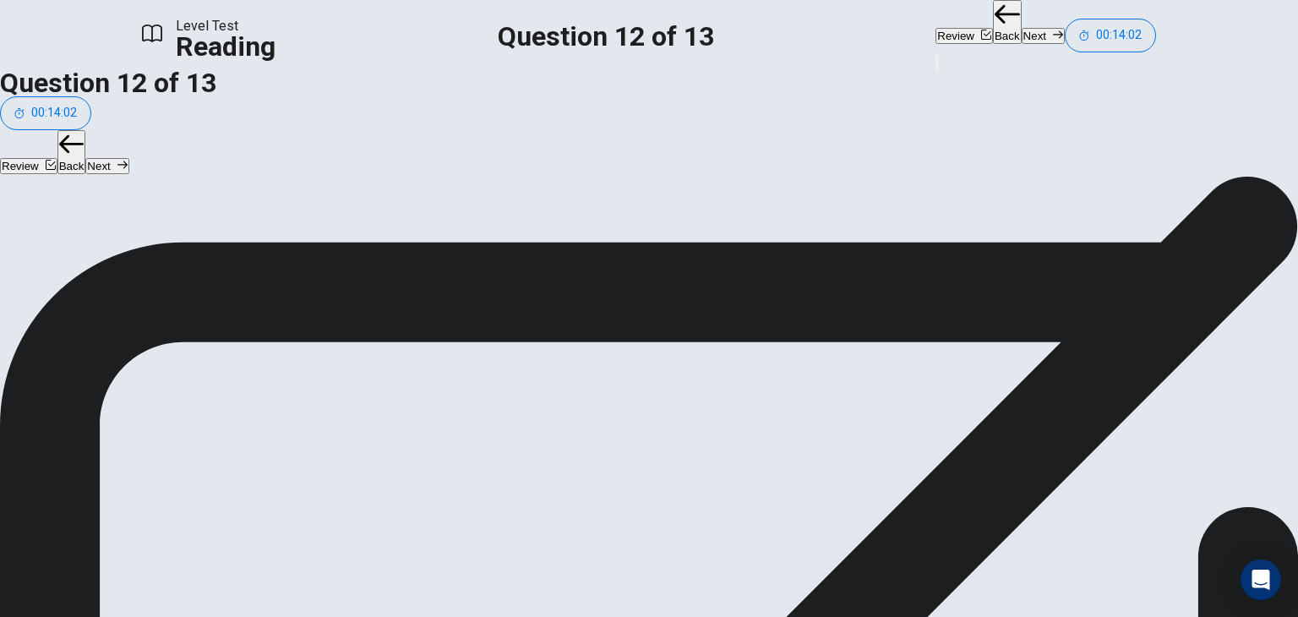
click at [1022, 28] on button "Next" at bounding box center [1043, 36] width 43 height 16
drag, startPoint x: 343, startPoint y: 287, endPoint x: 634, endPoint y: 318, distance: 292.3
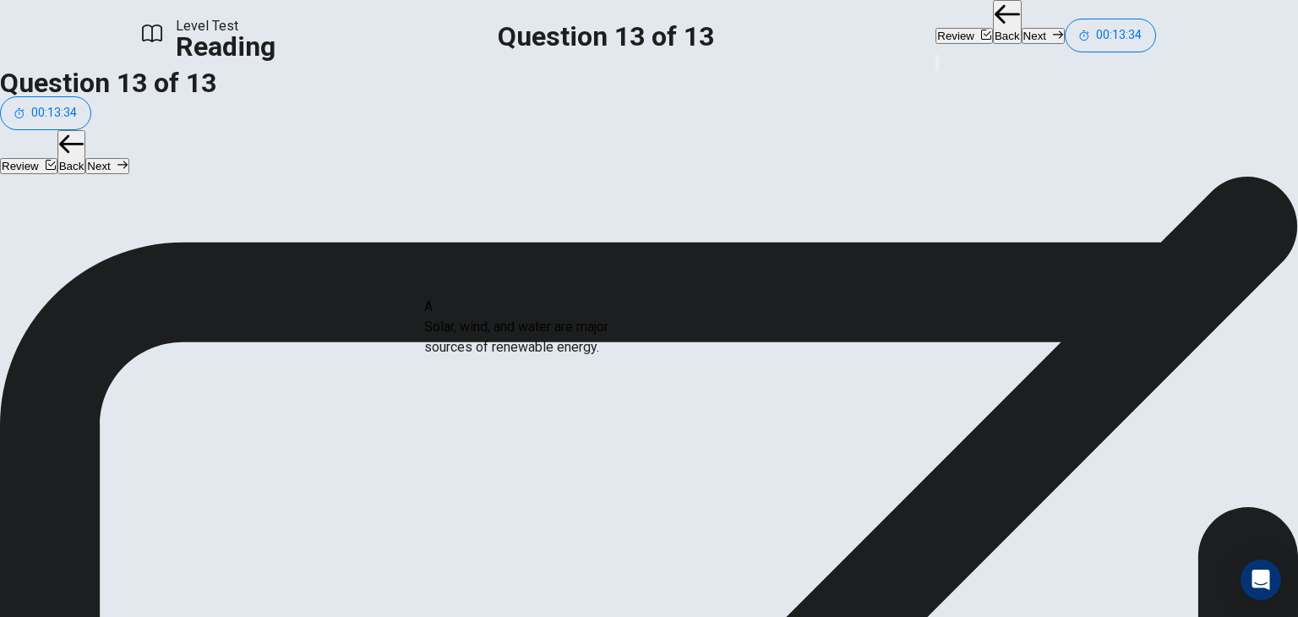
drag, startPoint x: 322, startPoint y: 270, endPoint x: 641, endPoint y: 346, distance: 327.5
drag, startPoint x: 325, startPoint y: 373, endPoint x: 665, endPoint y: 363, distance: 340.7
click at [1022, 28] on button "Next" at bounding box center [1043, 36] width 43 height 16
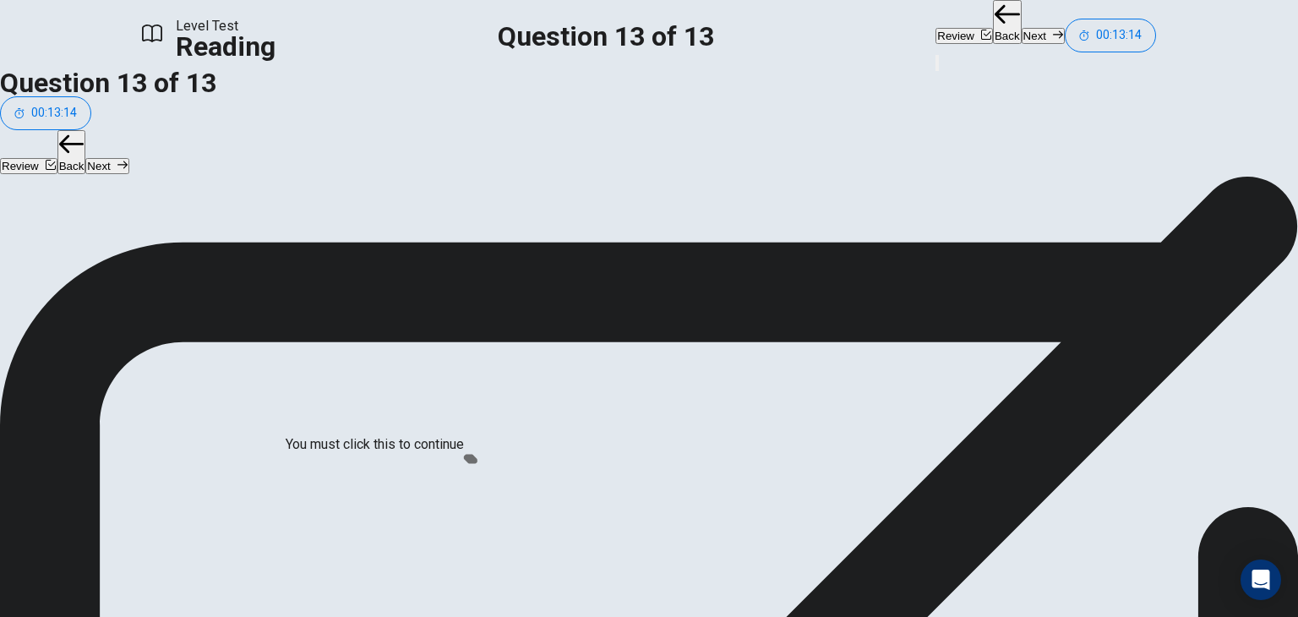
scroll to position [14, 0]
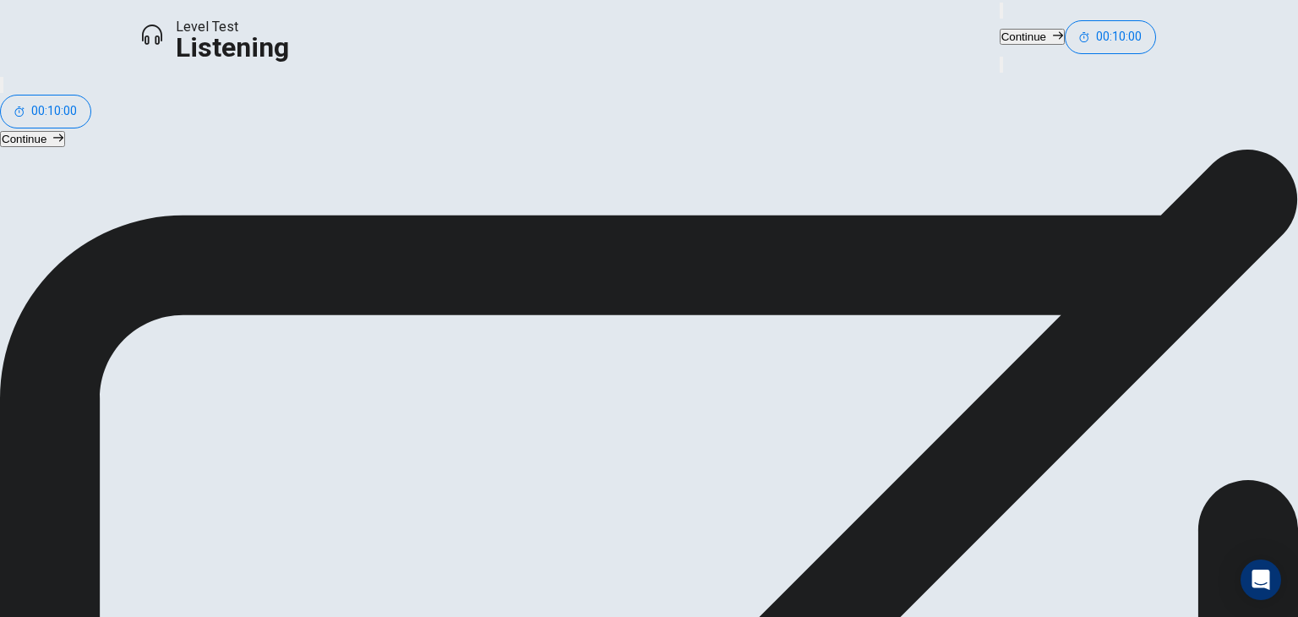
scroll to position [60, 0]
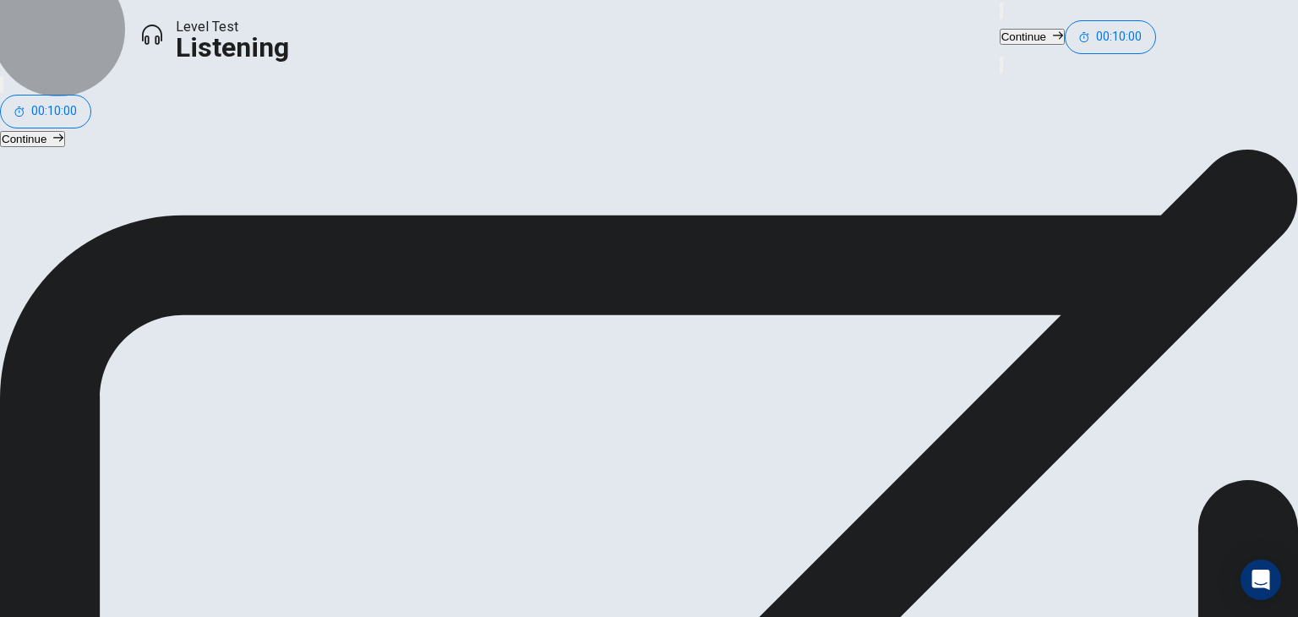
click at [1000, 41] on button "Continue" at bounding box center [1032, 37] width 65 height 16
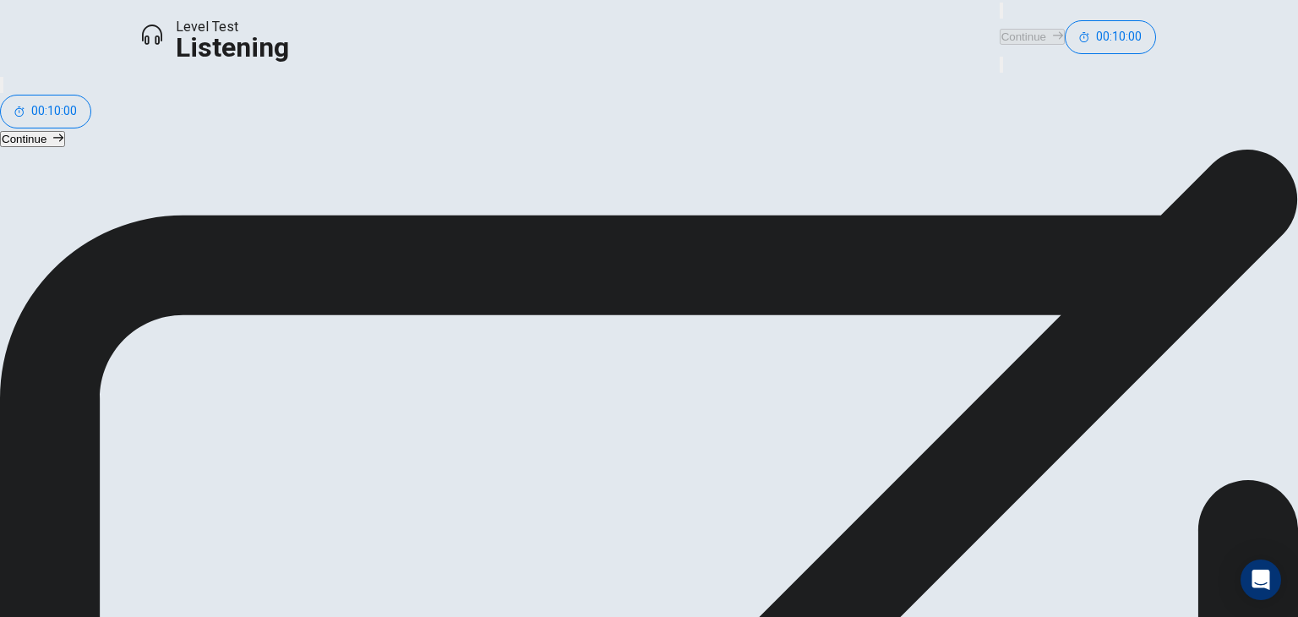
scroll to position [15, 0]
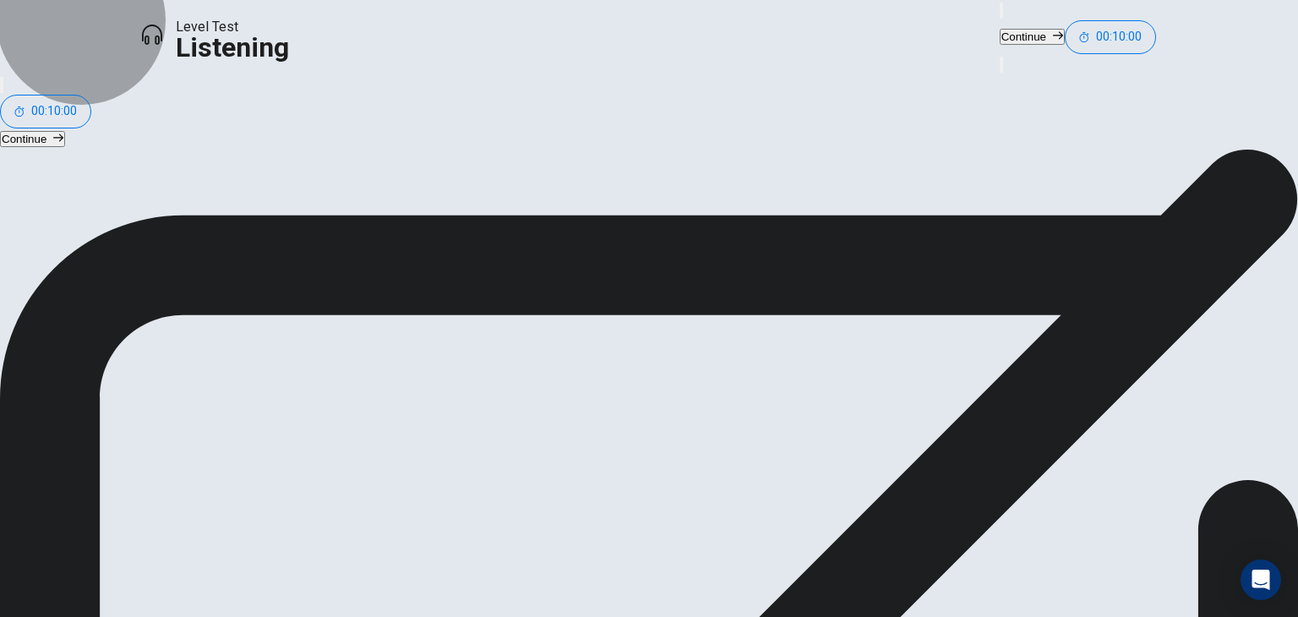
click at [1053, 32] on icon "button" at bounding box center [1058, 35] width 10 height 10
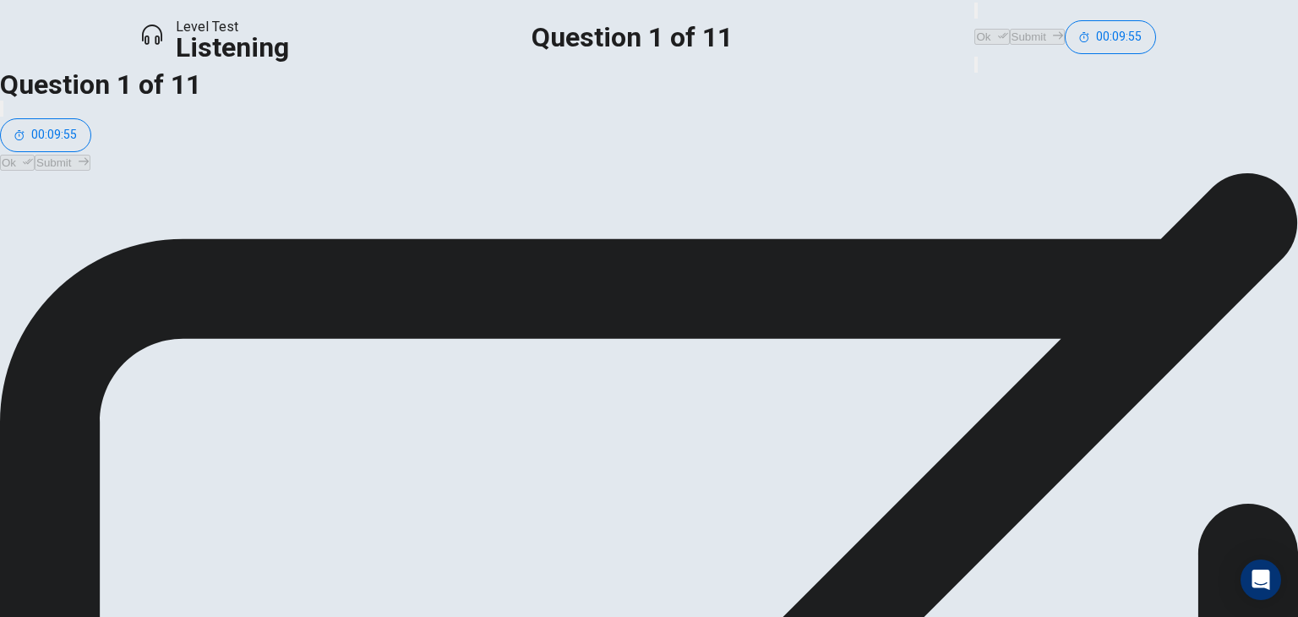
click at [974, 35] on button "Ok" at bounding box center [991, 37] width 35 height 16
click at [1010, 29] on button "Submit" at bounding box center [1037, 37] width 55 height 16
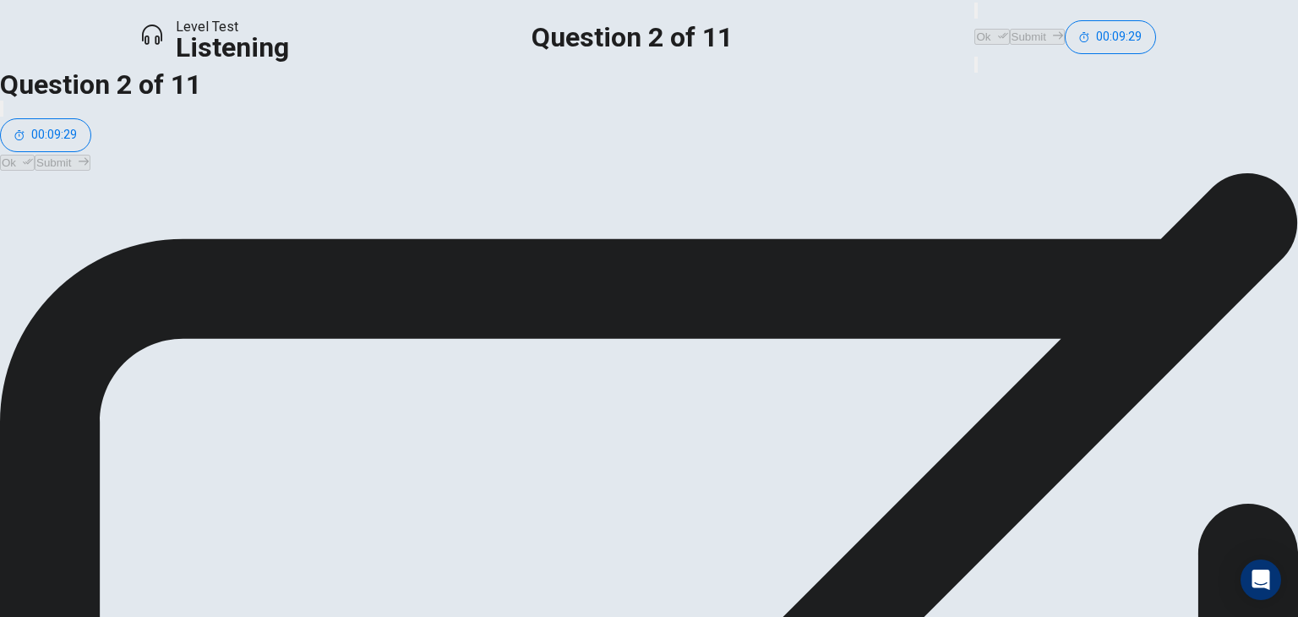
click at [998, 30] on icon "button" at bounding box center [1003, 35] width 10 height 10
click at [1010, 29] on button "Submit" at bounding box center [1037, 37] width 55 height 16
click at [998, 30] on icon "button" at bounding box center [1003, 35] width 10 height 10
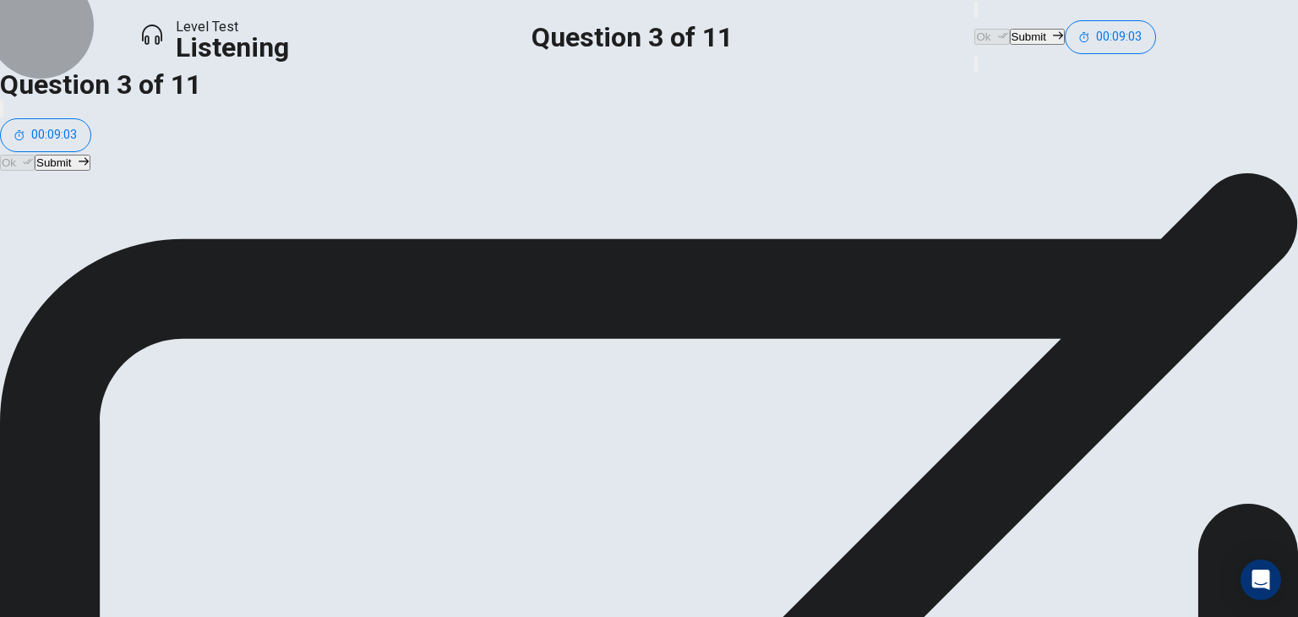
click at [1010, 37] on button "Submit" at bounding box center [1037, 37] width 55 height 16
click at [974, 37] on button "Ok" at bounding box center [991, 37] width 35 height 16
click at [1053, 30] on icon "button" at bounding box center [1058, 35] width 10 height 10
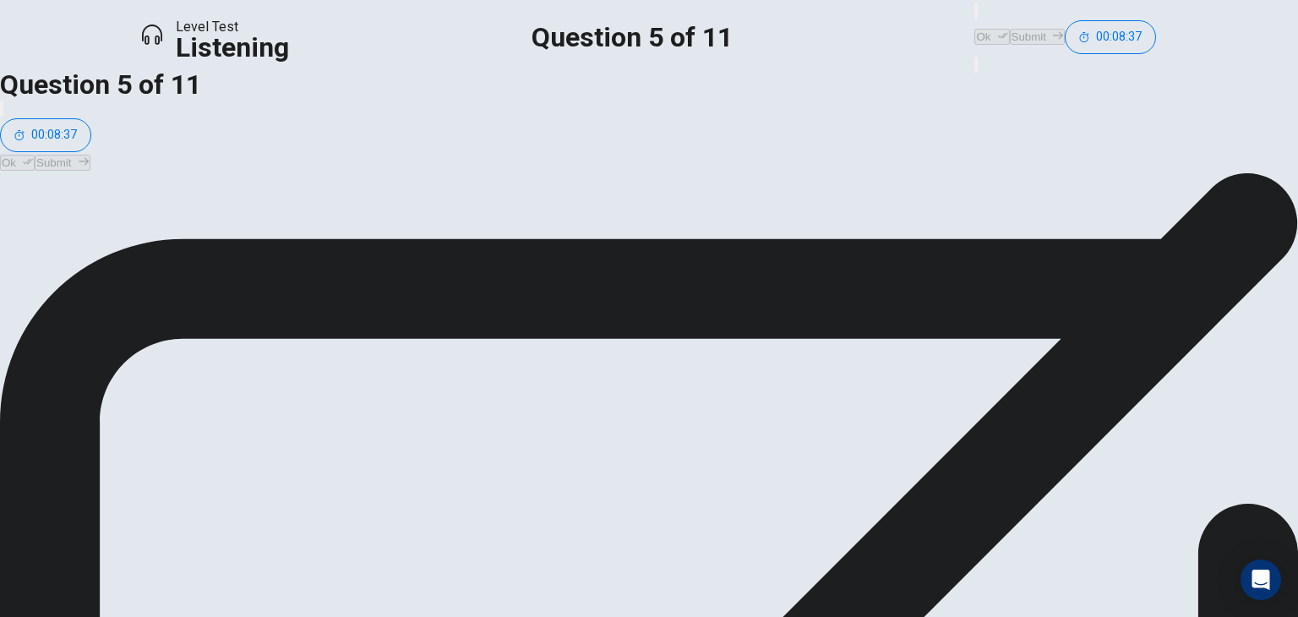
click at [974, 32] on button "Ok" at bounding box center [991, 37] width 35 height 16
click at [974, 32] on div "Ok Submit 00:08:35" at bounding box center [1065, 27] width 182 height 54
click at [1010, 29] on button "Submit" at bounding box center [1037, 37] width 55 height 16
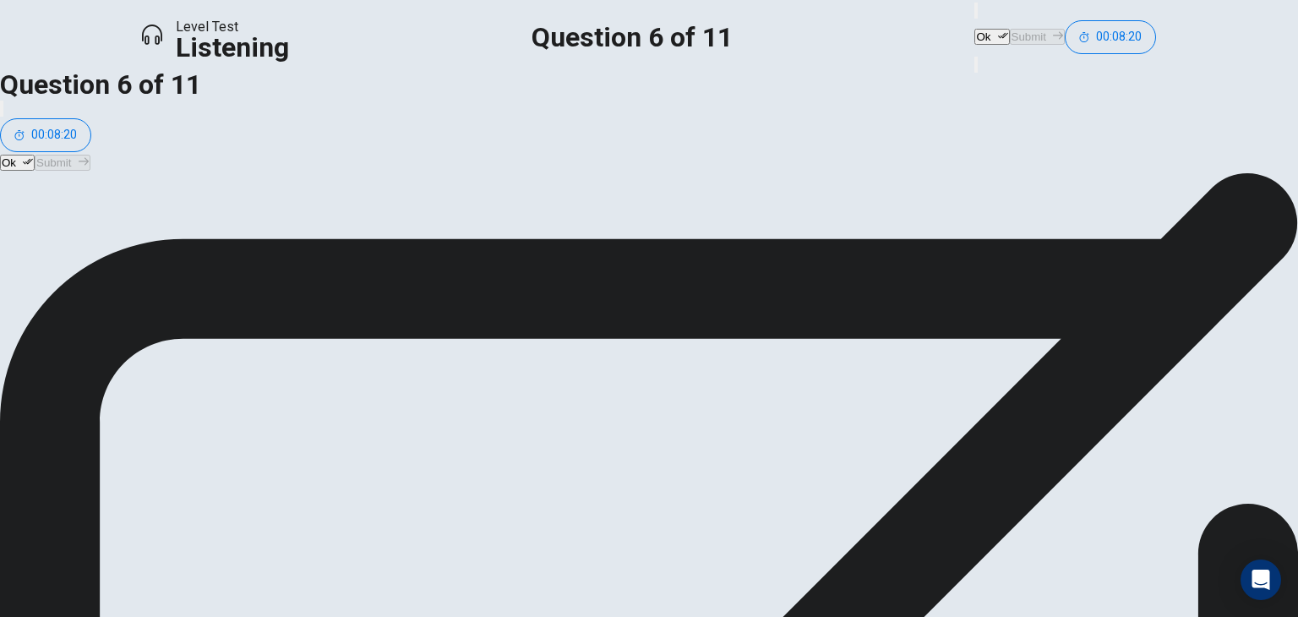
click at [974, 29] on button "Ok" at bounding box center [991, 37] width 35 height 16
click at [1010, 35] on button "Submit" at bounding box center [1037, 37] width 55 height 16
click at [974, 38] on button "Ok" at bounding box center [991, 37] width 35 height 16
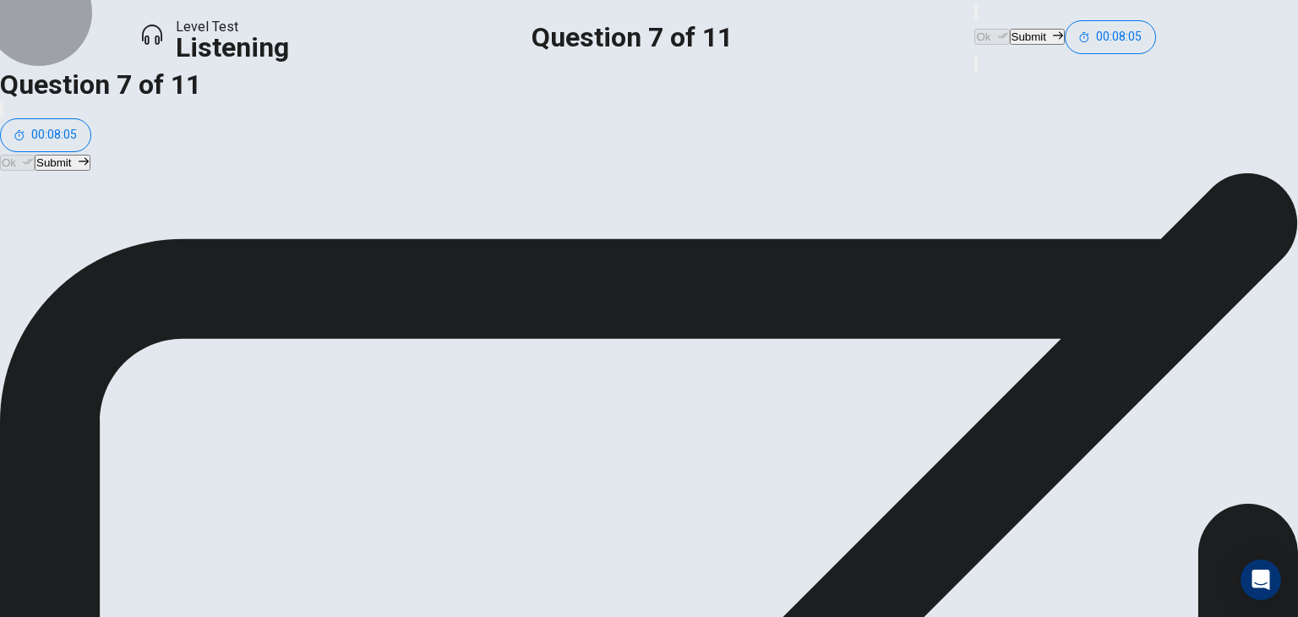
click at [1010, 29] on button "Submit" at bounding box center [1037, 37] width 55 height 16
click at [974, 29] on button "Ok" at bounding box center [991, 37] width 35 height 16
click at [1010, 29] on button "Submit" at bounding box center [1037, 37] width 55 height 16
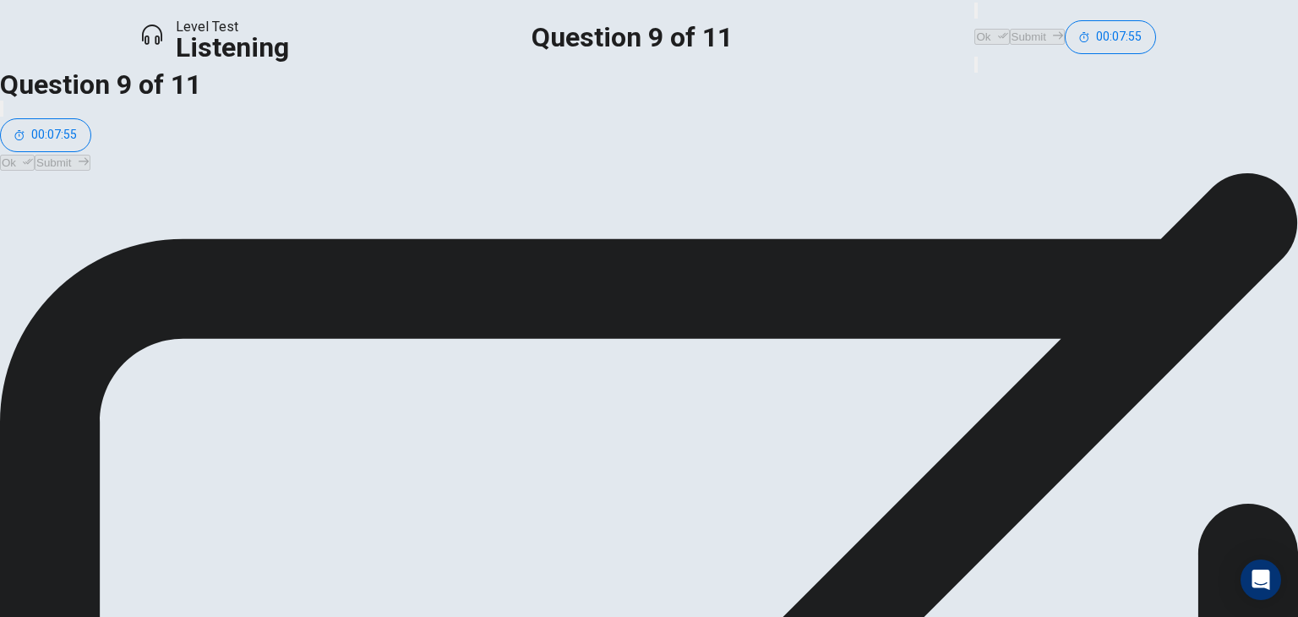
scroll to position [44, 0]
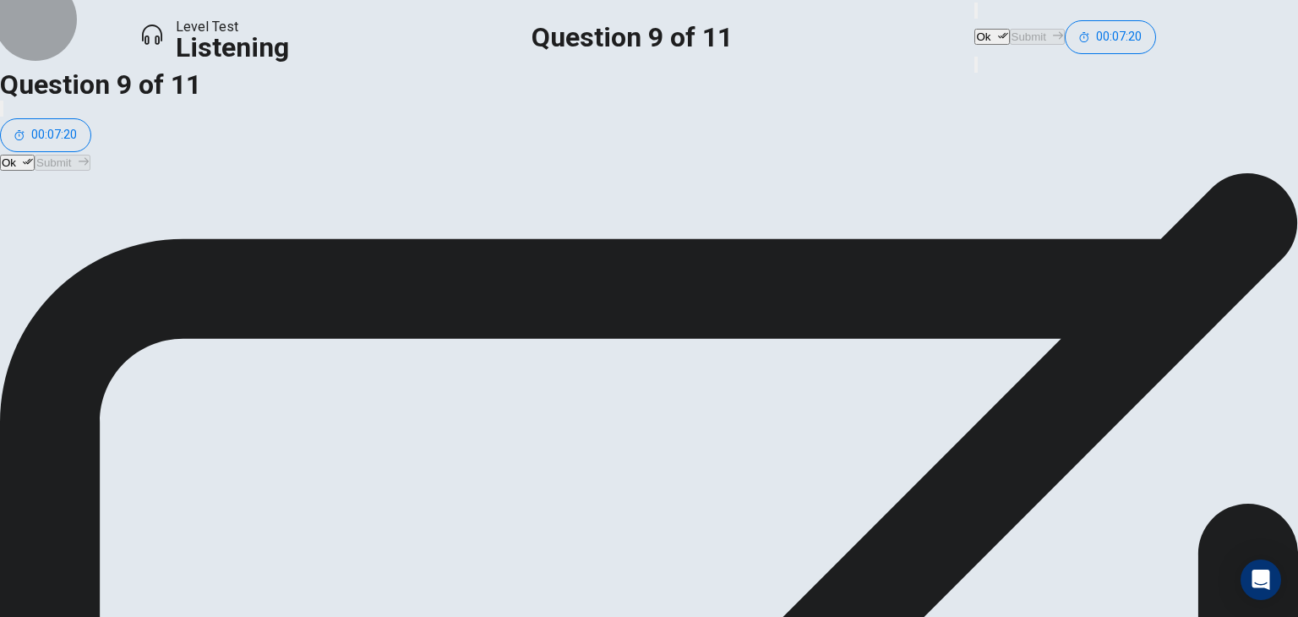
click at [998, 31] on icon "button" at bounding box center [1003, 35] width 10 height 10
click at [1010, 35] on button "Submit" at bounding box center [1037, 37] width 55 height 16
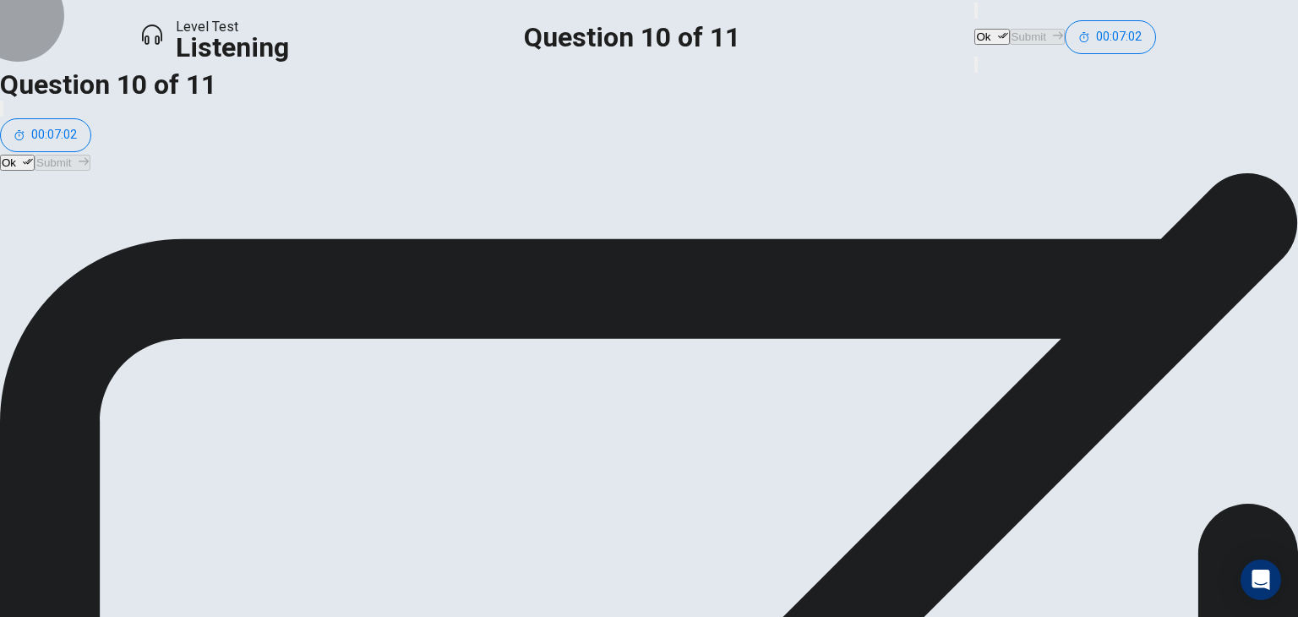
click at [974, 29] on button "Ok" at bounding box center [991, 37] width 35 height 16
click at [1010, 29] on button "Submit" at bounding box center [1037, 37] width 55 height 16
click at [998, 30] on icon "button" at bounding box center [1003, 35] width 10 height 10
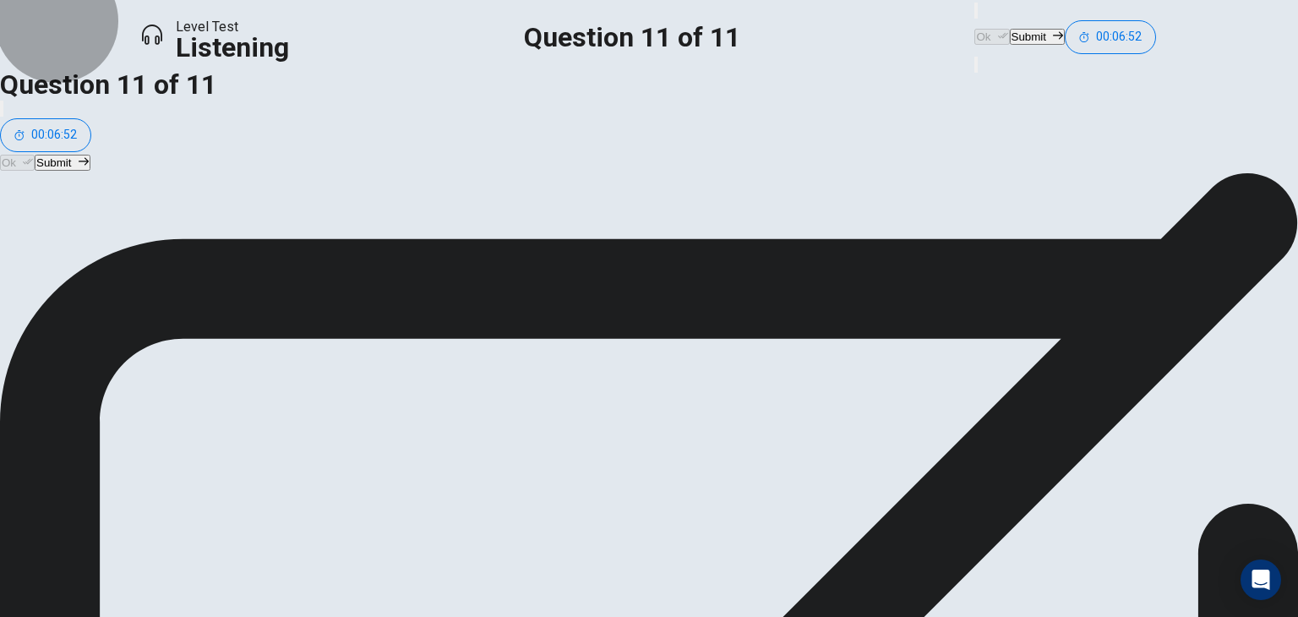
click at [1010, 33] on button "Submit" at bounding box center [1037, 37] width 55 height 16
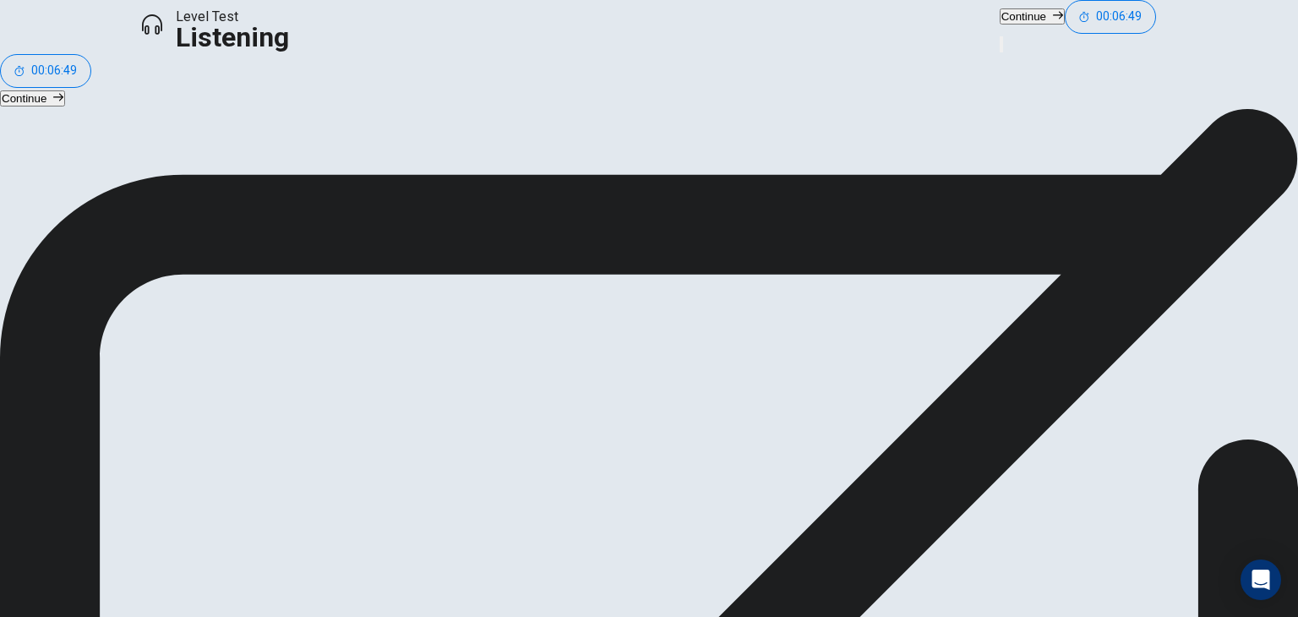
click at [1000, 25] on button "Continue" at bounding box center [1032, 16] width 65 height 16
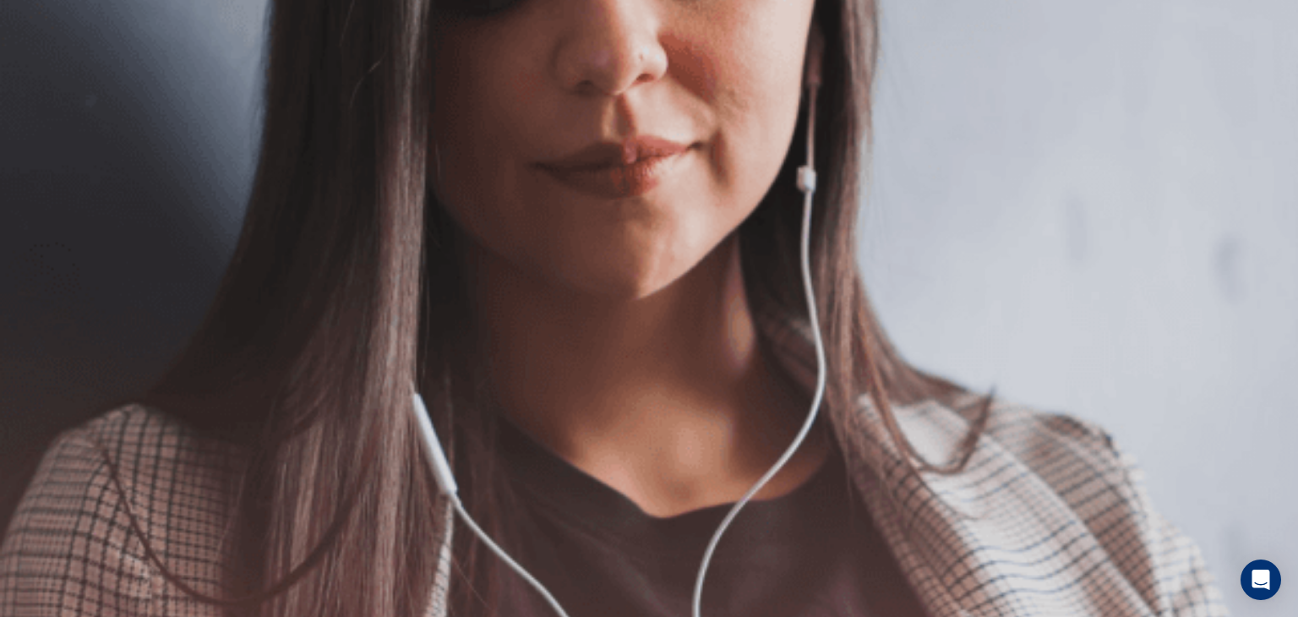
scroll to position [0, 0]
click at [1091, 31] on button "Continue" at bounding box center [1123, 31] width 65 height 16
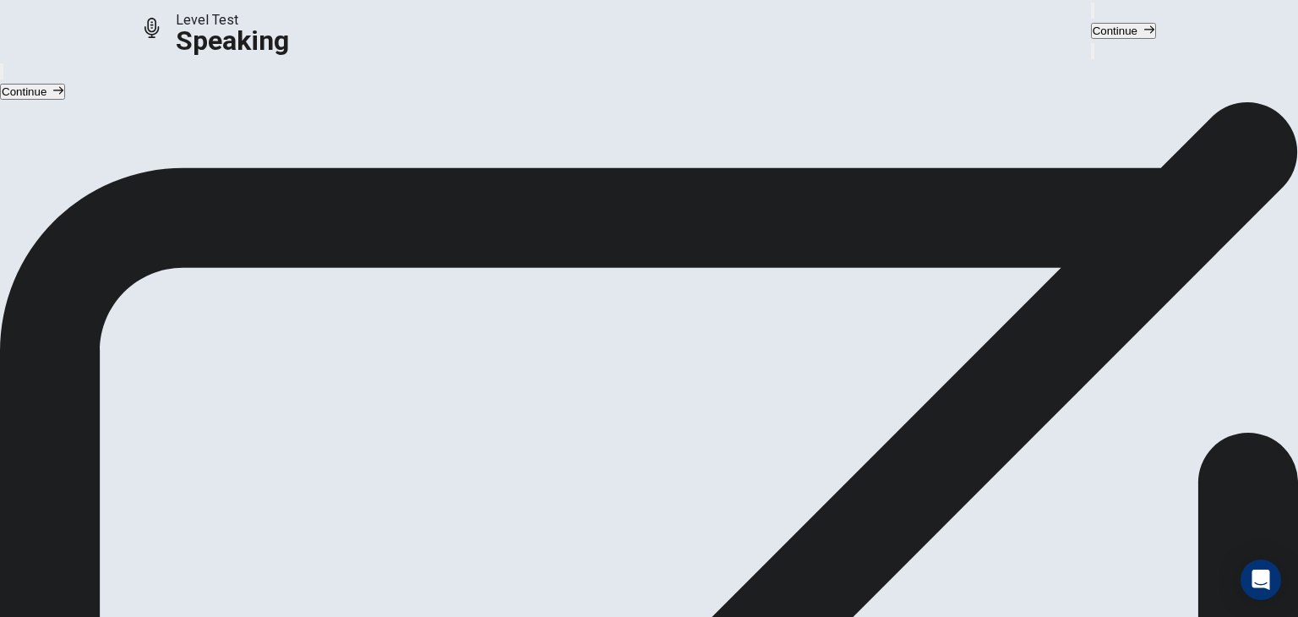
scroll to position [44, 0]
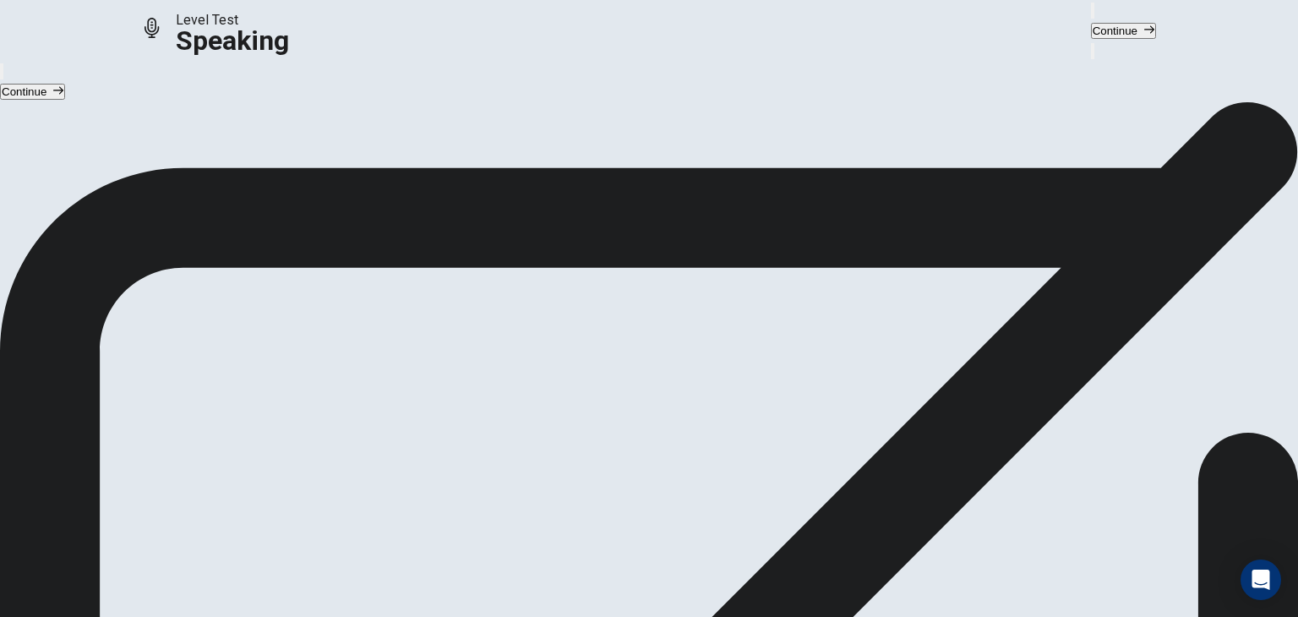
click at [1091, 30] on button "Continue" at bounding box center [1123, 31] width 65 height 16
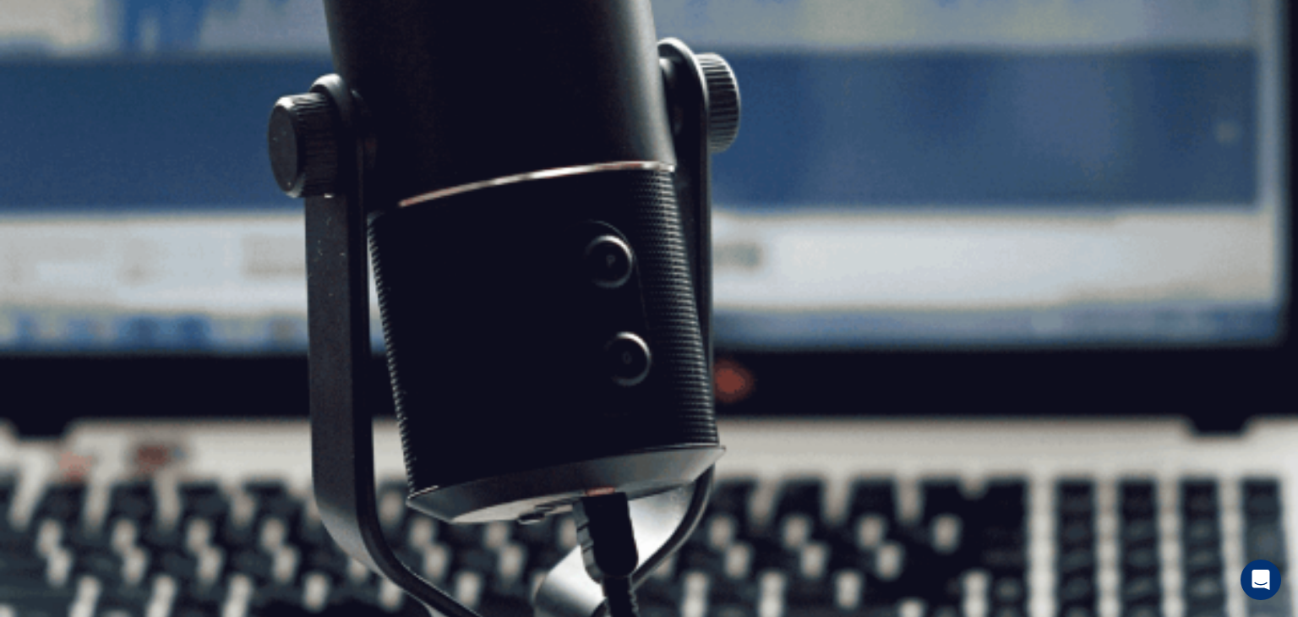
scroll to position [183, 0]
click at [1091, 34] on button "Continue" at bounding box center [1123, 31] width 65 height 16
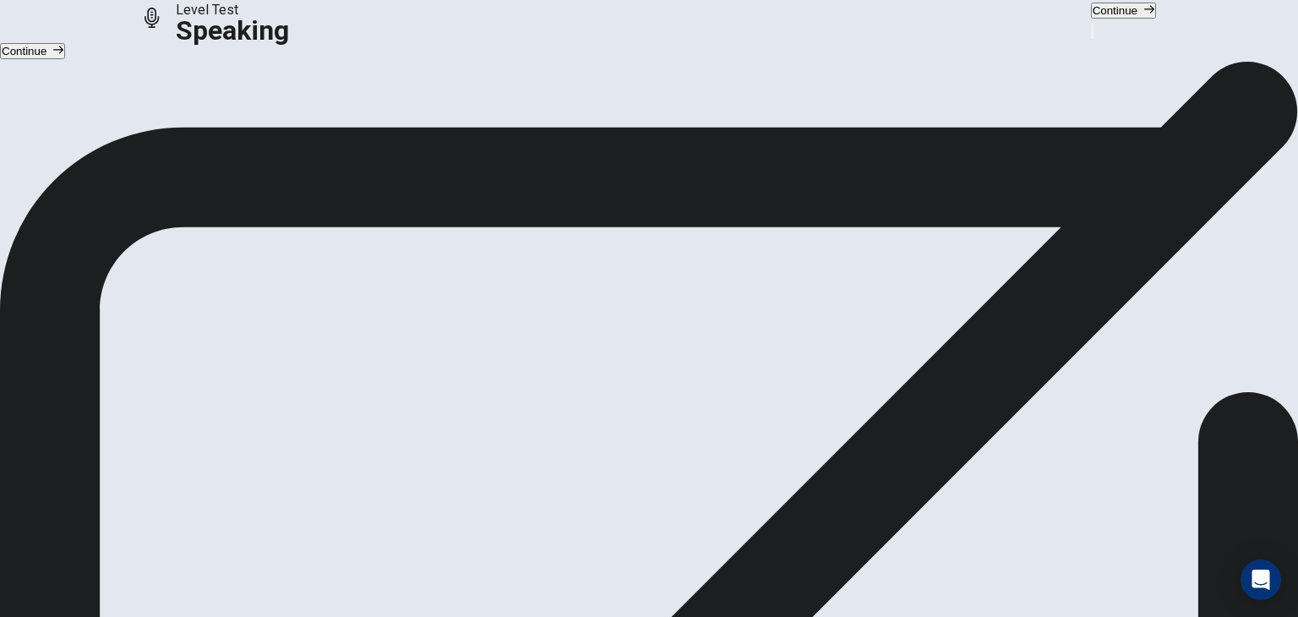
scroll to position [0, 0]
click at [1091, 19] on button "Continue" at bounding box center [1123, 11] width 65 height 16
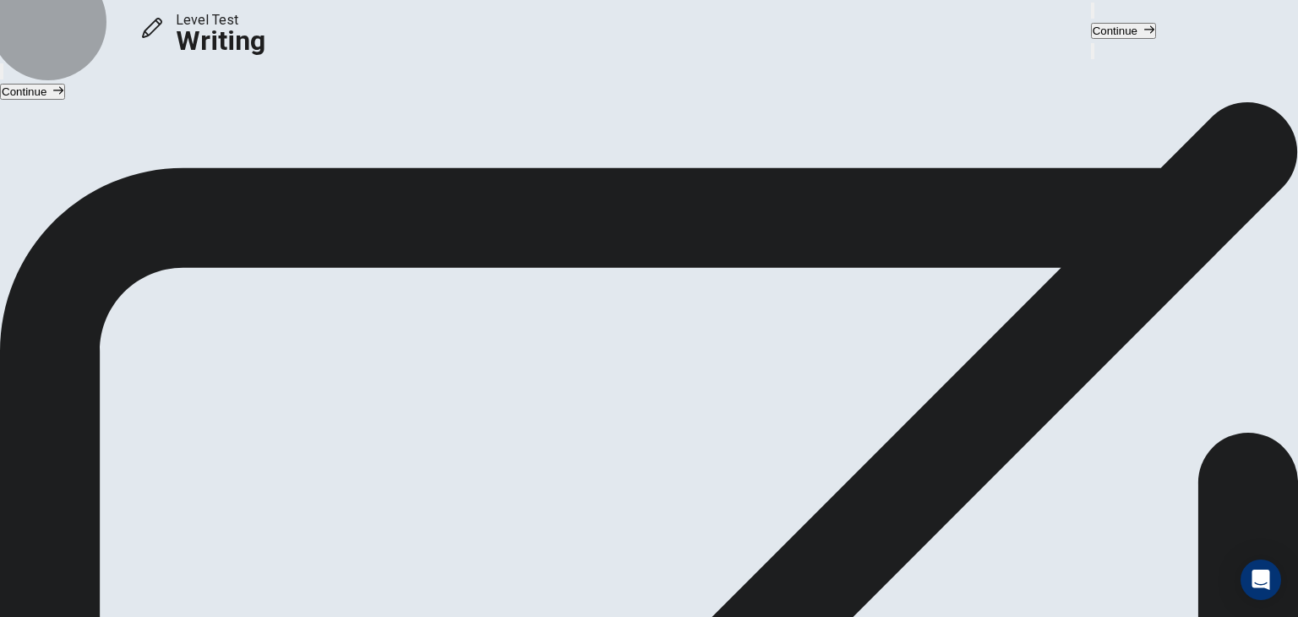
click at [1091, 34] on button "Continue" at bounding box center [1123, 31] width 65 height 16
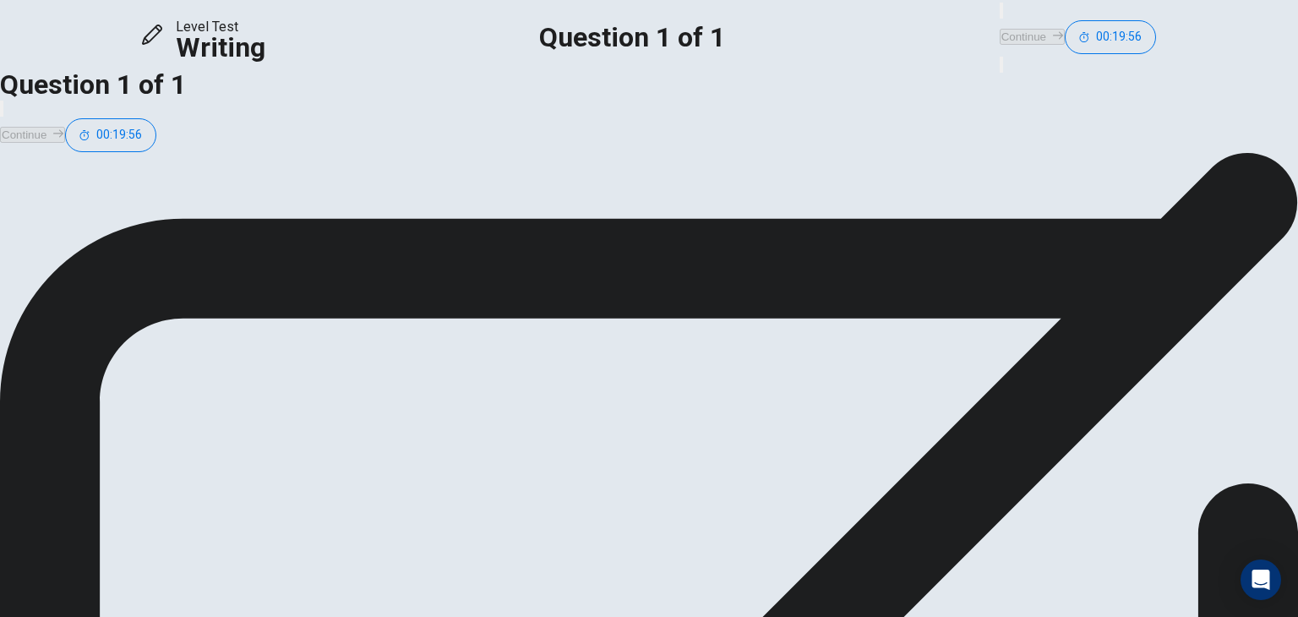
scroll to position [44, 0]
type textarea "*"
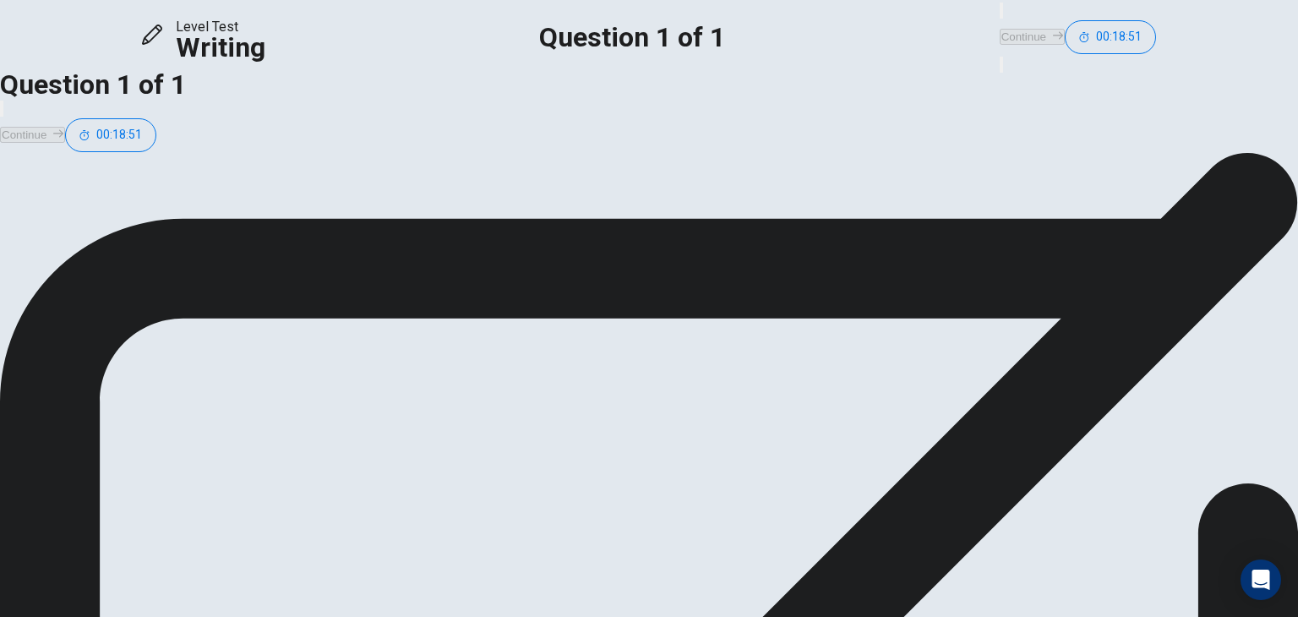
type textarea "*"
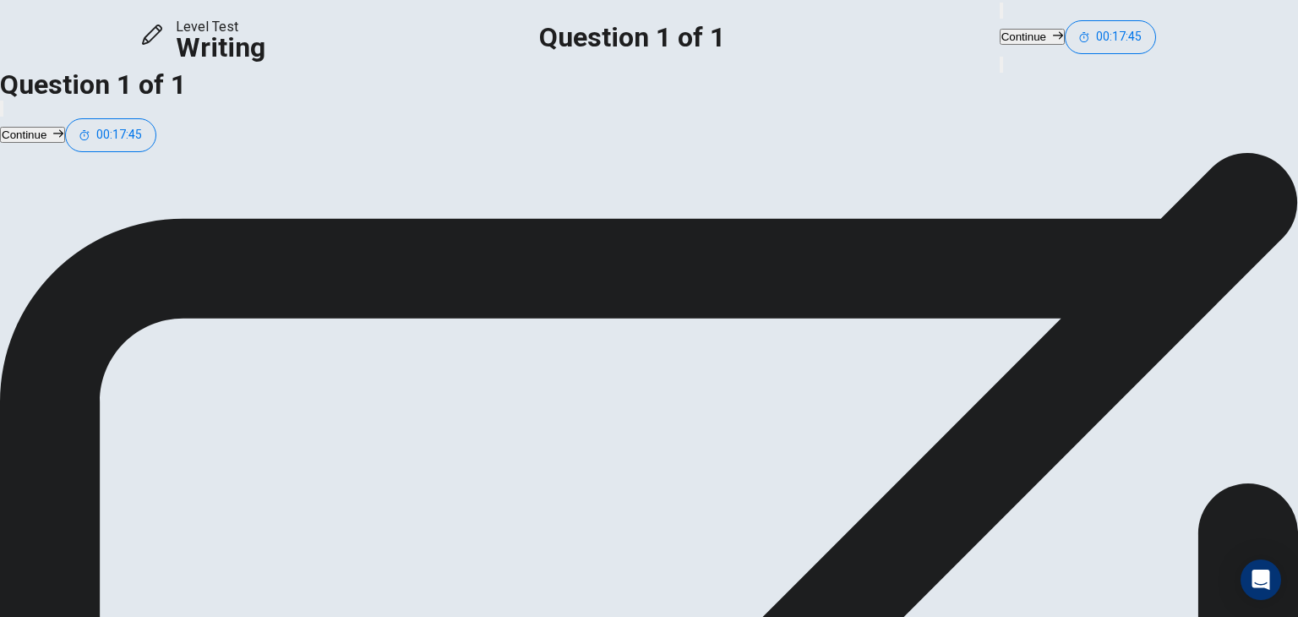
drag, startPoint x: 908, startPoint y: 183, endPoint x: 960, endPoint y: 224, distance: 66.3
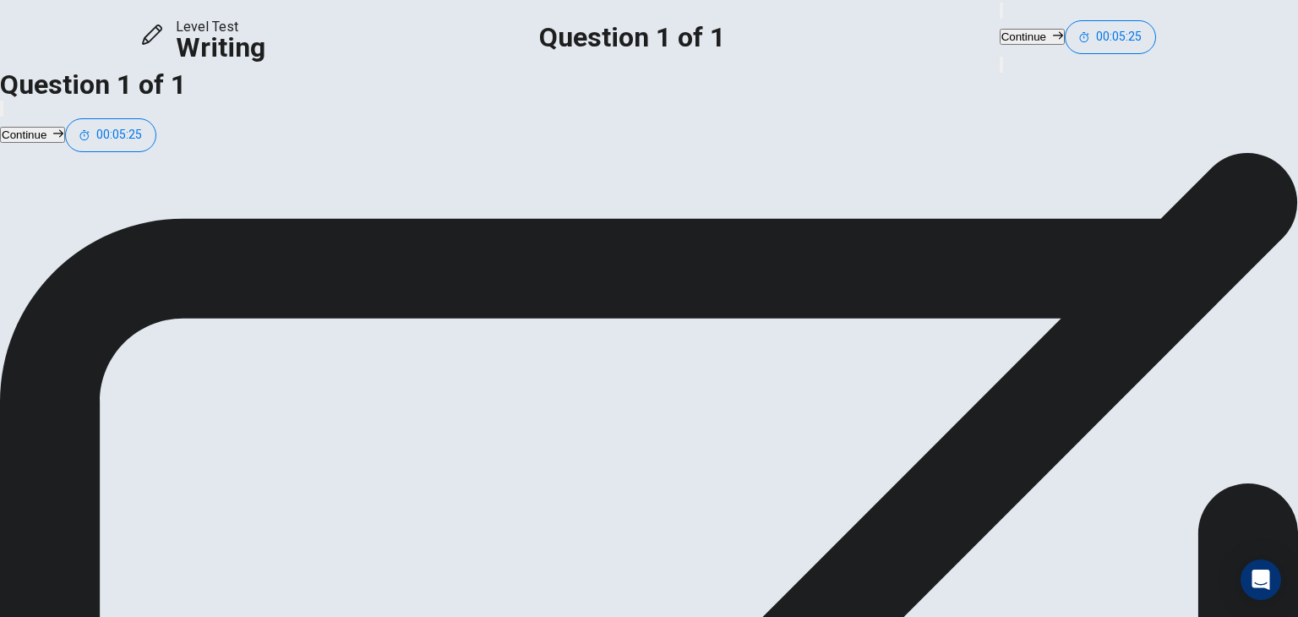
drag, startPoint x: 960, startPoint y: 400, endPoint x: 866, endPoint y: 406, distance: 94.0
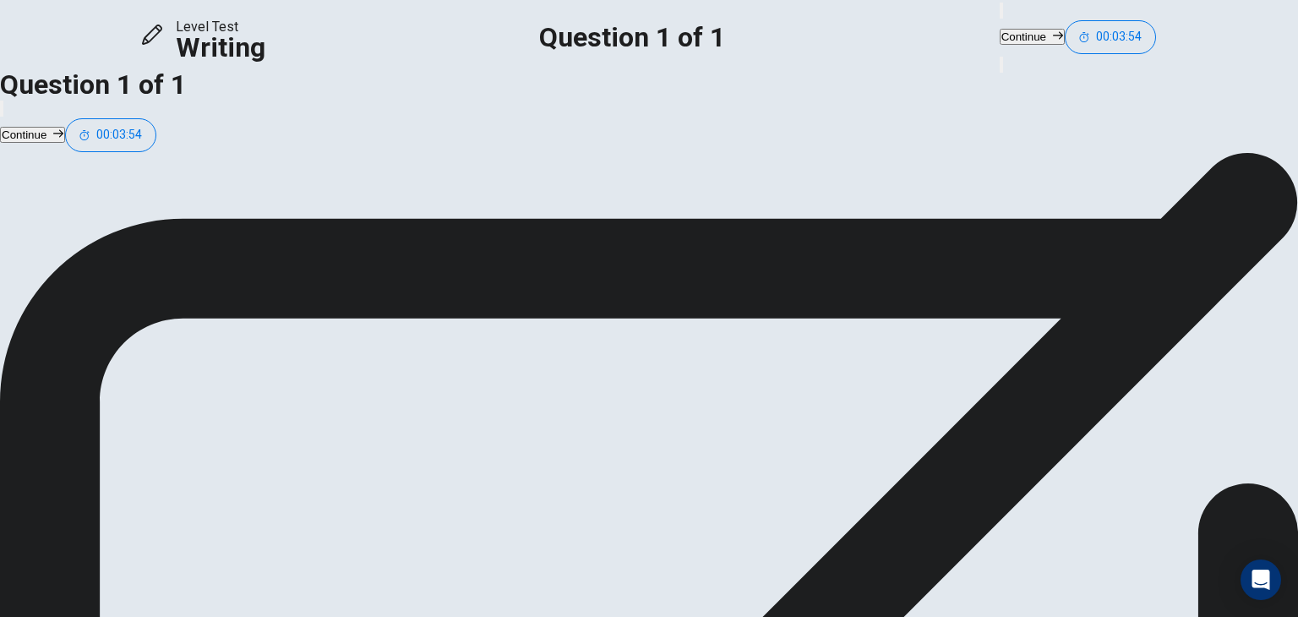
type textarea "**********"
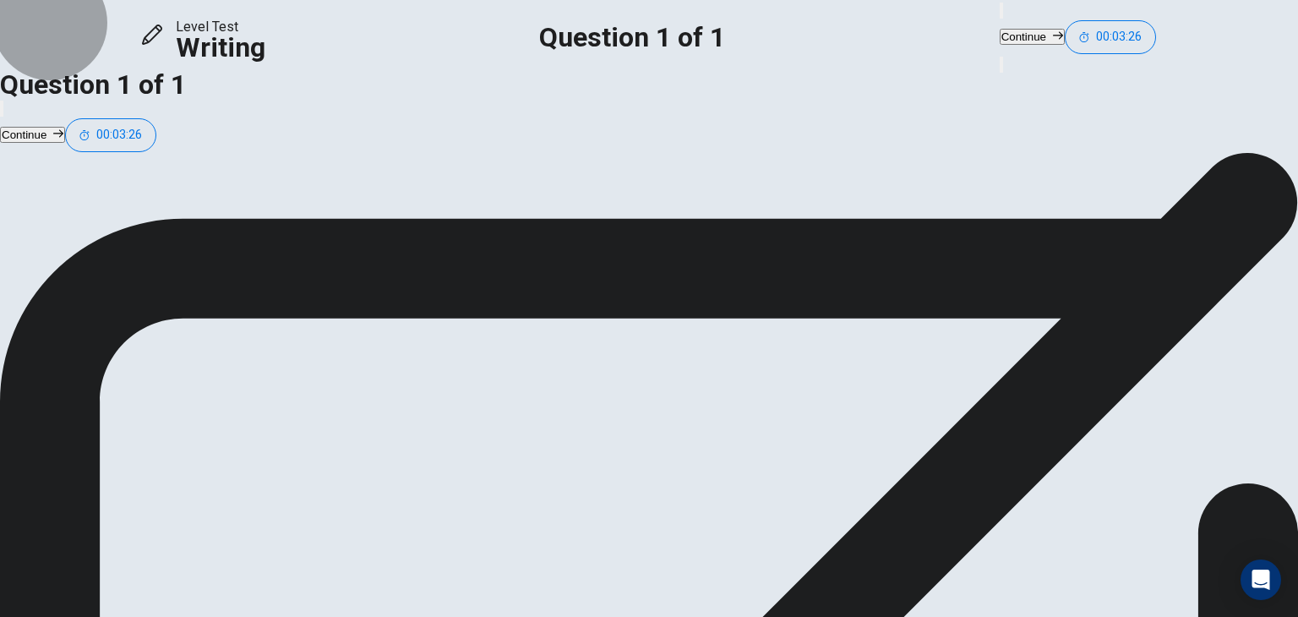
click at [1000, 35] on button "Continue" at bounding box center [1032, 37] width 65 height 16
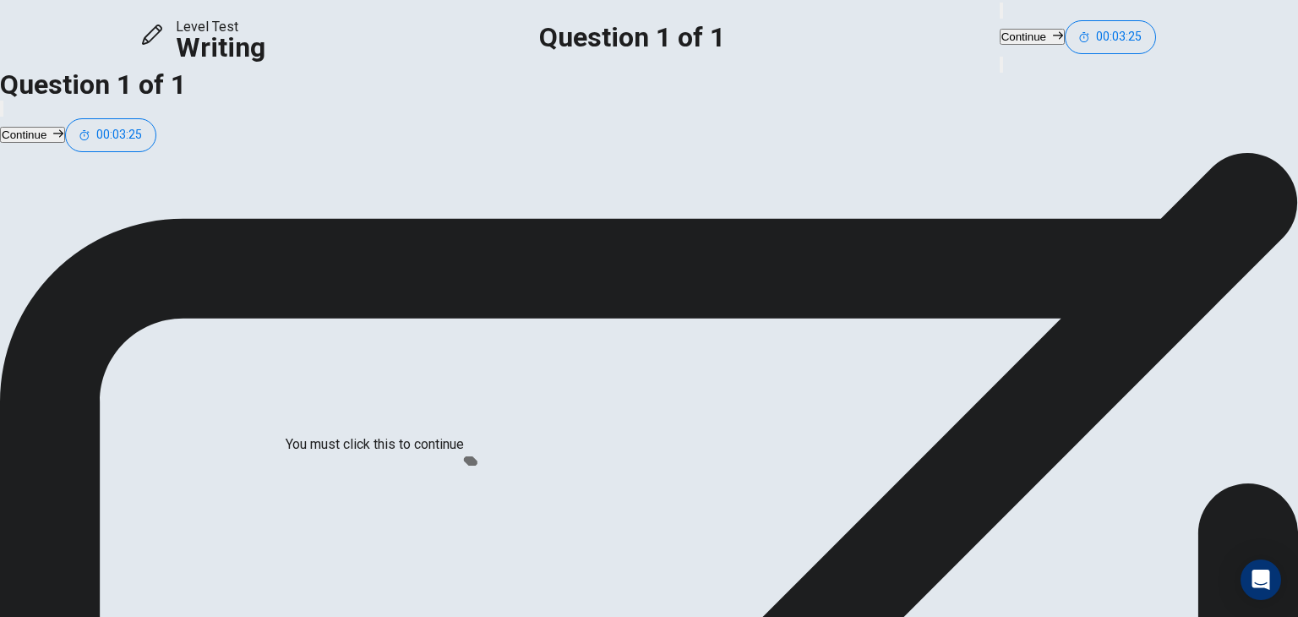
scroll to position [14, 0]
